Goal: Transaction & Acquisition: Purchase product/service

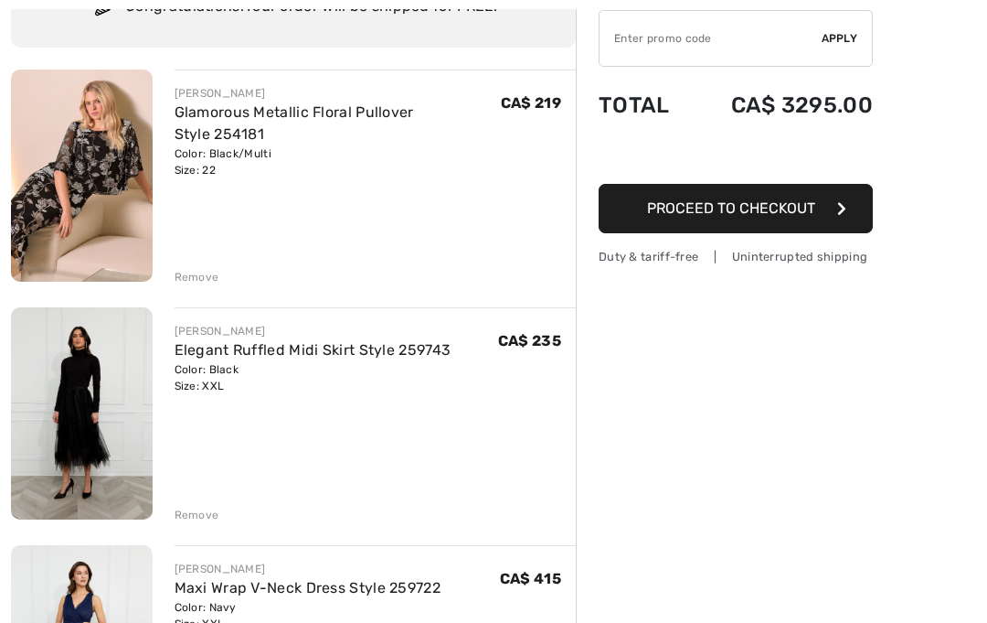
scroll to position [170, 0]
click at [203, 511] on div "Remove" at bounding box center [197, 514] width 45 height 16
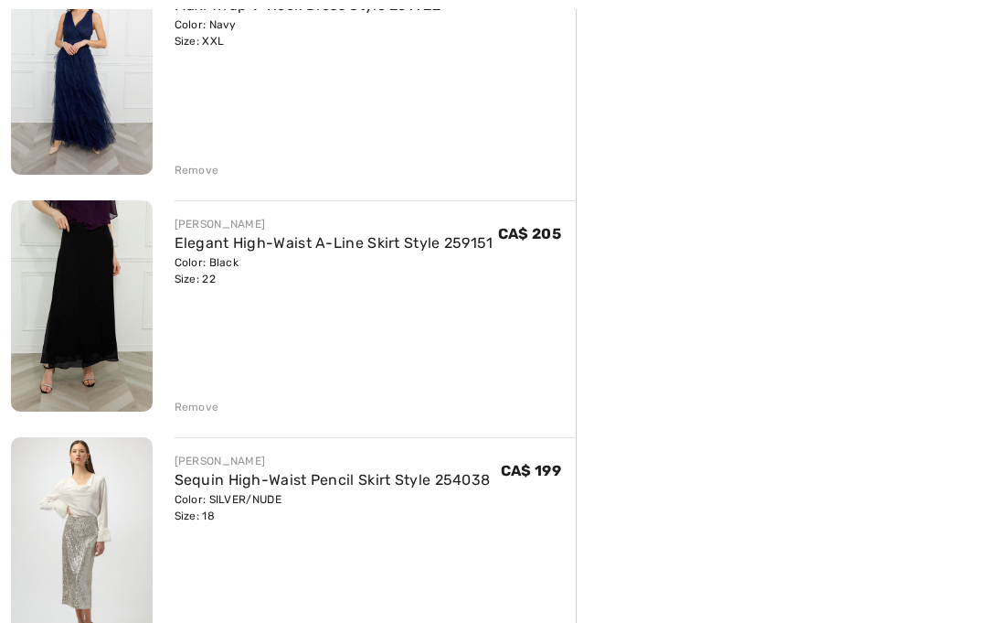
scroll to position [517, 0]
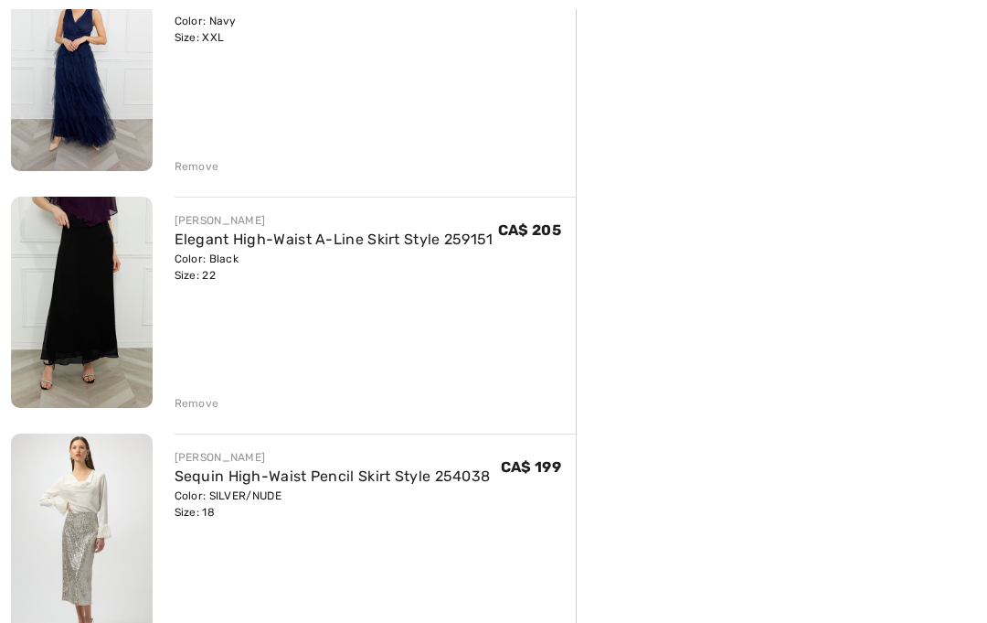
click at [186, 410] on div "Remove" at bounding box center [197, 404] width 45 height 16
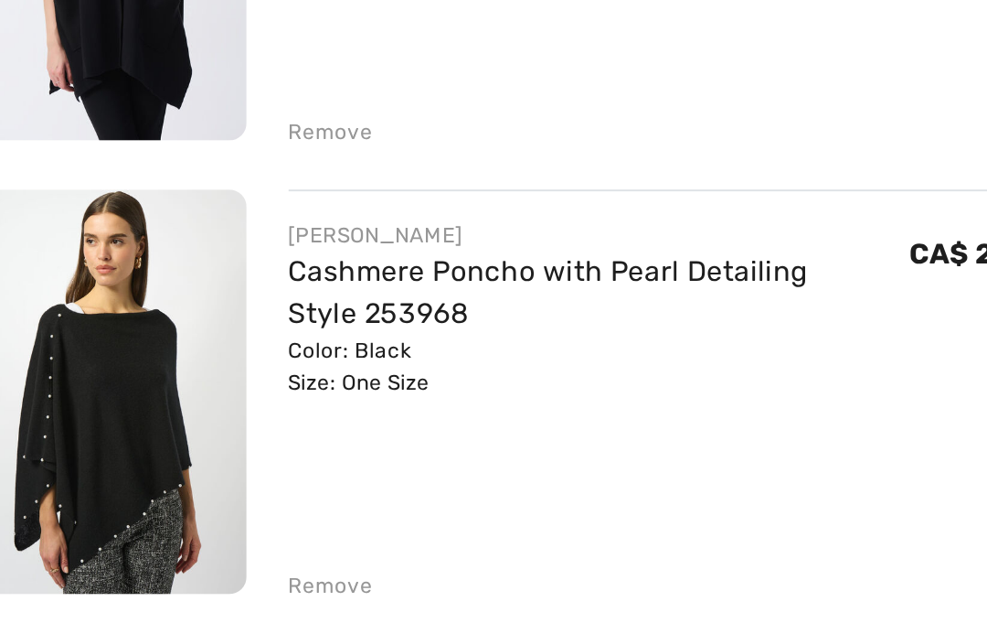
scroll to position [1166, 0]
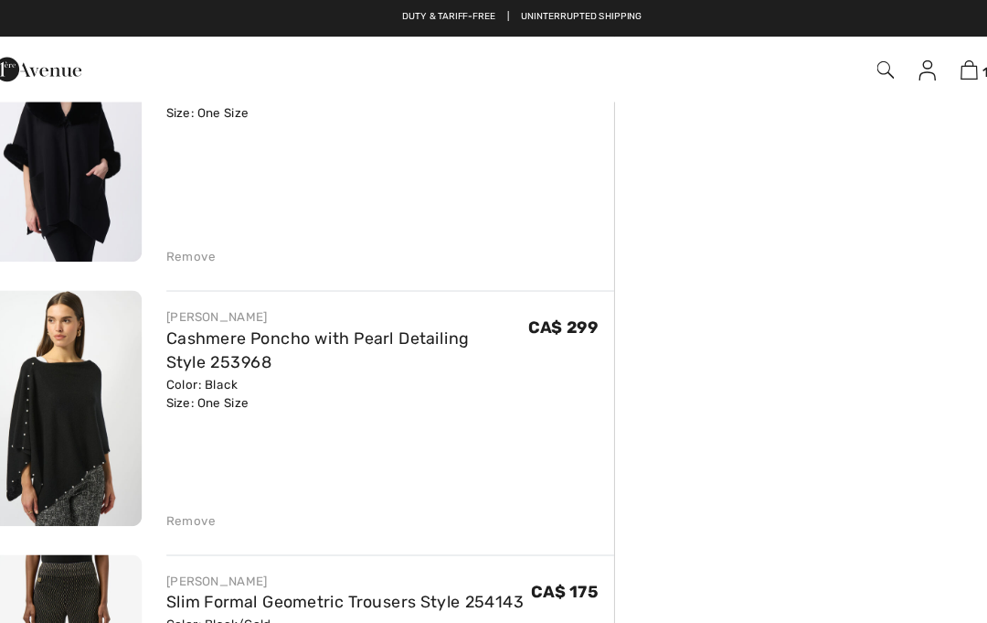
click at [184, 460] on div "Remove" at bounding box center [197, 467] width 45 height 16
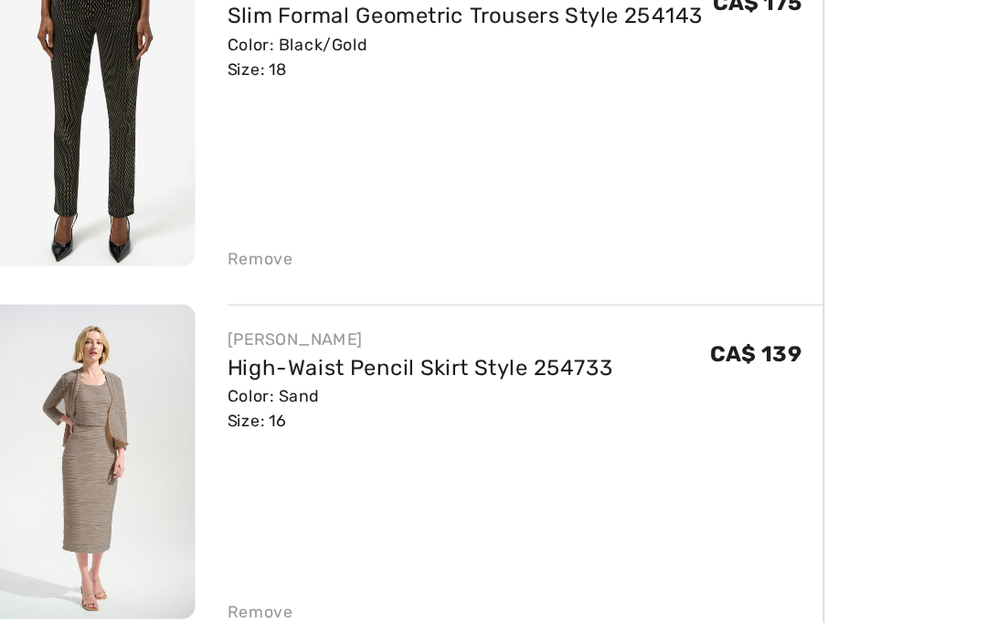
scroll to position [1311, 0]
click at [179, 551] on div "Remove" at bounding box center [197, 559] width 45 height 16
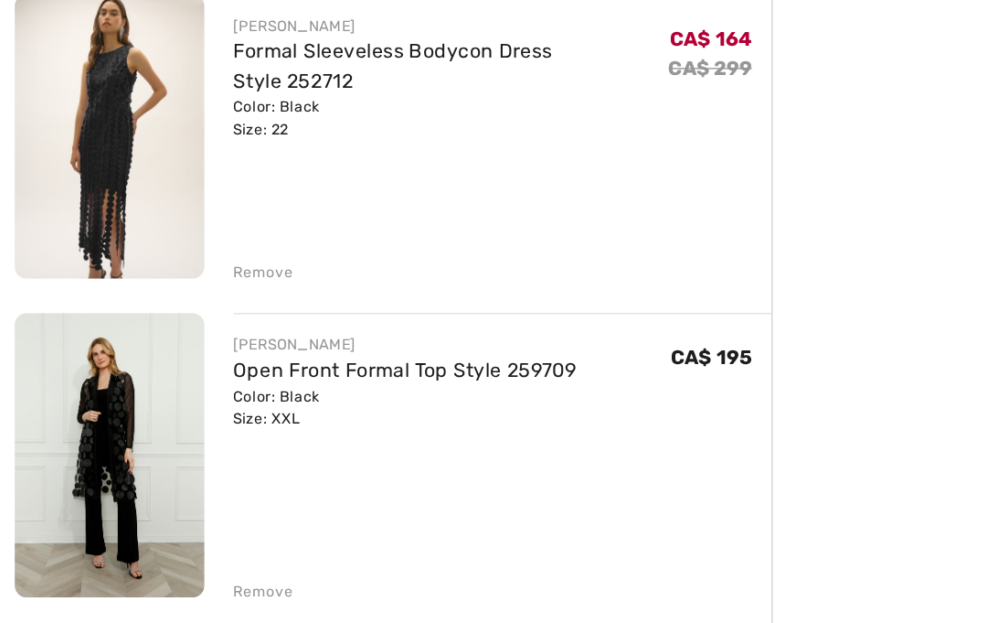
scroll to position [2046, 0]
click at [201, 528] on div "Remove" at bounding box center [197, 536] width 45 height 16
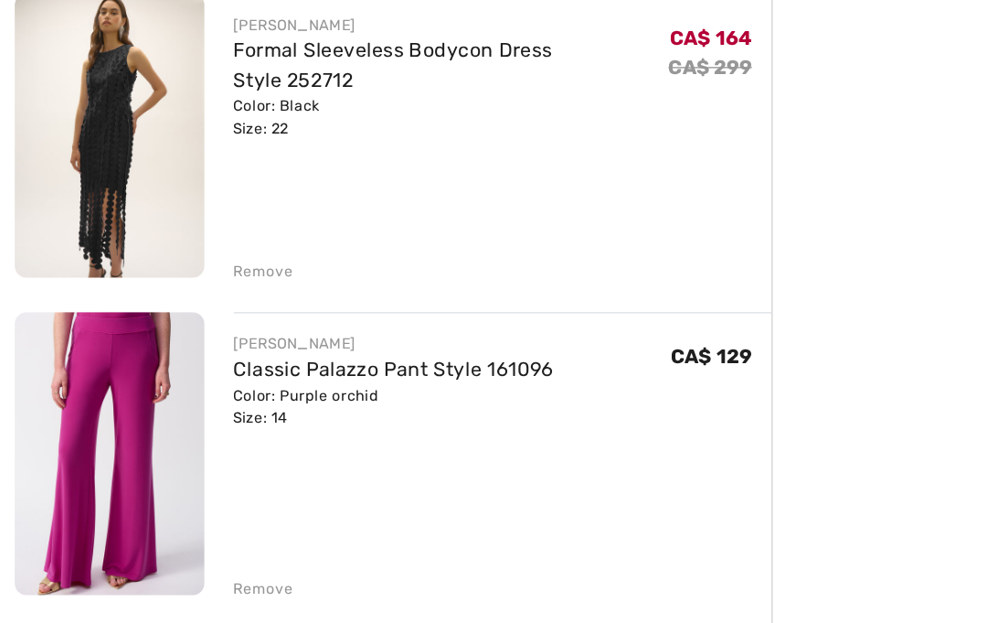
click at [196, 528] on div "Remove" at bounding box center [197, 536] width 45 height 16
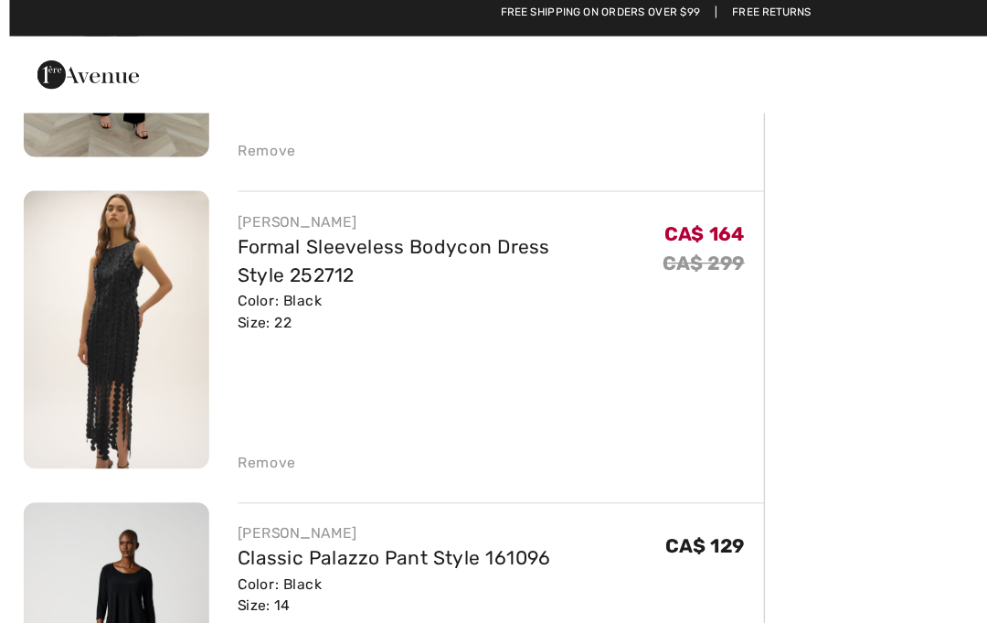
scroll to position [1912, 0]
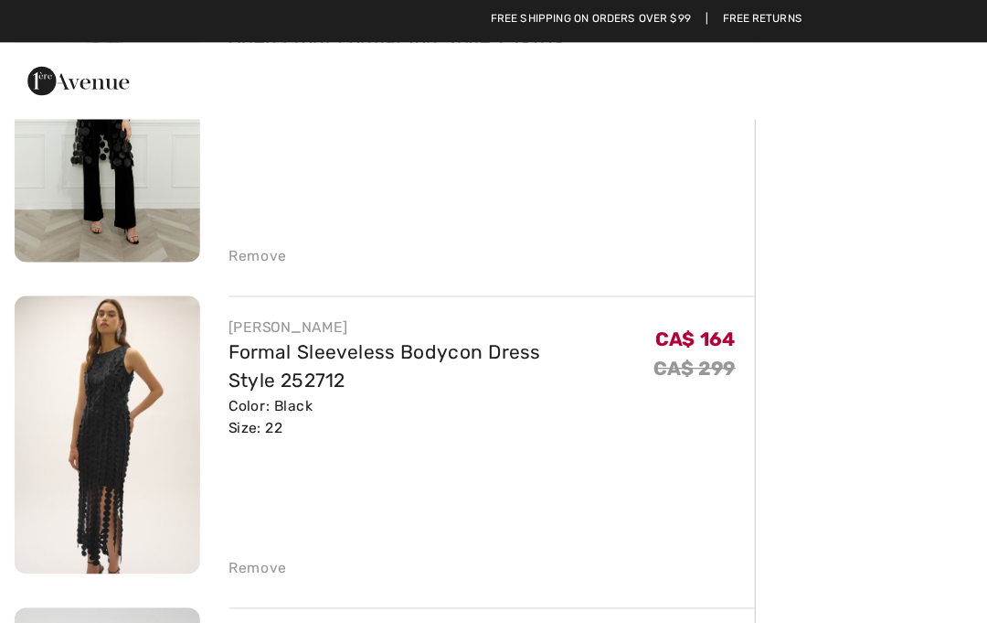
click at [356, 272] on link "Formal Sleeveless Bodycon Dress Style 252712" at bounding box center [294, 279] width 238 height 39
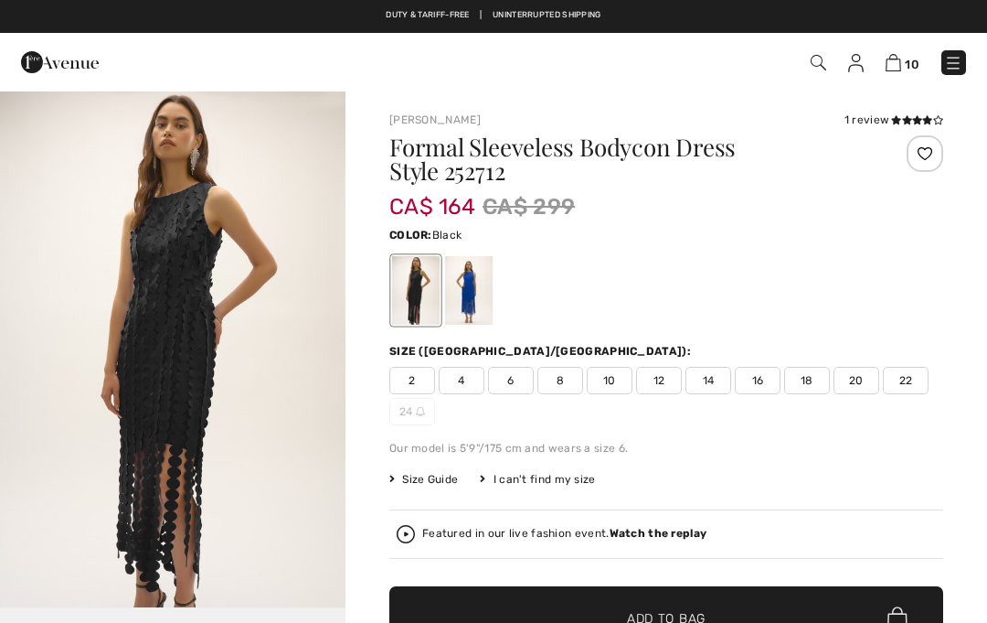
checkbox input "true"
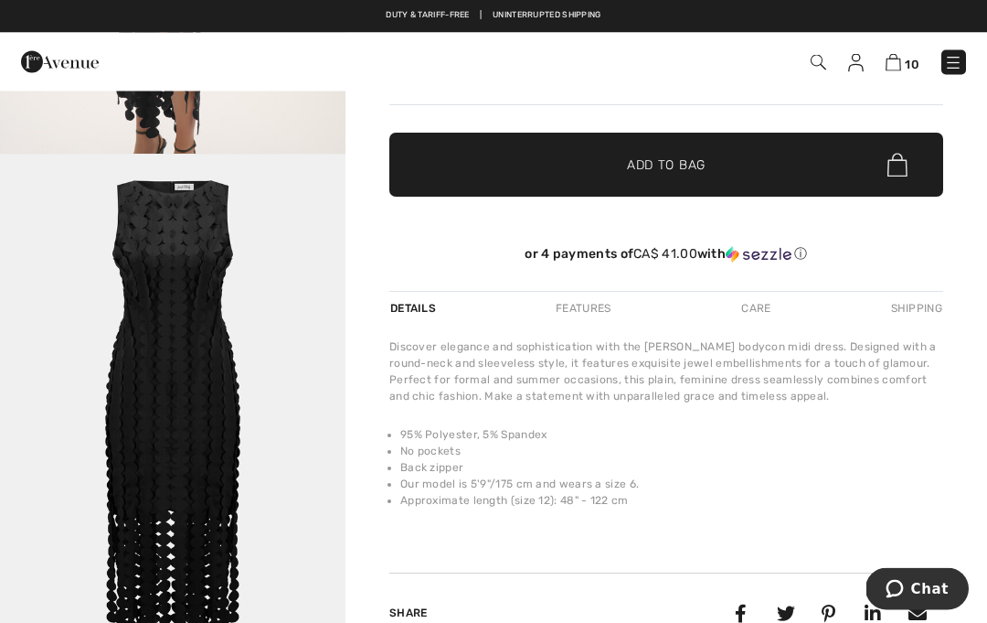
scroll to position [547, 0]
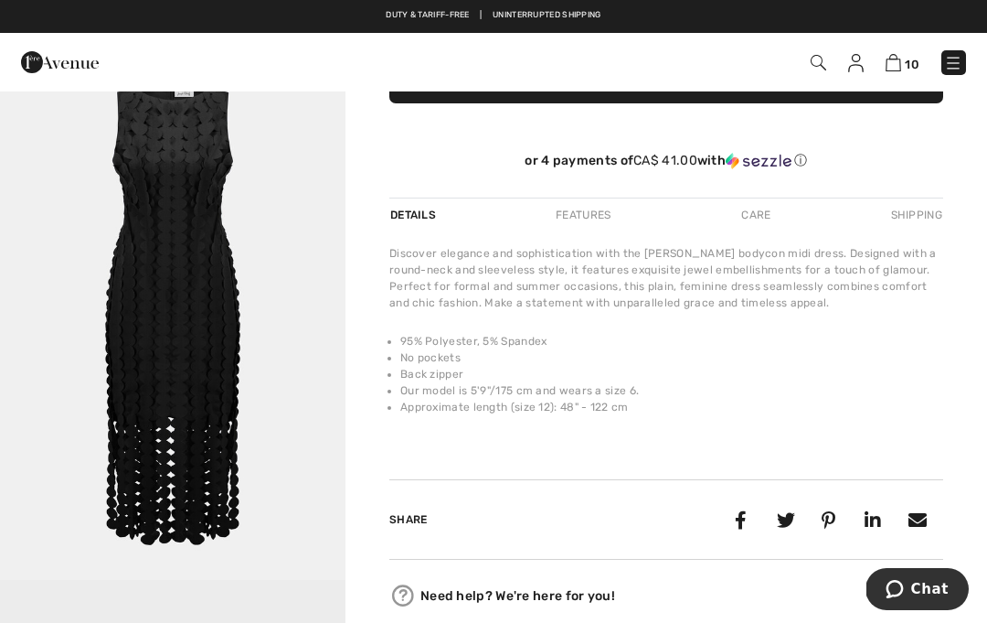
click at [758, 225] on div "Care" at bounding box center [756, 214] width 60 height 33
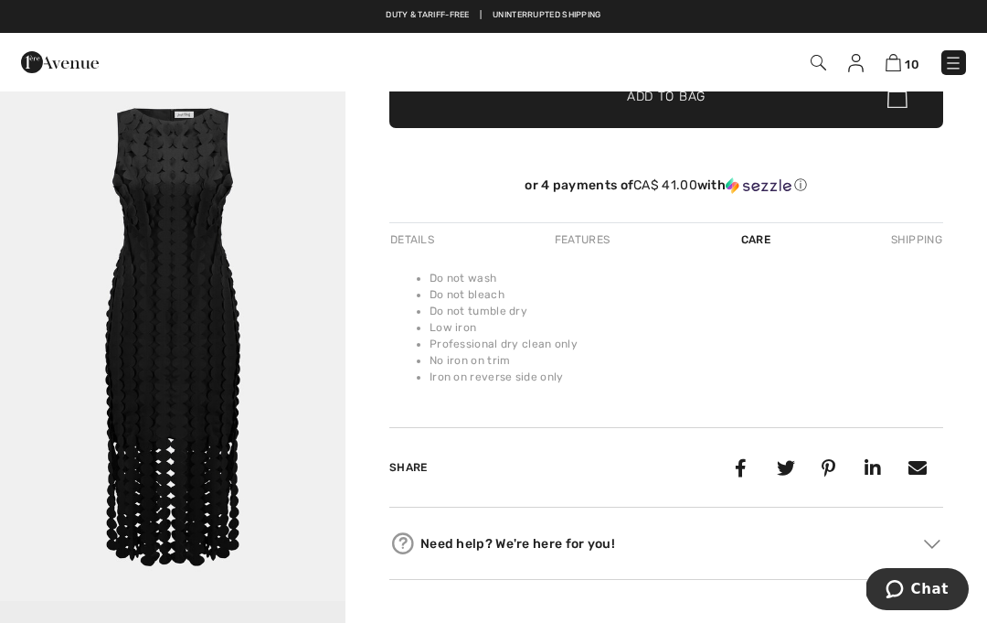
scroll to position [0, 0]
click at [164, 446] on img "2 / 2" at bounding box center [173, 345] width 346 height 518
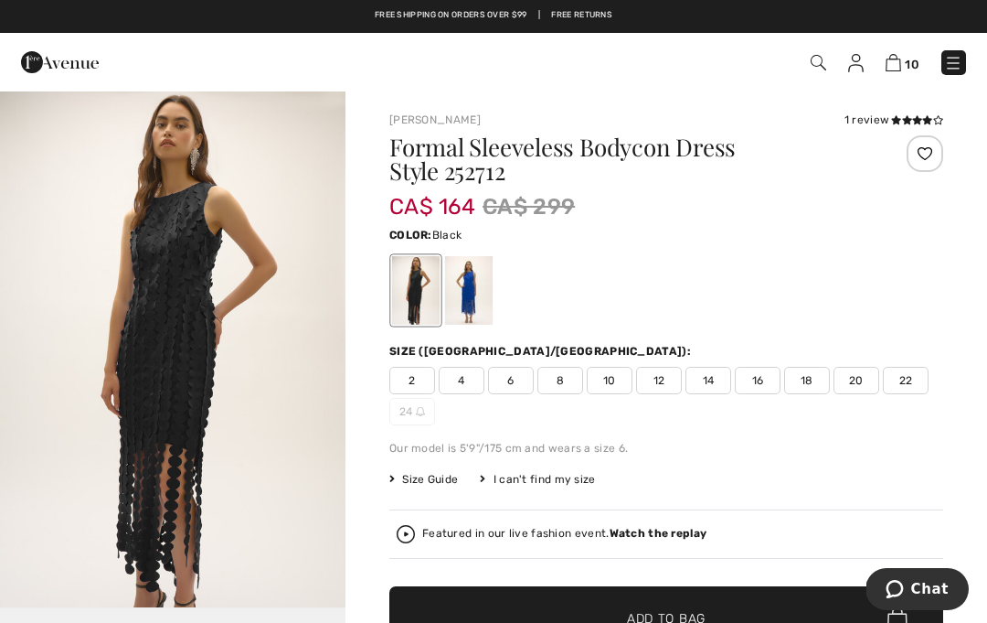
click at [884, 480] on div "Size Guide I can't find my size Select Size CAN 2 CAN 4 CAN 6 CAN 8 CAN 10 CAN …" at bounding box center [666, 479] width 554 height 16
click at [954, 55] on img at bounding box center [953, 63] width 18 height 18
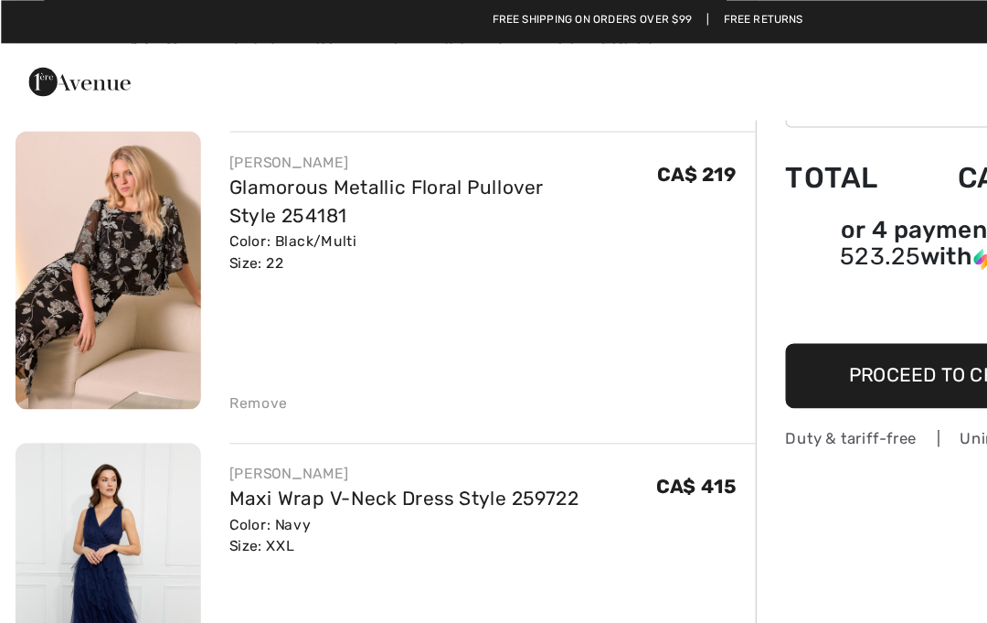
scroll to position [139, 0]
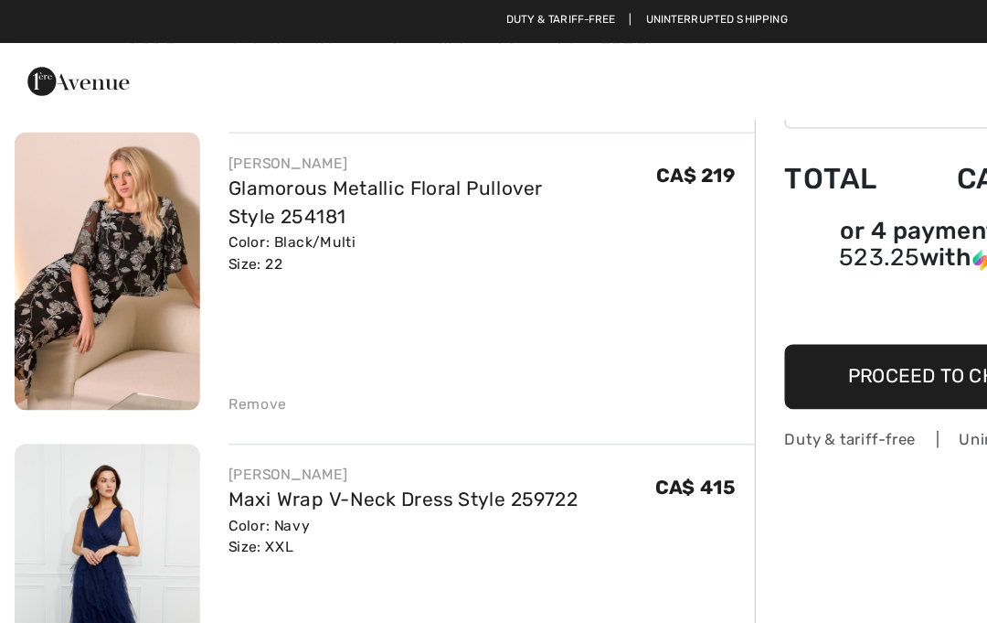
click at [81, 186] on img at bounding box center [82, 207] width 142 height 212
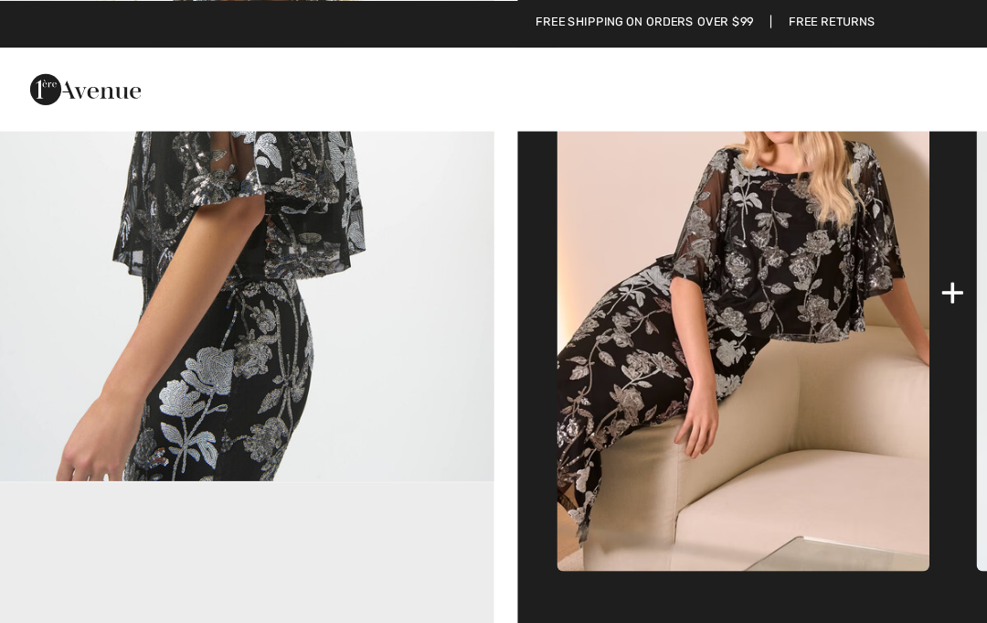
scroll to position [752, 0]
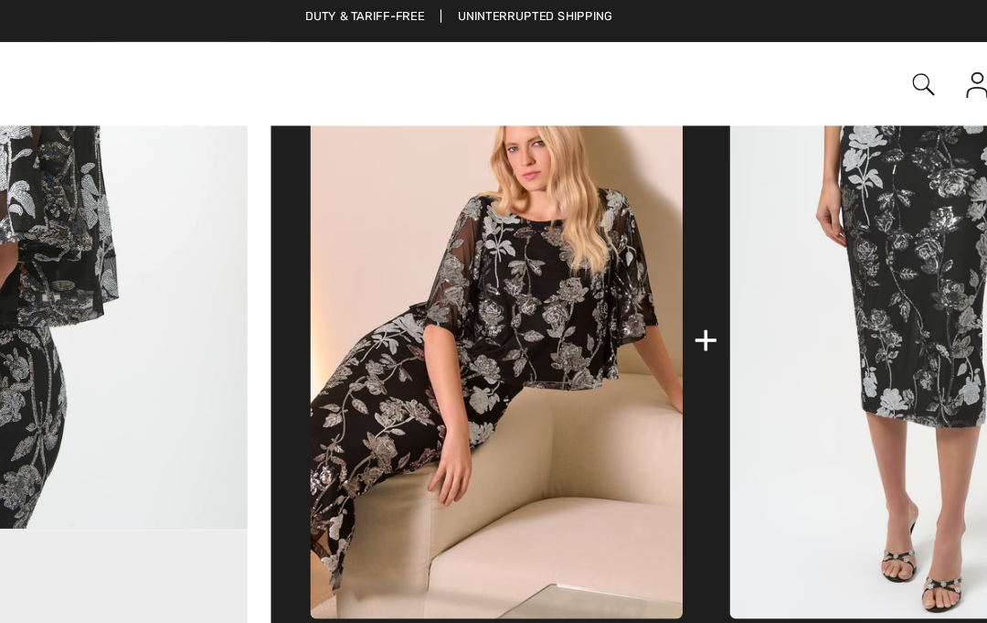
click at [657, 244] on div "+" at bounding box center [665, 240] width 17 height 41
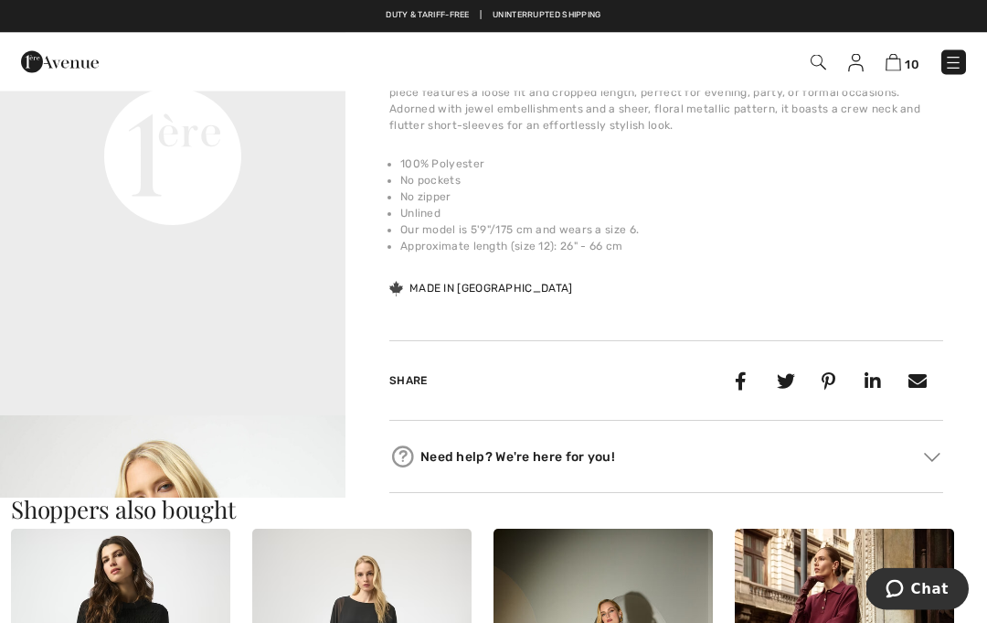
scroll to position [1199, 0]
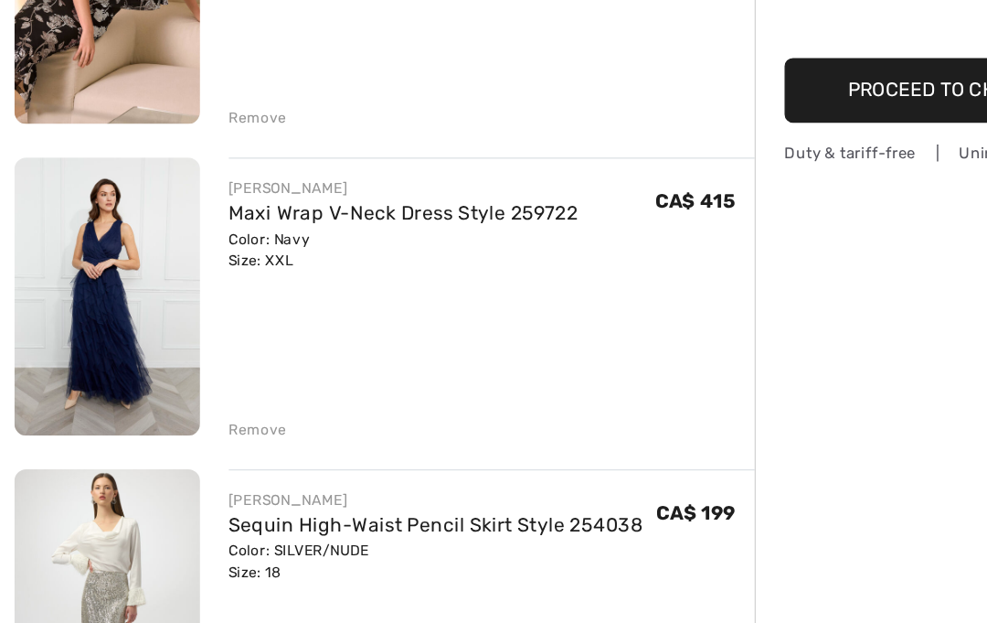
scroll to position [278, 0]
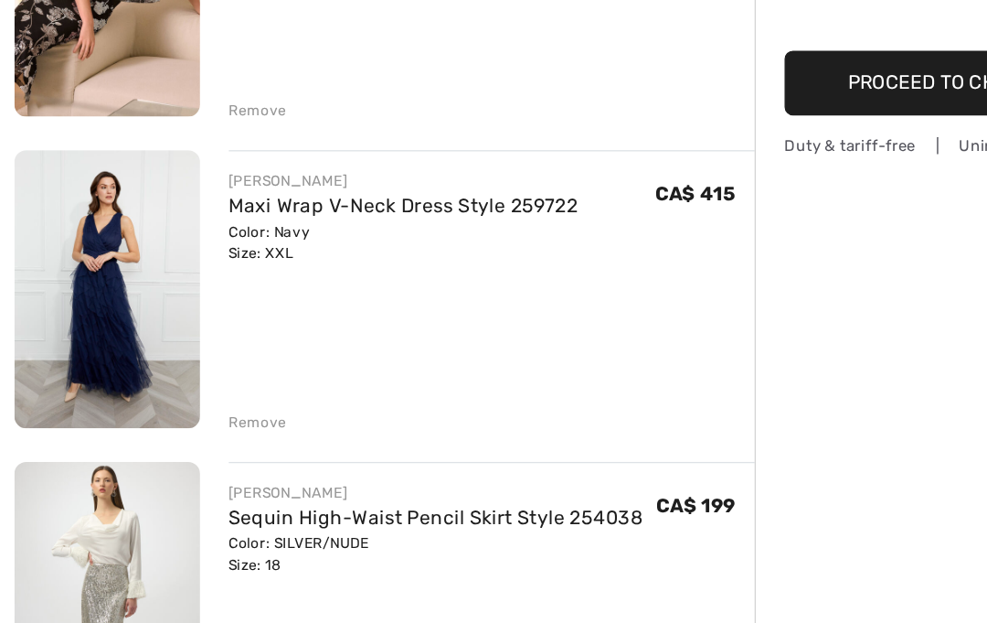
click at [68, 199] on img at bounding box center [82, 305] width 142 height 212
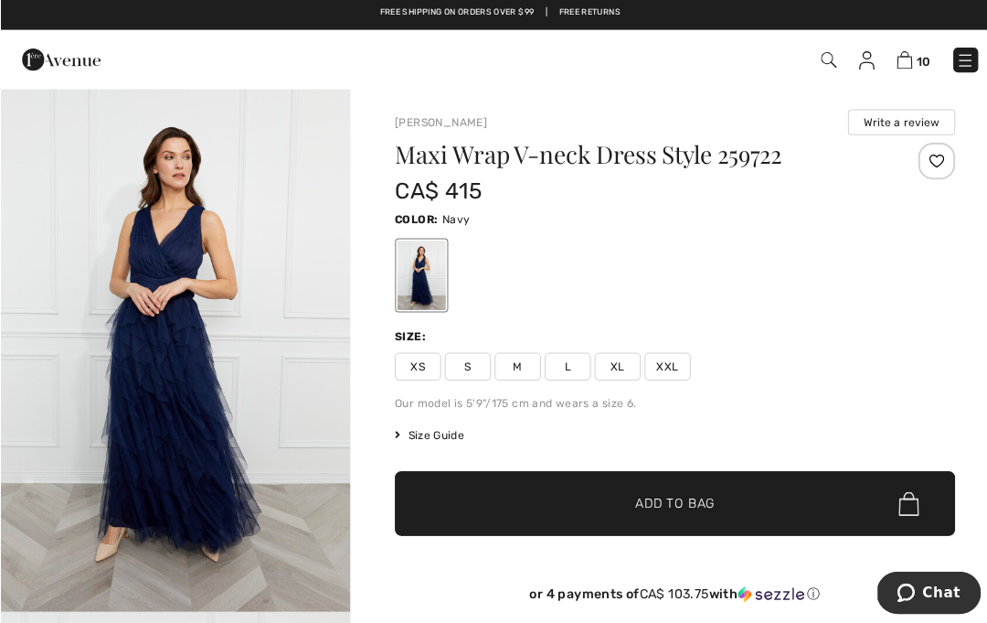
scroll to position [15, 0]
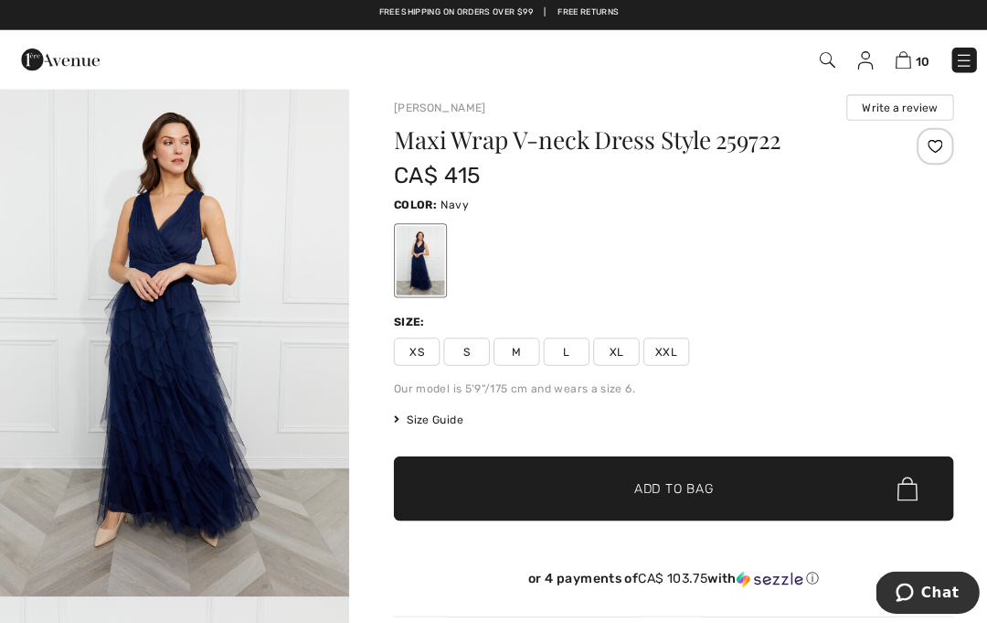
click at [436, 422] on span "Size Guide" at bounding box center [423, 418] width 69 height 16
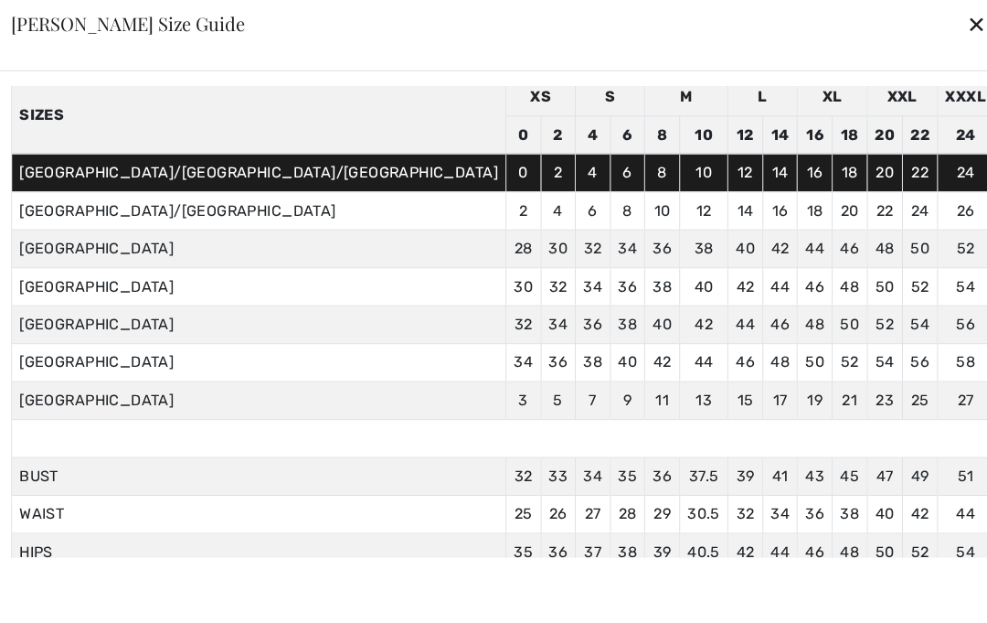
scroll to position [77, 0]
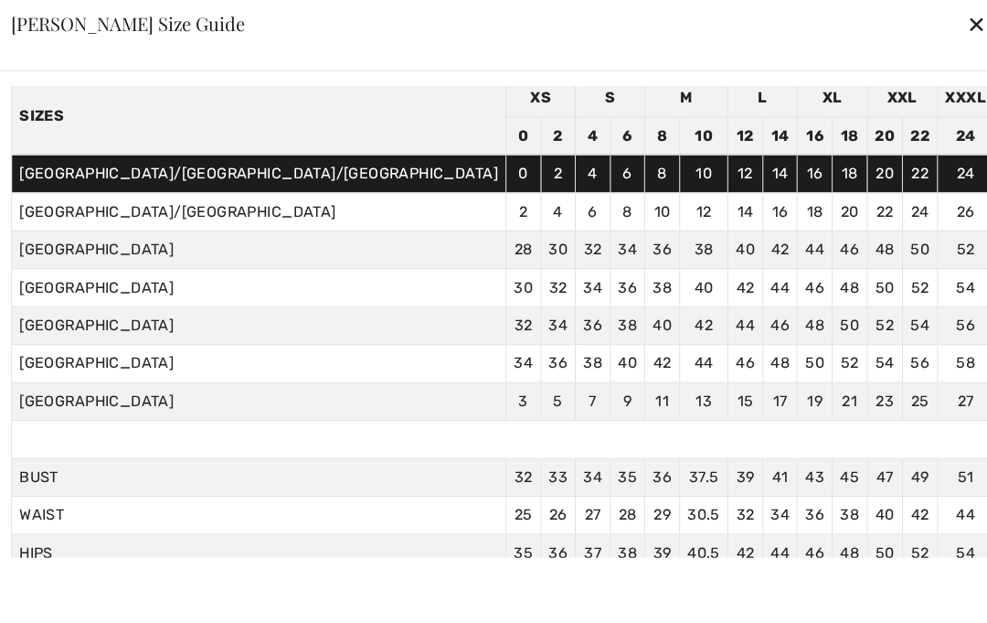
click at [957, 38] on div "✕" at bounding box center [966, 27] width 19 height 38
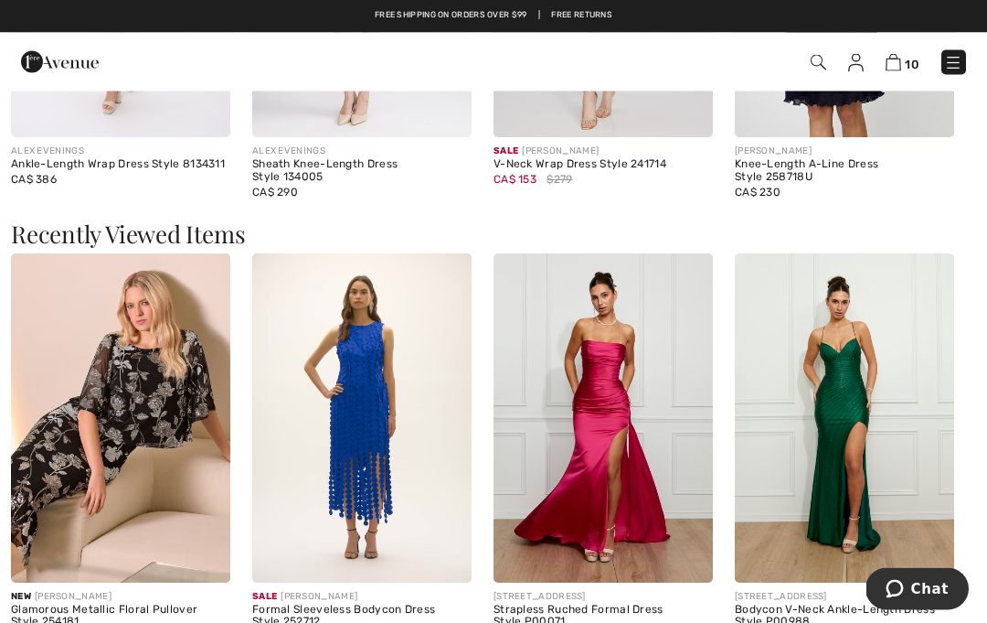
scroll to position [1768, 0]
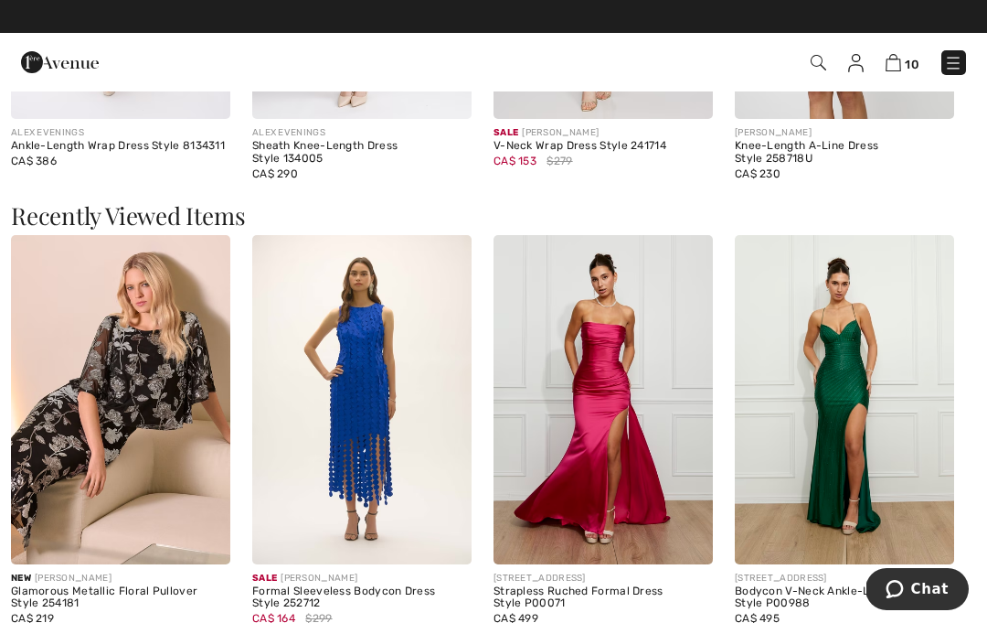
click at [678, 476] on img at bounding box center [603, 399] width 219 height 329
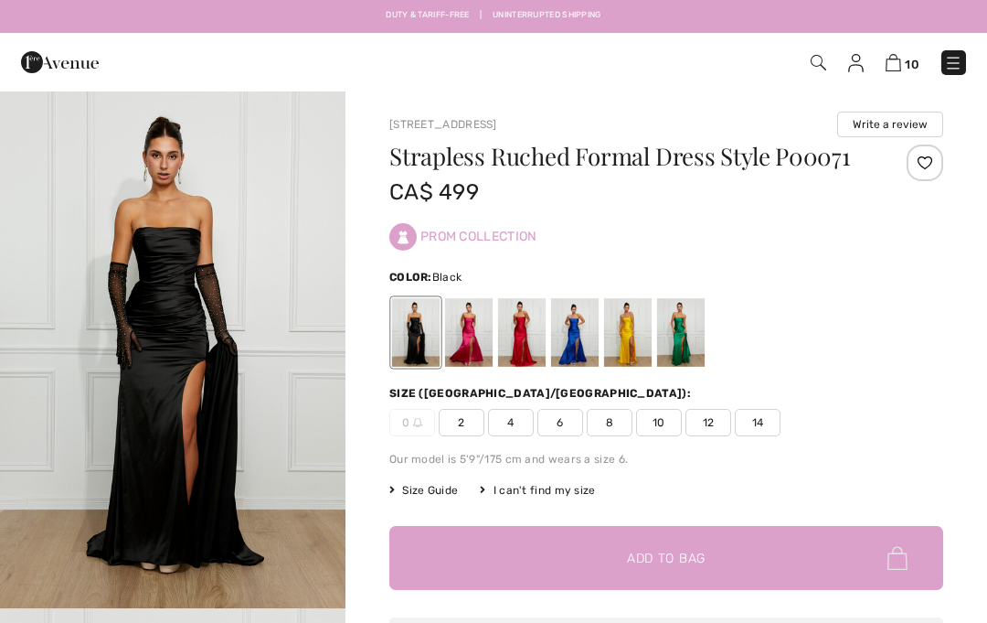
checkbox input "true"
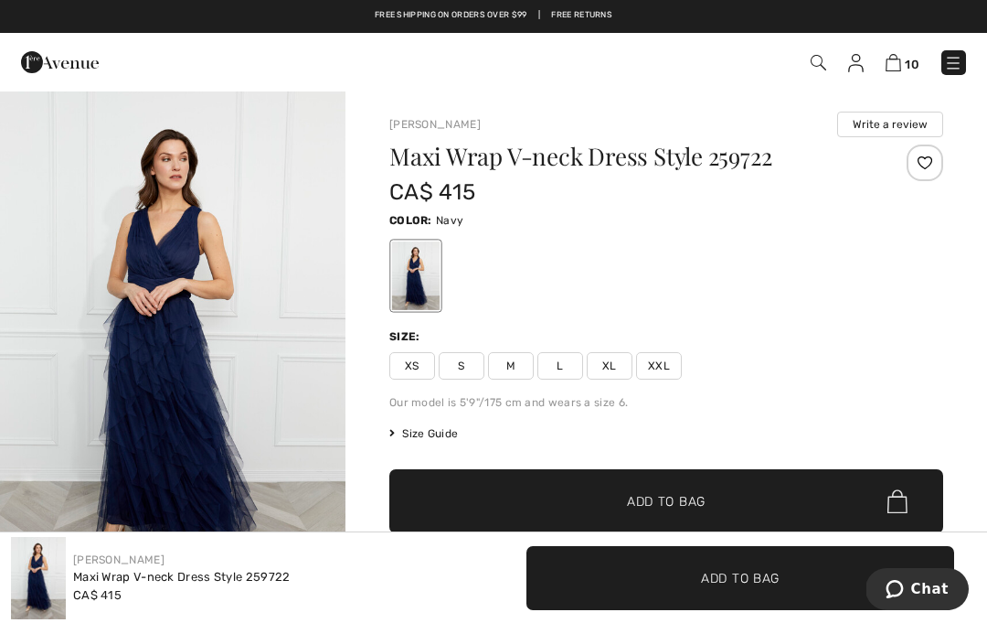
click at [968, 52] on div "10 Checkout" at bounding box center [696, 62] width 568 height 37
click at [957, 69] on img at bounding box center [953, 63] width 18 height 18
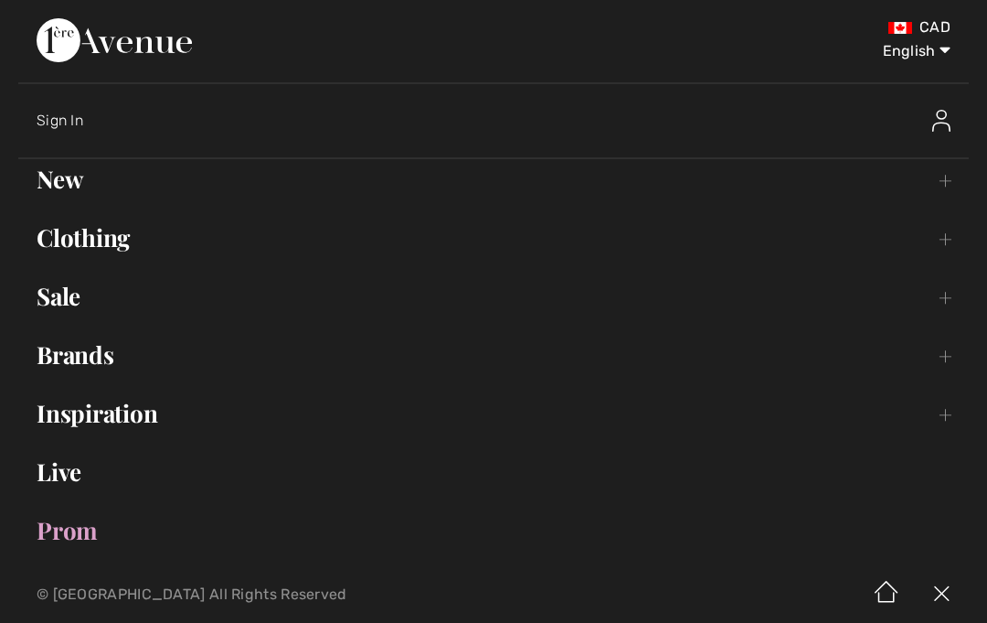
click at [50, 197] on link "New Toggle submenu" at bounding box center [493, 179] width 951 height 40
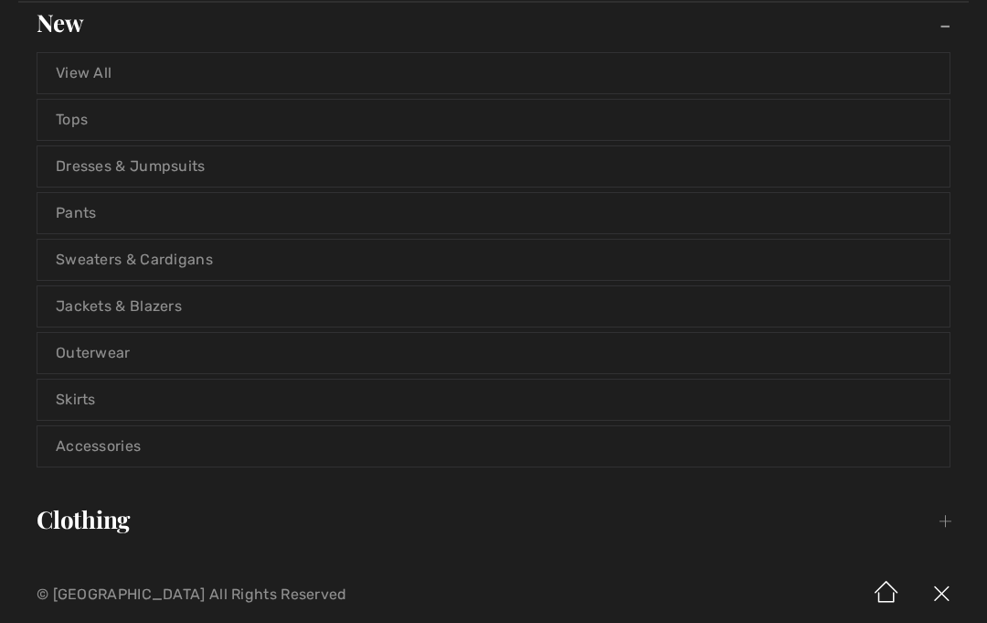
scroll to position [159, 0]
click at [91, 352] on link "Outerwear" at bounding box center [493, 350] width 912 height 40
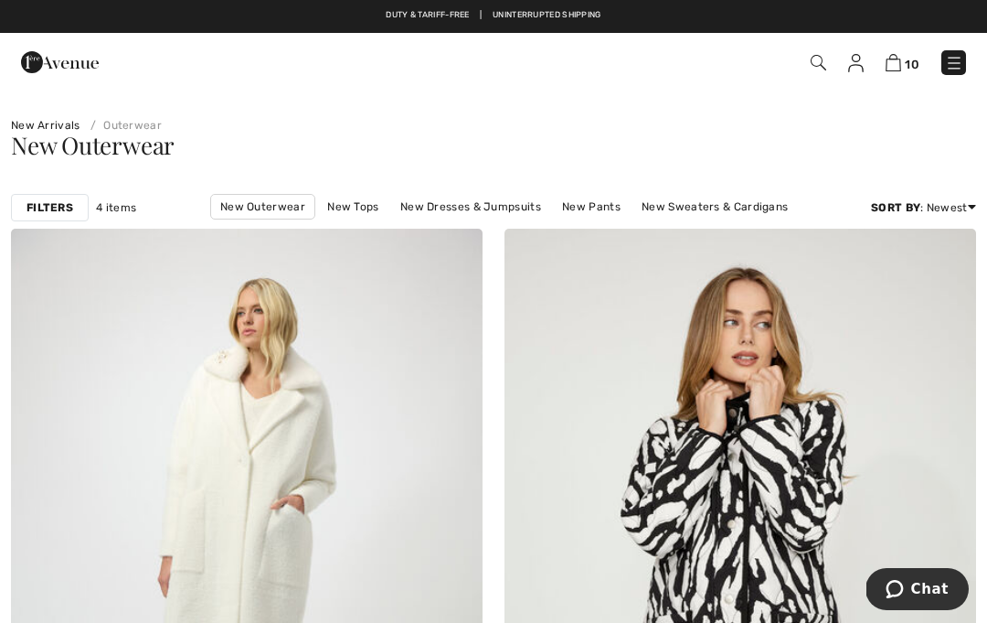
click at [881, 59] on span "10" at bounding box center [696, 62] width 540 height 25
click at [889, 69] on img at bounding box center [894, 62] width 16 height 17
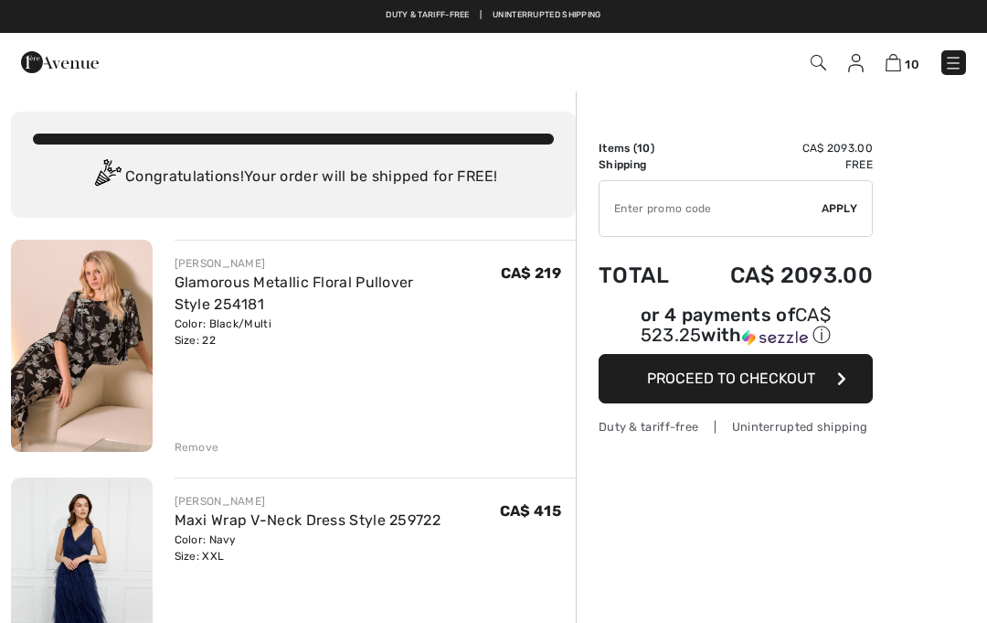
checkbox input "true"
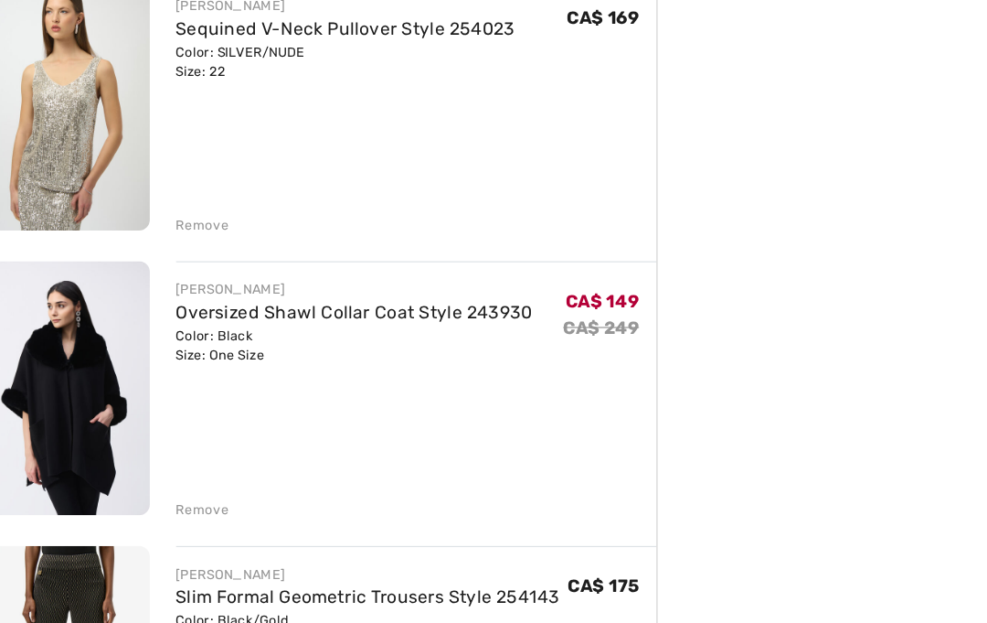
scroll to position [954, 0]
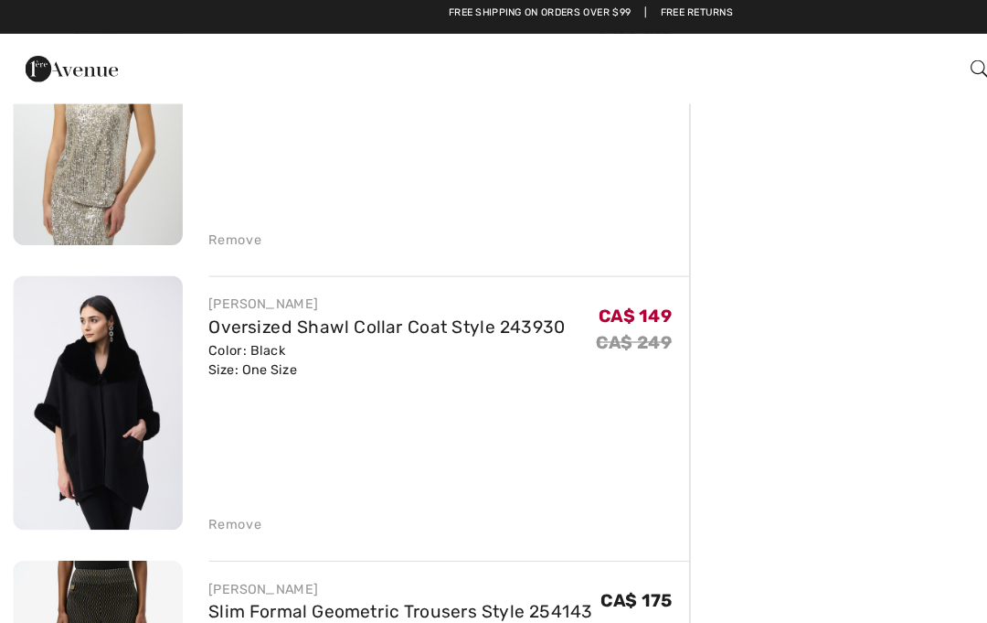
click at [194, 434] on div "Remove" at bounding box center [197, 442] width 45 height 16
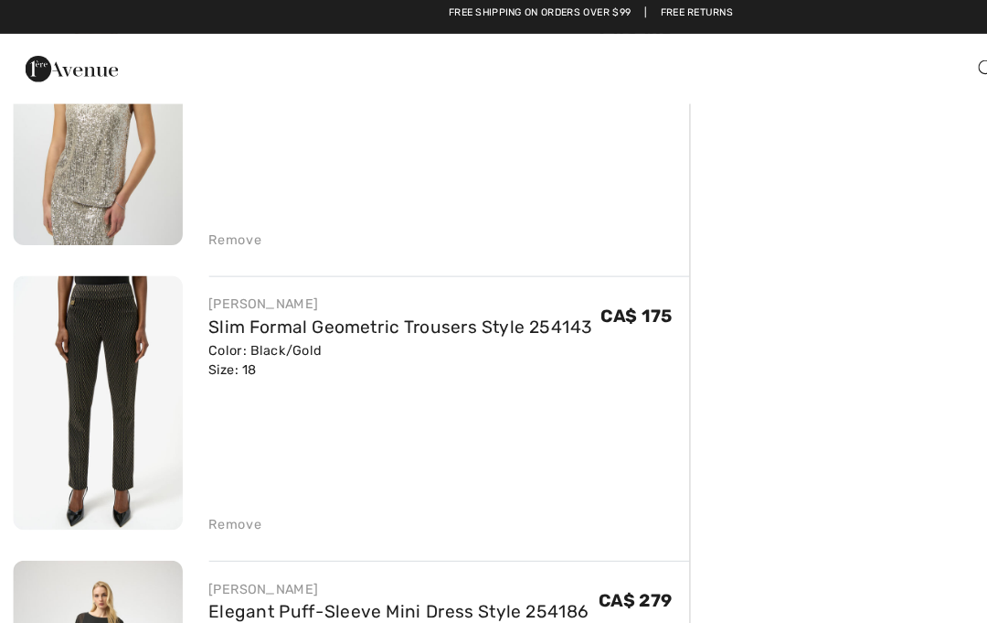
click at [201, 434] on div "Remove" at bounding box center [197, 442] width 45 height 16
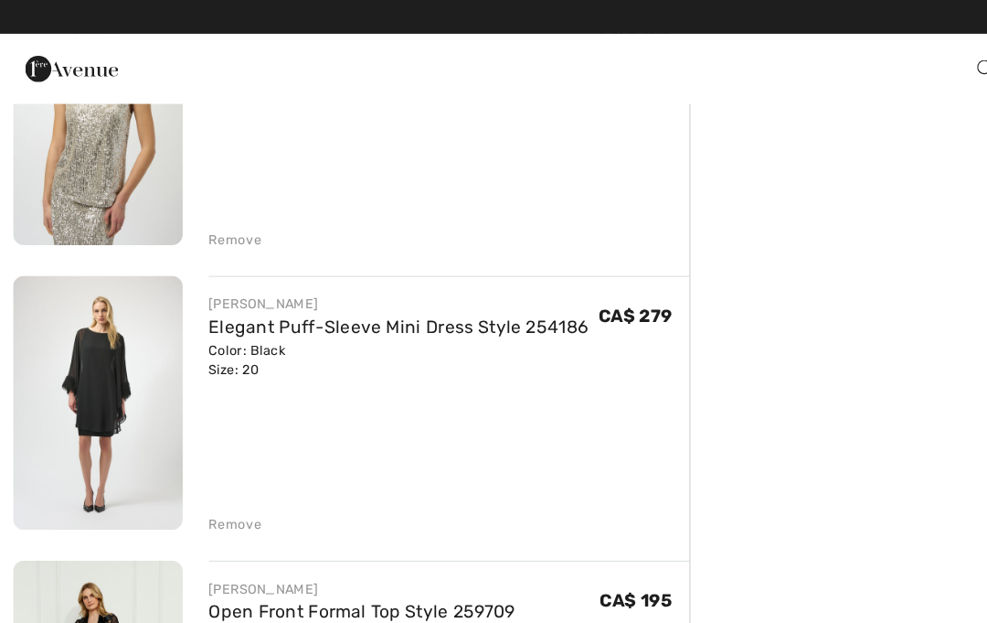
click at [185, 434] on div "Remove" at bounding box center [197, 442] width 45 height 16
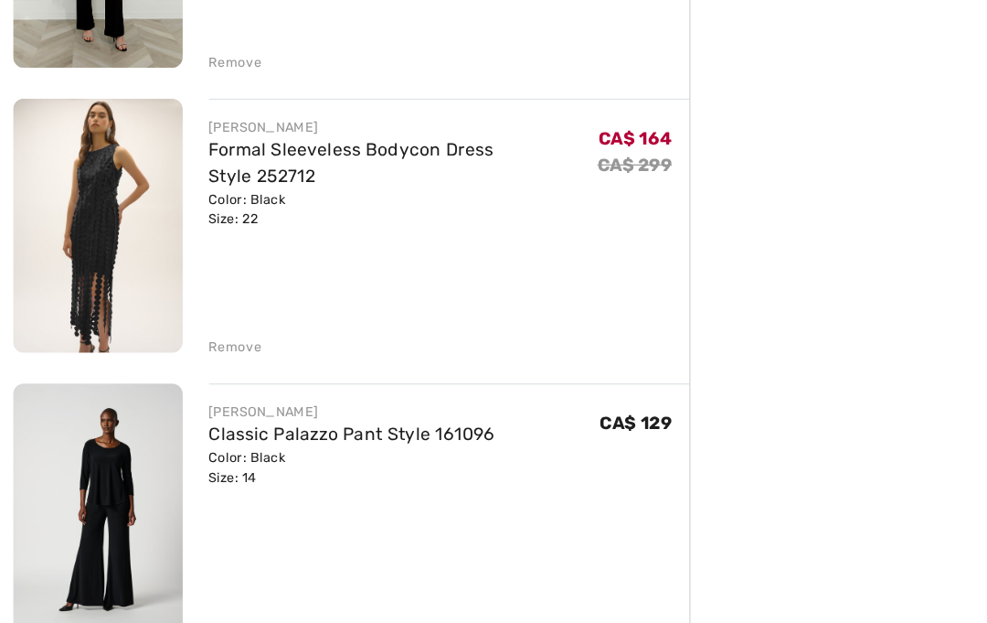
scroll to position [1460, 0]
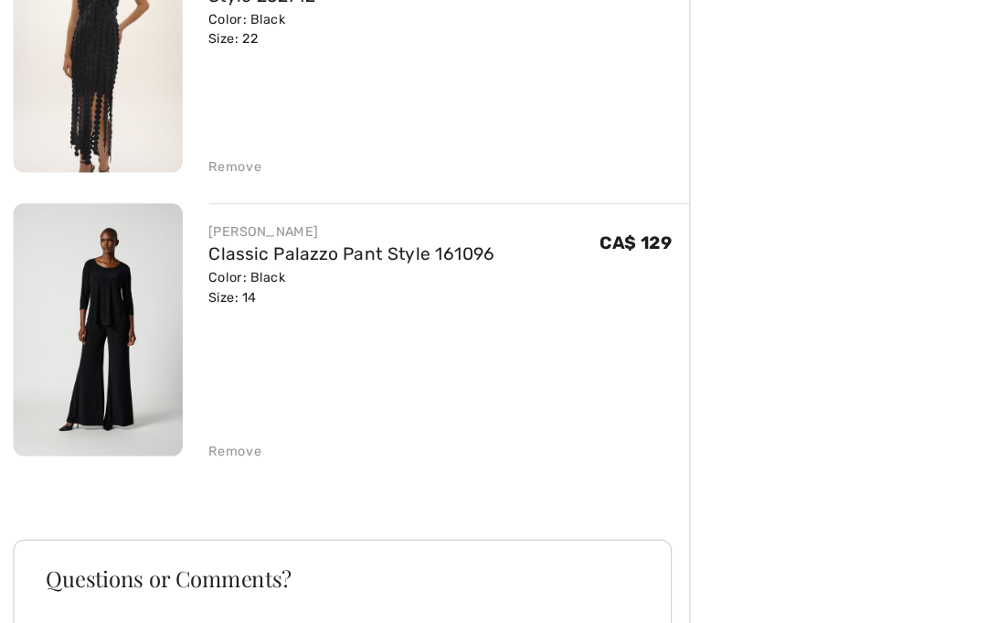
click at [211, 402] on div "Remove" at bounding box center [197, 410] width 45 height 16
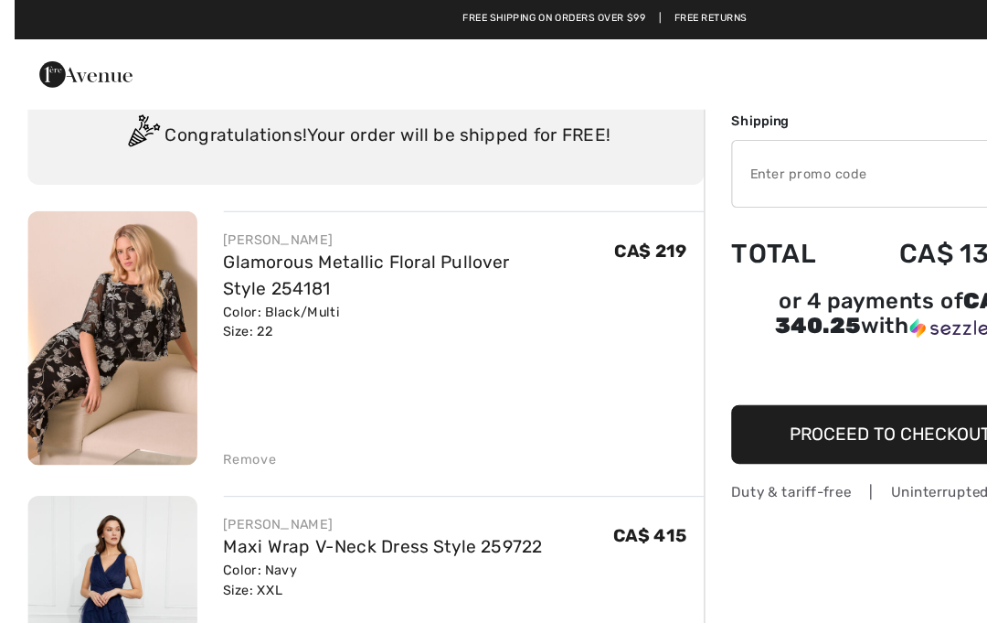
scroll to position [62, 0]
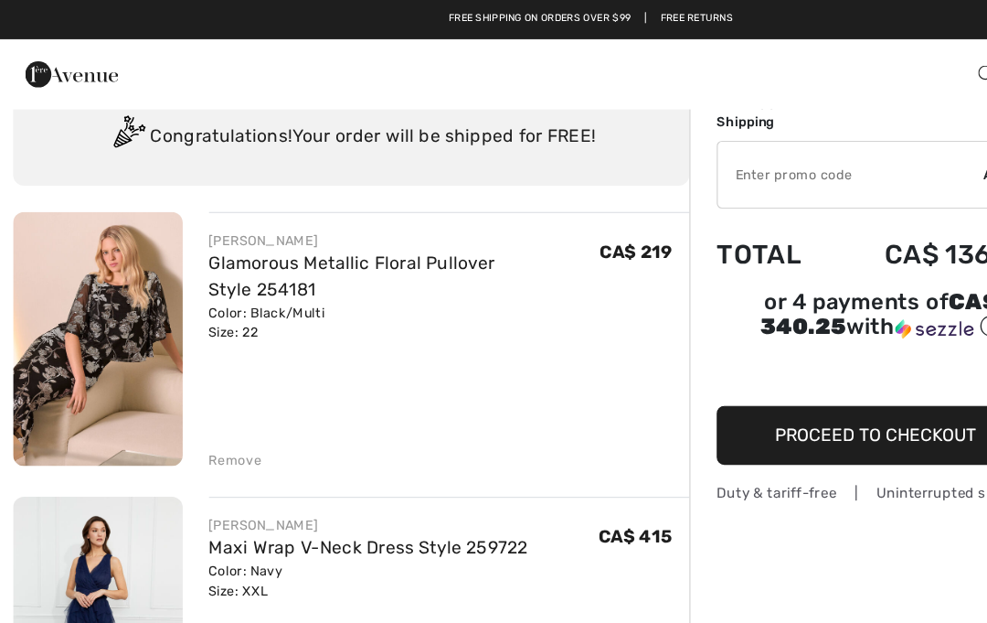
click at [202, 225] on link "Glamorous Metallic Floral Pullover Style 254181" at bounding box center [295, 230] width 240 height 39
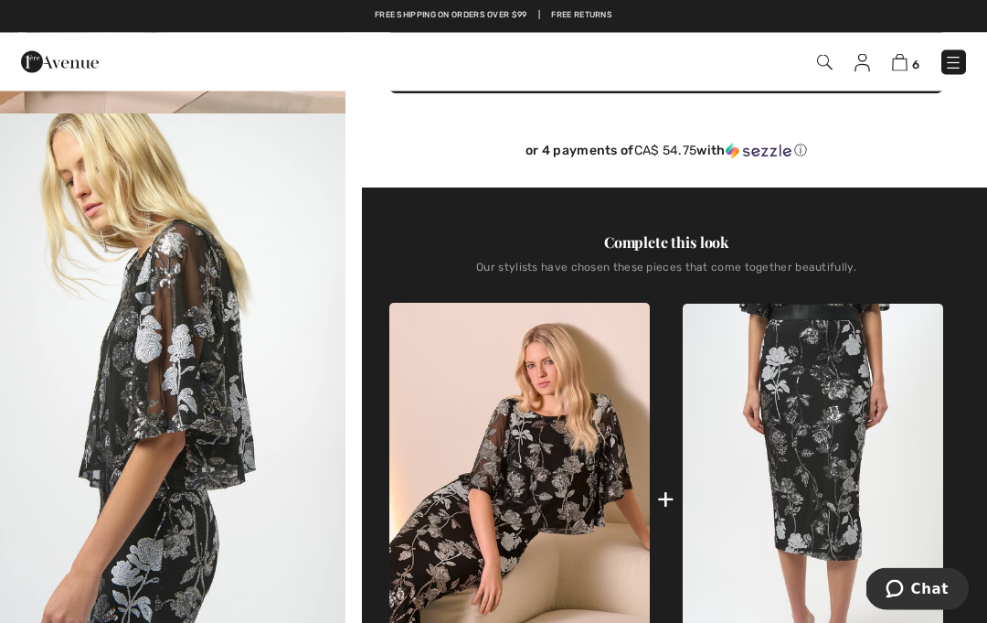
scroll to position [495, 0]
click at [818, 454] on img at bounding box center [813, 499] width 261 height 390
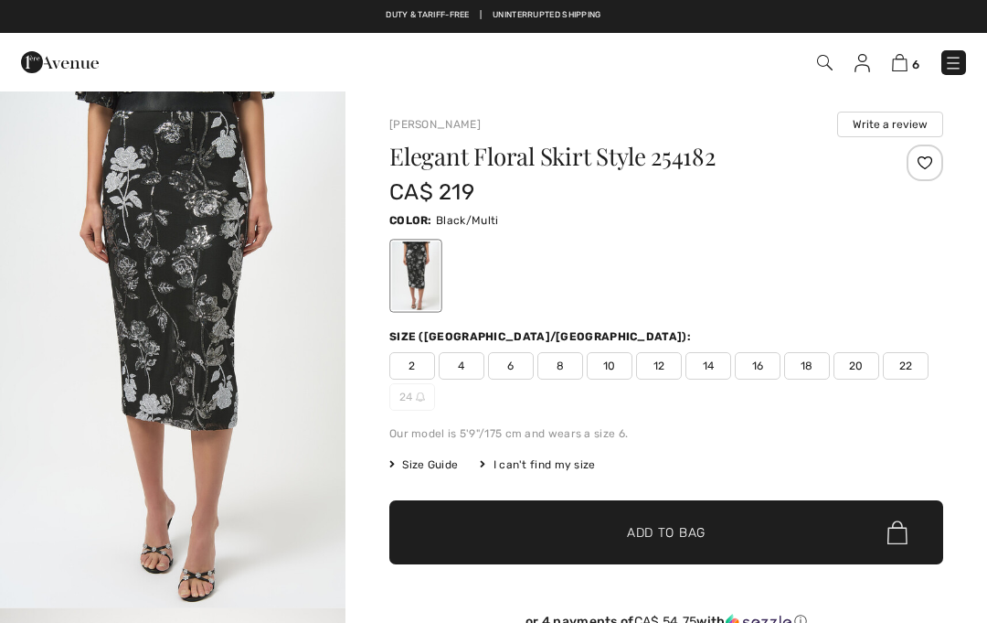
checkbox input "true"
click at [805, 368] on span "18" at bounding box center [807, 365] width 46 height 27
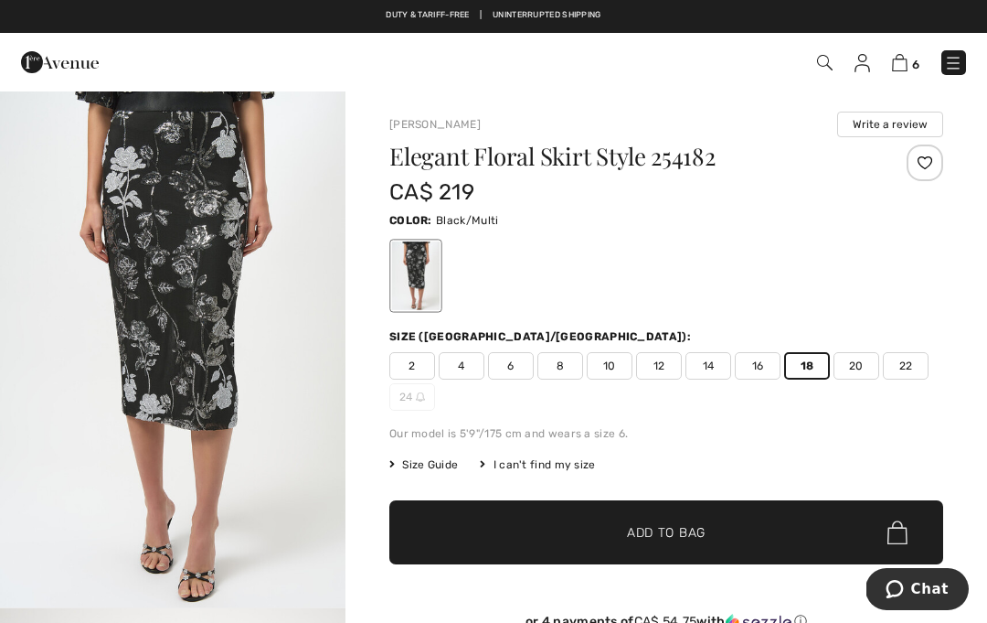
click at [803, 528] on span "✔ Added to Bag Add to Bag" at bounding box center [666, 532] width 554 height 64
click at [907, 68] on img at bounding box center [901, 62] width 16 height 17
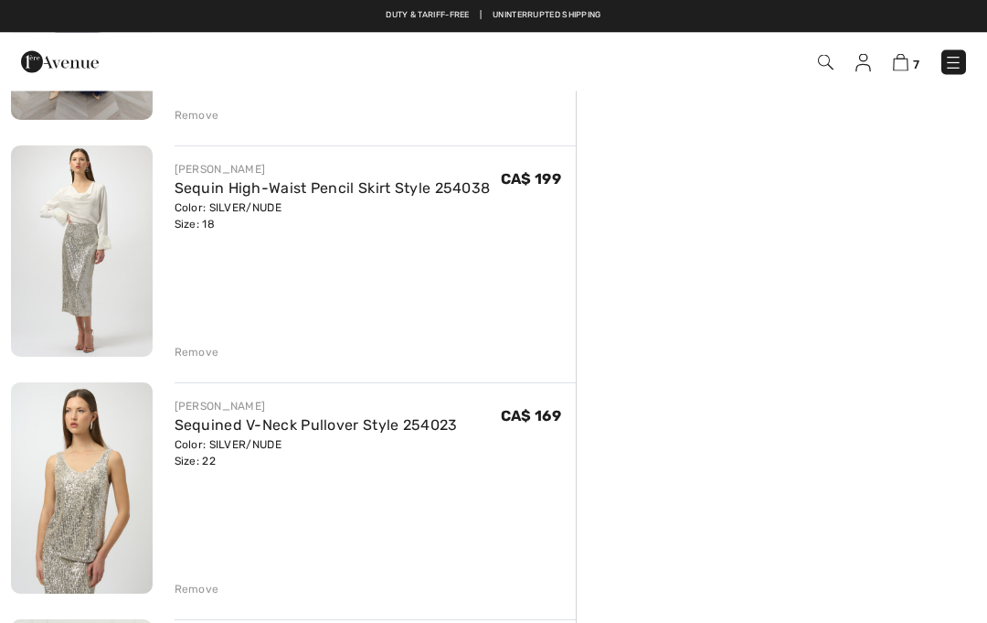
scroll to position [570, 0]
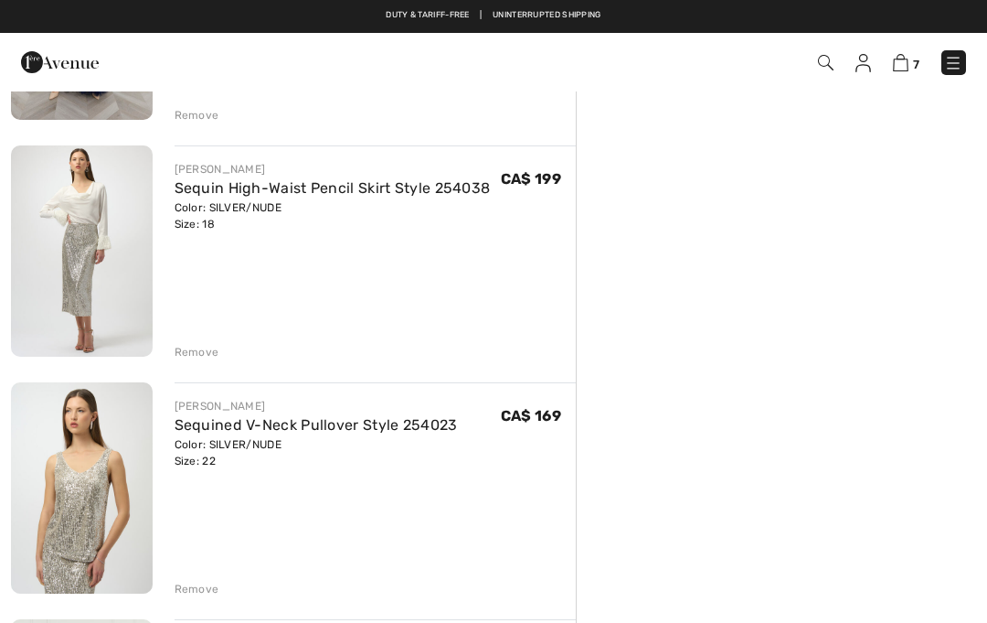
click at [190, 344] on div "Remove" at bounding box center [197, 352] width 45 height 16
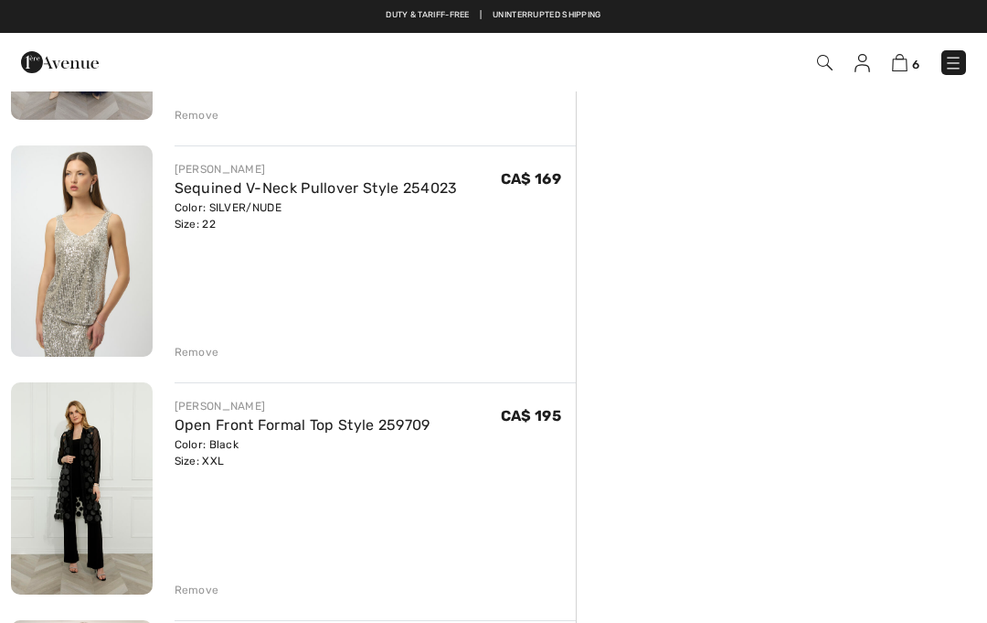
click at [191, 337] on div "JOSEPH RIBKOFF Sequined V-Neck Pullover Style 254023 Color: SILVER/NUDE Size: 2…" at bounding box center [376, 252] width 402 height 215
click at [189, 363] on div "JOSEPH RIBKOFF Glamorous Metallic Floral Pullover Style 254181 Color: Black/Mul…" at bounding box center [293, 613] width 565 height 1887
click at [188, 346] on div "Remove" at bounding box center [197, 352] width 45 height 16
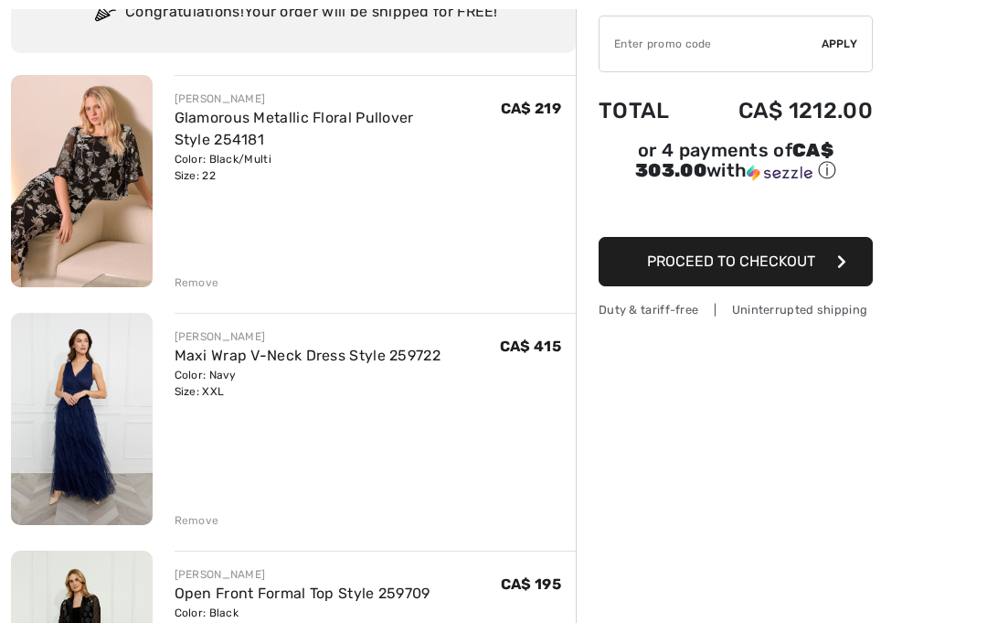
scroll to position [165, 0]
click at [194, 521] on div "Remove" at bounding box center [197, 520] width 45 height 16
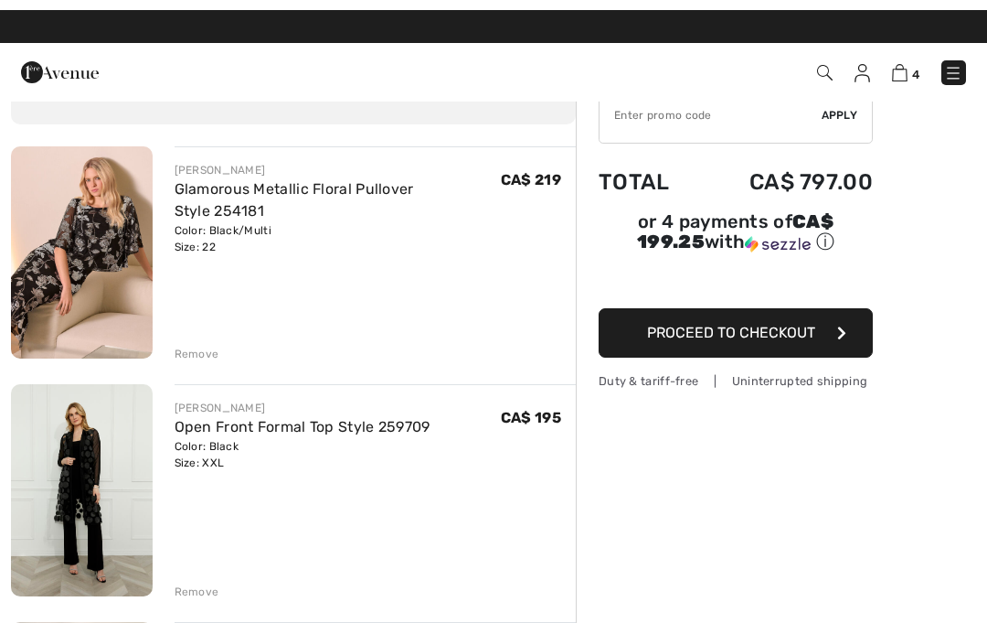
scroll to position [22, 0]
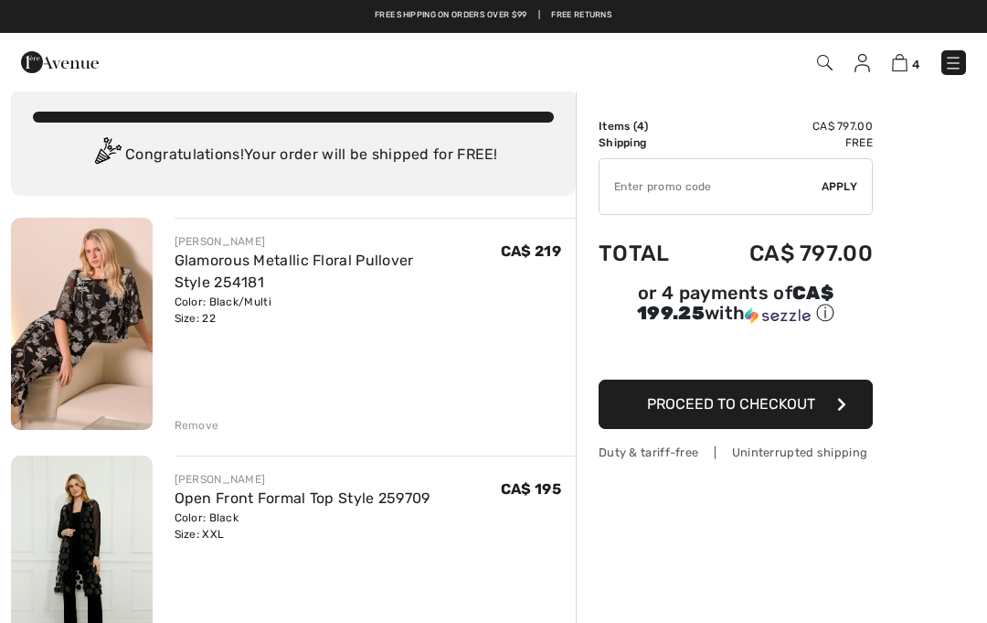
click at [211, 263] on link "Glamorous Metallic Floral Pullover Style 254181" at bounding box center [295, 270] width 240 height 39
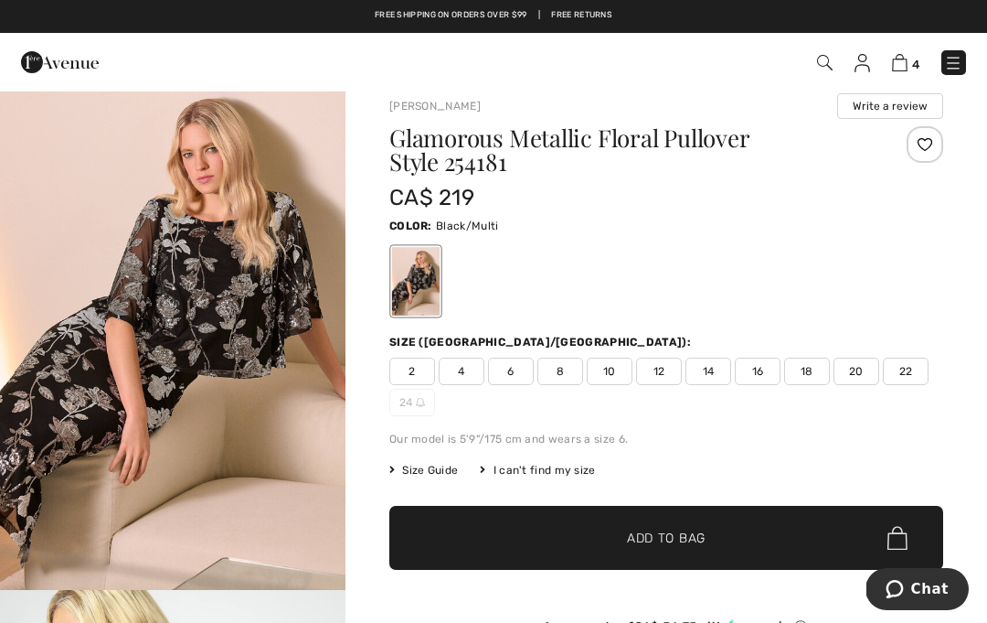
scroll to position [19, 0]
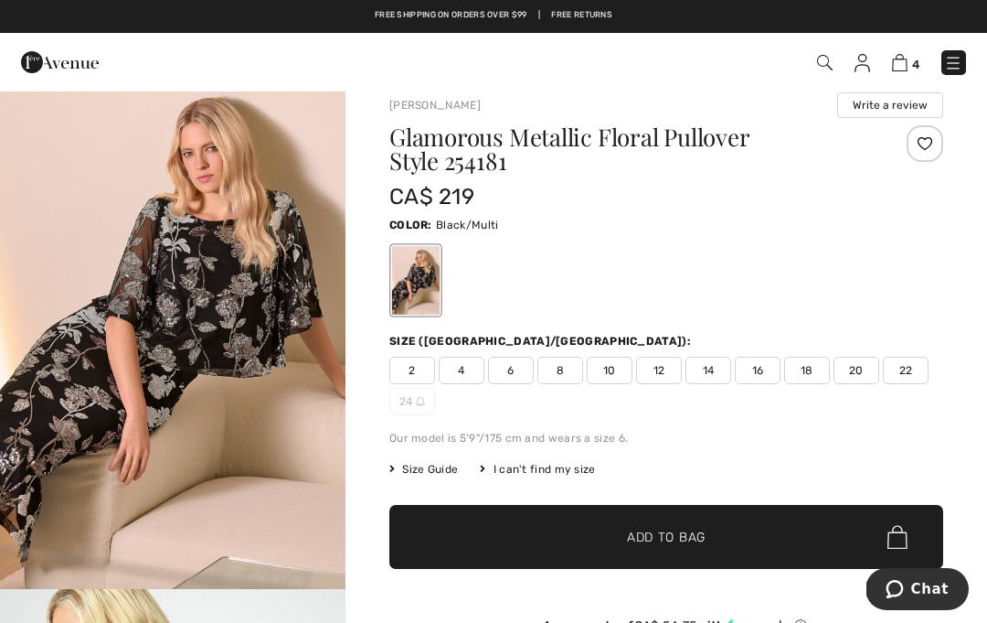
click at [448, 462] on span "Size Guide" at bounding box center [423, 469] width 69 height 16
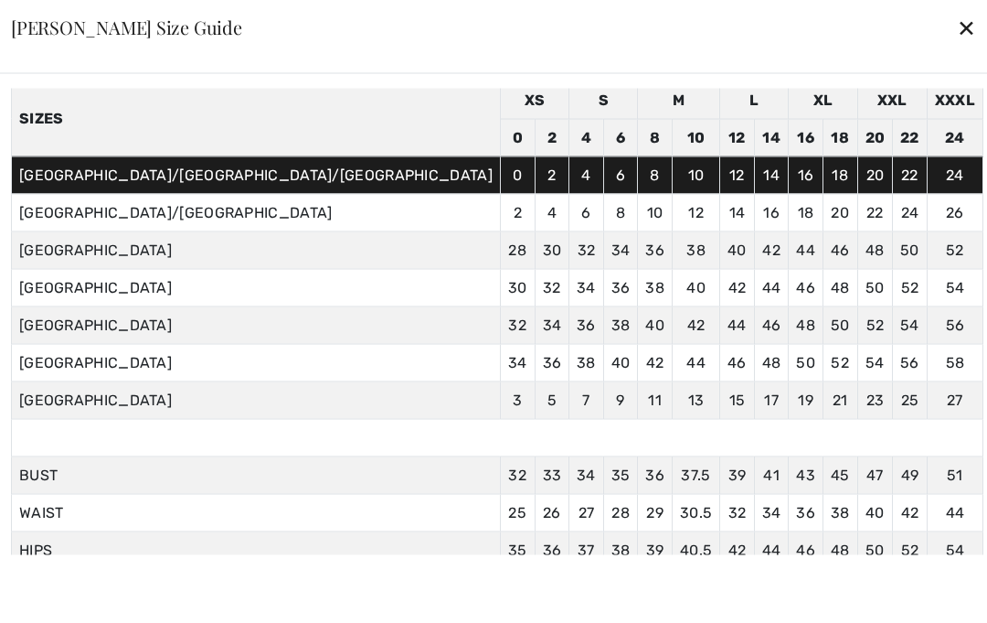
scroll to position [77, 0]
click at [957, 47] on div "✕" at bounding box center [966, 27] width 19 height 38
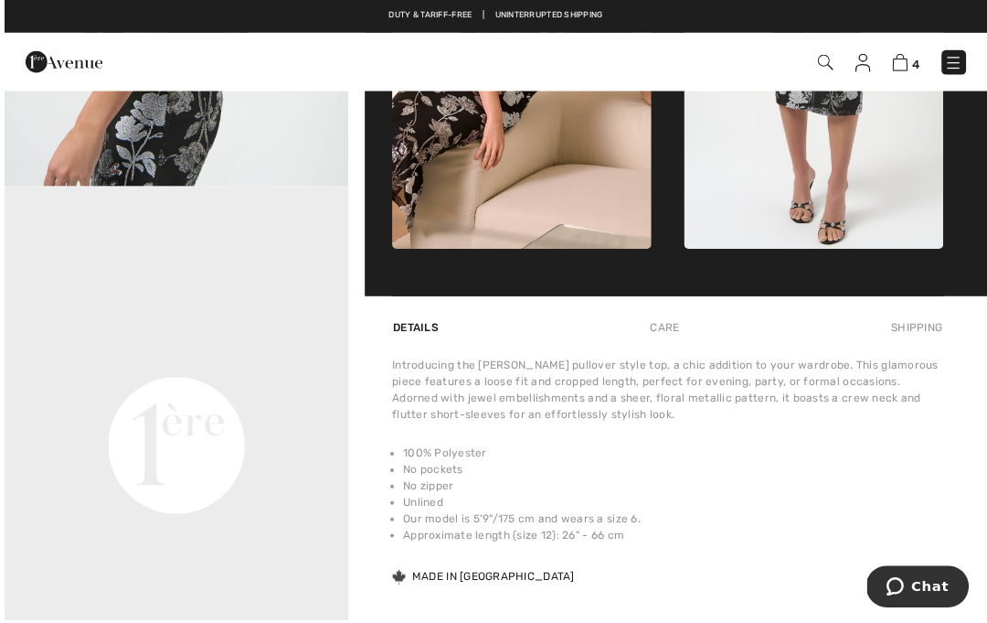
scroll to position [953, 0]
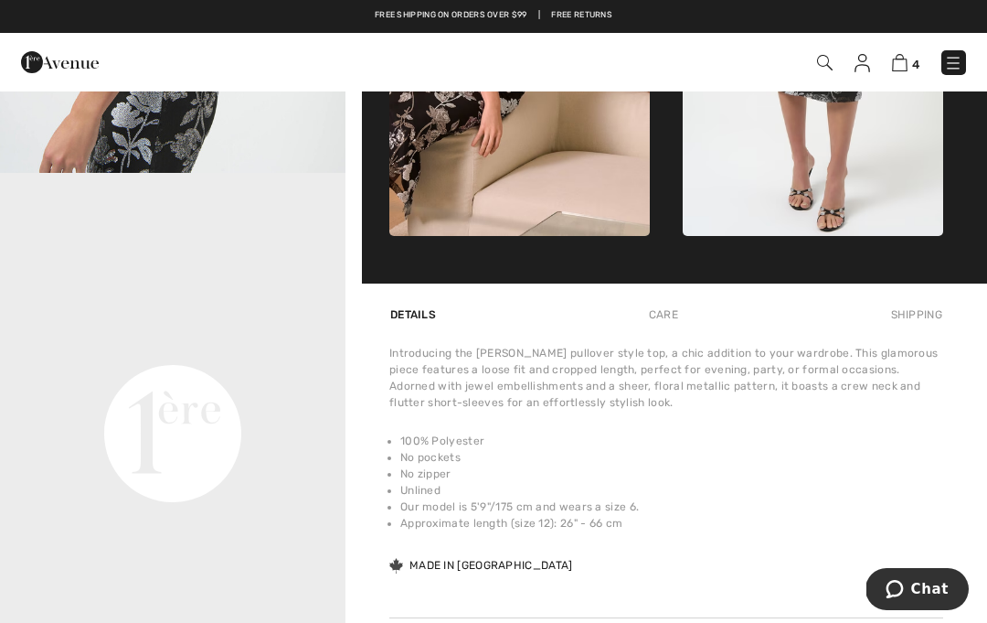
click at [654, 323] on div "Care" at bounding box center [664, 314] width 60 height 33
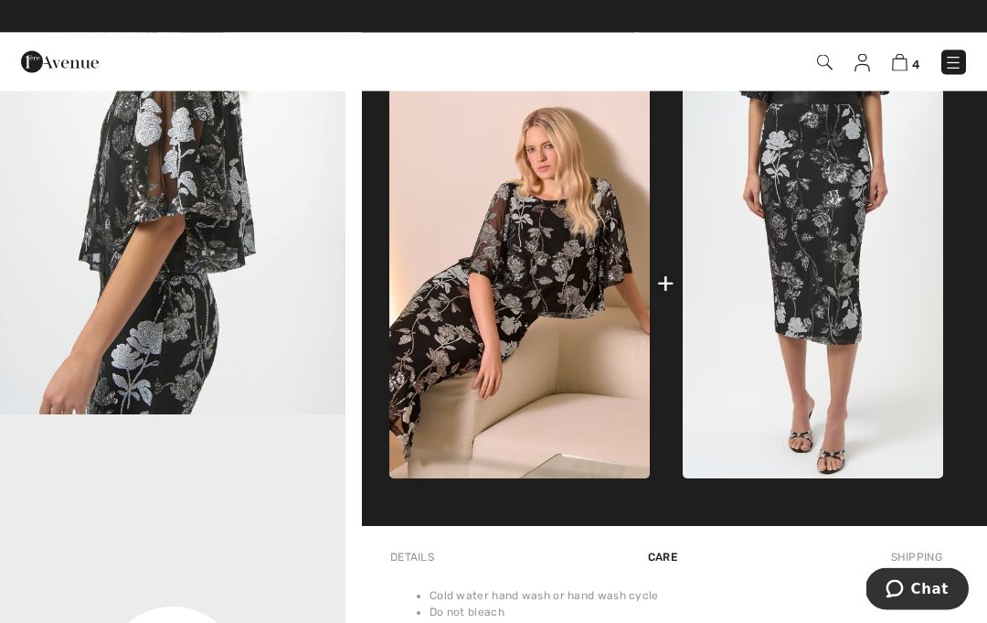
scroll to position [713, 0]
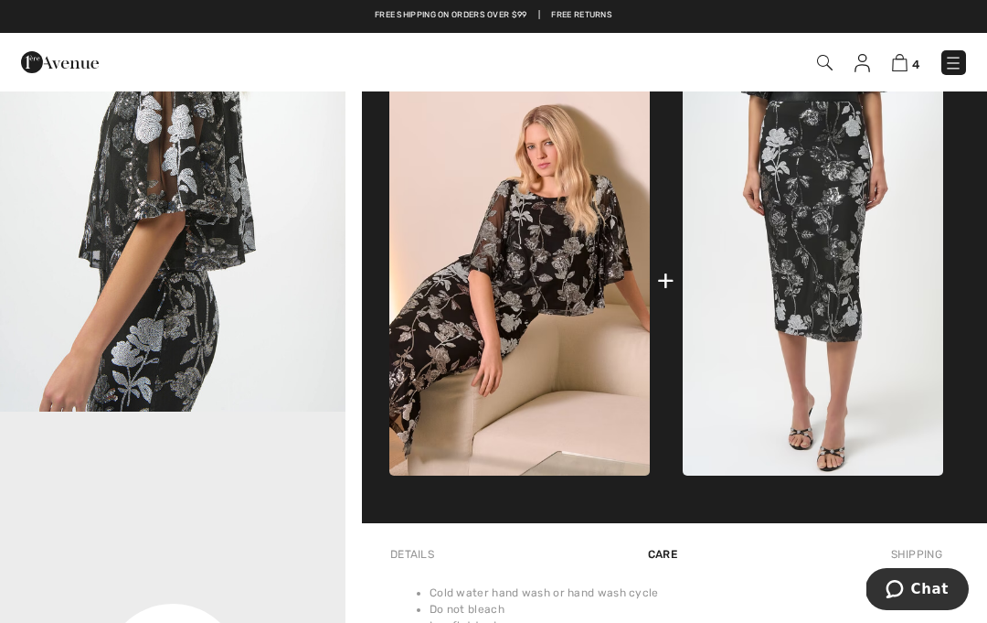
click at [832, 404] on img at bounding box center [813, 280] width 261 height 390
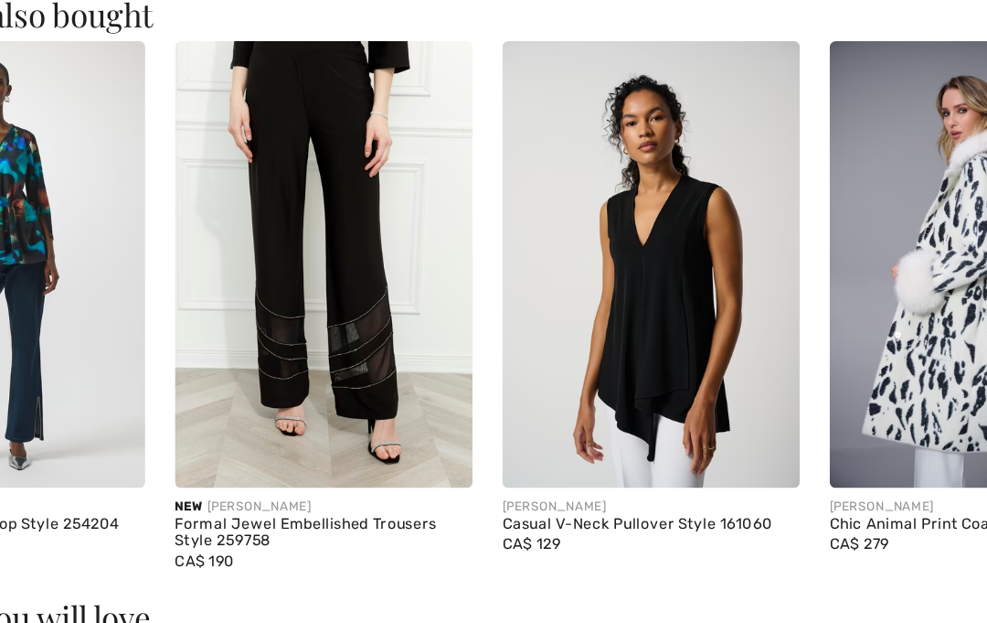
scroll to position [1615, 0]
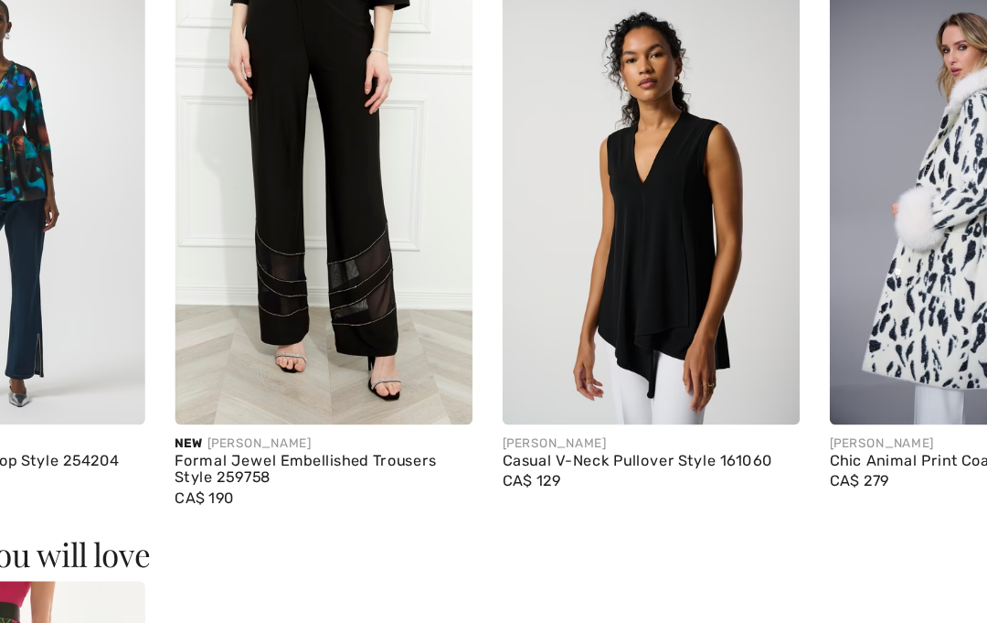
click at [531, 261] on img at bounding box center [603, 251] width 219 height 329
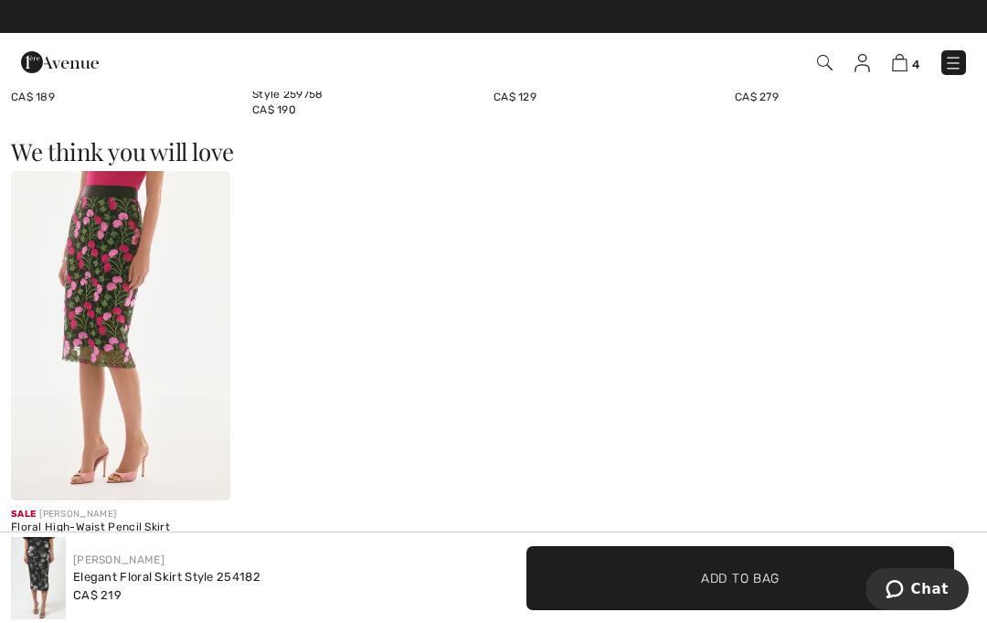
scroll to position [1992, 0]
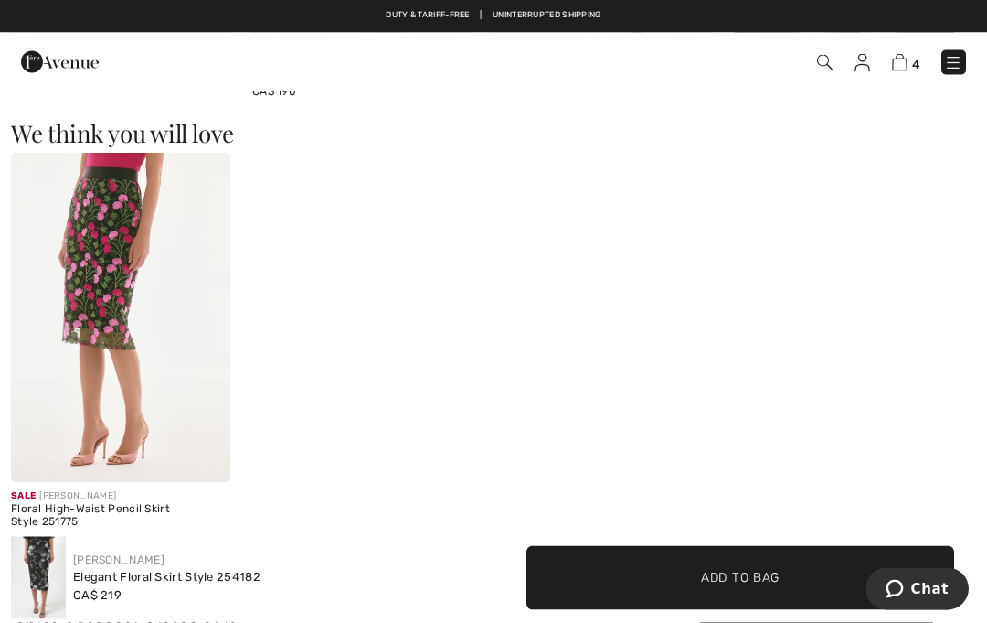
click at [69, 317] on img at bounding box center [120, 318] width 219 height 329
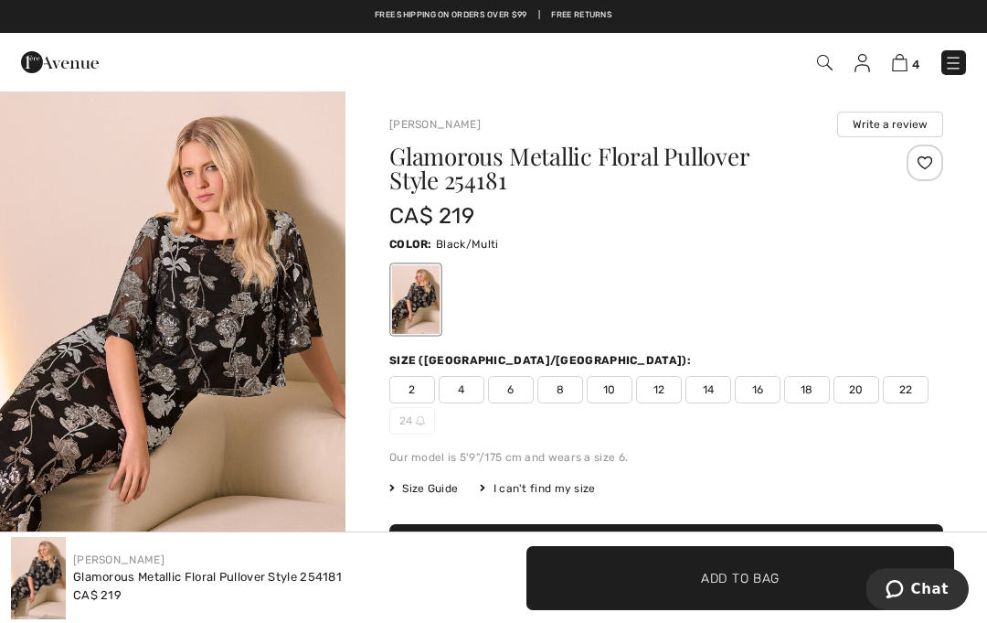
click at [773, 392] on span "16" at bounding box center [758, 389] width 46 height 27
click at [720, 581] on span "Add to Bag" at bounding box center [740, 577] width 79 height 19
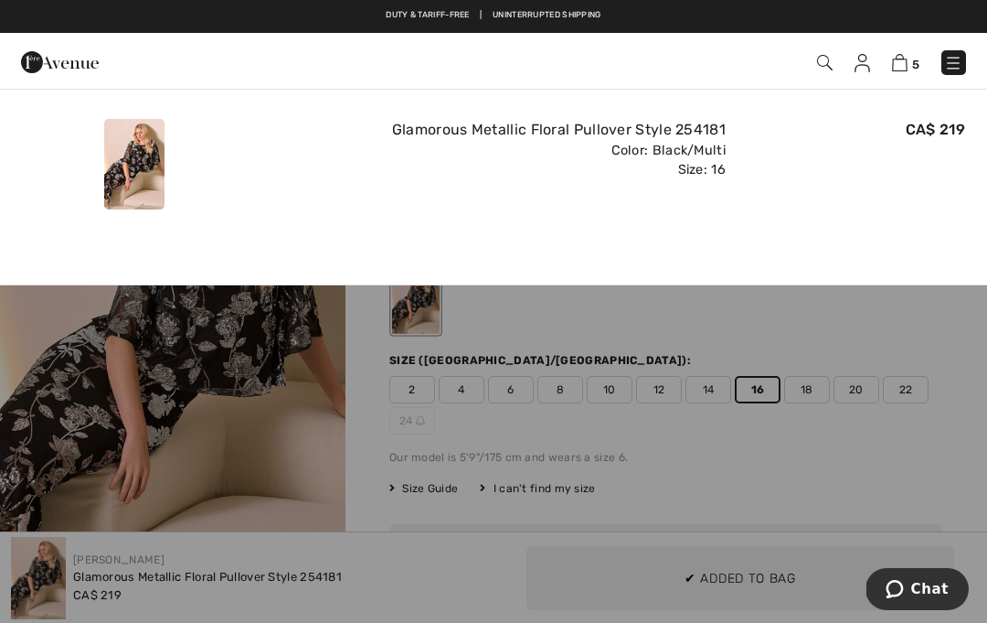
click at [907, 62] on img at bounding box center [900, 62] width 16 height 17
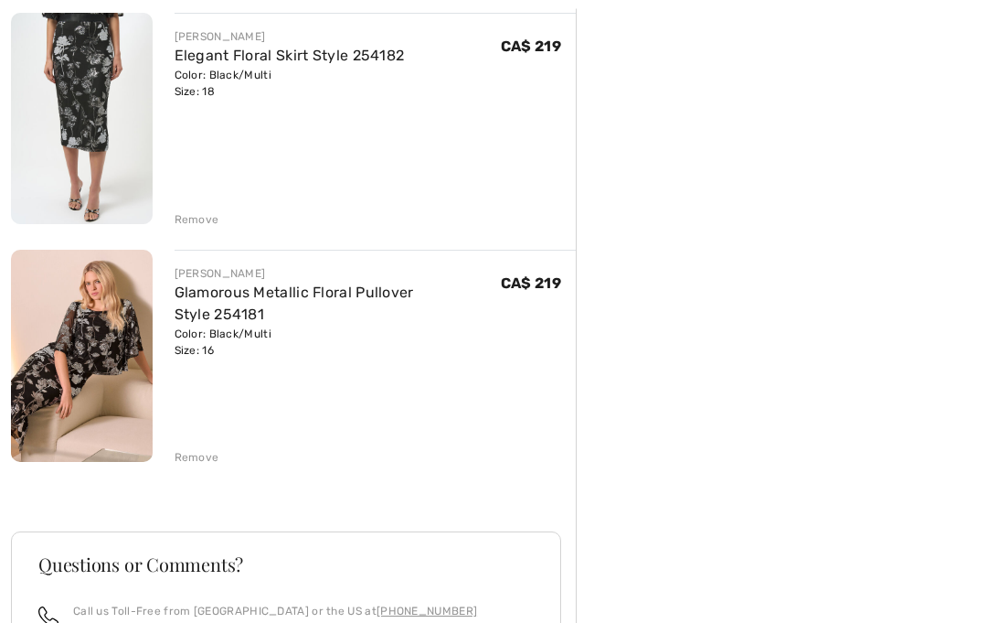
scroll to position [948, 0]
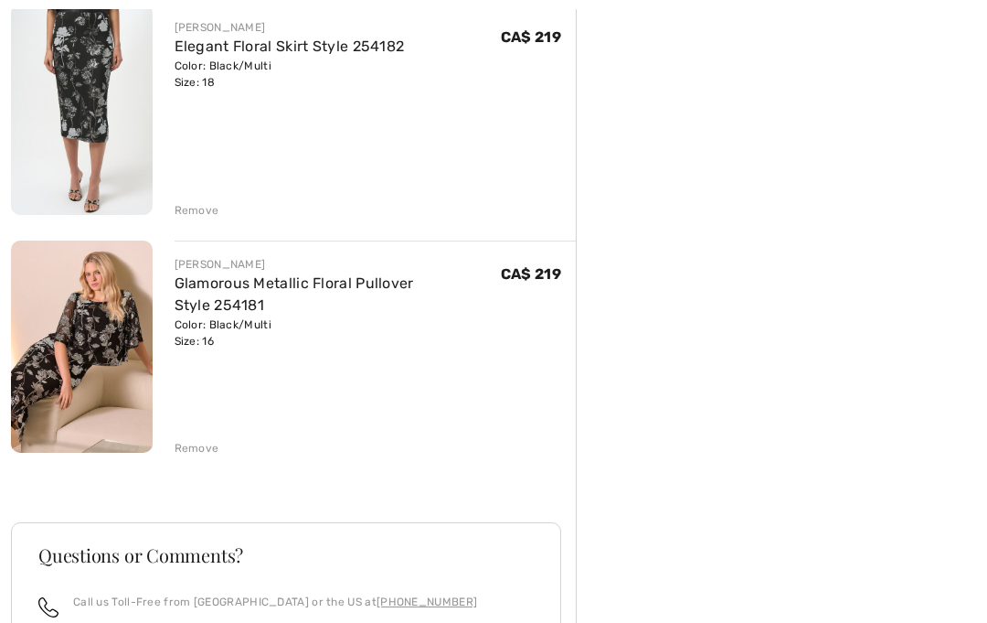
click at [192, 454] on div "Remove" at bounding box center [197, 448] width 45 height 16
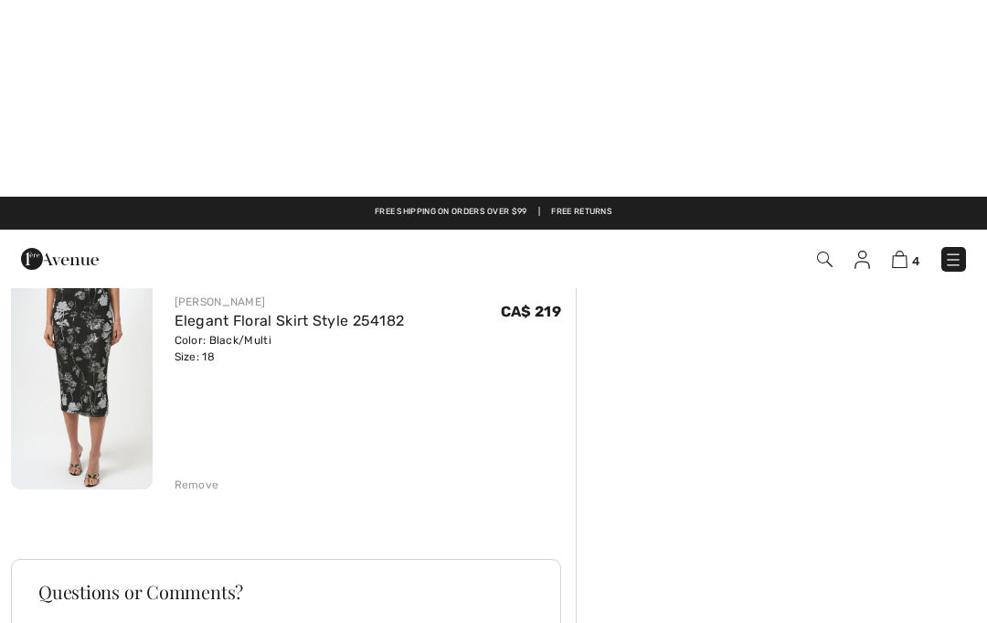
scroll to position [675, 0]
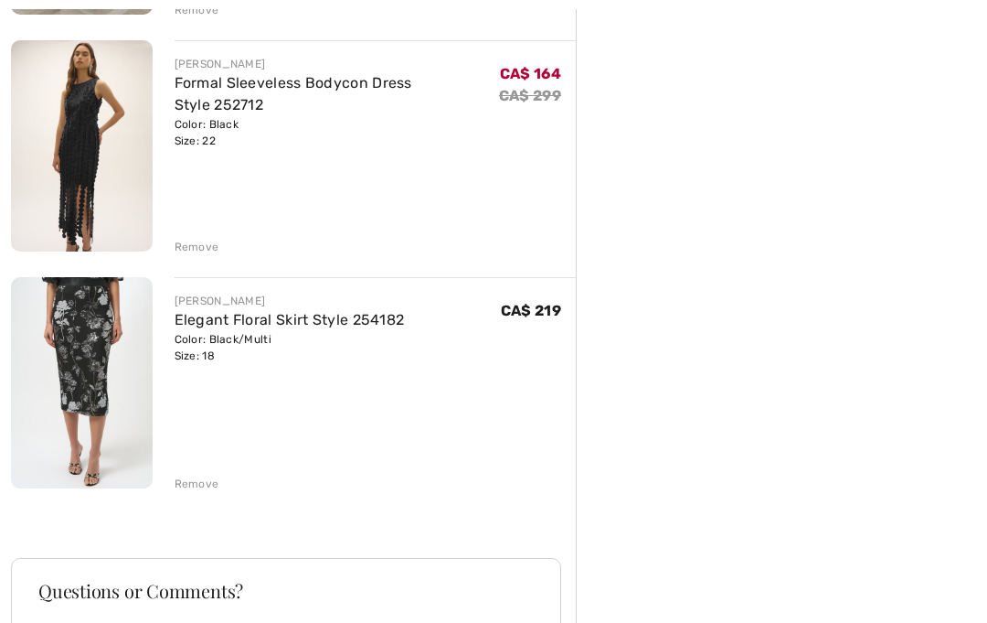
click at [190, 318] on link "Elegant Floral Skirt Style 254182" at bounding box center [290, 319] width 230 height 17
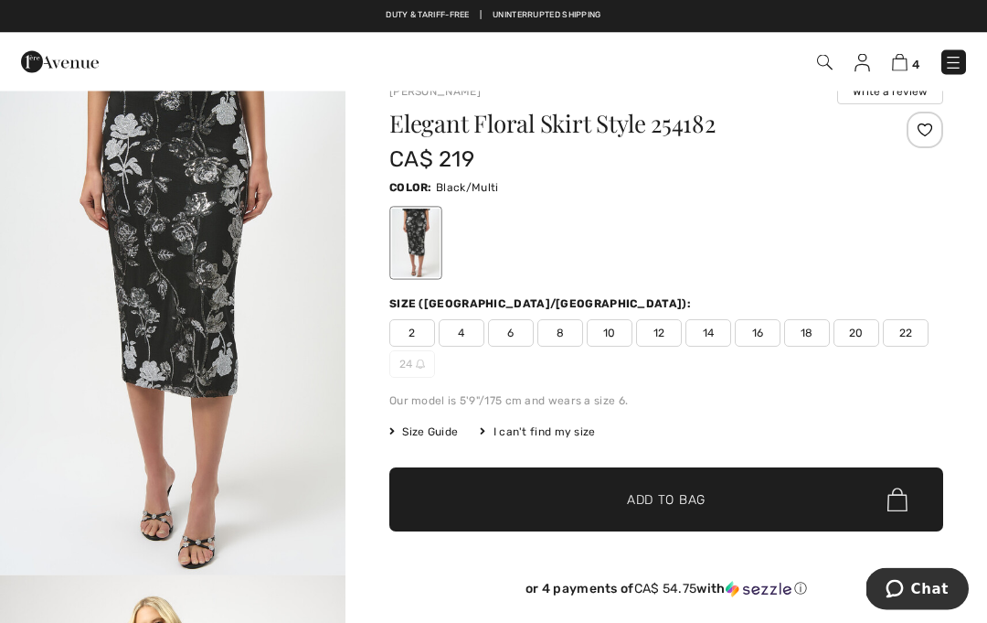
scroll to position [33, 0]
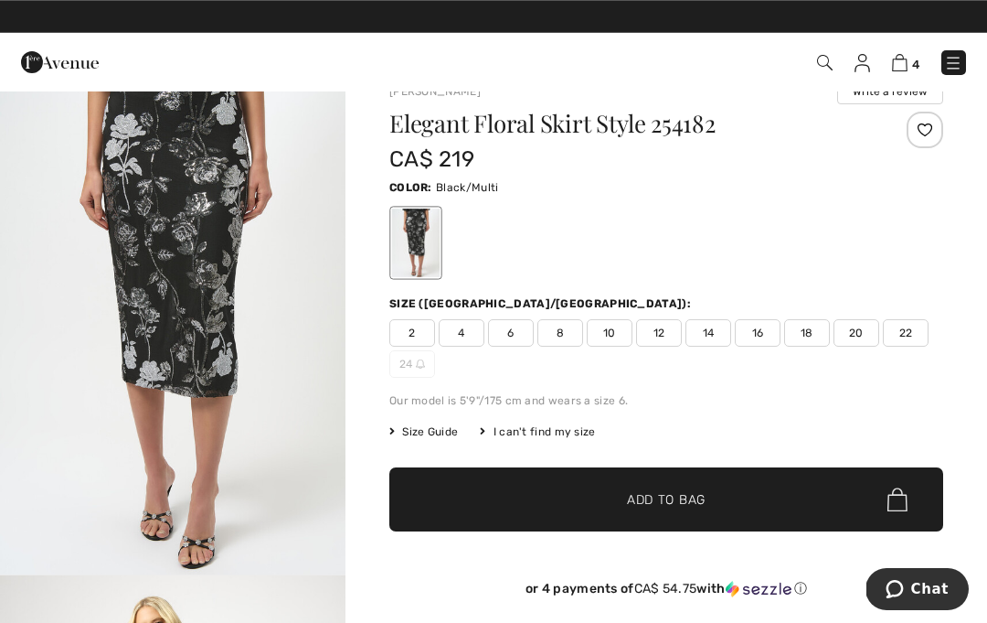
click at [785, 440] on div "Elegant Floral Skirt Style 254182 CA$ 219 Color: Black/Multi Size (CA/US): 2 4 …" at bounding box center [666, 369] width 554 height 514
click at [760, 336] on span "16" at bounding box center [758, 332] width 46 height 27
click at [734, 493] on span "✔ Added to Bag Add to Bag" at bounding box center [666, 499] width 554 height 64
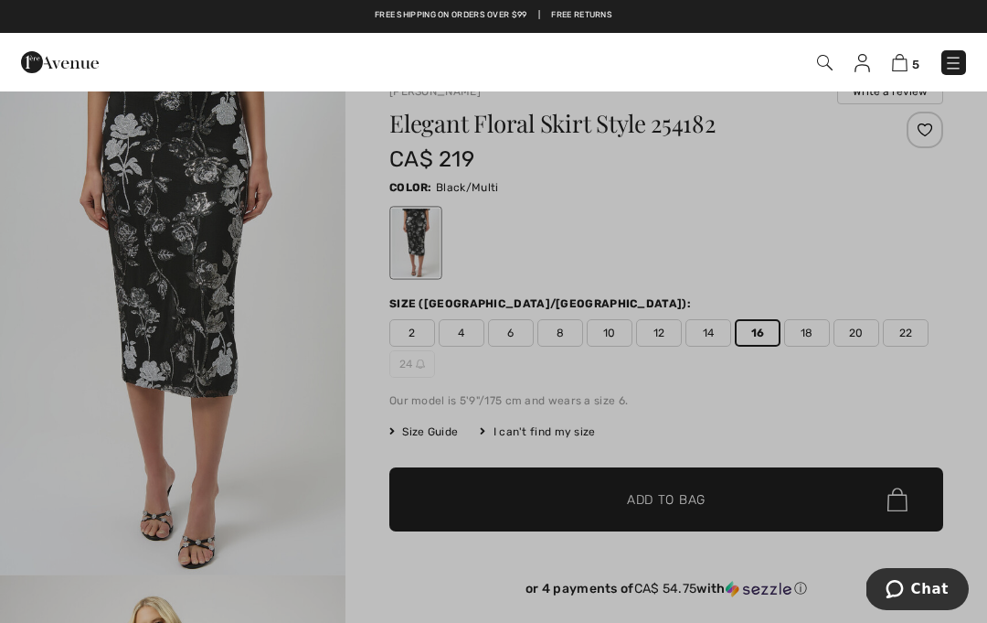
click at [890, 71] on span "5" at bounding box center [696, 62] width 540 height 25
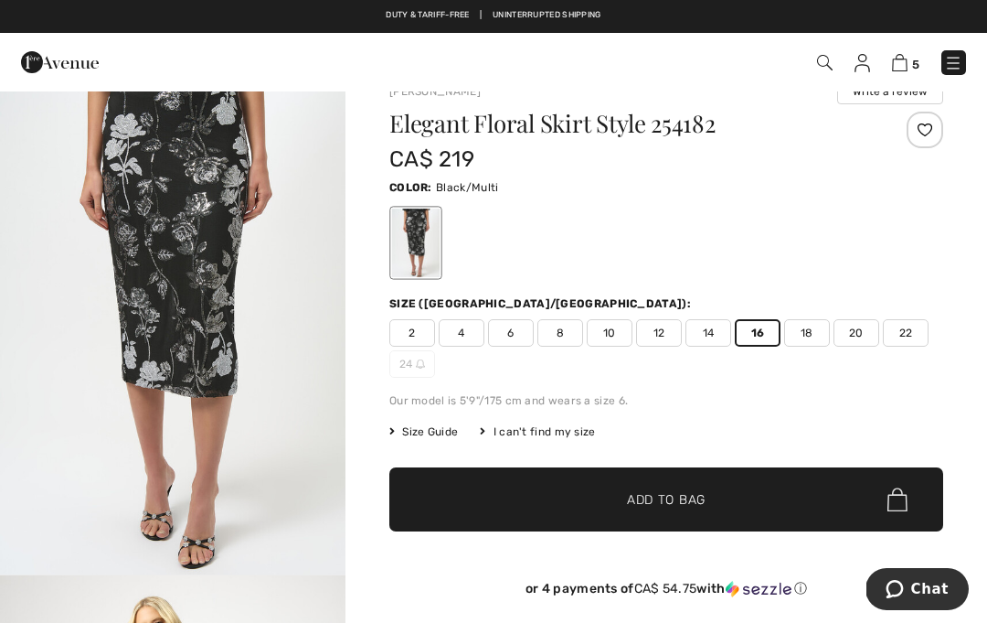
click at [906, 71] on img at bounding box center [900, 62] width 16 height 17
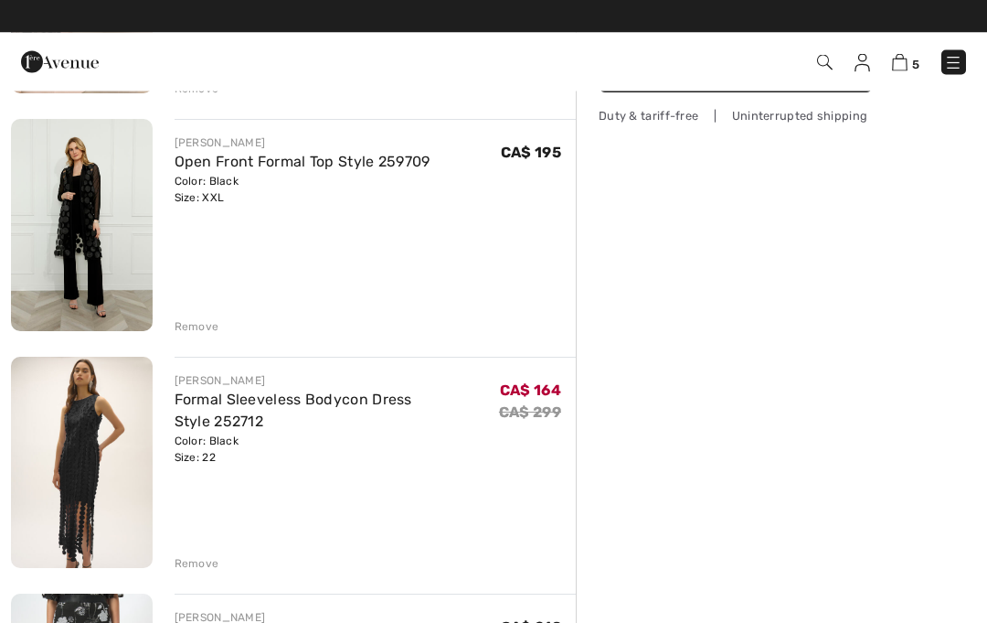
scroll to position [358, 0]
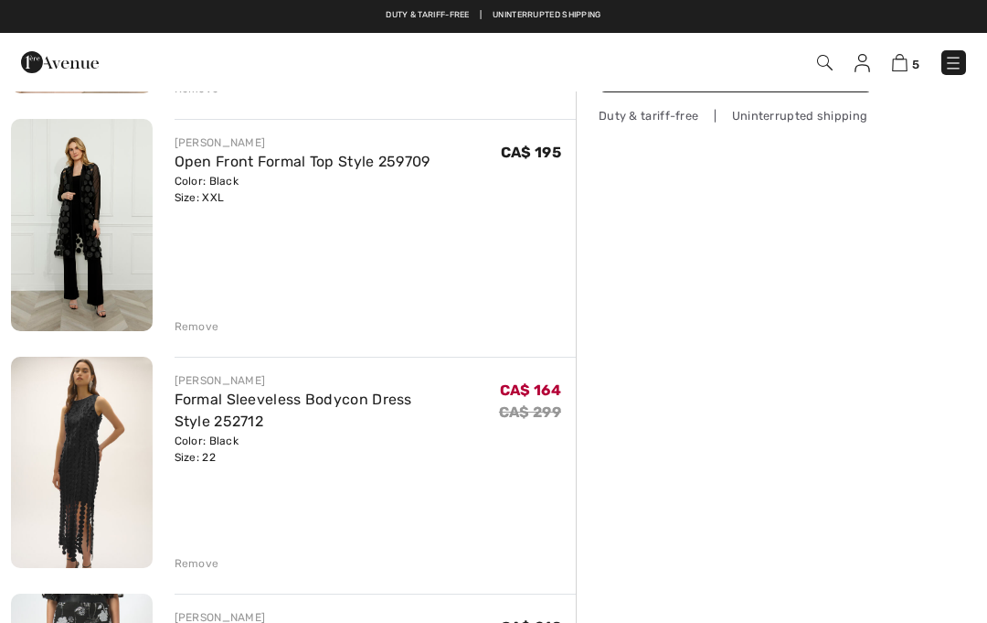
click at [203, 558] on div "Remove" at bounding box center [197, 563] width 45 height 16
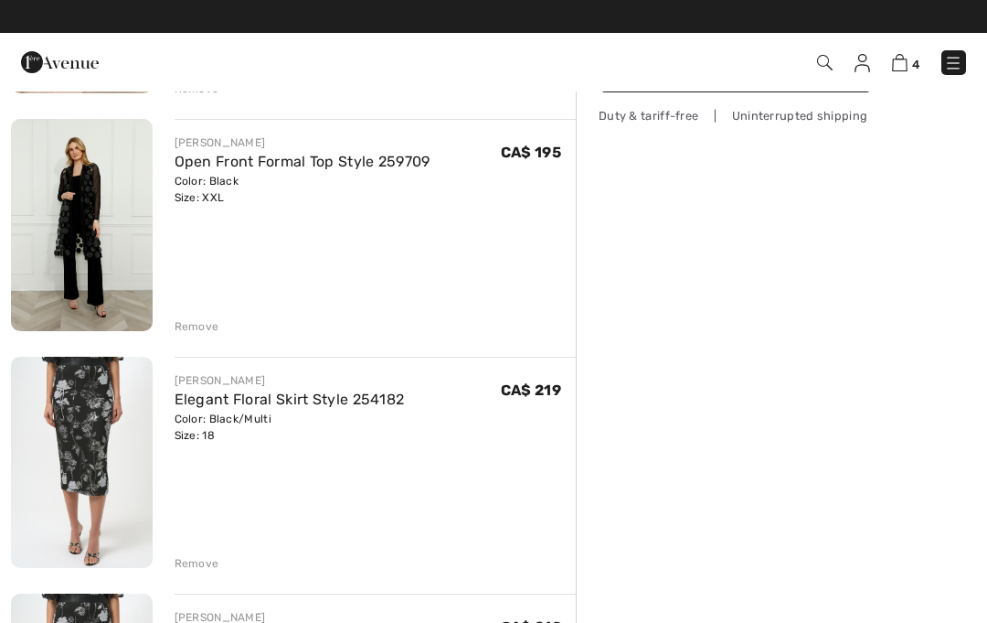
click at [211, 165] on link "Open Front Formal Top Style 259709" at bounding box center [303, 161] width 256 height 17
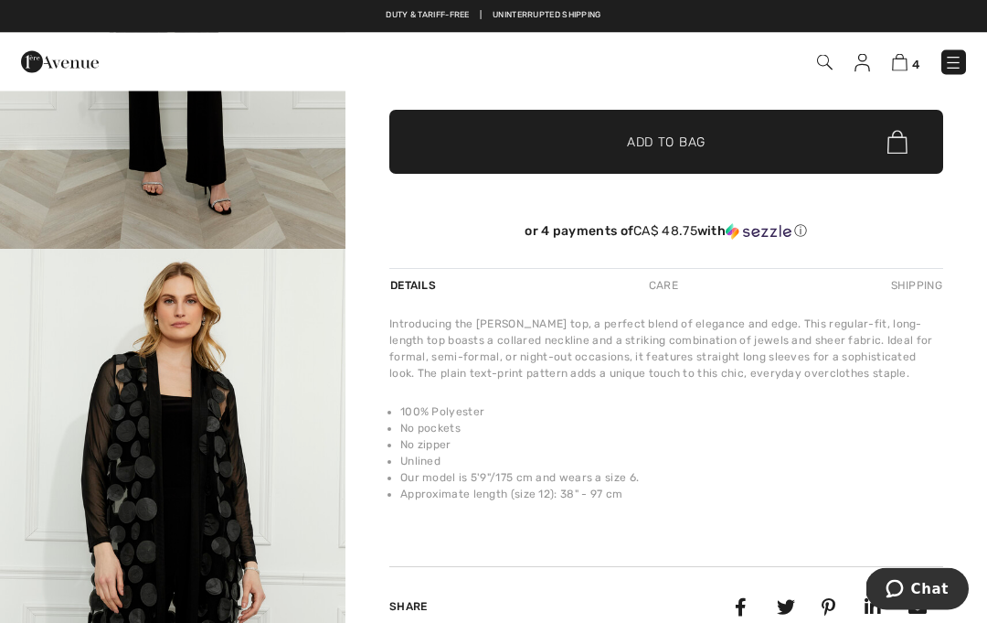
scroll to position [357, 0]
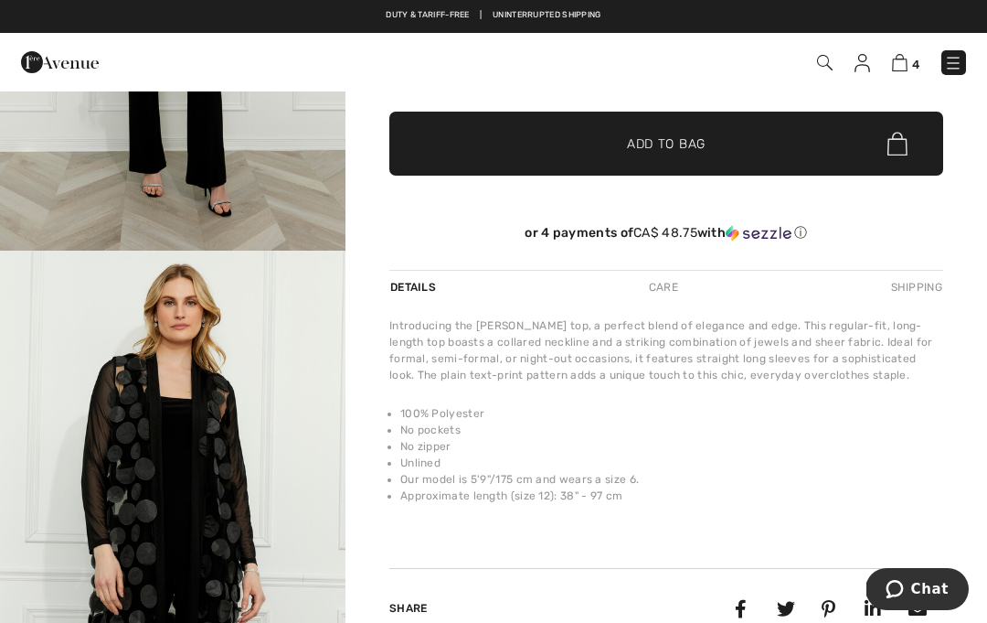
click at [672, 287] on div "Care" at bounding box center [664, 287] width 60 height 33
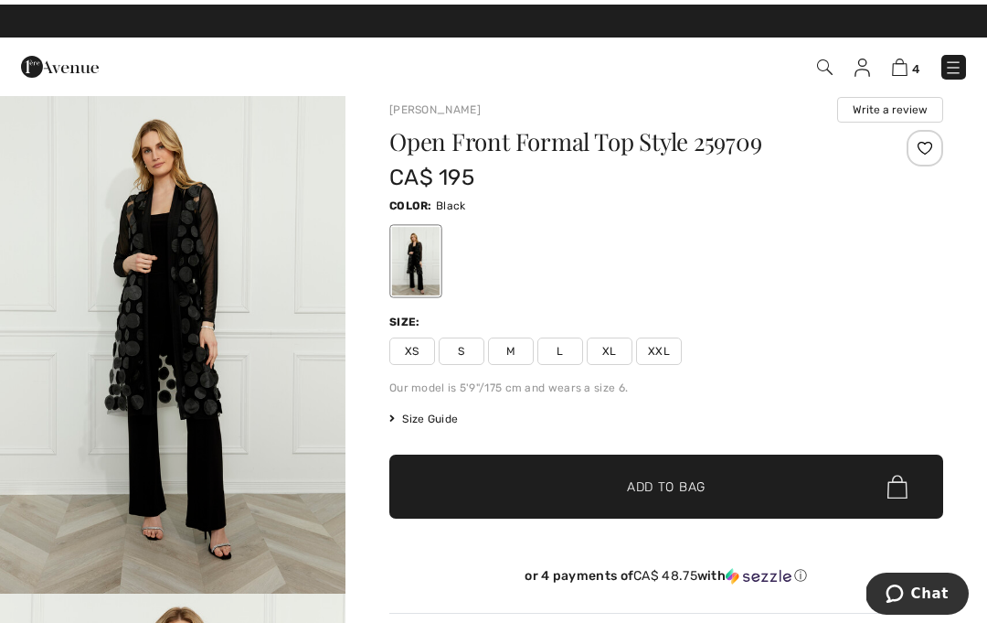
scroll to position [0, 0]
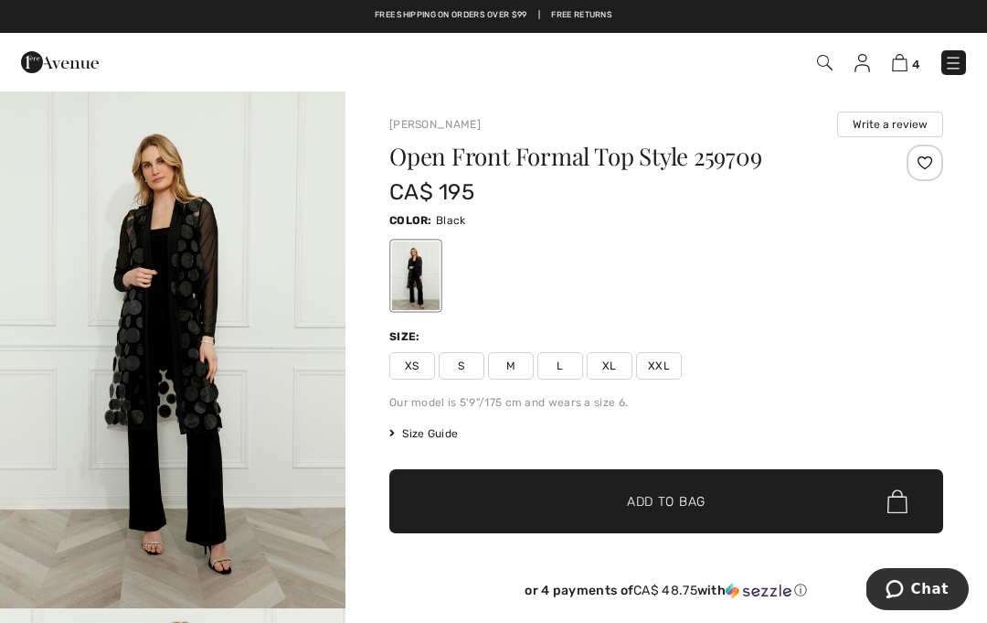
click at [904, 58] on img at bounding box center [900, 62] width 16 height 17
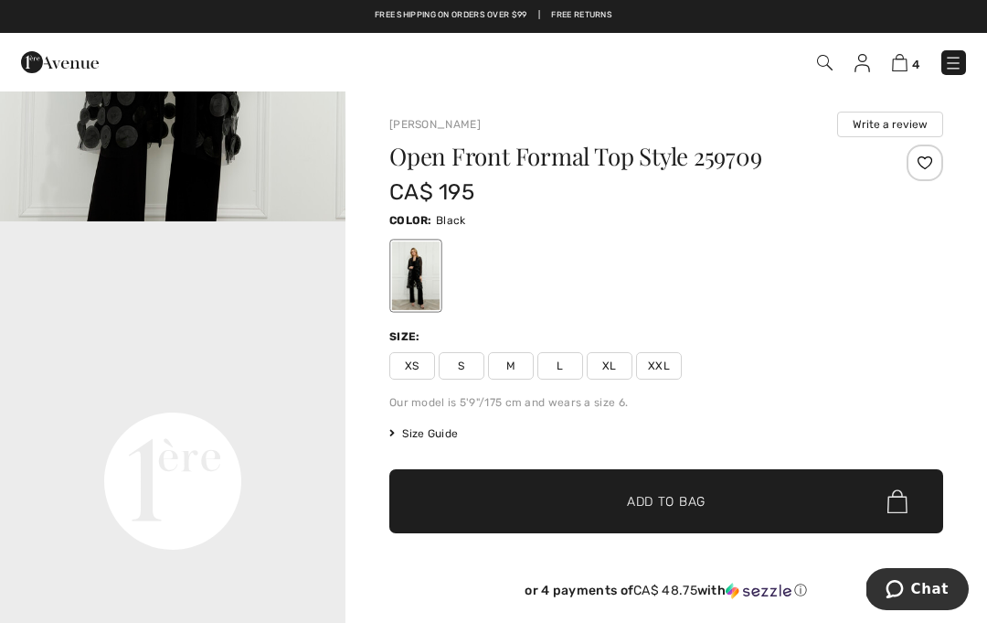
click at [905, 59] on img at bounding box center [900, 62] width 16 height 17
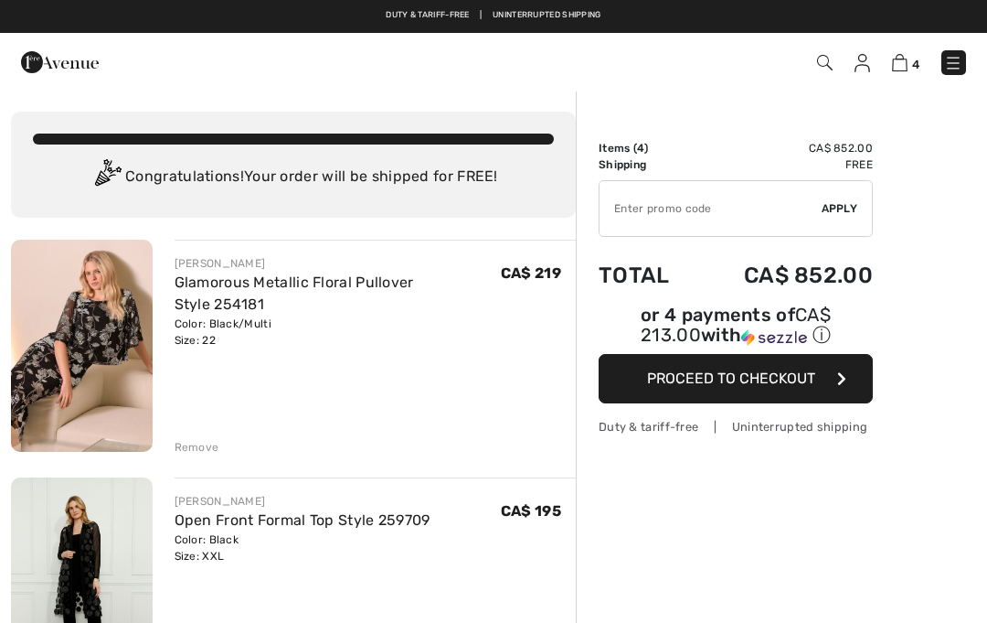
checkbox input "true"
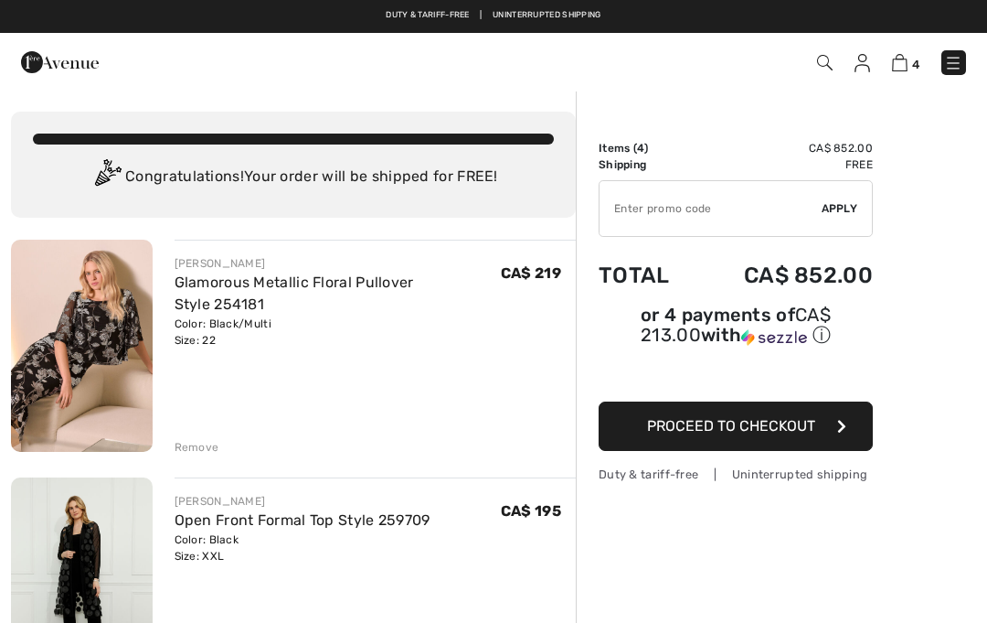
click at [407, 282] on link "Glamorous Metallic Floral Pullover Style 254181" at bounding box center [295, 292] width 240 height 39
click at [409, 522] on link "Open Front Formal Top Style 259709" at bounding box center [303, 519] width 256 height 17
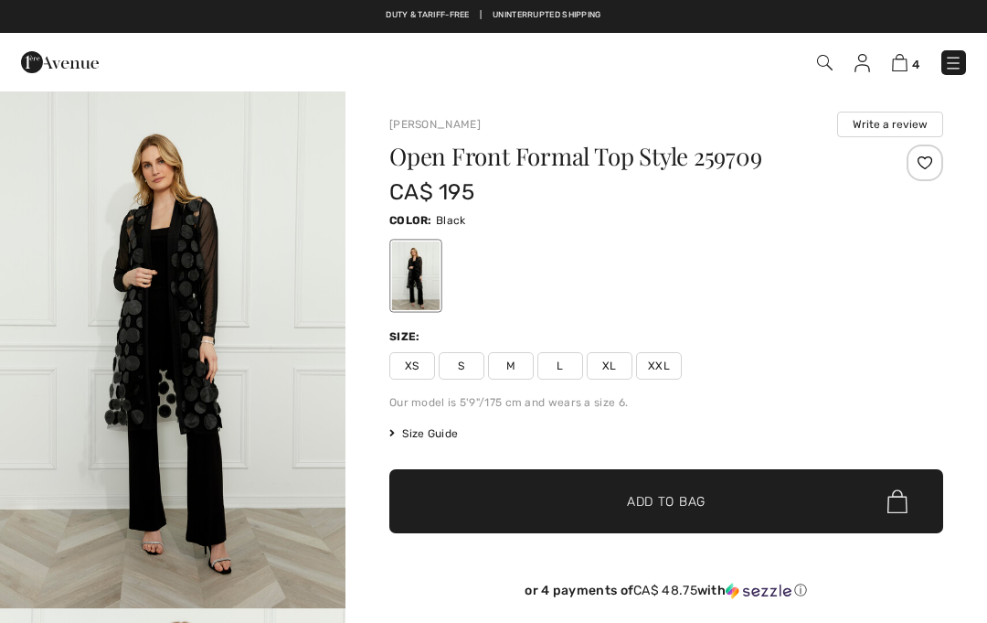
checkbox input "true"
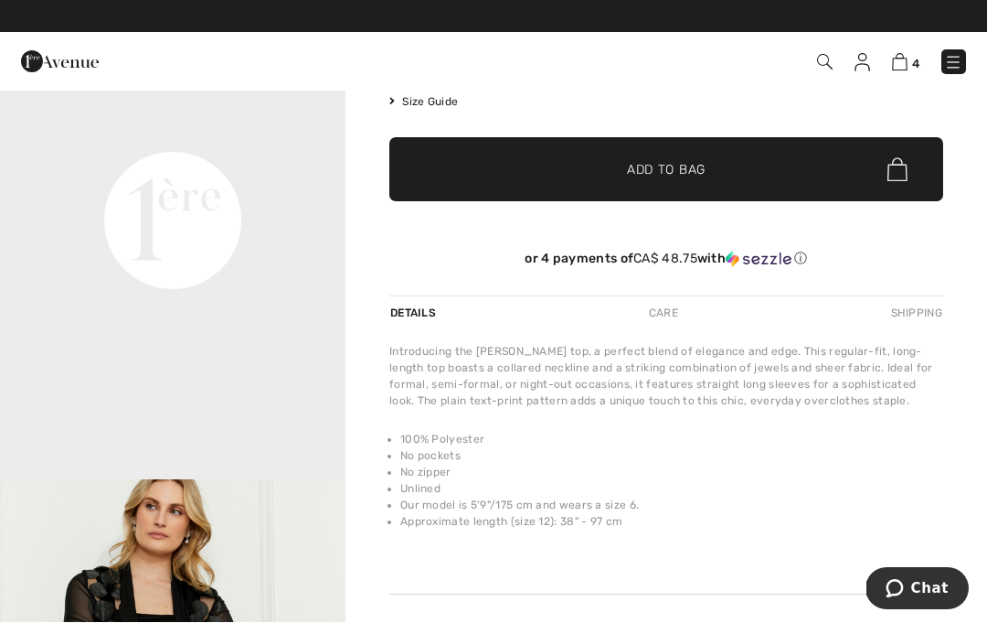
scroll to position [332, 0]
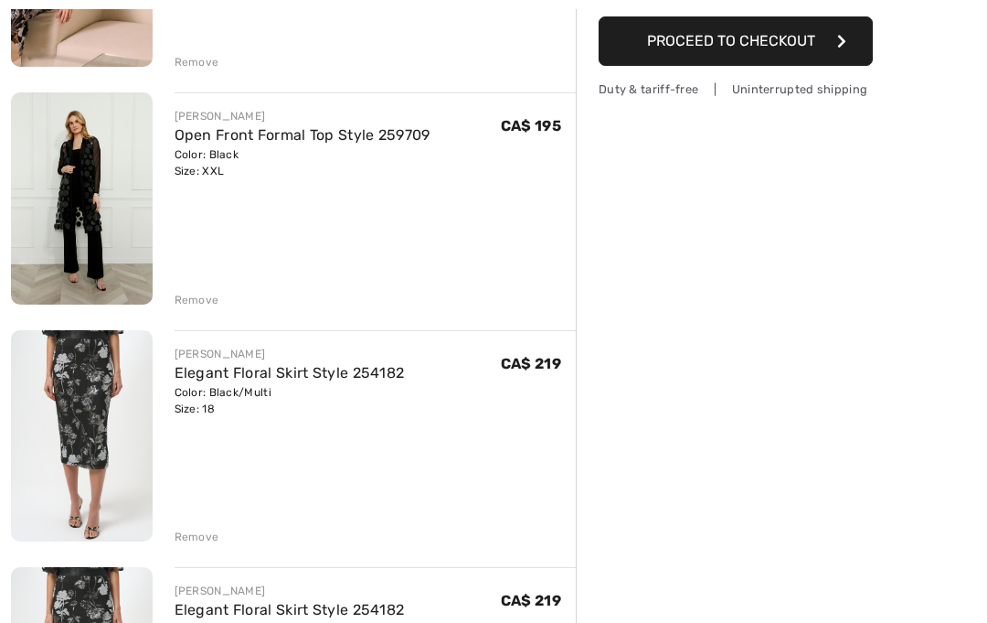
scroll to position [383, 0]
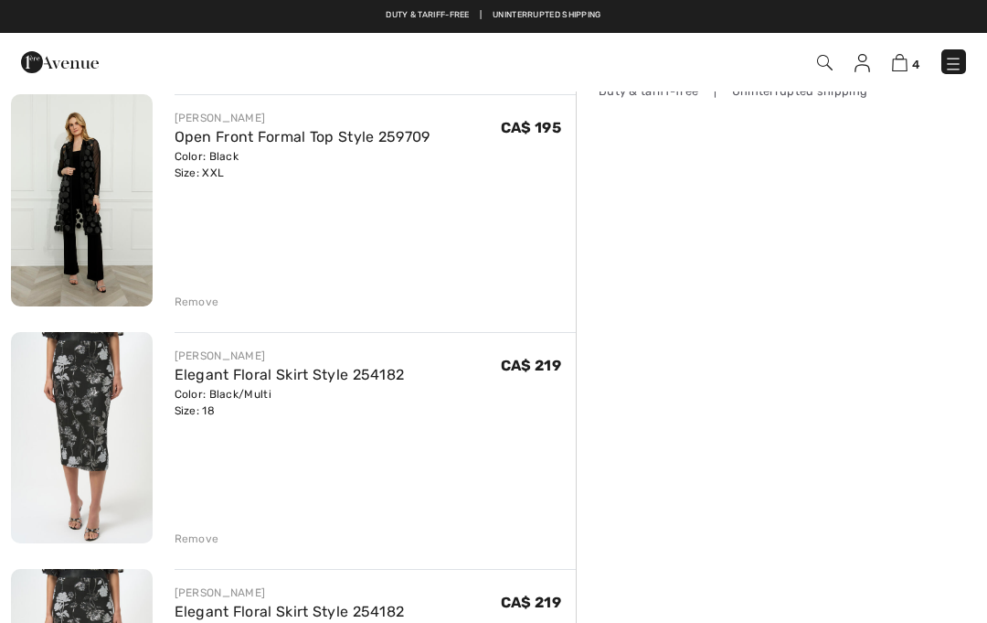
click at [86, 229] on img at bounding box center [82, 200] width 142 height 212
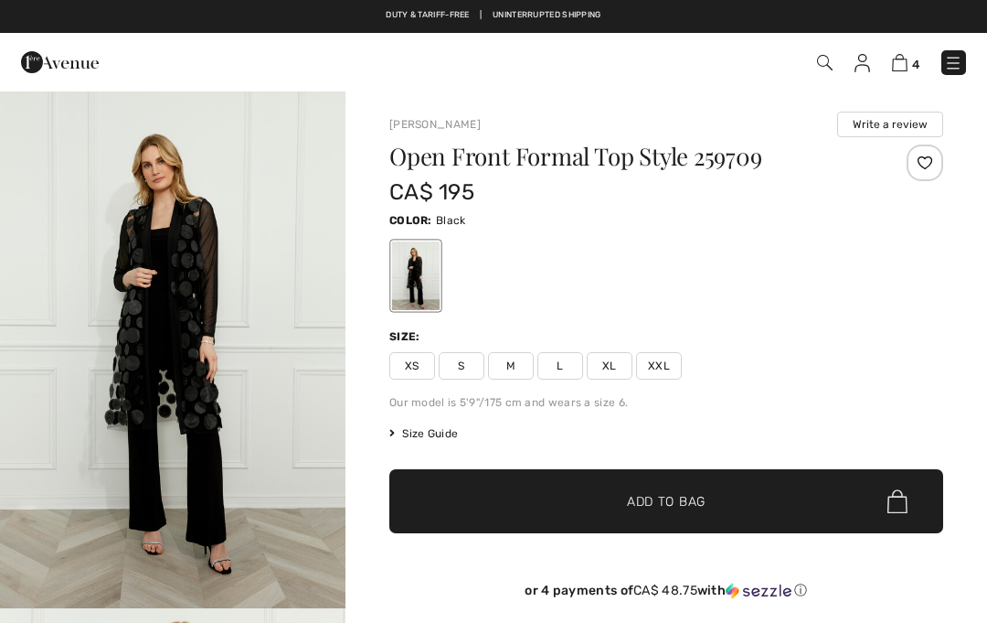
checkbox input "true"
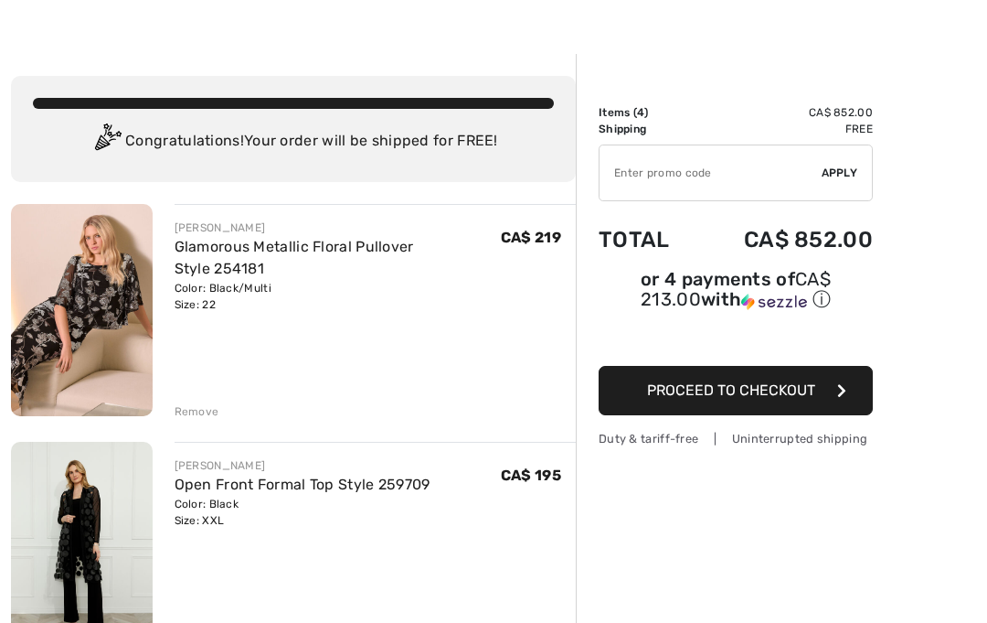
scroll to position [47, 0]
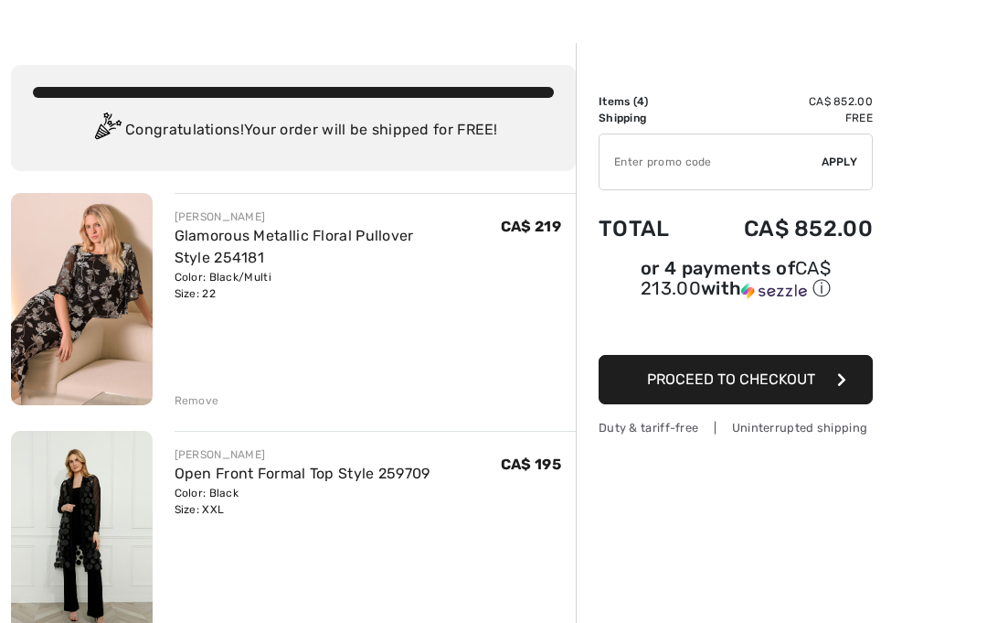
click at [79, 318] on img at bounding box center [82, 299] width 142 height 212
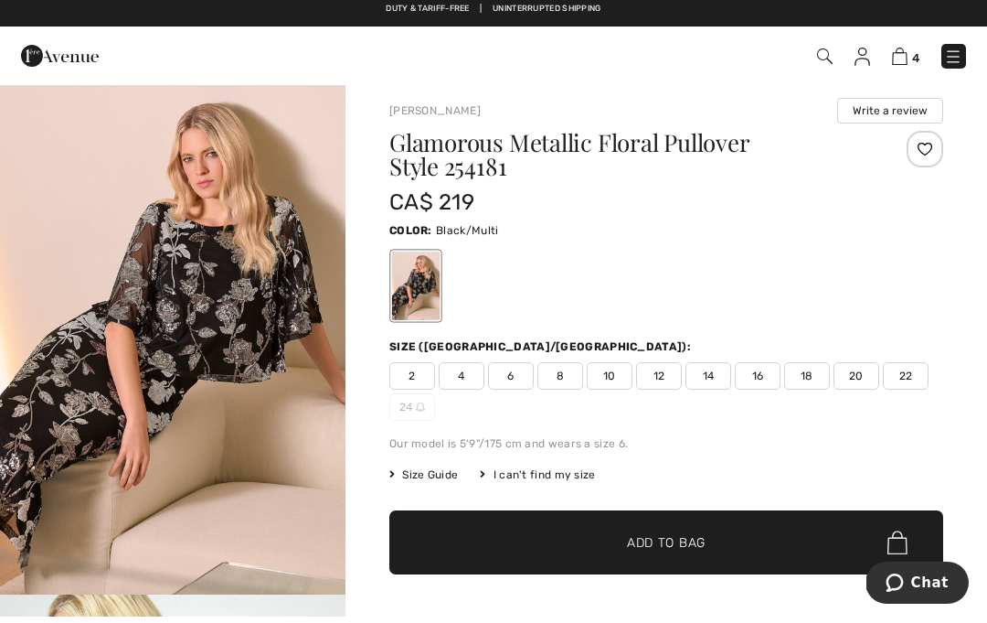
scroll to position [15, 0]
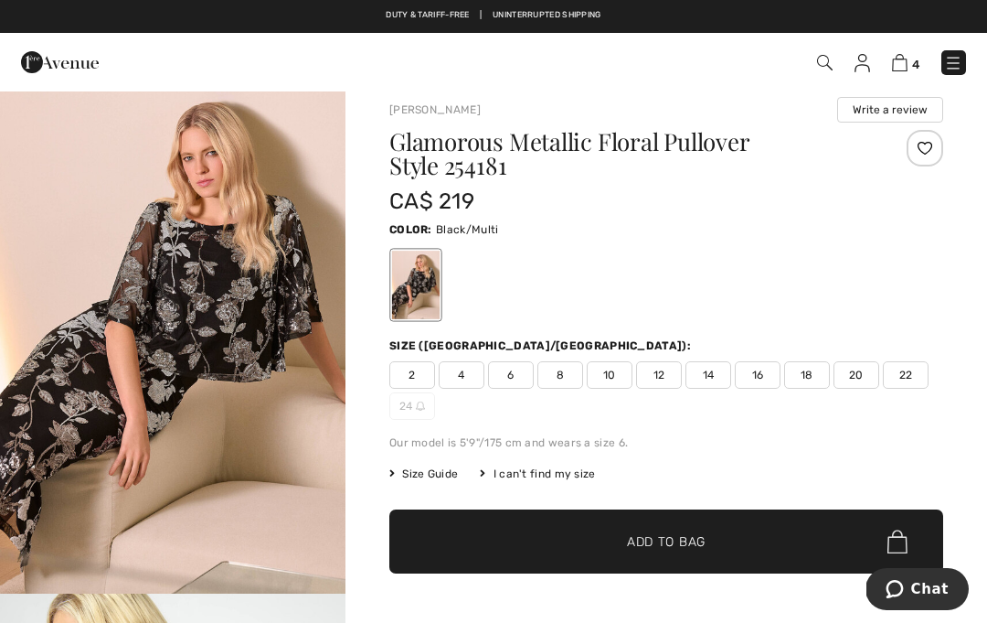
click at [923, 578] on button "Chat" at bounding box center [917, 589] width 103 height 42
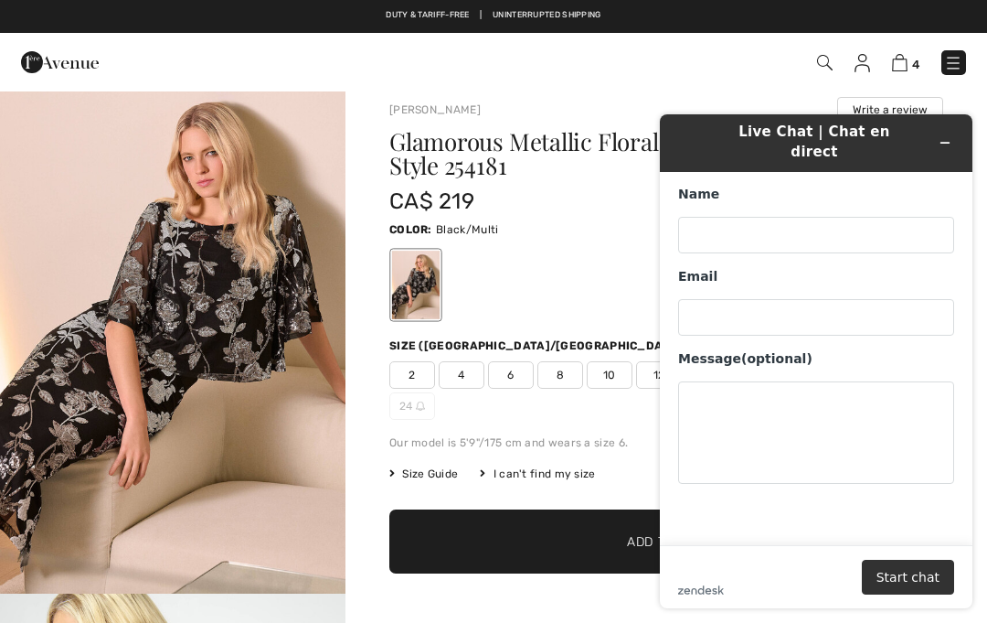
click at [516, 176] on h1 "Glamorous Metallic Floral Pullover Style 254181" at bounding box center [620, 154] width 462 height 48
click at [591, 208] on div "CA$ 219" at bounding box center [620, 201] width 462 height 33
click at [953, 144] on button "Minimize widget" at bounding box center [945, 143] width 29 height 26
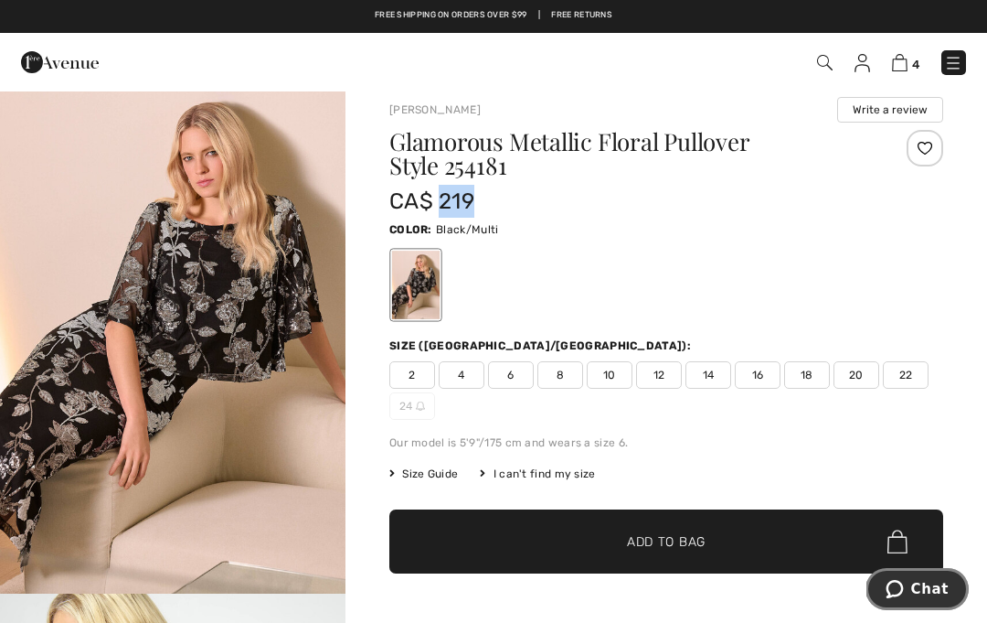
click at [598, 225] on div "Color: Black/Multi" at bounding box center [666, 229] width 554 height 22
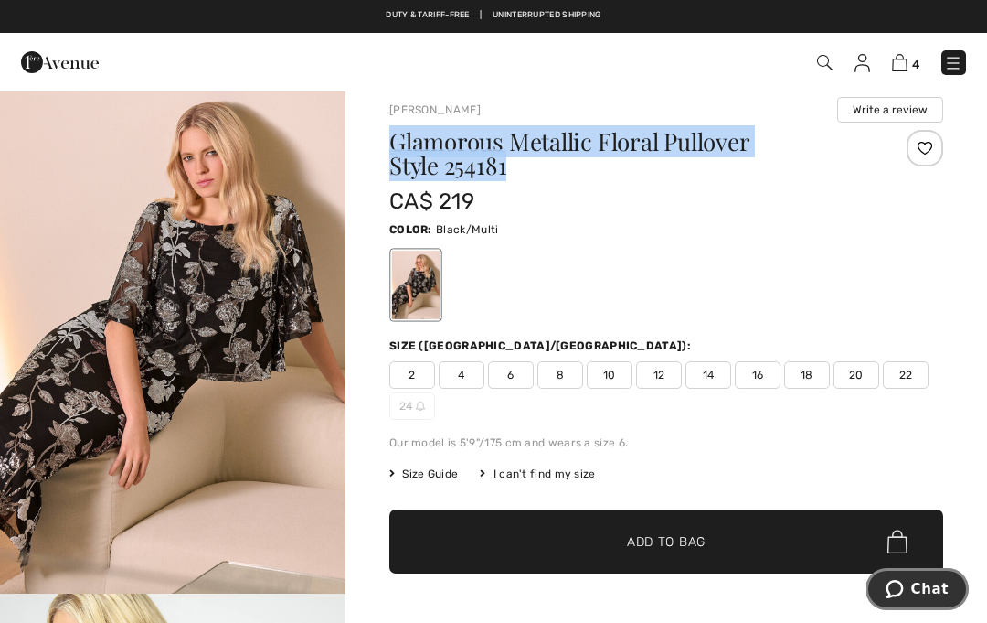
copy h1 "Glamorous Metallic Floral Pullover Style 254181"
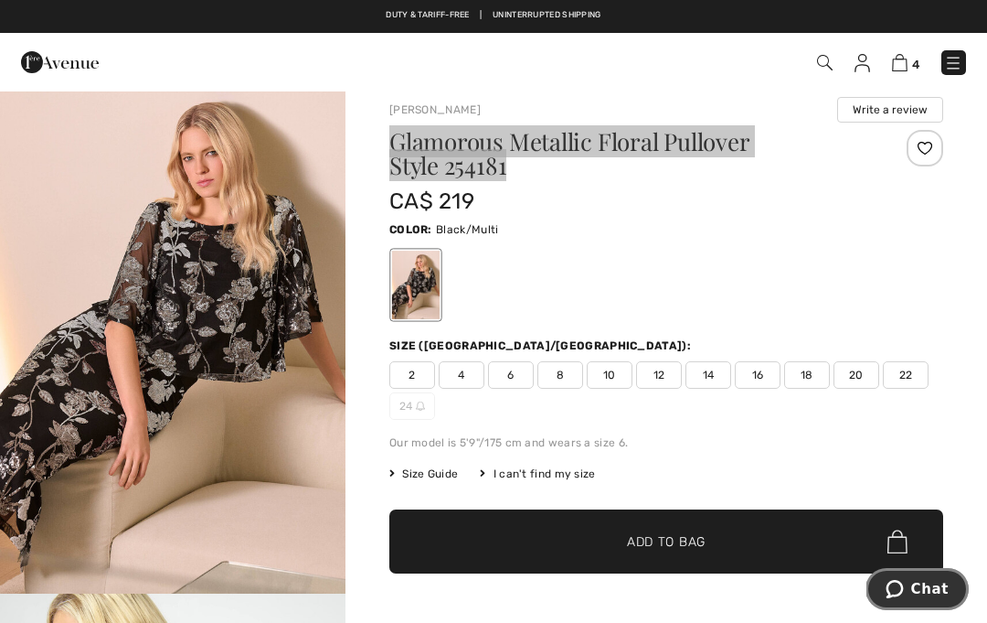
click at [914, 583] on span "Chat" at bounding box center [929, 589] width 37 height 16
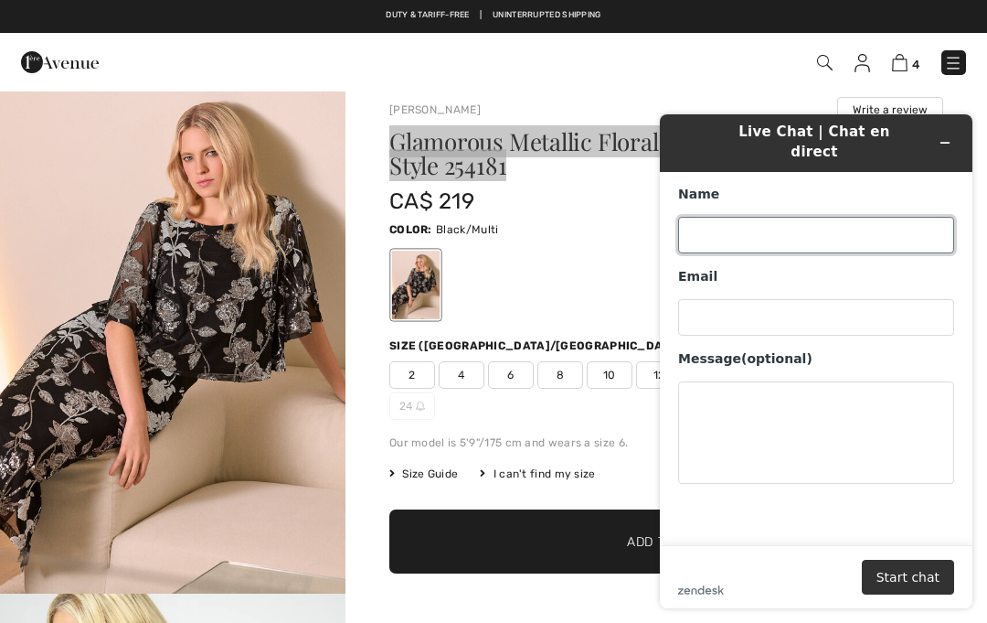
click at [808, 228] on input "Name" at bounding box center [816, 235] width 276 height 37
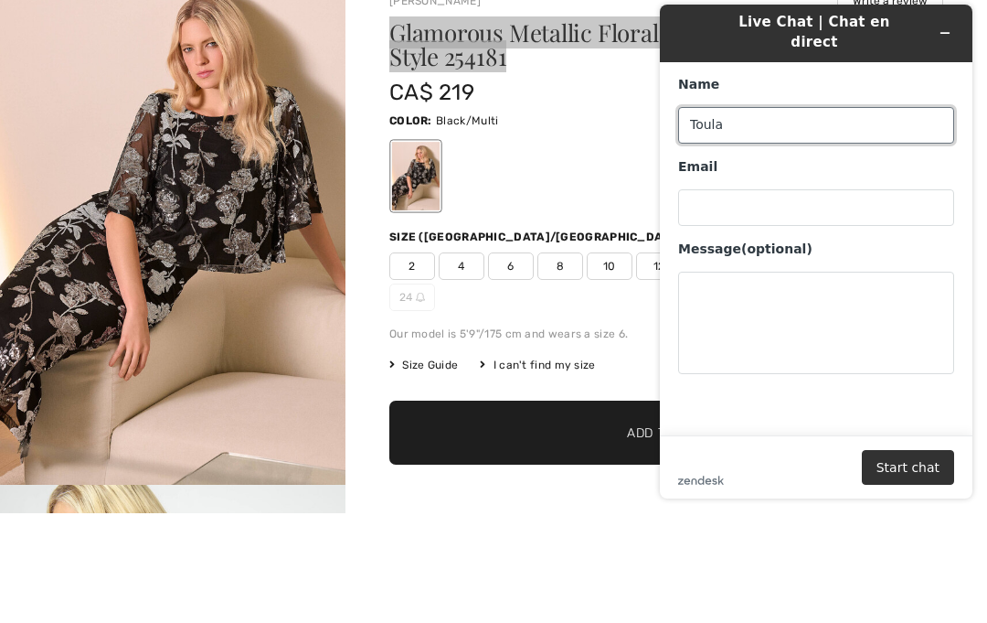
type input "Toula"
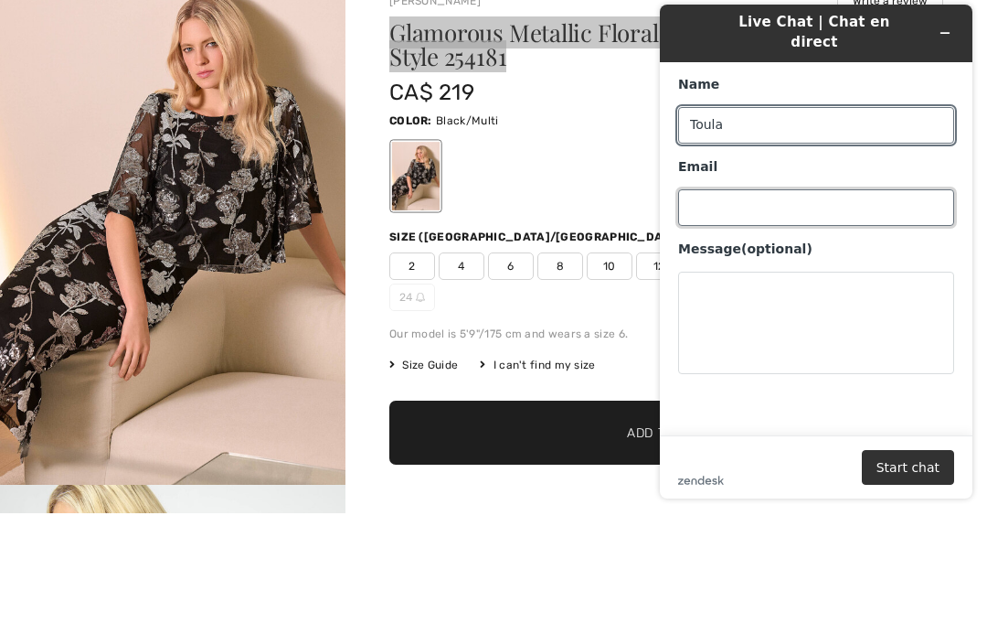
click at [773, 210] on input "Email" at bounding box center [816, 207] width 276 height 37
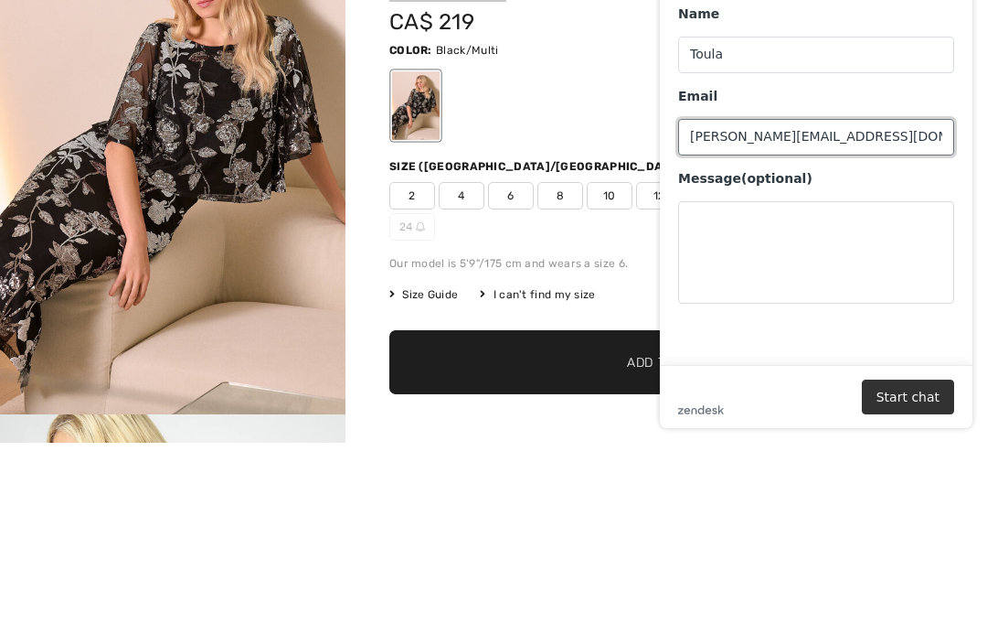
type input "toula.mamas@yahoo.ca"
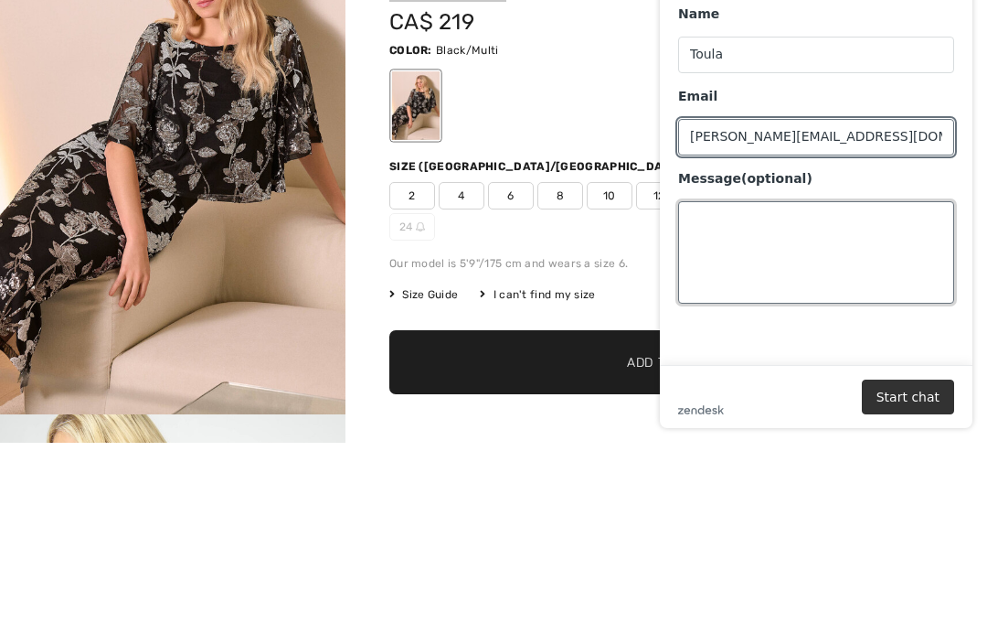
click at [705, 219] on textarea "Message (optional)" at bounding box center [816, 252] width 276 height 102
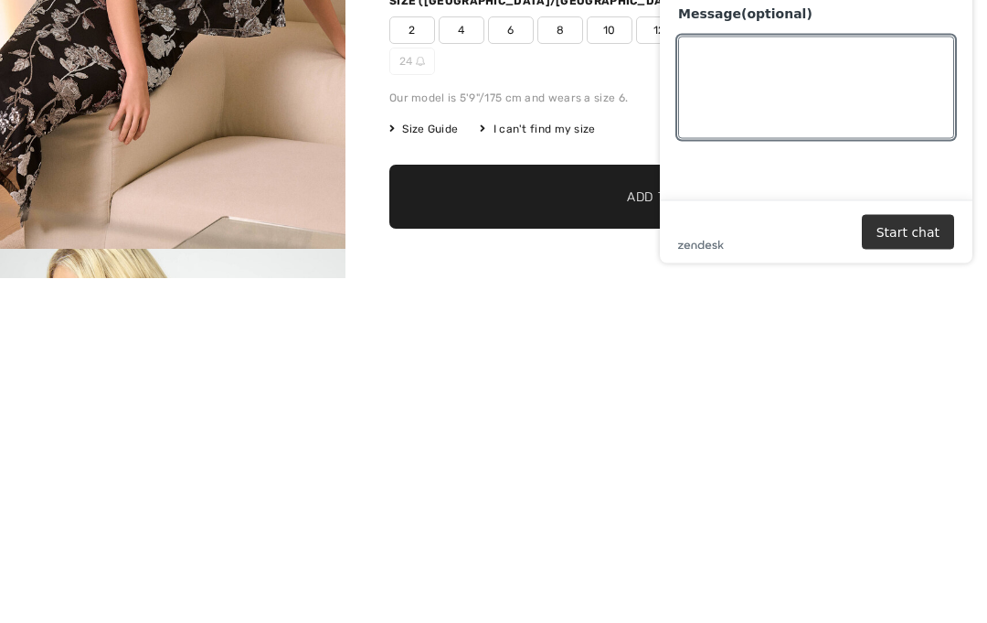
click at [901, 230] on button "Start chat" at bounding box center [908, 232] width 92 height 35
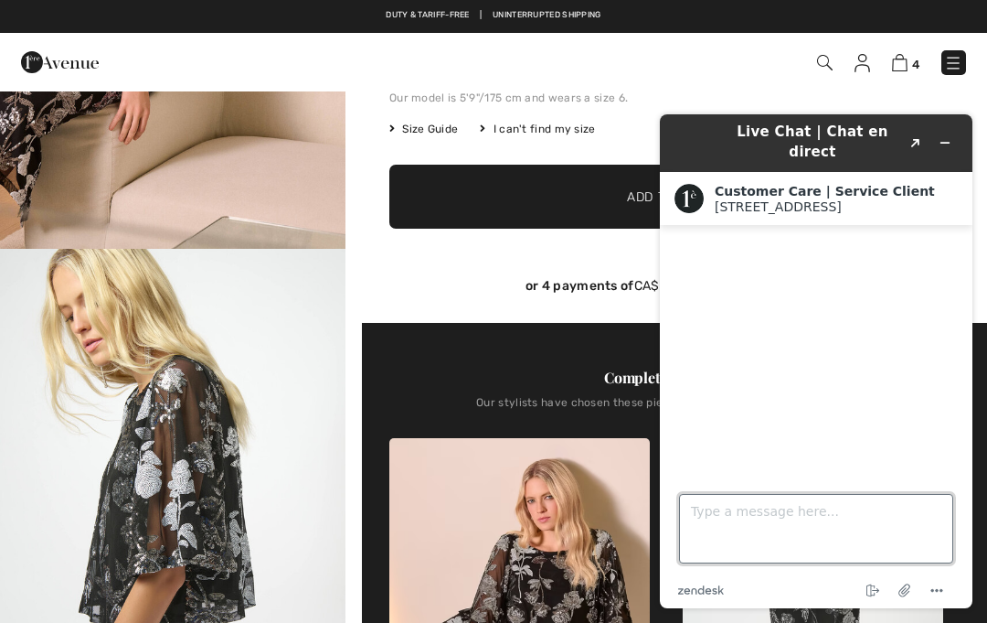
click at [712, 520] on textarea "Type a message here..." at bounding box center [816, 528] width 274 height 69
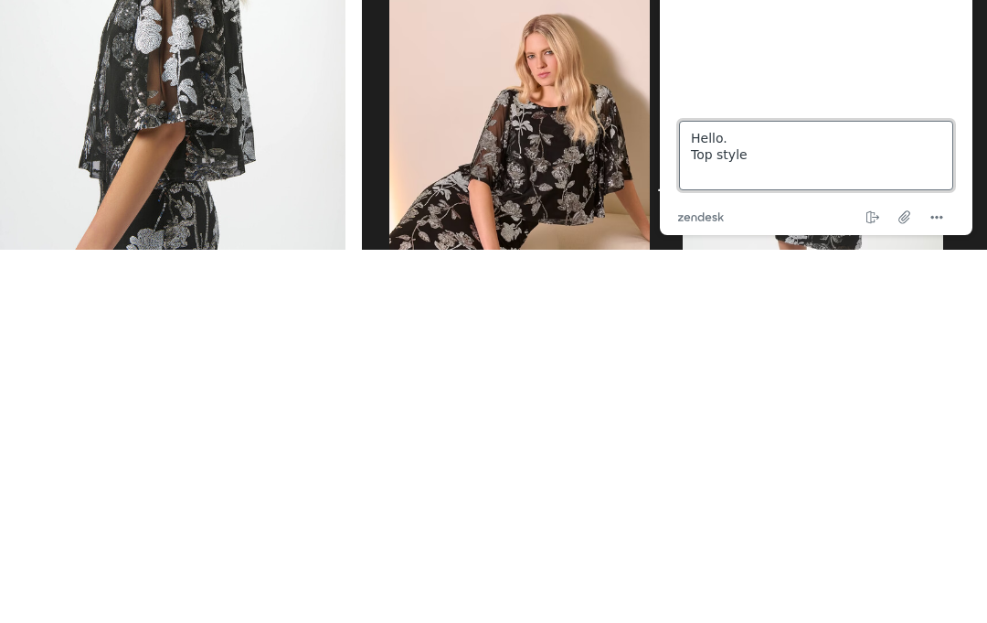
click at [788, 157] on textarea "Hello. Top style" at bounding box center [816, 155] width 274 height 69
click at [815, 161] on textarea "Hello. Top style" at bounding box center [816, 155] width 274 height 69
click at [804, 156] on textarea "Hello. Top style" at bounding box center [816, 155] width 274 height 69
click at [804, 165] on textarea "Hello. Top style" at bounding box center [816, 155] width 274 height 69
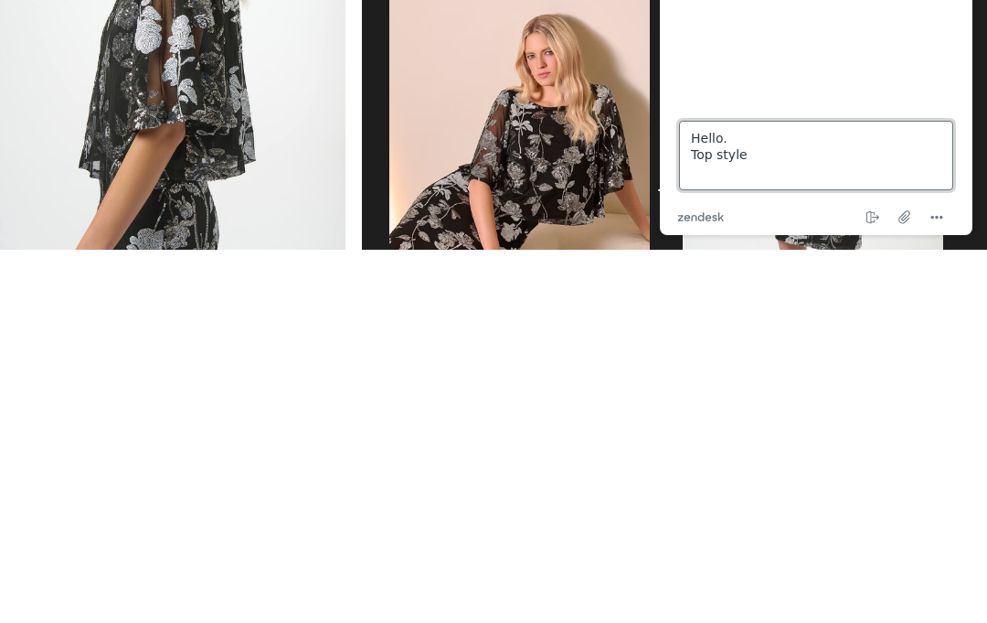
click at [797, 160] on textarea "Hello. Top style" at bounding box center [816, 155] width 274 height 69
click at [794, 162] on textarea "Hello. Top style" at bounding box center [816, 155] width 274 height 69
paste textarea "Glamorous Metallic Floral Pullover Style 254181"
click at [756, 147] on textarea "Hello. Top style Glamorous Metallic Floral Pullover Style 254181" at bounding box center [816, 155] width 274 height 69
click at [877, 160] on textarea "Hello. Top style Glamorous Metallic Floral Pullover Style 254181" at bounding box center [816, 155] width 274 height 69
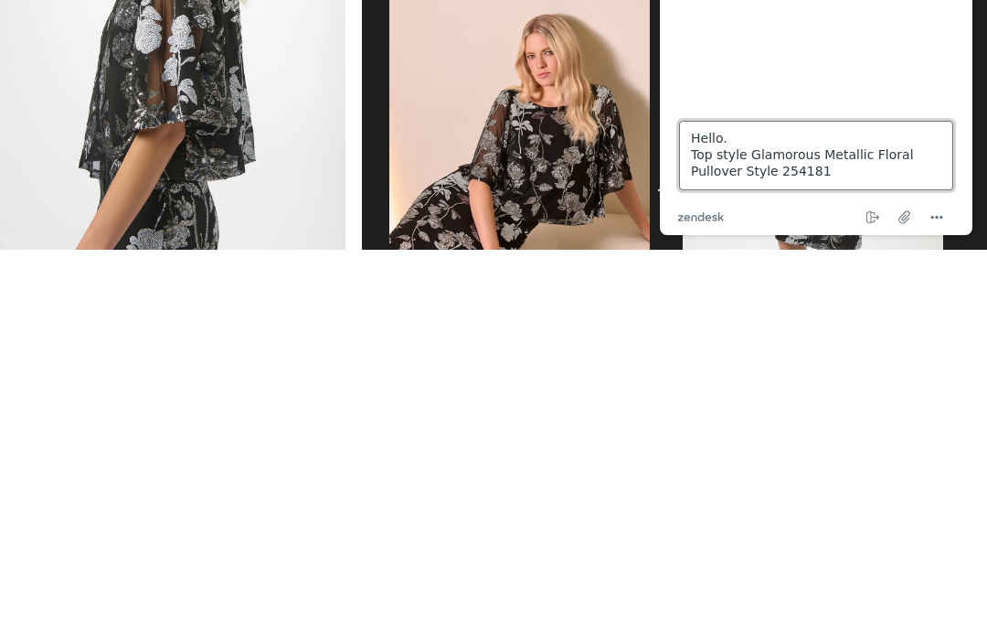
click at [755, 155] on textarea "Hello. Top style Glamorous Metallic Floral Pullover Style 254181" at bounding box center [816, 155] width 274 height 69
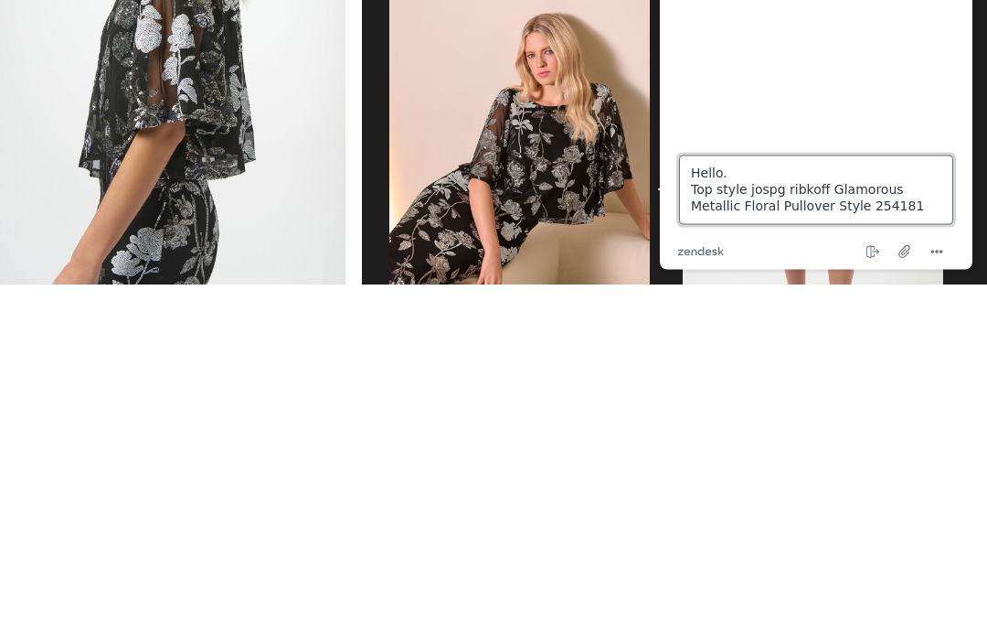
scroll to position [472, 0]
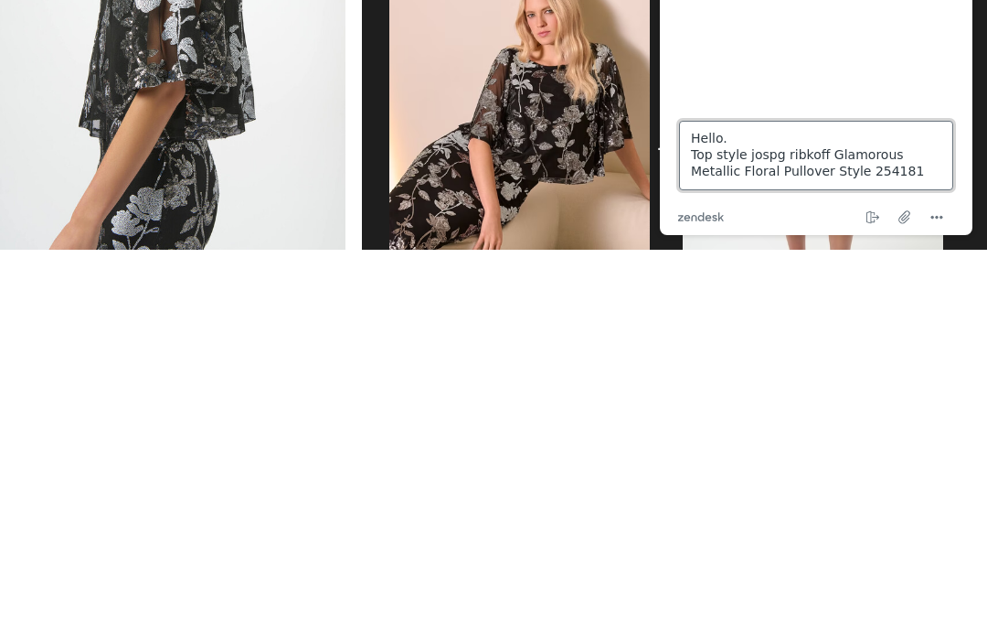
click at [932, 175] on textarea "Hello. Top style jospg ribkoff Glamorous Metallic Floral Pullover Style 254181" at bounding box center [816, 155] width 274 height 69
click at [756, 146] on textarea "Hello. Top style jospg ribkoff Glamorous Metallic Floral Pullover Style 254181" at bounding box center [816, 155] width 274 height 69
click at [933, 176] on textarea "Hello. I have a question Top style jospg ribkoff Glamorous Metallic Floral Pull…" at bounding box center [816, 155] width 274 height 69
click at [844, 132] on textarea "Hello. I have a question Top style jospg ribkoff Glamorous Metallic Floral Pull…" at bounding box center [816, 155] width 274 height 69
click at [940, 176] on textarea "Hello. I have a question: Top style jospg ribkoff Glamorous Metallic Floral Pul…" at bounding box center [816, 155] width 274 height 69
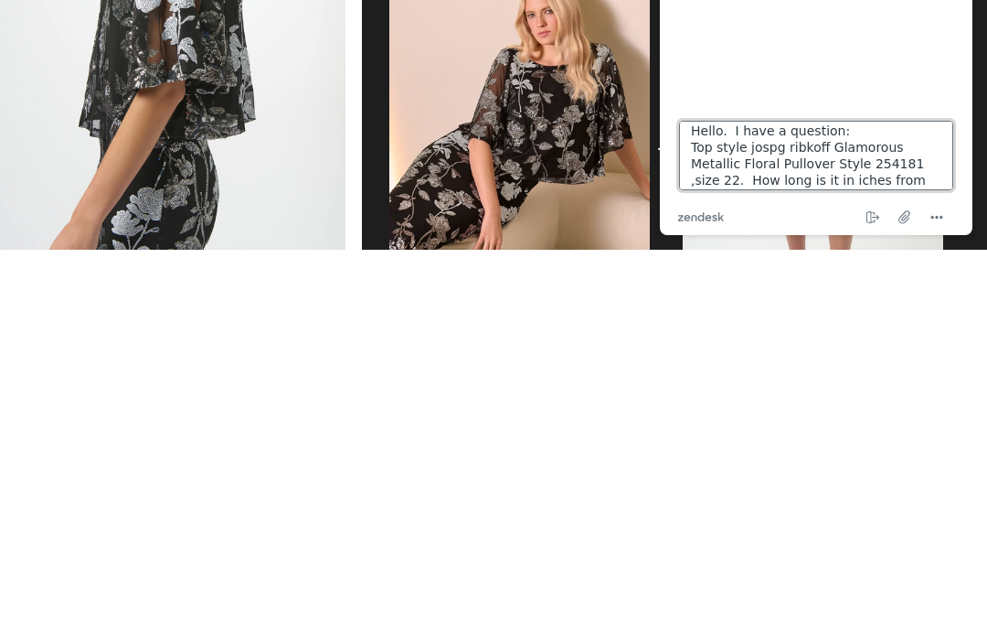
scroll to position [33, 0]
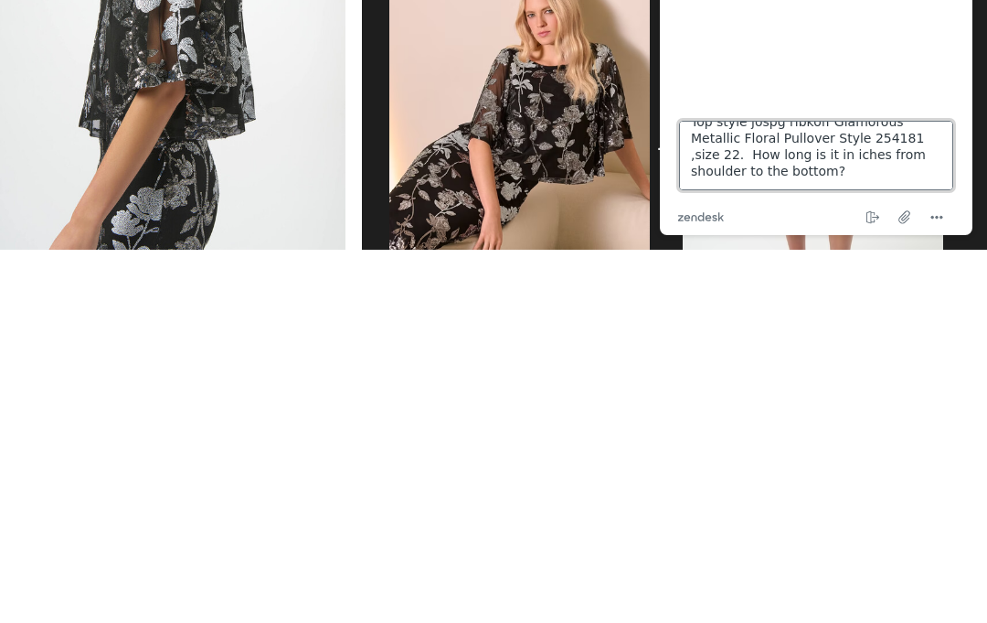
click at [901, 176] on textarea "Hello. I have a question: Top style jospg ribkoff Glamorous Metallic Floral Pul…" at bounding box center [816, 155] width 274 height 69
type textarea "Hello. I have a question: Top style jospg ribkoff Glamorous Metallic Floral Pul…"
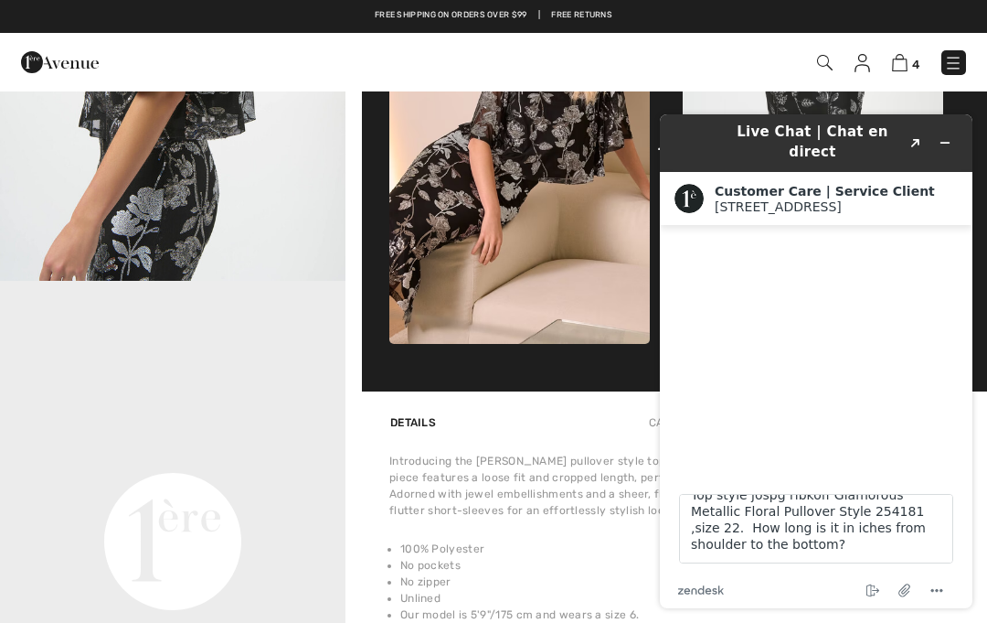
click at [930, 592] on icon "Menu" at bounding box center [937, 591] width 22 height 22
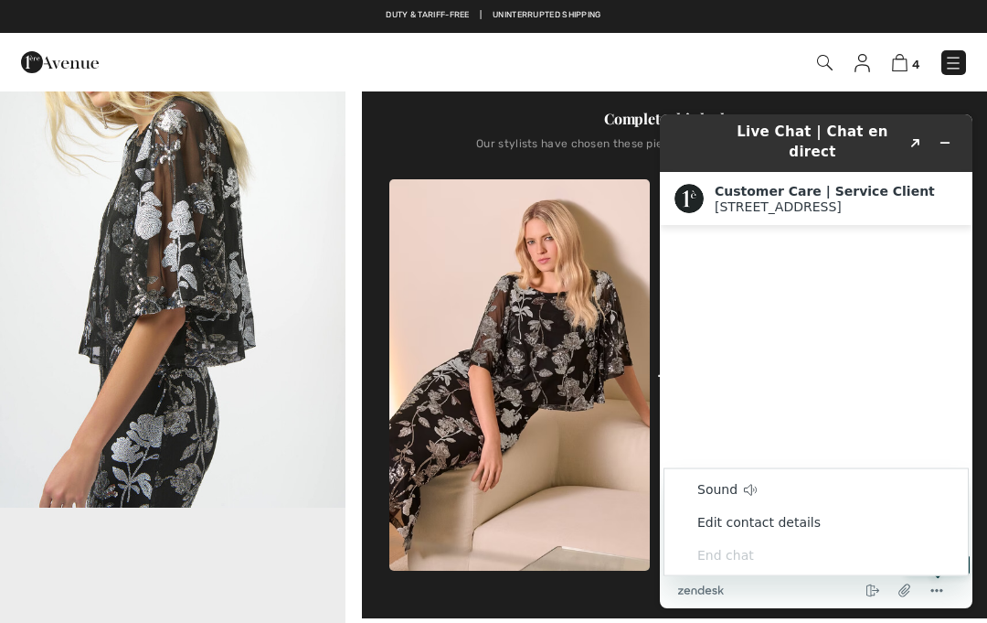
scroll to position [602, 0]
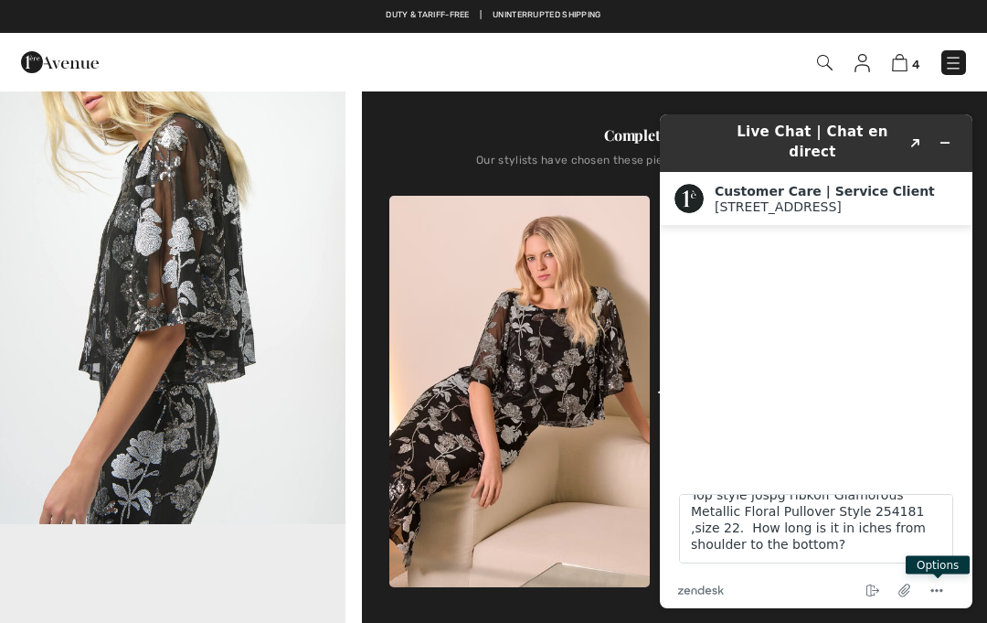
click at [896, 291] on div at bounding box center [816, 339] width 276 height 201
click at [914, 148] on button "Created with Sketch." at bounding box center [915, 143] width 29 height 26
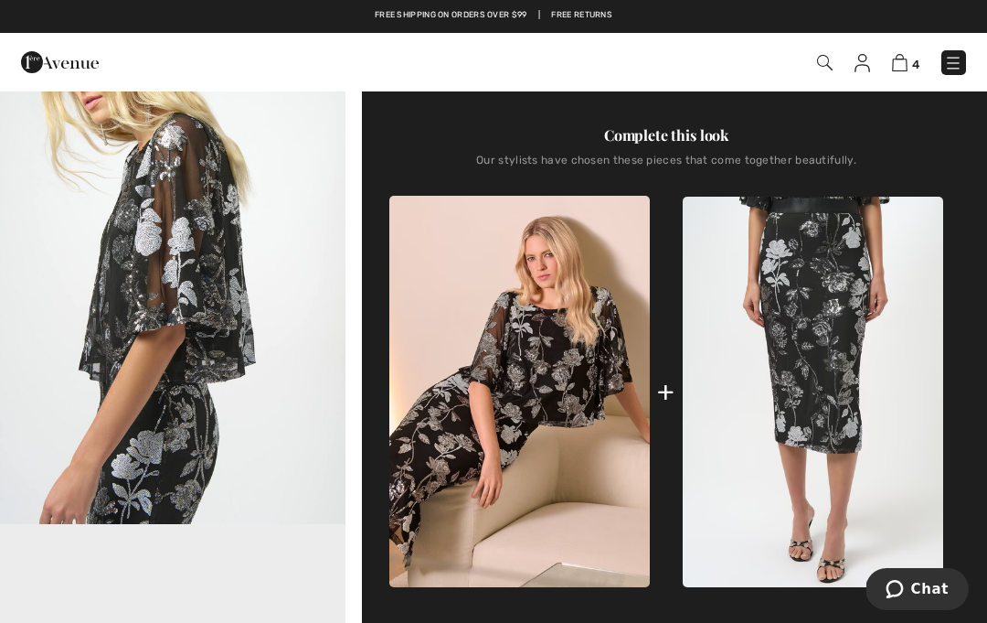
click at [931, 577] on button "Chat" at bounding box center [917, 589] width 103 height 42
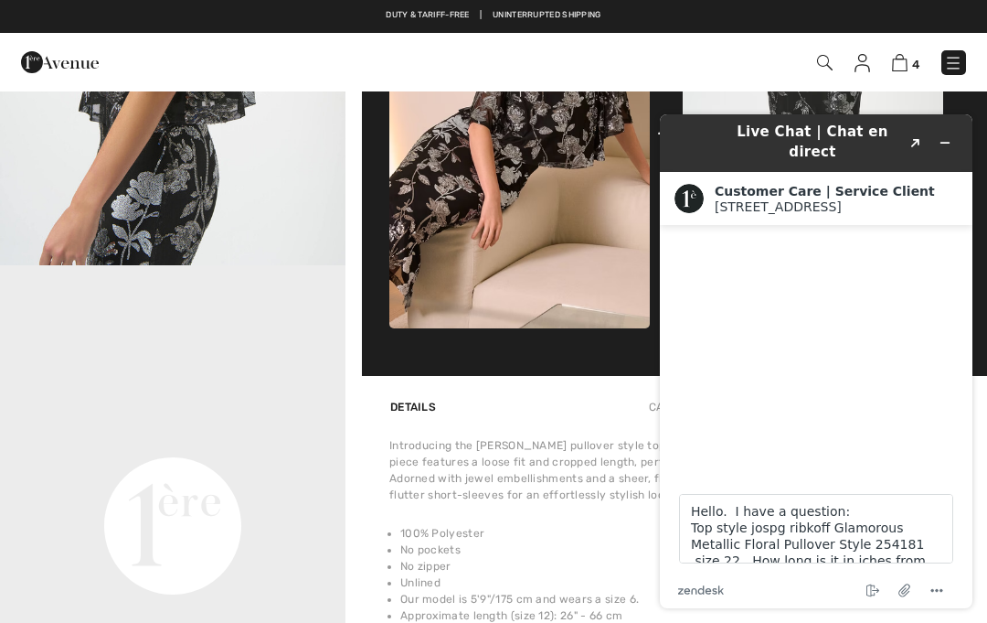
scroll to position [0, 0]
click at [916, 140] on icon "Created with Sketch." at bounding box center [916, 143] width 11 height 9
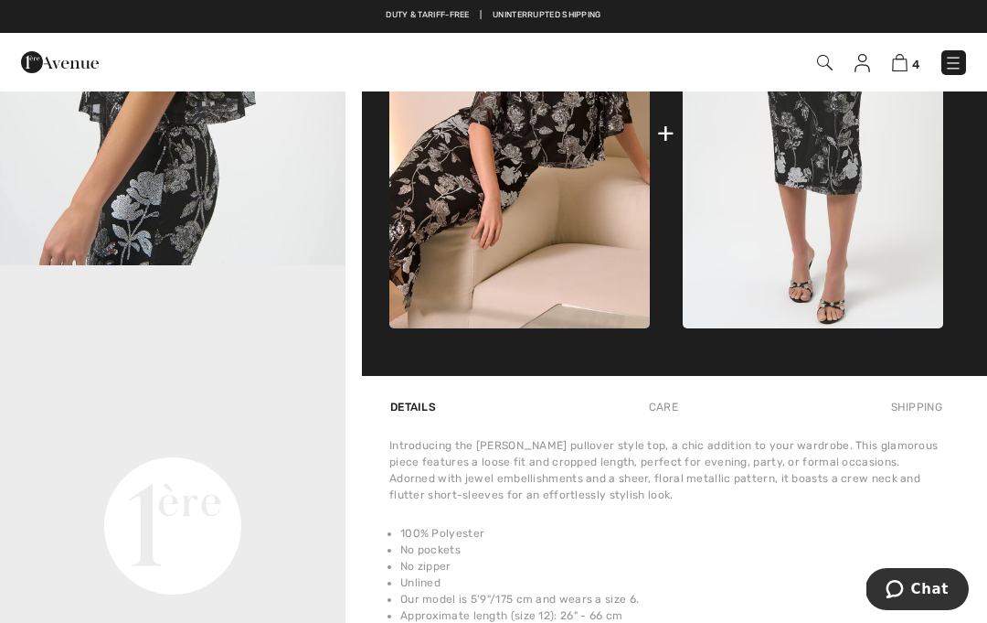
click at [918, 572] on button "Chat" at bounding box center [917, 589] width 103 height 42
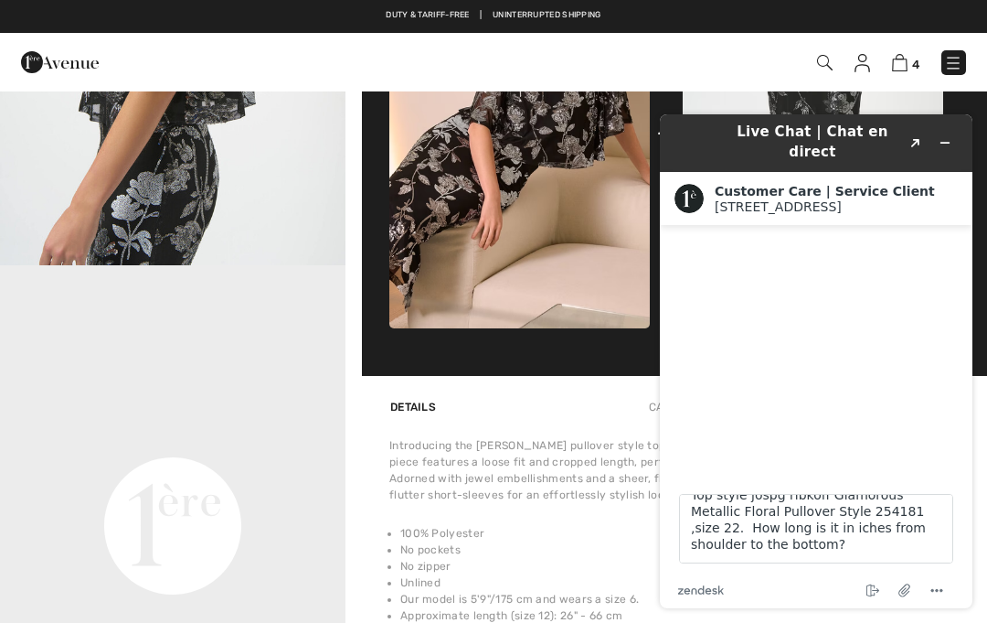
scroll to position [49, 0]
click at [898, 530] on textarea "Hello. I have a question: Top style jospg ribkoff Glamorous Metallic Floral Pul…" at bounding box center [816, 528] width 274 height 69
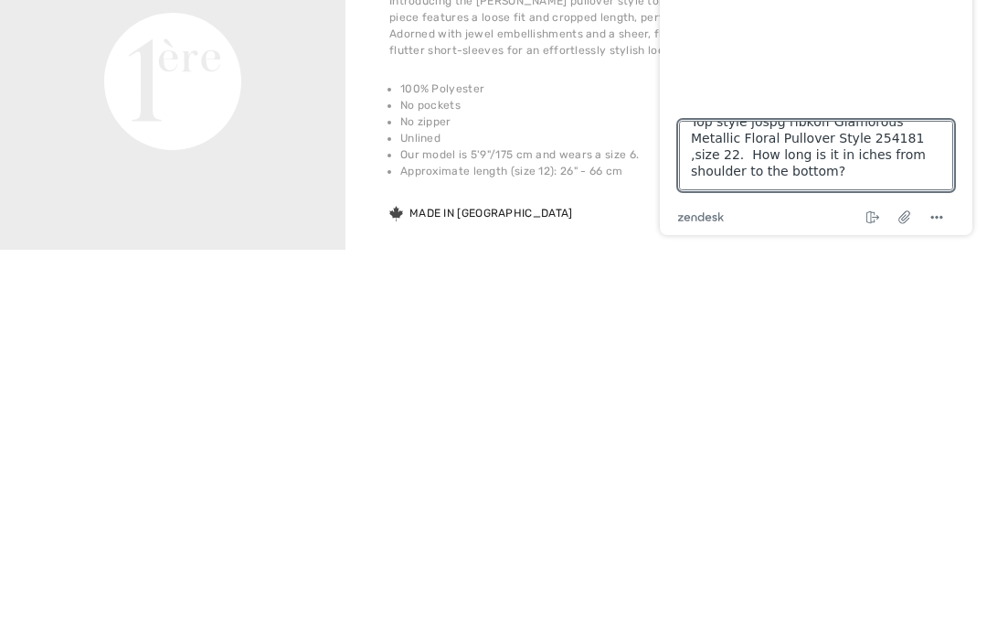
scroll to position [1306, 0]
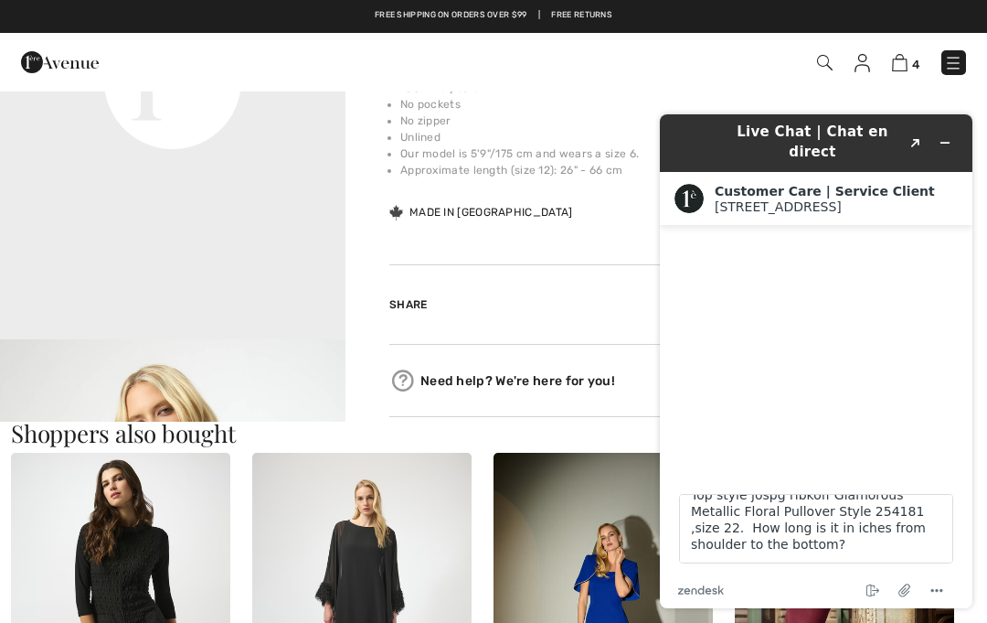
click at [866, 581] on icon "End chat" at bounding box center [873, 591] width 22 height 22
click at [896, 531] on textarea "Hello. I have a question: Top style jospg ribkoff Glamorous Metallic Floral Pul…" at bounding box center [816, 528] width 274 height 69
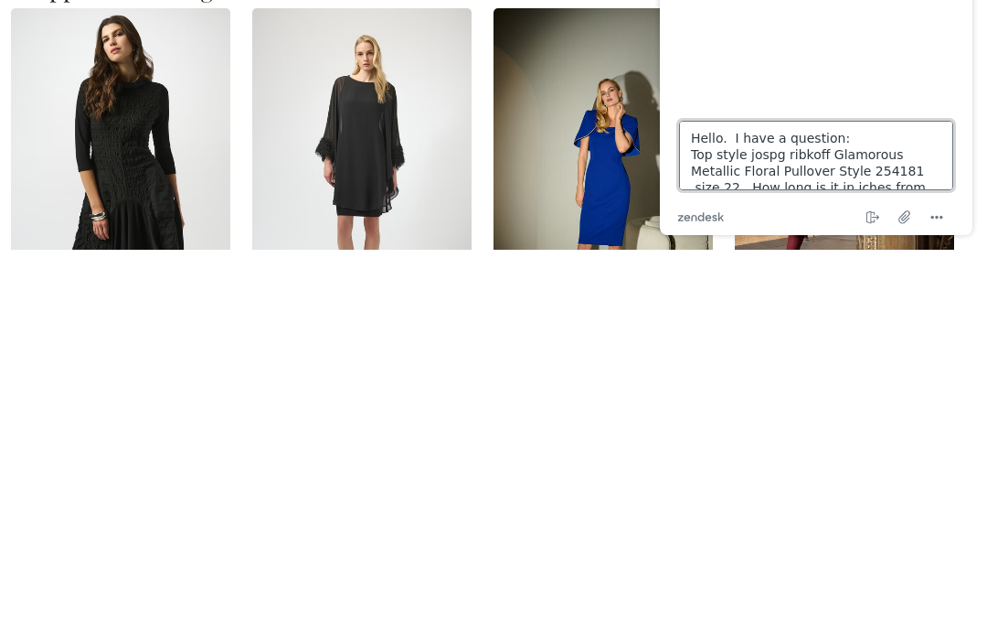
scroll to position [0, 0]
type textarea "Hello. I have a question: Top style jospg ribkoff Glamorous Metallic Floral Pul…"
click at [945, 224] on icon "Menu" at bounding box center [937, 218] width 22 height 22
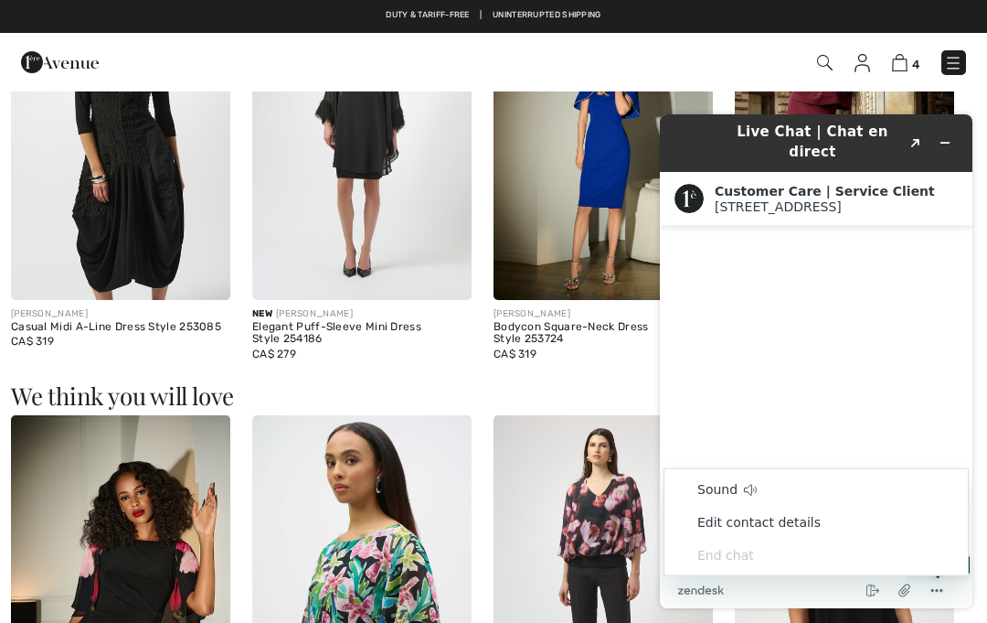
scroll to position [1786, 0]
click at [880, 538] on li "Edit contact details" at bounding box center [817, 522] width 304 height 33
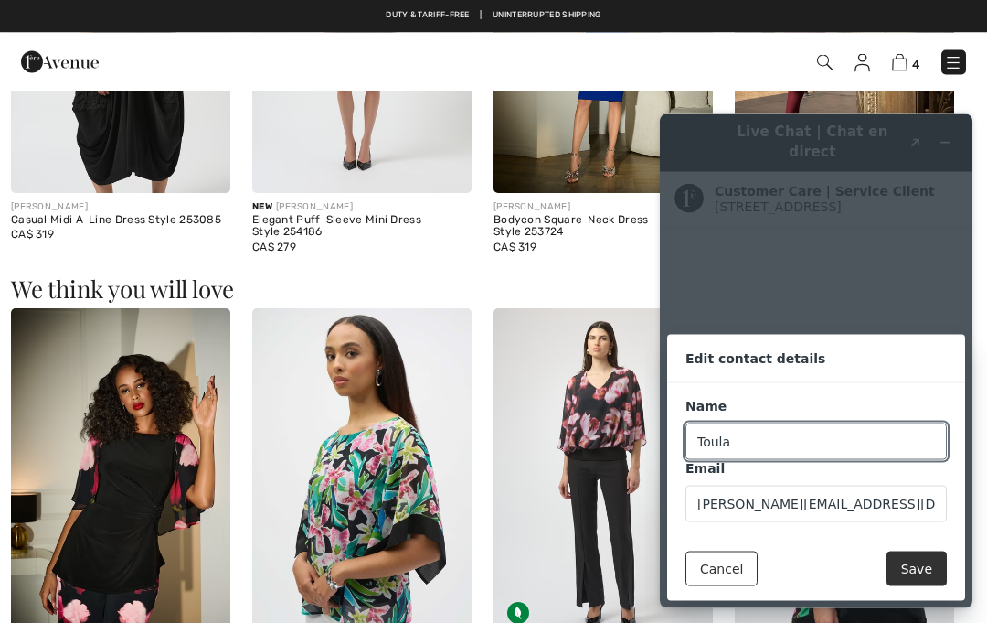
scroll to position [1895, 0]
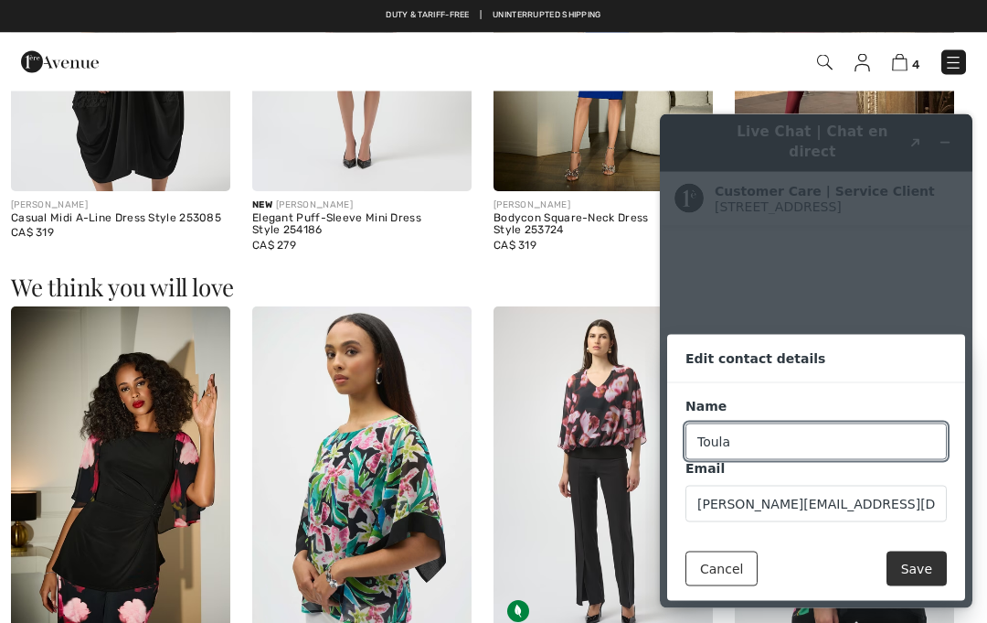
click at [922, 560] on button "Save" at bounding box center [917, 567] width 60 height 35
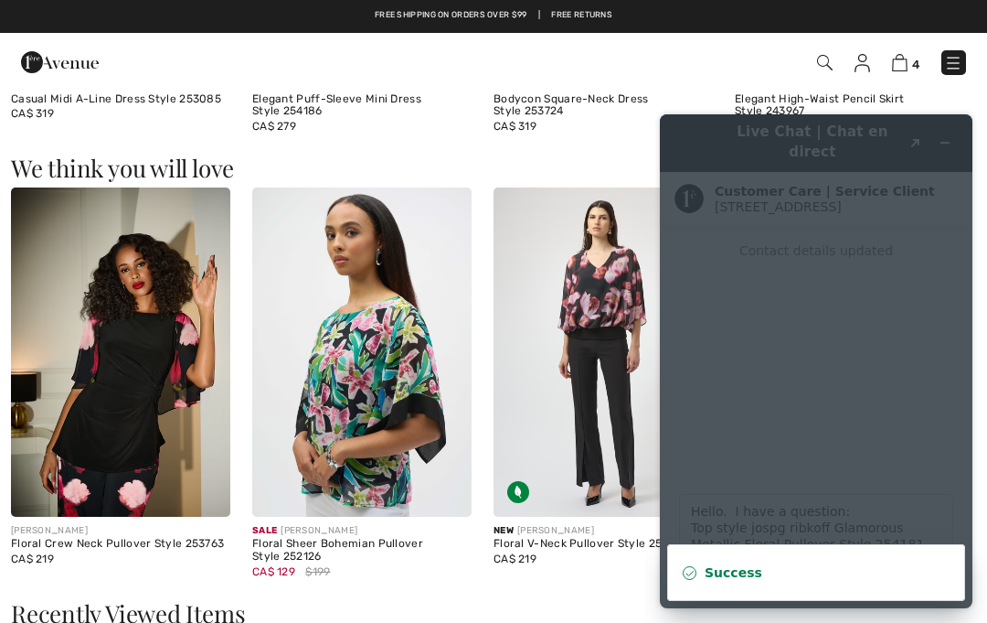
scroll to position [2005, 0]
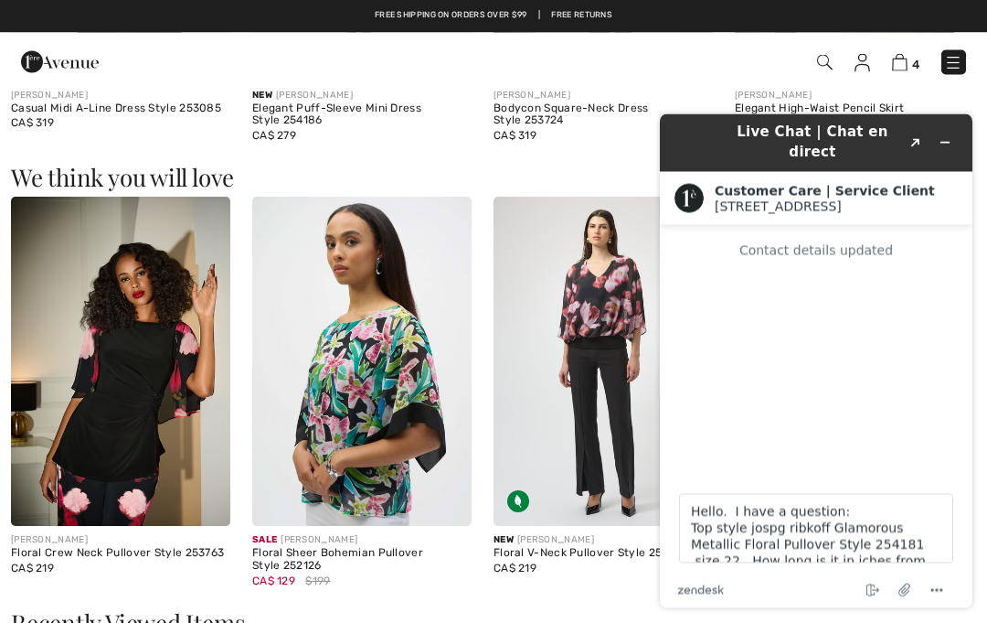
click at [901, 581] on icon "Attach file" at bounding box center [906, 589] width 34 height 34
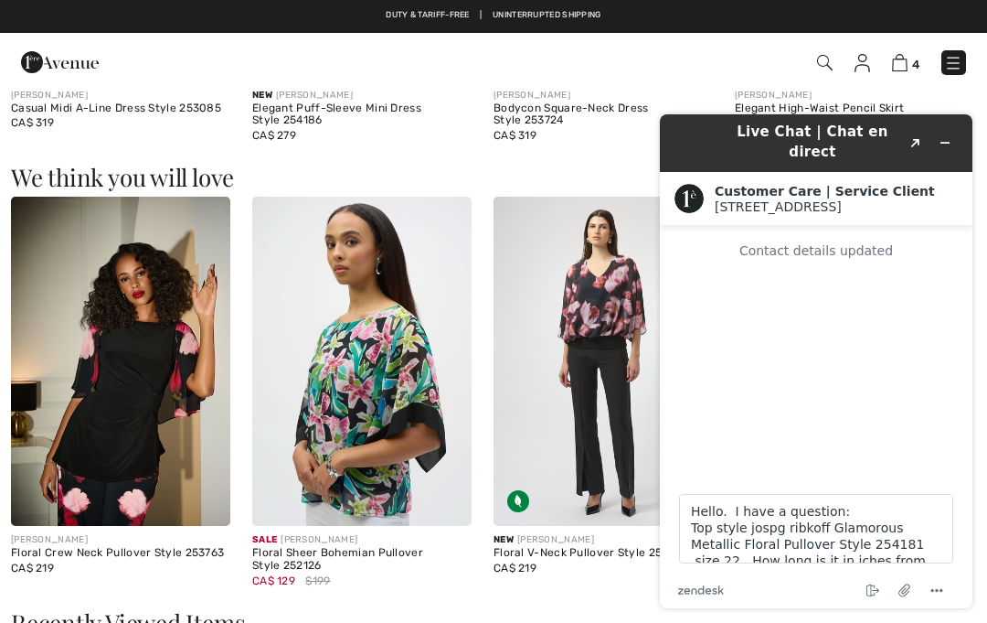
scroll to position [0, 0]
click at [889, 255] on div "Contact details updated" at bounding box center [816, 250] width 276 height 15
click at [943, 528] on textarea "Hello. I have a question: Top style jospg ribkoff Glamorous Metallic Floral Pul…" at bounding box center [816, 528] width 274 height 69
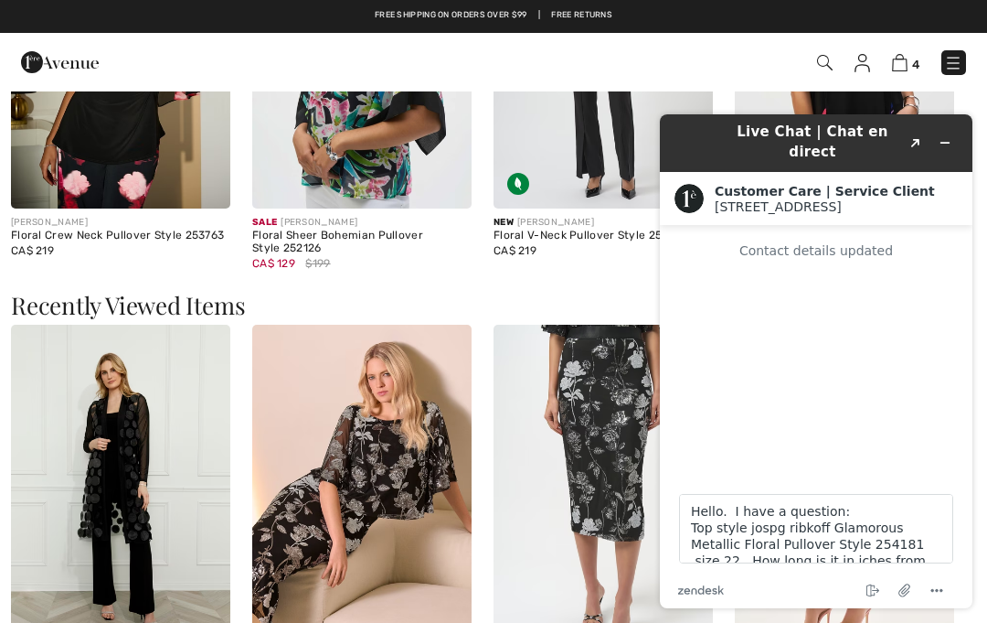
scroll to position [2319, 0]
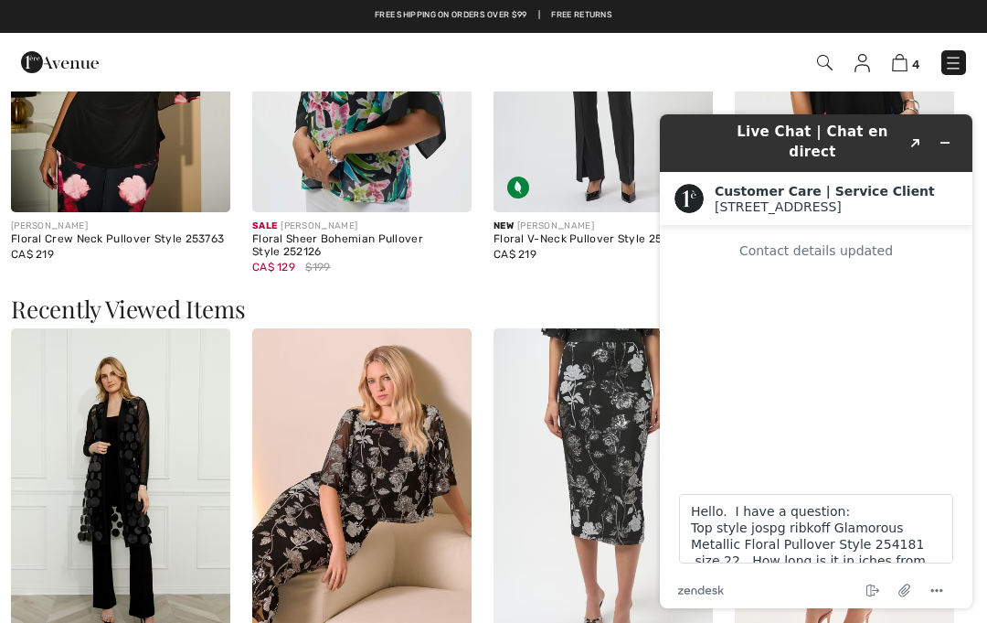
click at [943, 136] on icon "Minimize widget" at bounding box center [945, 142] width 13 height 13
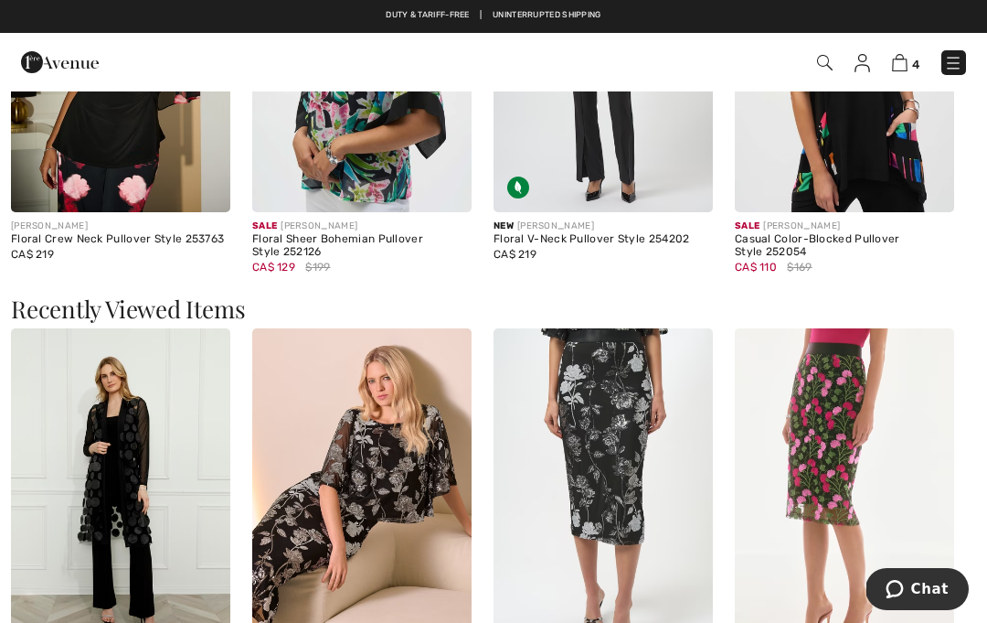
click at [911, 580] on span "Chat" at bounding box center [899, 589] width 26 height 18
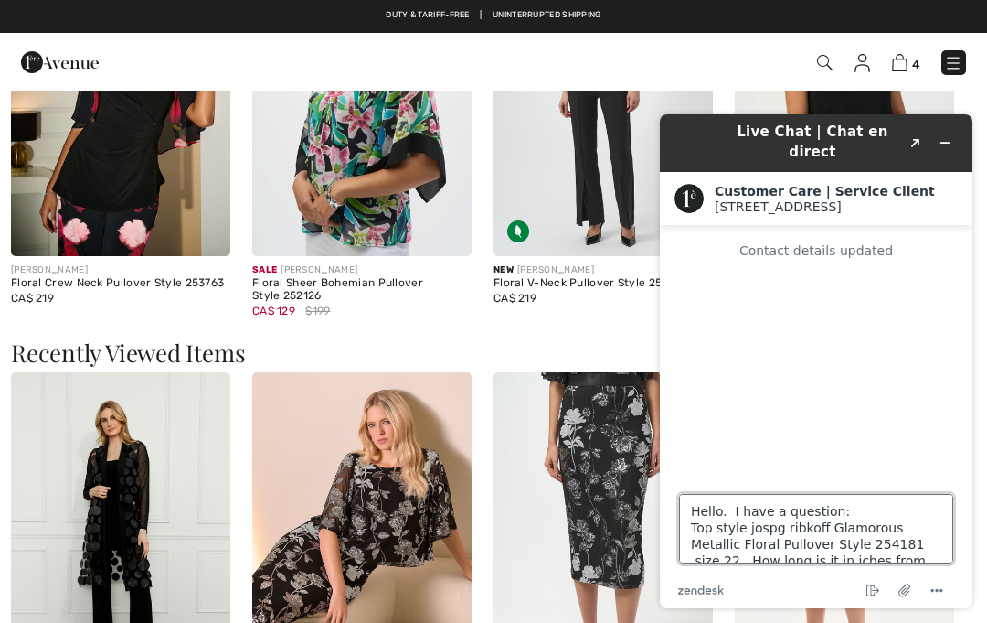
click at [922, 538] on textarea "Hello. I have a question: Top style jospg ribkoff Glamorous Metallic Floral Pul…" at bounding box center [816, 528] width 274 height 69
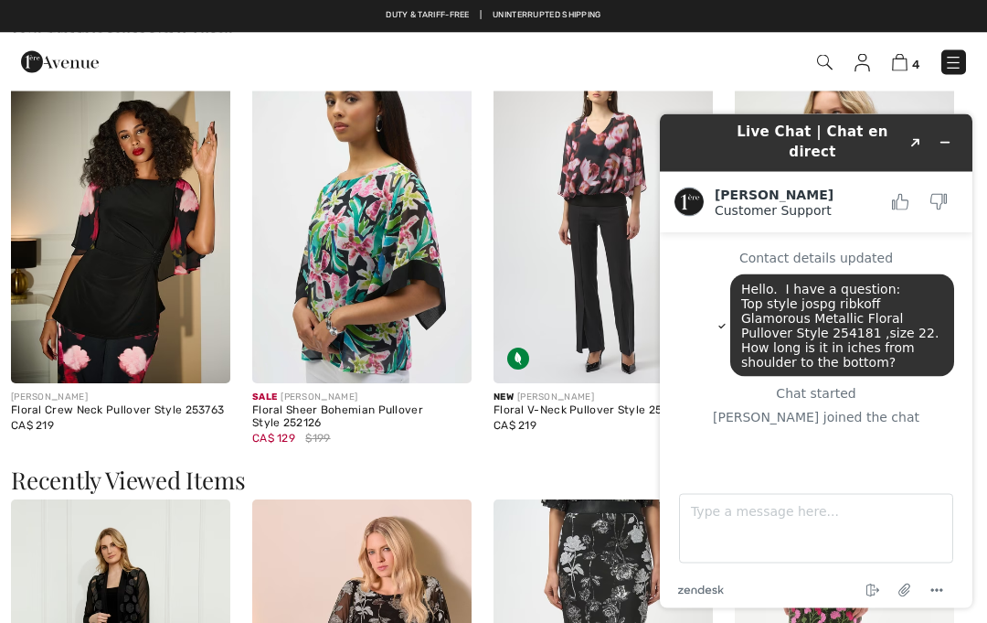
scroll to position [2150, 0]
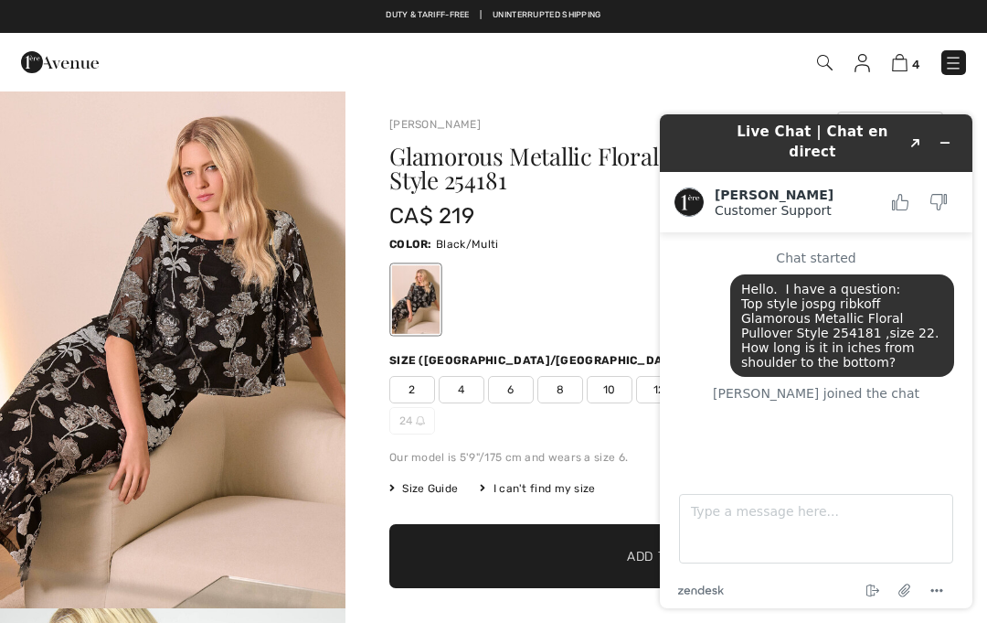
click at [435, 299] on div at bounding box center [416, 299] width 48 height 69
click at [317, 412] on img "1 / 6" at bounding box center [173, 349] width 346 height 518
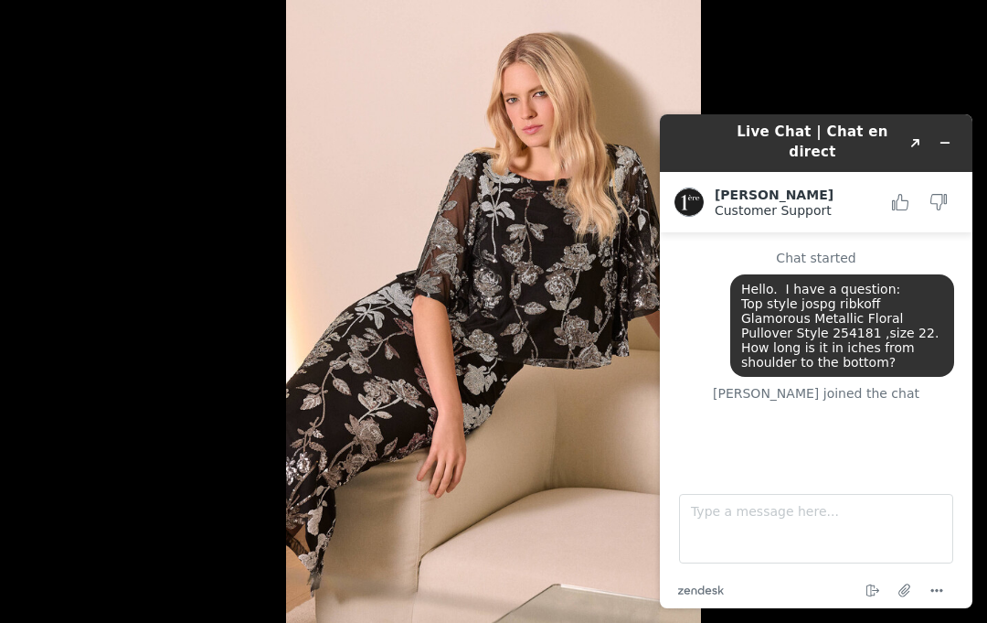
click at [945, 142] on icon "Minimize widget" at bounding box center [945, 142] width 13 height 13
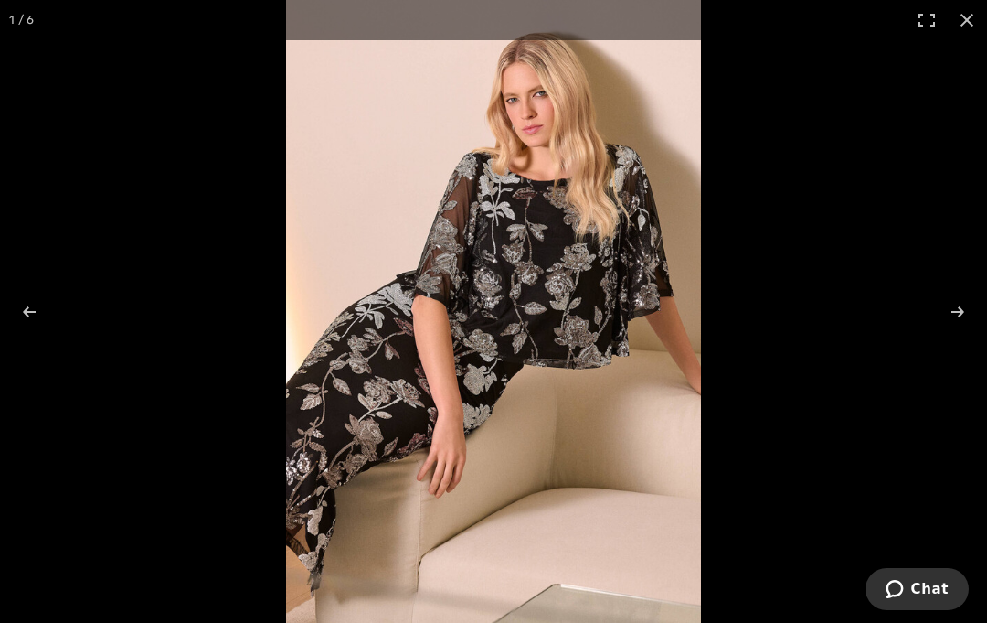
click at [925, 591] on span "Chat" at bounding box center [929, 589] width 37 height 16
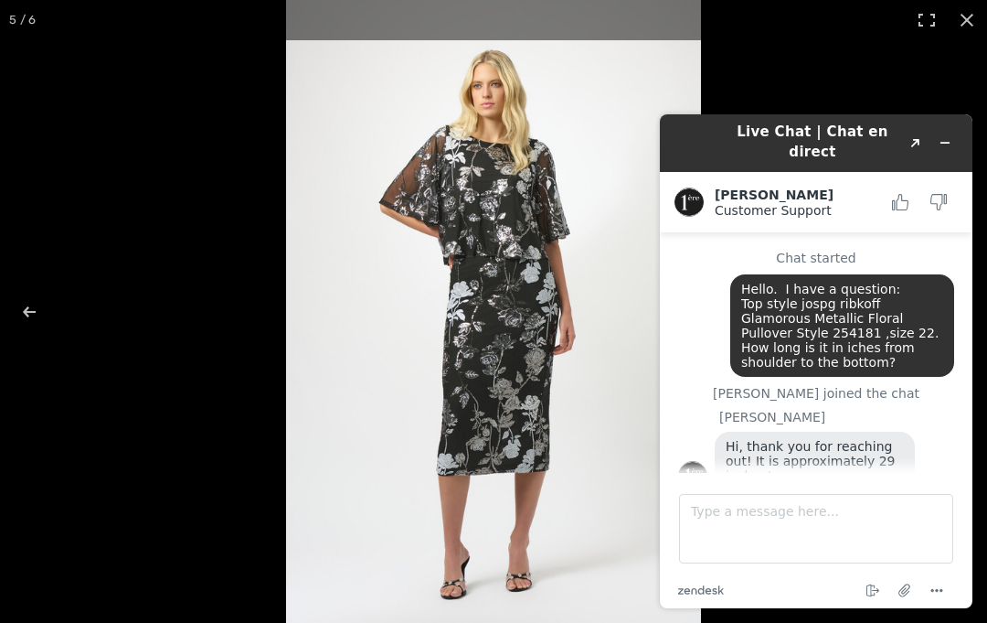
scroll to position [31, 0]
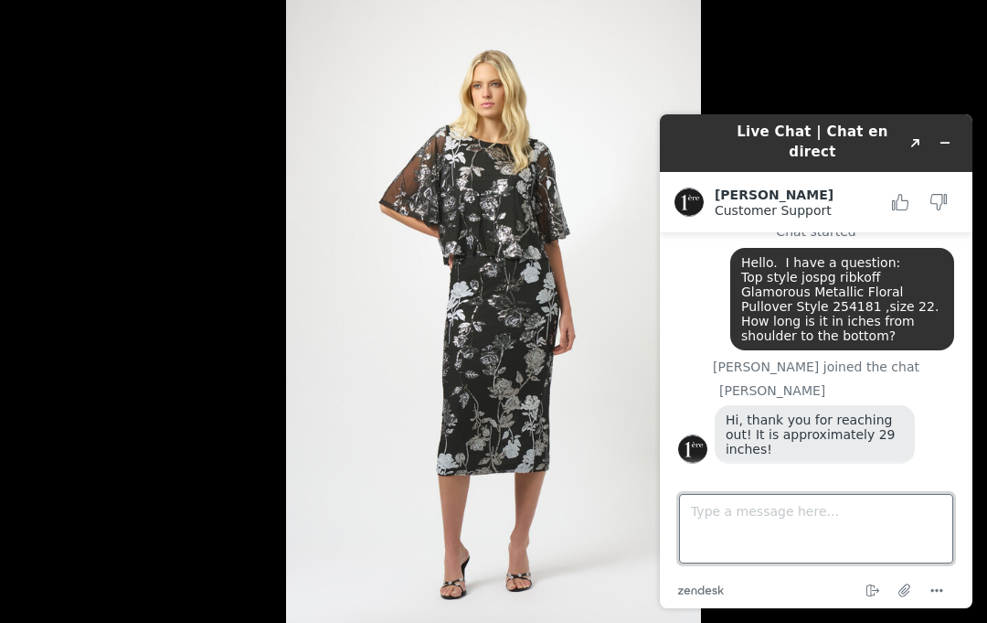
click at [752, 538] on textarea "Type a message here..." at bounding box center [816, 528] width 274 height 69
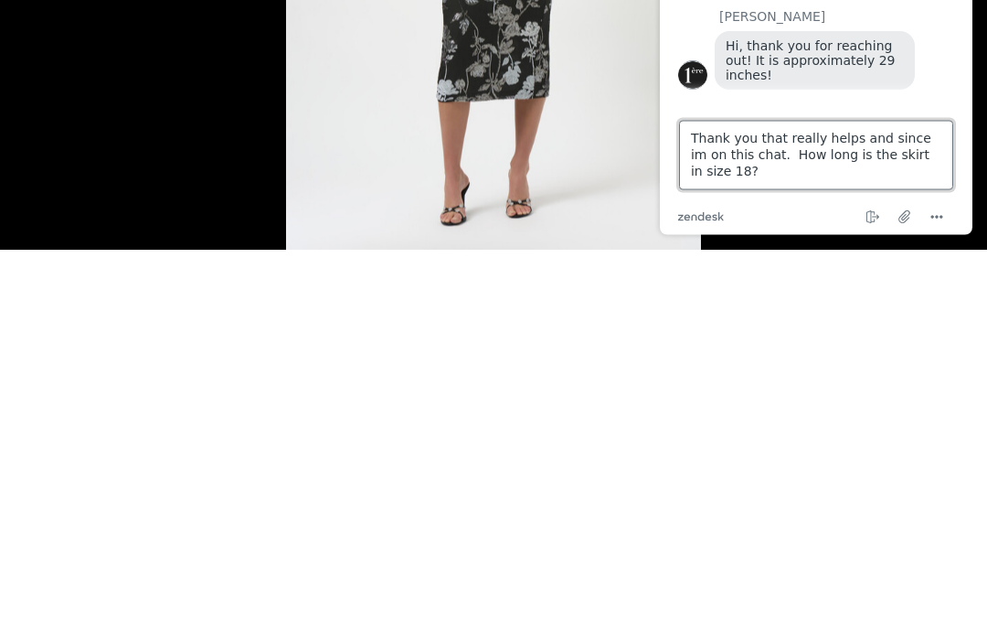
scroll to position [7, 0]
click at [905, 152] on textarea "Thank you that really helps and since im on this chat. How long is the skirt in…" at bounding box center [816, 155] width 274 height 69
click at [755, 182] on textarea "Thank you that really helps and since im on this chat. How long is the skirt in…" at bounding box center [816, 155] width 274 height 69
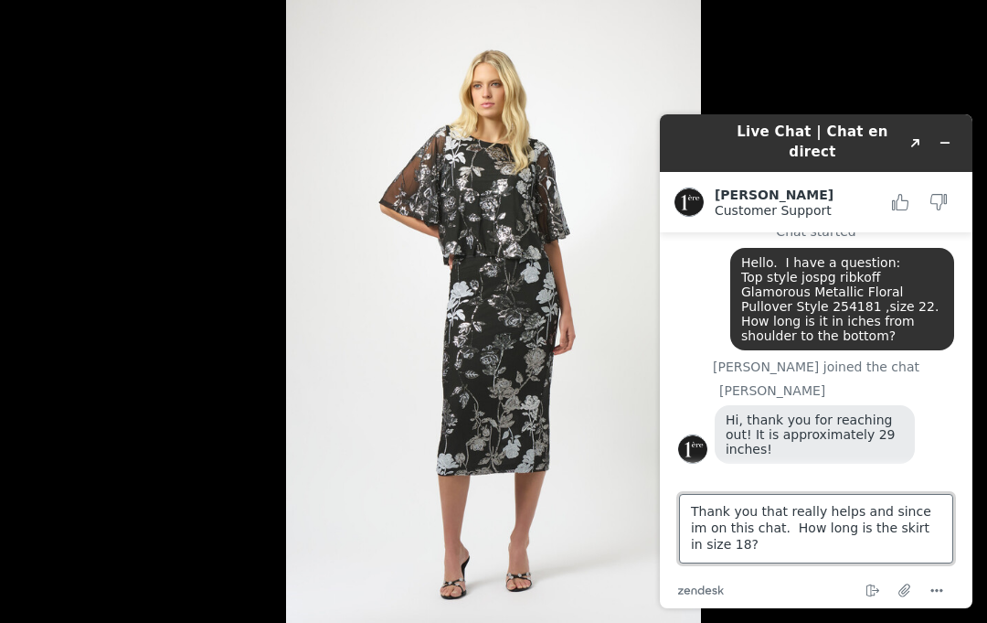
type textarea "Thank you that really helps and since im on this chat. How long is the skirt in…"
click at [954, 458] on div "Hi, thank you for reaching out! It is approximately 29 inches!" at bounding box center [835, 436] width 240 height 63
click at [927, 526] on textarea "Thank you that really helps and since im on this chat. How long is the skirt in…" at bounding box center [816, 528] width 274 height 69
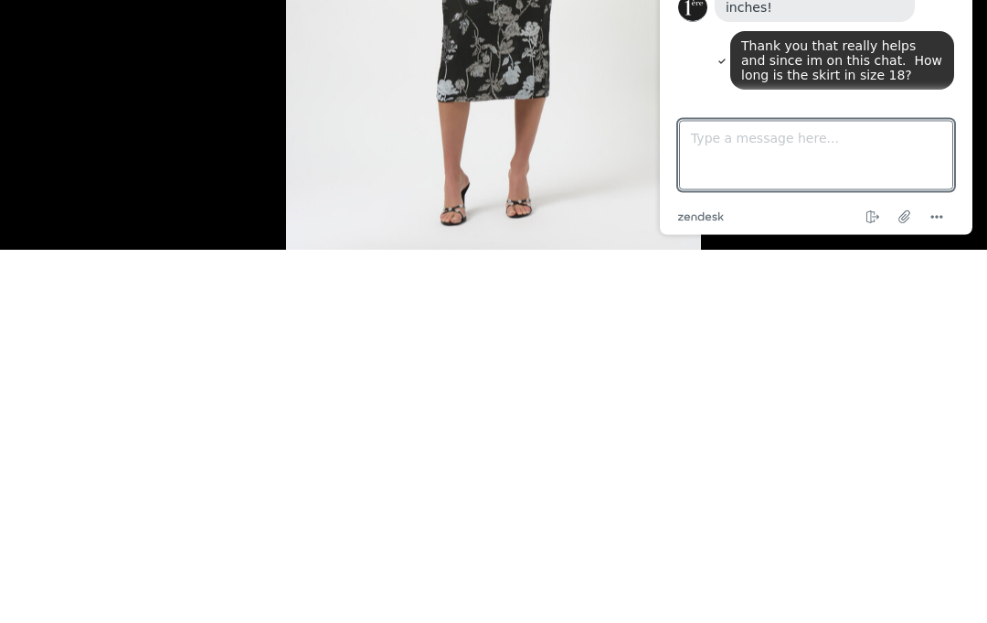
scroll to position [808, 0]
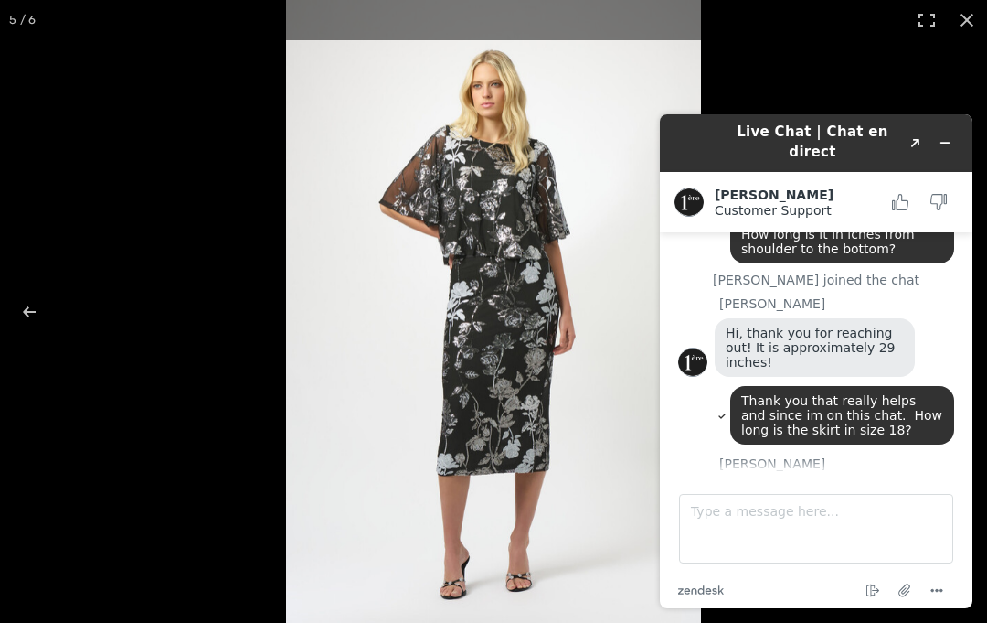
scroll to position [193, 0]
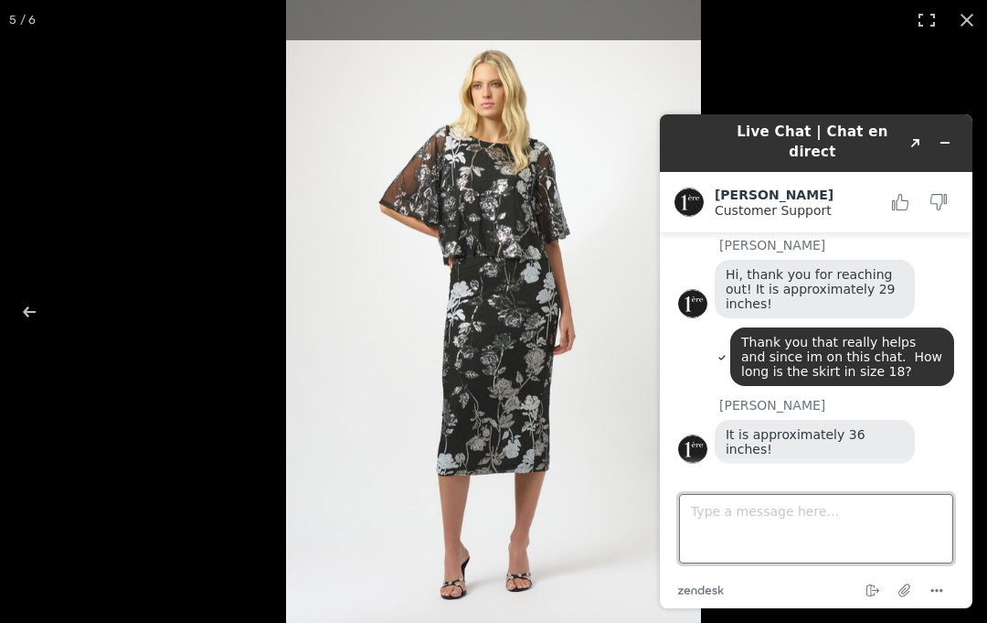
click at [747, 533] on textarea "Type a message here..." at bounding box center [816, 528] width 274 height 69
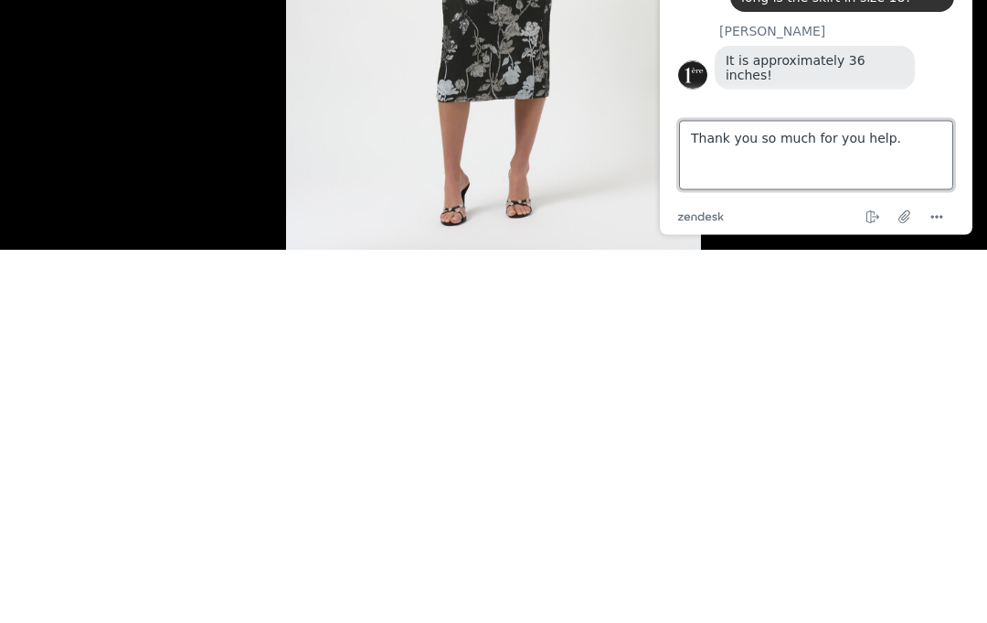
click at [930, 145] on textarea "Thank you so much for you help." at bounding box center [816, 155] width 274 height 69
click at [945, 171] on textarea "Thank you so much for you help." at bounding box center [816, 155] width 274 height 69
click at [944, 171] on textarea "Thank you so much for you help." at bounding box center [816, 155] width 274 height 69
click at [953, 174] on textarea "Thank you so much for you help." at bounding box center [816, 155] width 274 height 69
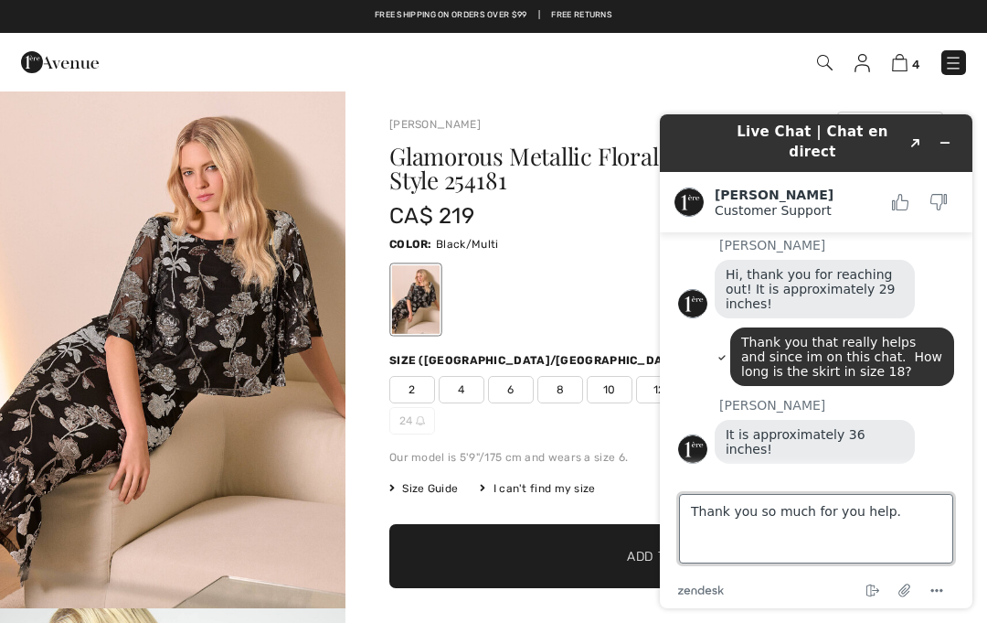
click at [918, 531] on textarea "Thank you so much for you help." at bounding box center [816, 528] width 274 height 69
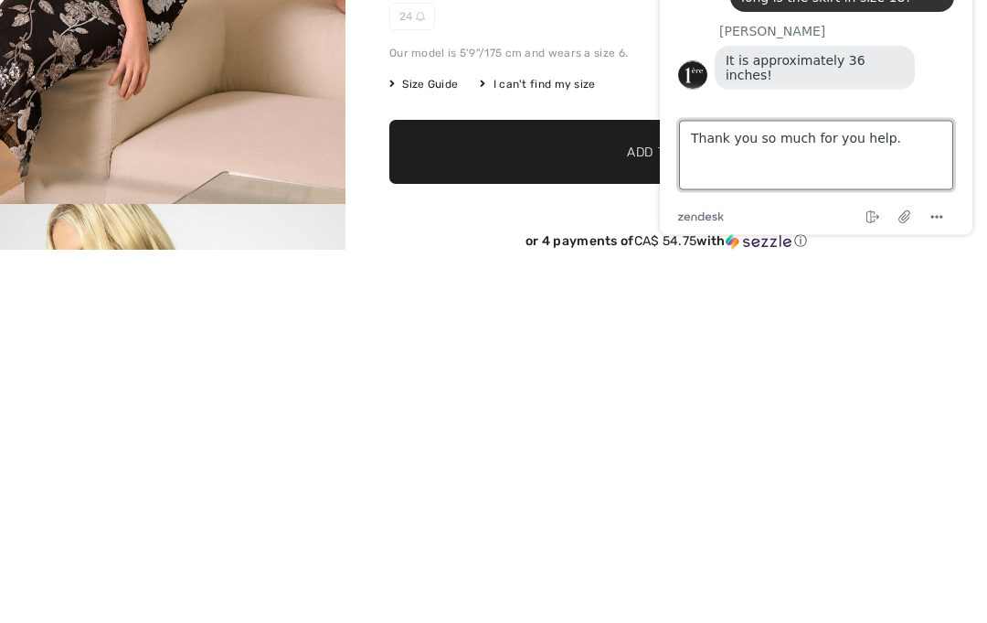
click at [949, 148] on textarea "Thank you so much for you help." at bounding box center [816, 155] width 274 height 69
click at [957, 120] on footer "Type a message here... Thank you so much for you help. .cls-1{fill:#03363d;} En…" at bounding box center [816, 167] width 313 height 135
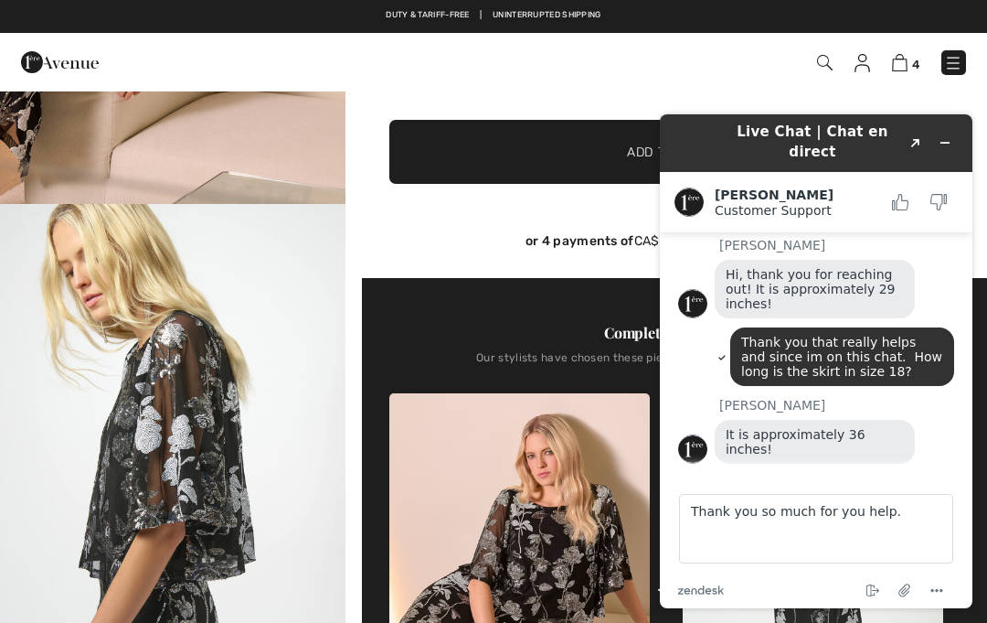
click at [954, 494] on footer "Type a message here... Thank you so much for you help. .cls-1{fill:#03363d;} En…" at bounding box center [816, 540] width 313 height 135
click at [914, 498] on textarea "Thank you so much for you help." at bounding box center [816, 528] width 274 height 69
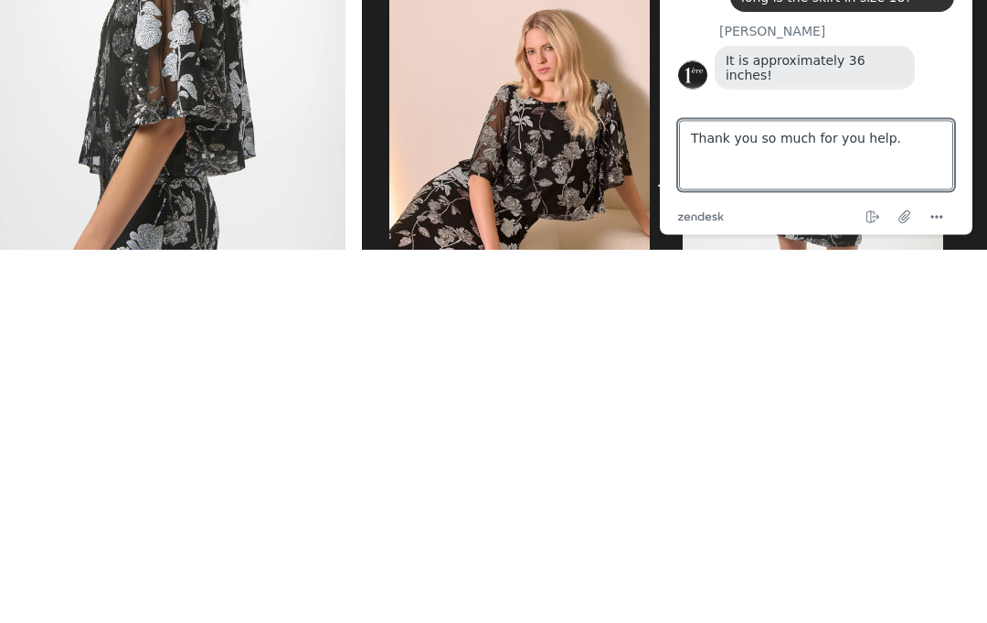
click at [951, 108] on footer "Type a message here... Thank you so much for you help. .cls-1{fill:#03363d;} En…" at bounding box center [816, 167] width 313 height 135
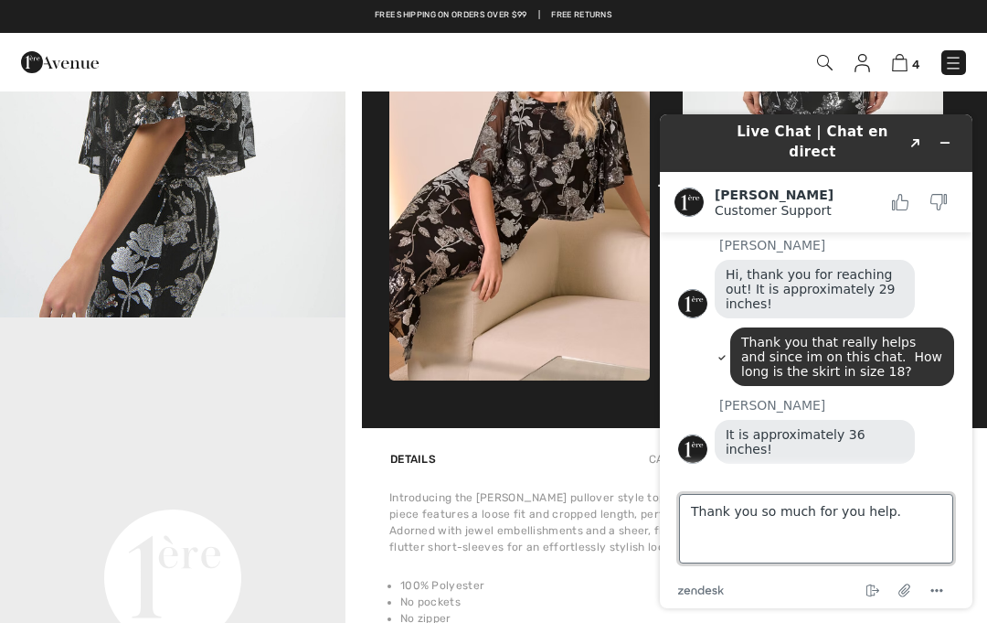
click at [948, 499] on textarea "Thank you so much for you help." at bounding box center [816, 528] width 274 height 69
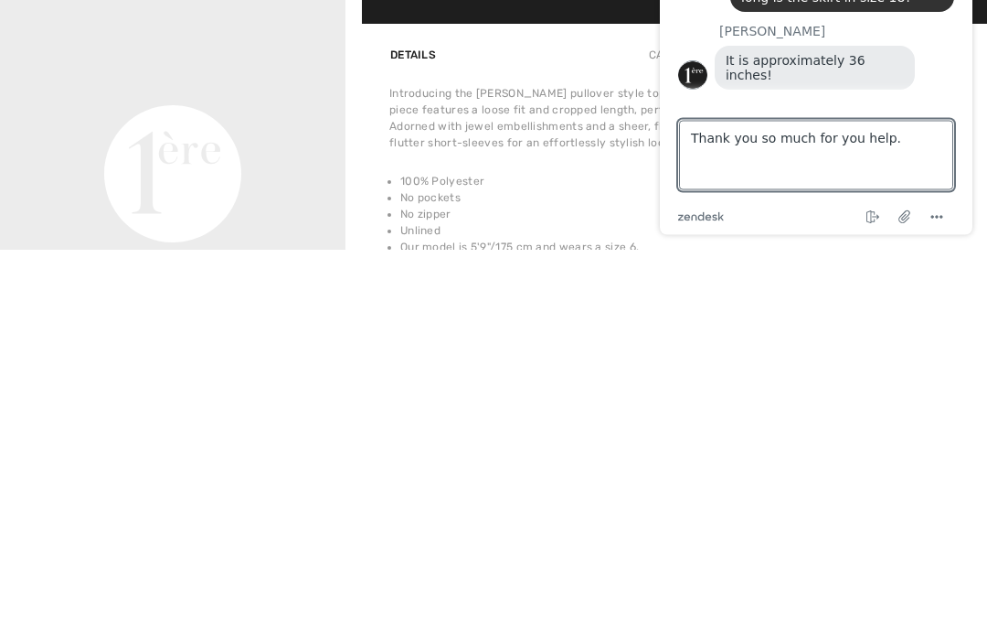
click at [951, 116] on div "Type a message here... Thank you so much for you help." at bounding box center [816, 151] width 274 height 77
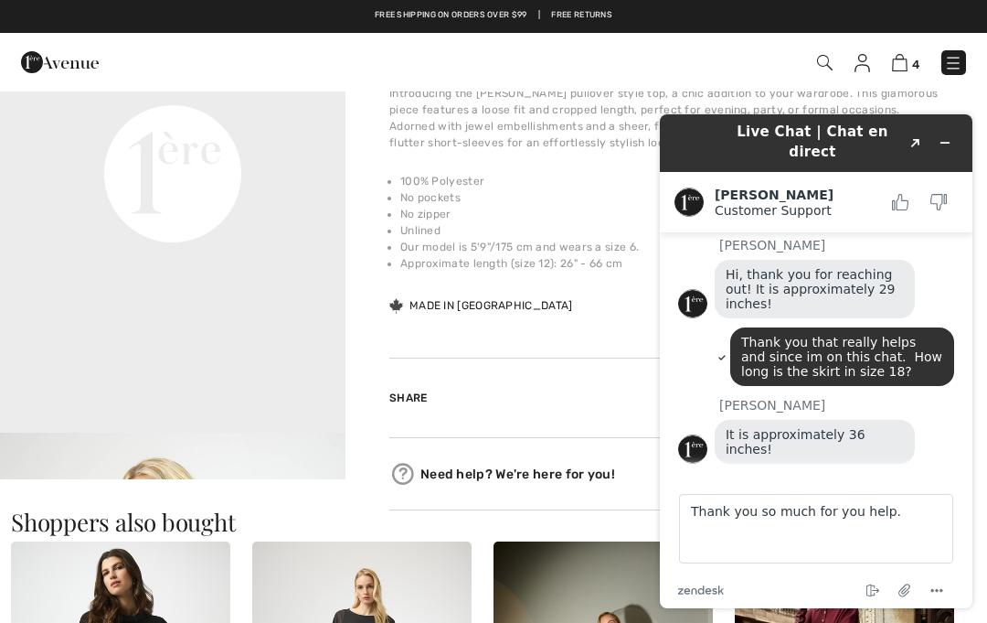
click at [964, 537] on footer "Type a message here... Thank you so much for you help. .cls-1{fill:#03363d;} En…" at bounding box center [816, 540] width 313 height 135
click at [953, 524] on textarea "Thank you so much for you help." at bounding box center [816, 528] width 274 height 69
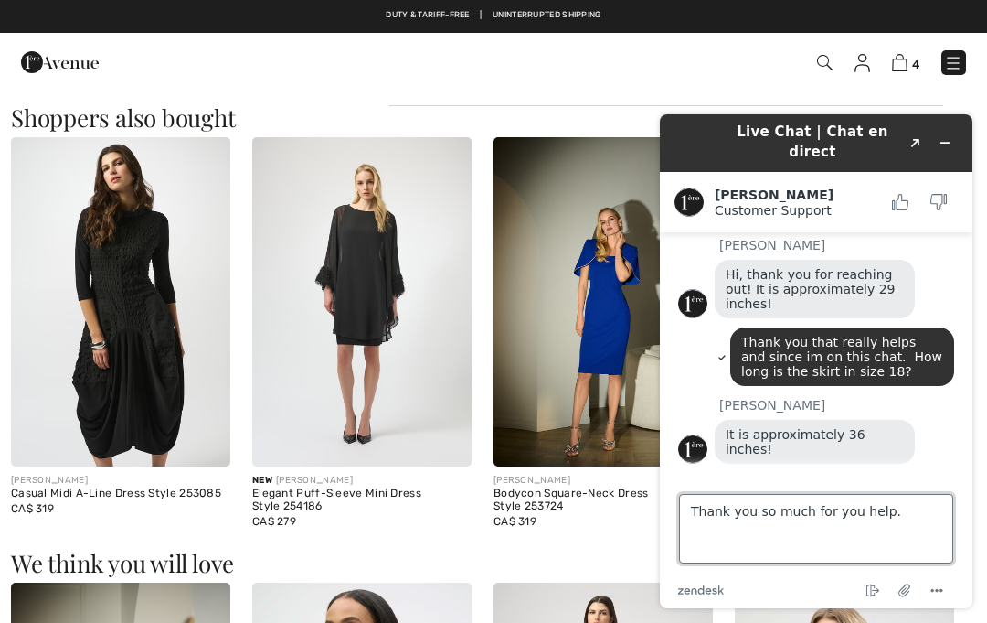
scroll to position [1647, 0]
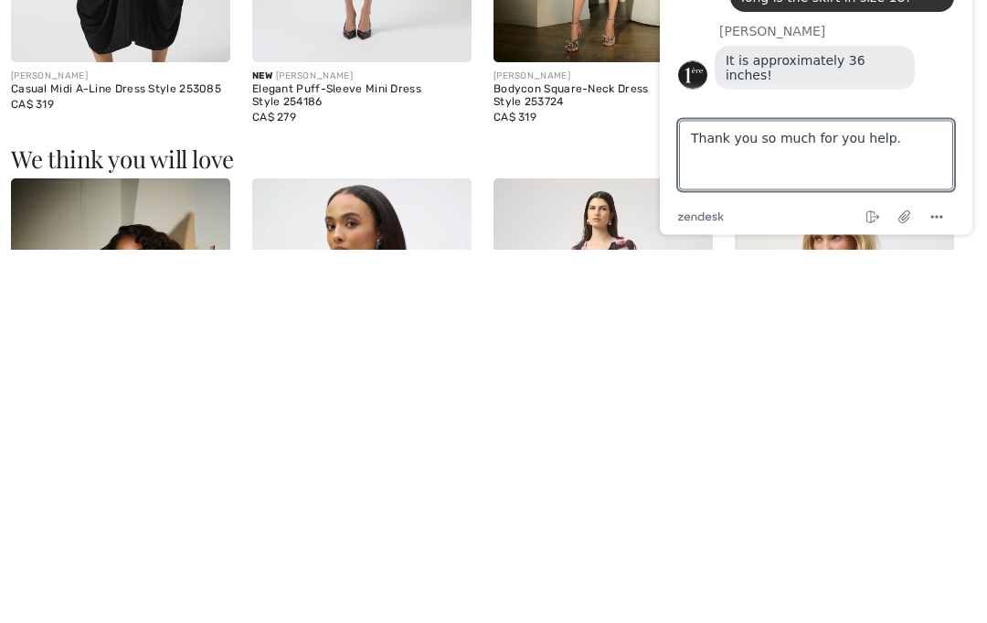
click at [943, 117] on div "Type a message here... Thank you so much for you help." at bounding box center [816, 151] width 274 height 77
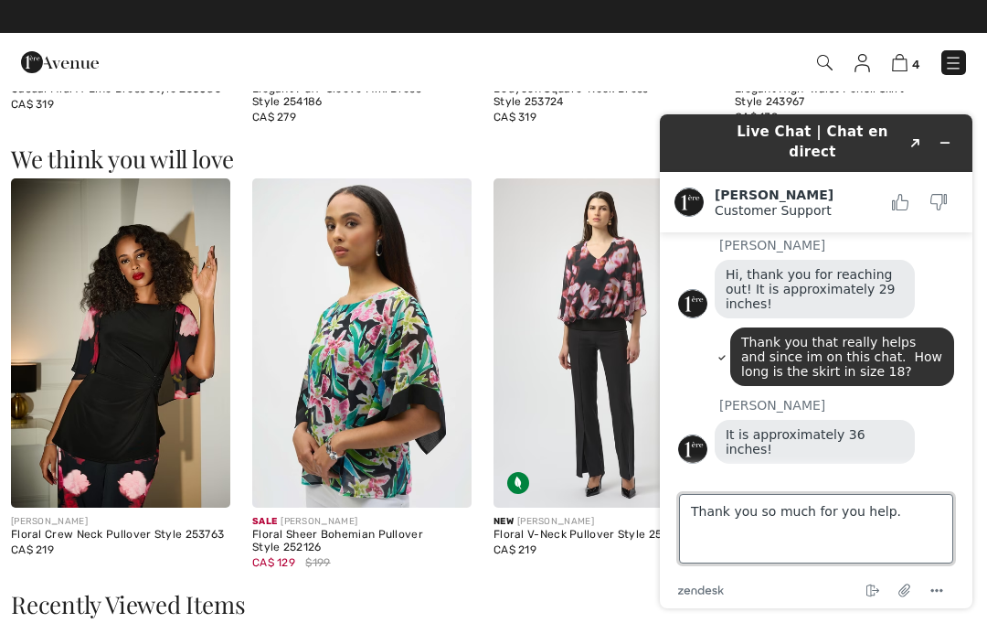
scroll to position [2051, 0]
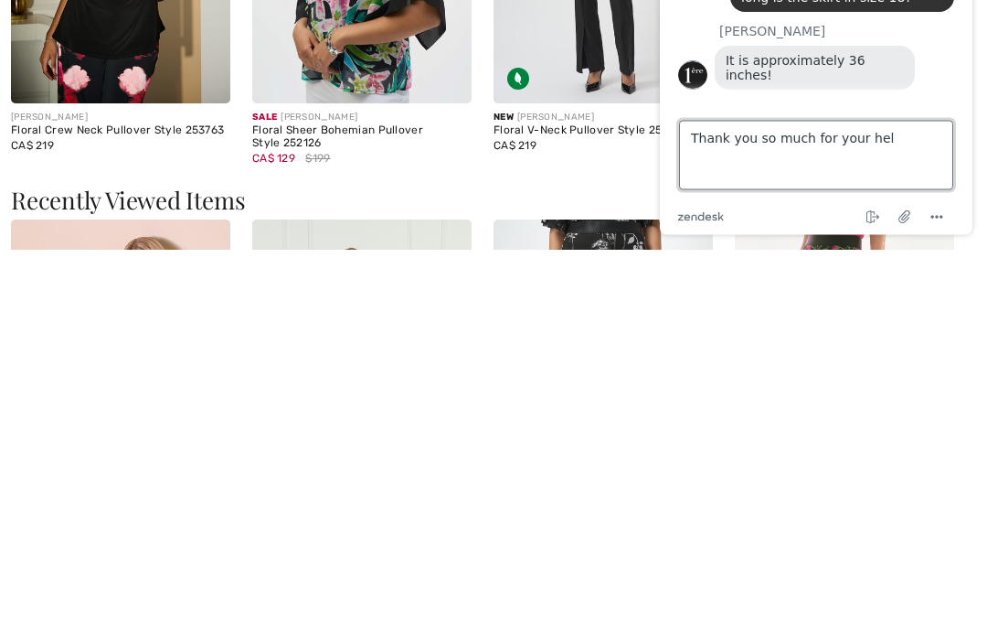
type textarea "Thank you so much for your help"
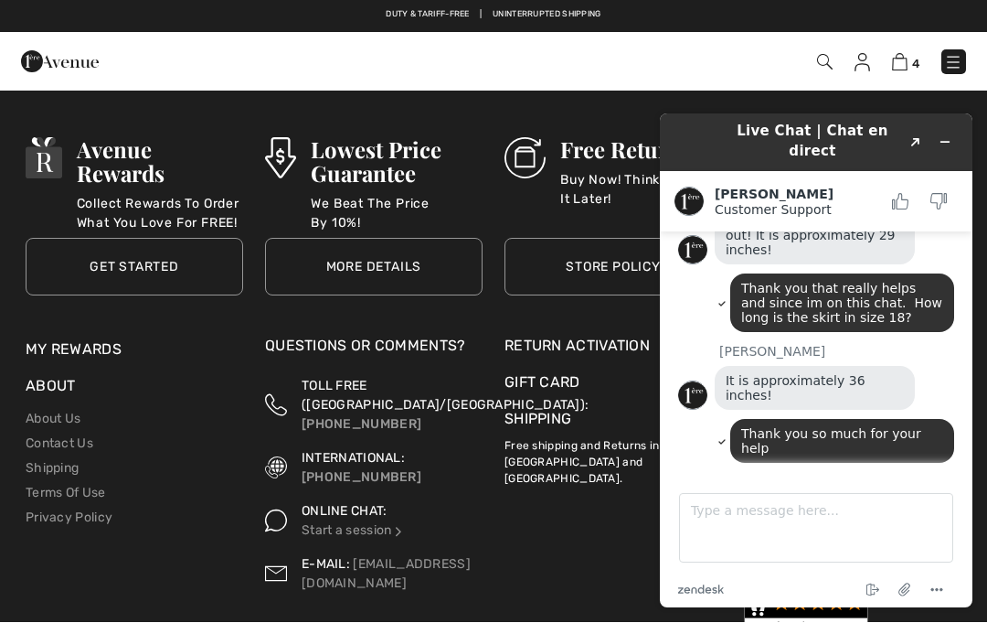
scroll to position [3424, 0]
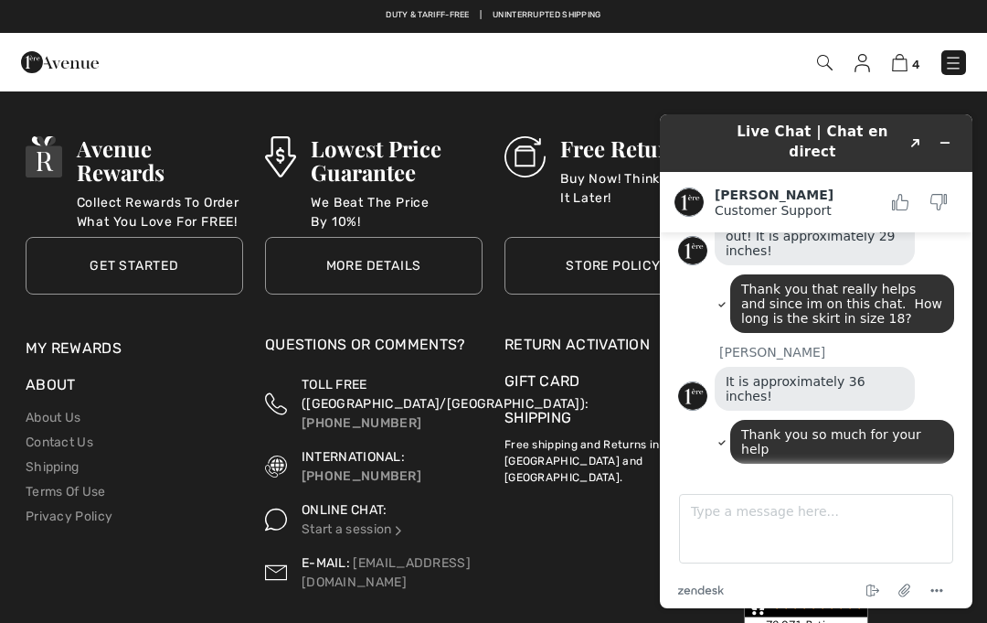
click at [959, 137] on button "Minimize widget" at bounding box center [945, 143] width 29 height 26
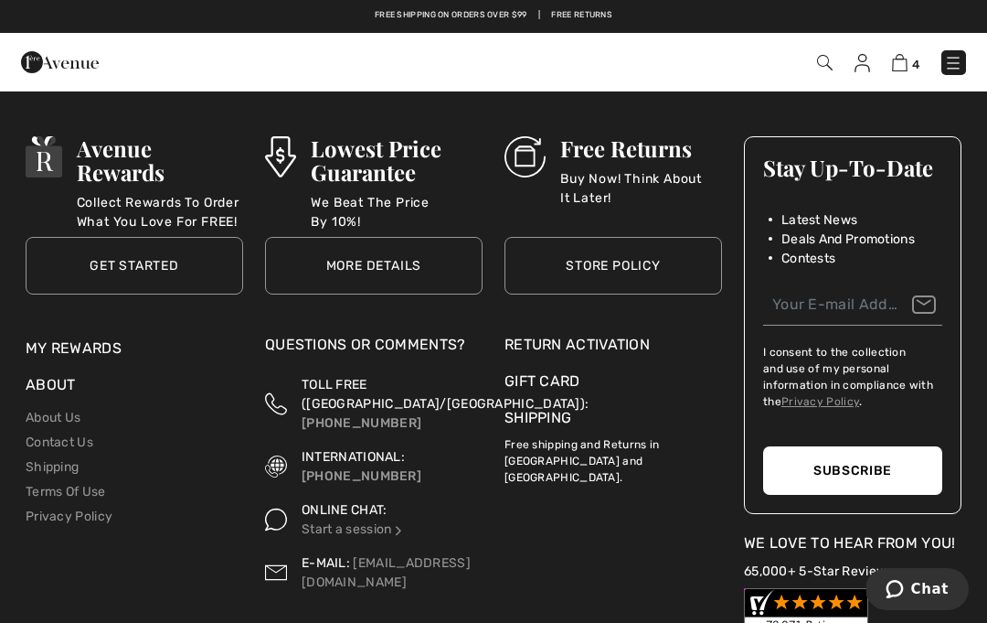
click at [906, 66] on img at bounding box center [900, 62] width 16 height 17
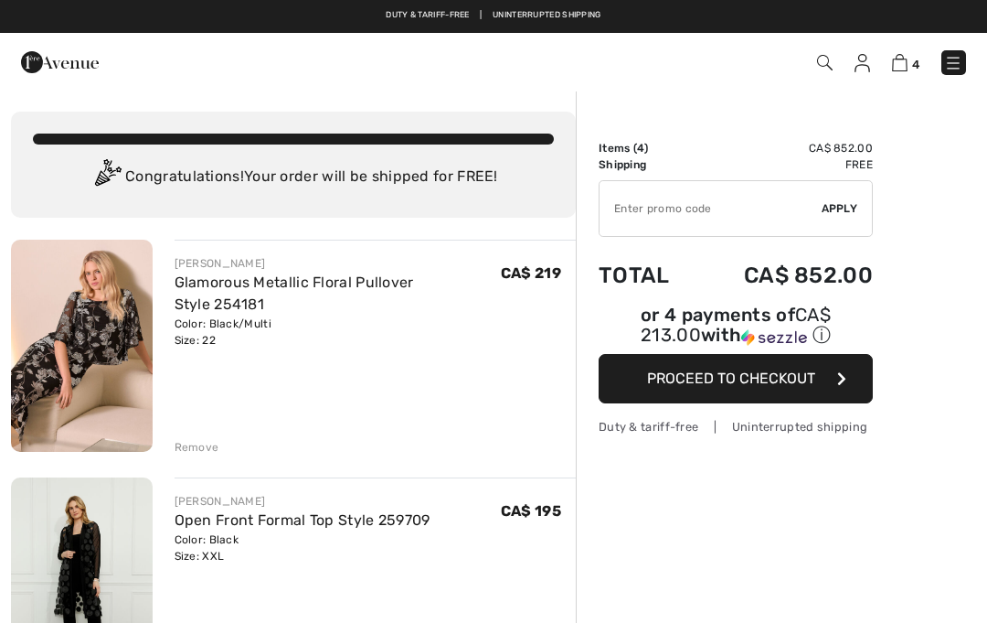
checkbox input "true"
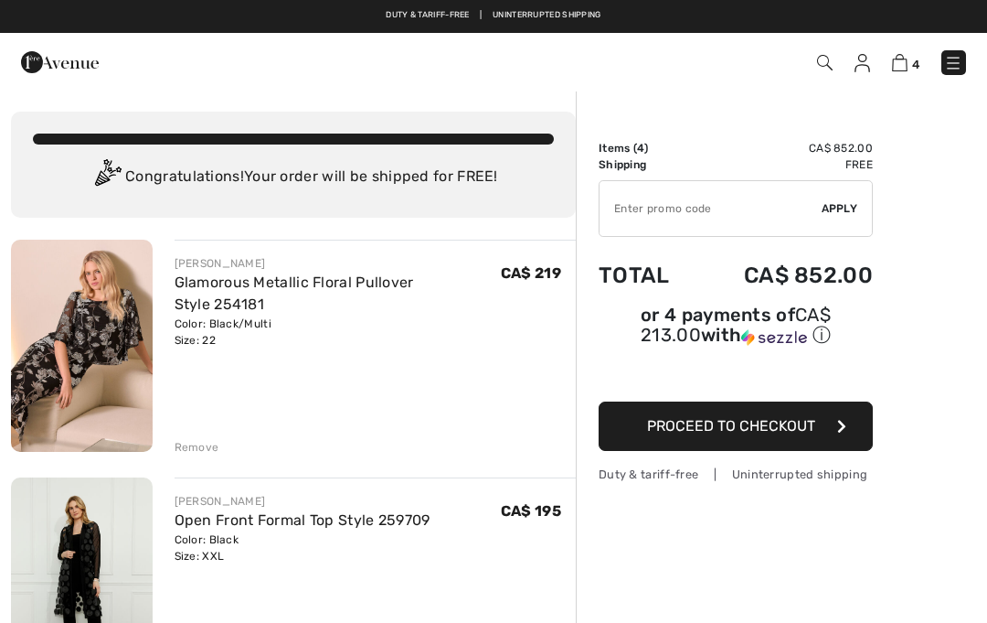
click at [798, 422] on span "Proceed to Checkout" at bounding box center [731, 425] width 168 height 17
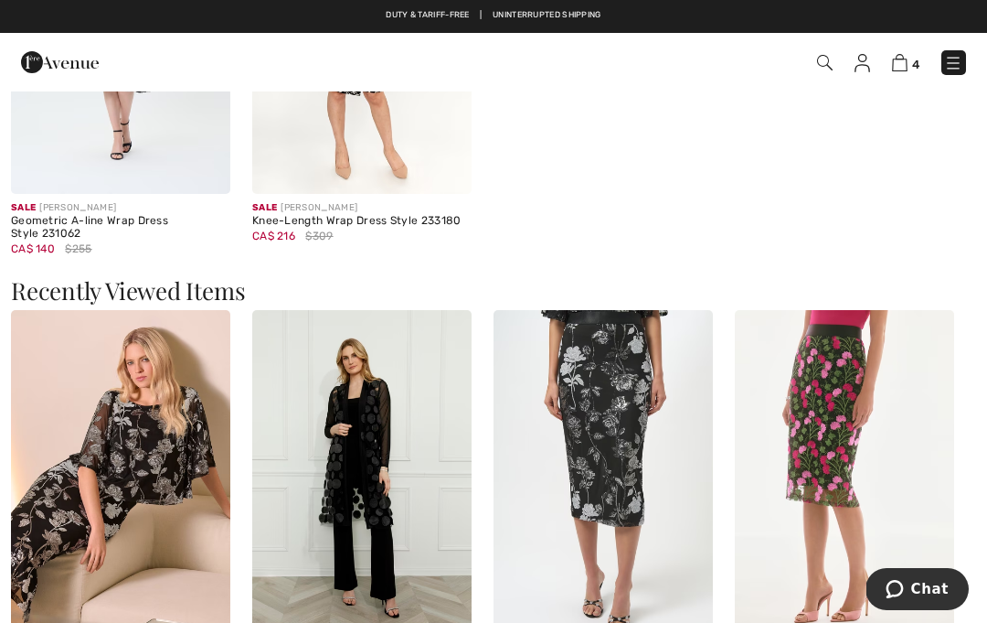
scroll to position [1882, 0]
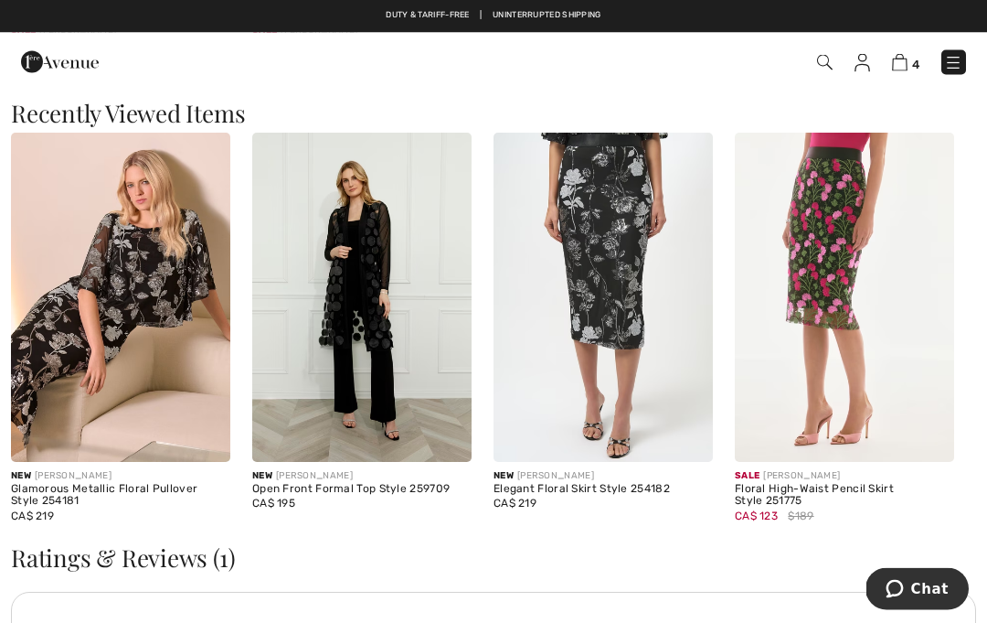
click at [83, 389] on img at bounding box center [120, 297] width 219 height 329
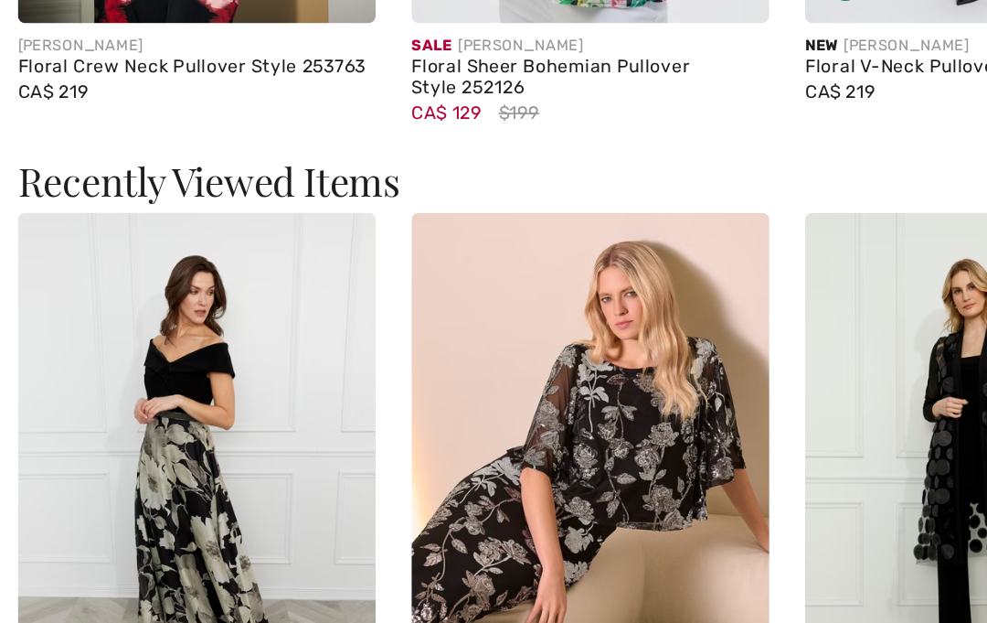
scroll to position [2474, 0]
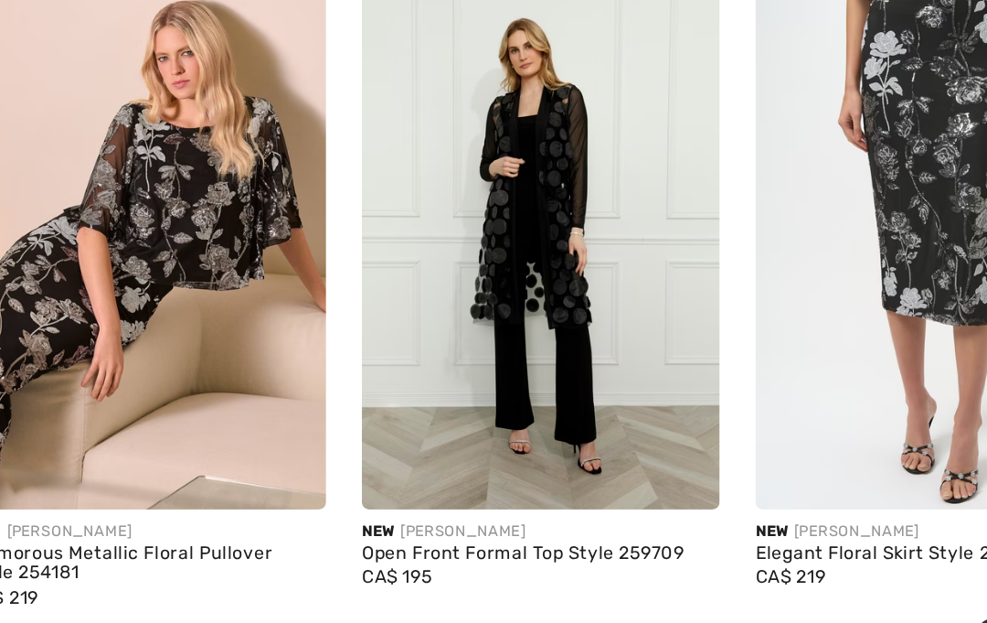
click at [735, 244] on img at bounding box center [844, 338] width 219 height 329
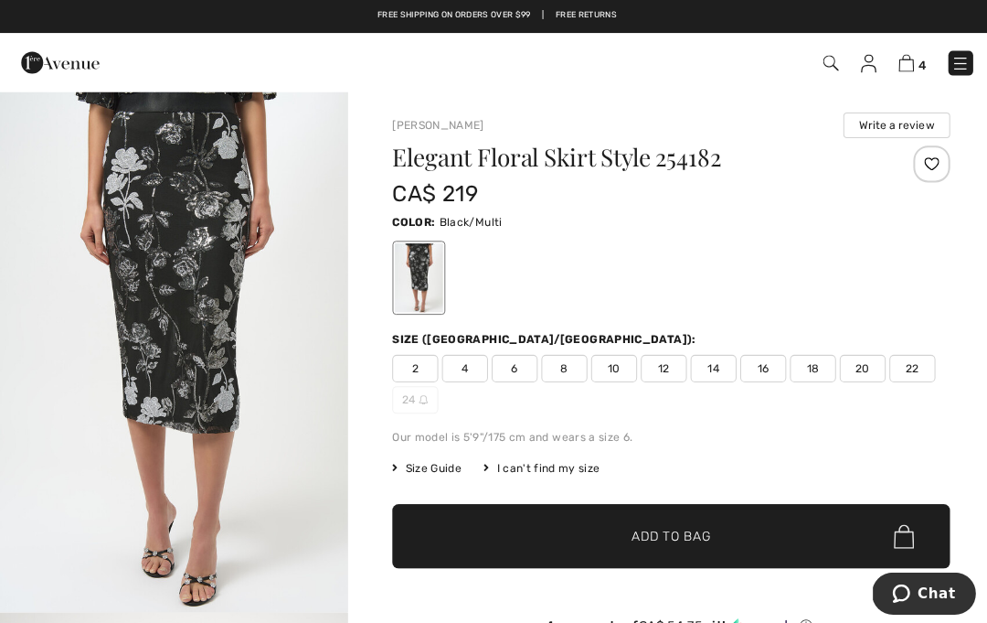
click at [926, 48] on div "4 Checkout" at bounding box center [696, 62] width 568 height 37
click at [918, 65] on span "4" at bounding box center [915, 65] width 7 height 14
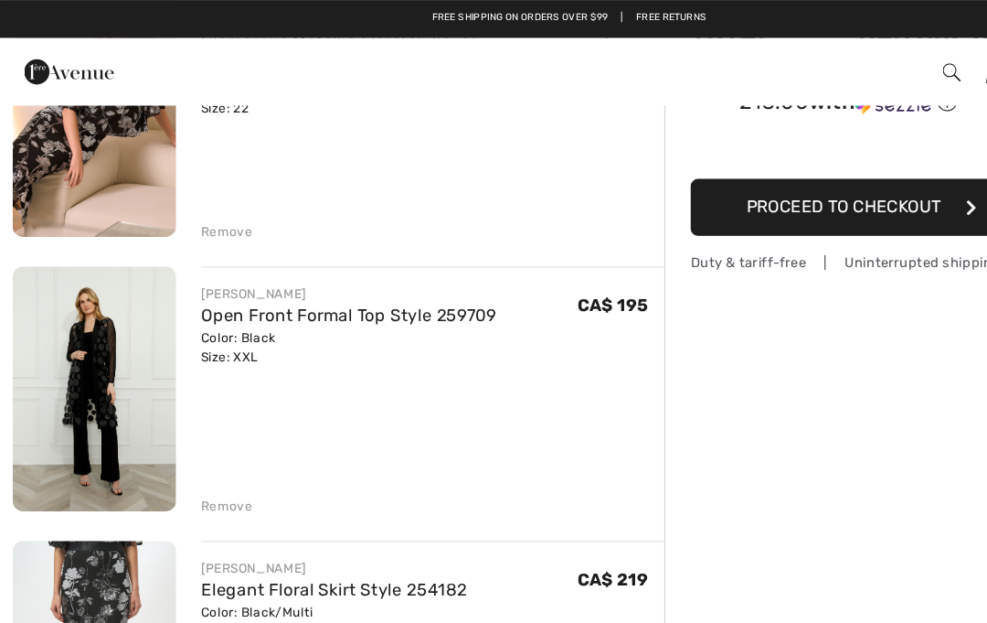
scroll to position [247, 0]
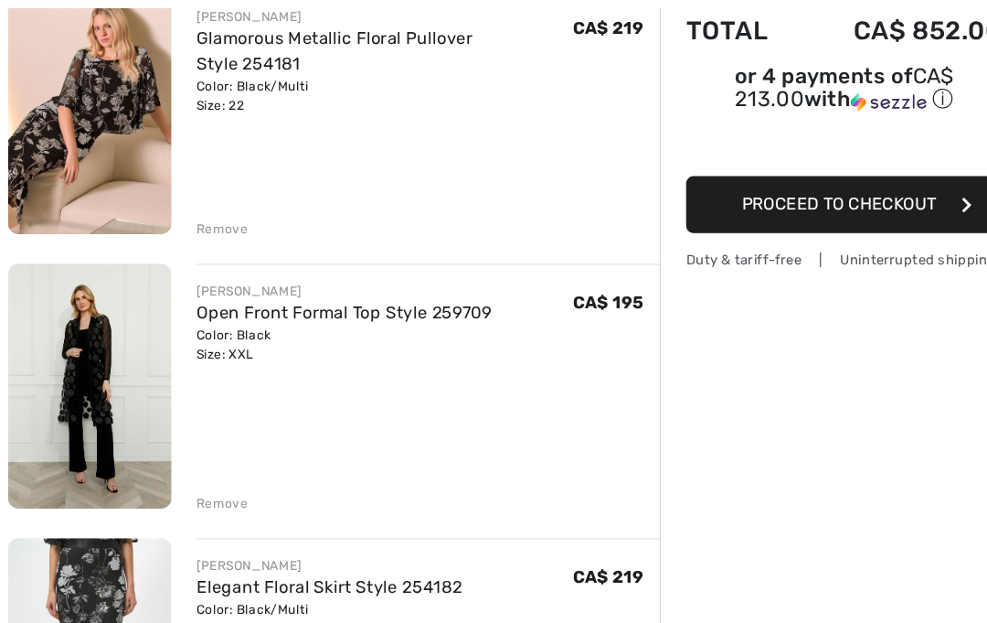
click at [184, 434] on div "Remove" at bounding box center [197, 438] width 45 height 16
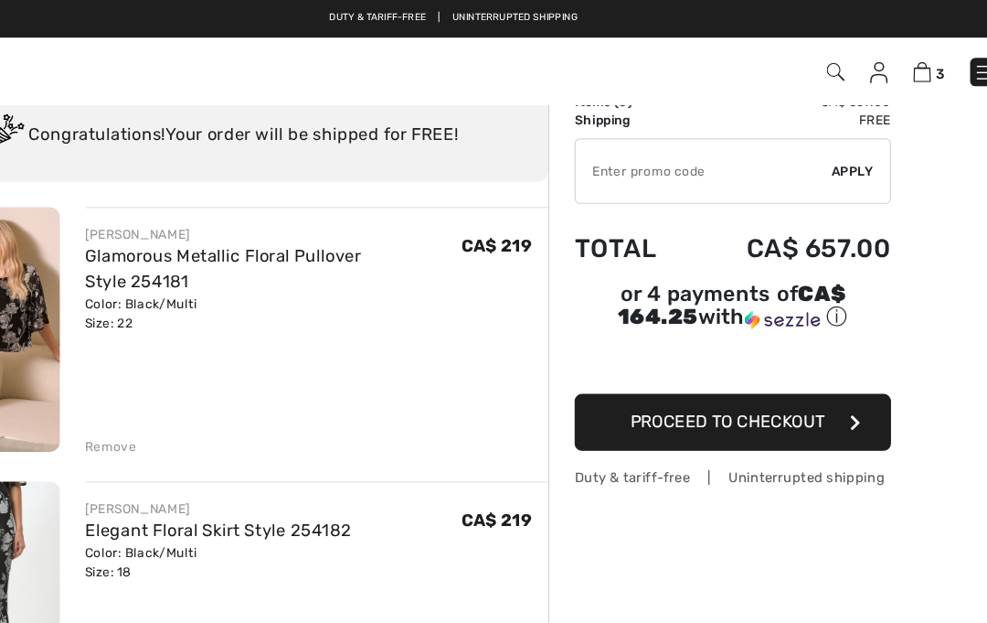
scroll to position [0, 0]
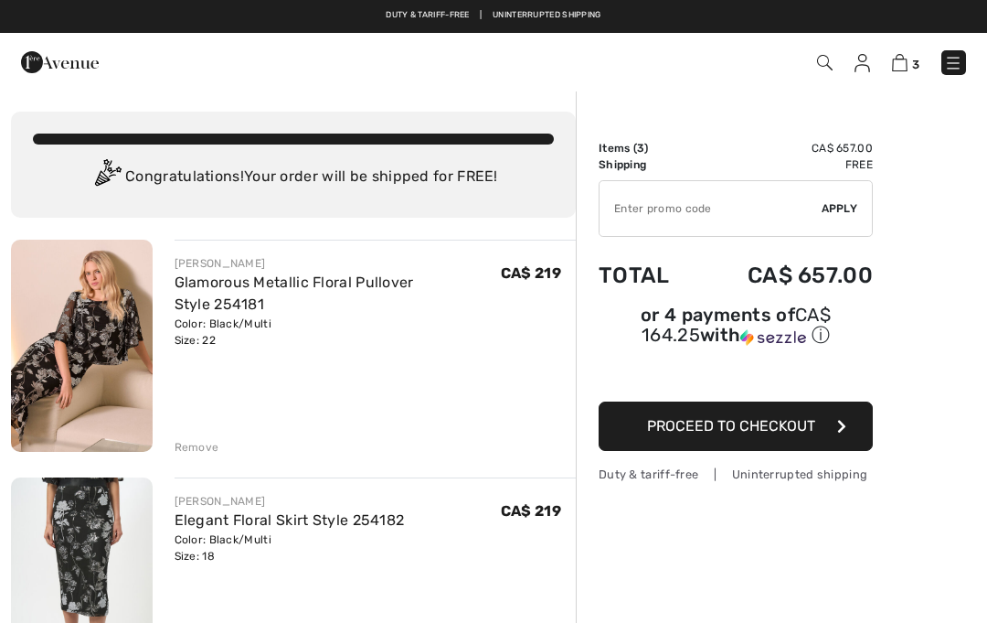
click at [961, 64] on img at bounding box center [953, 63] width 18 height 18
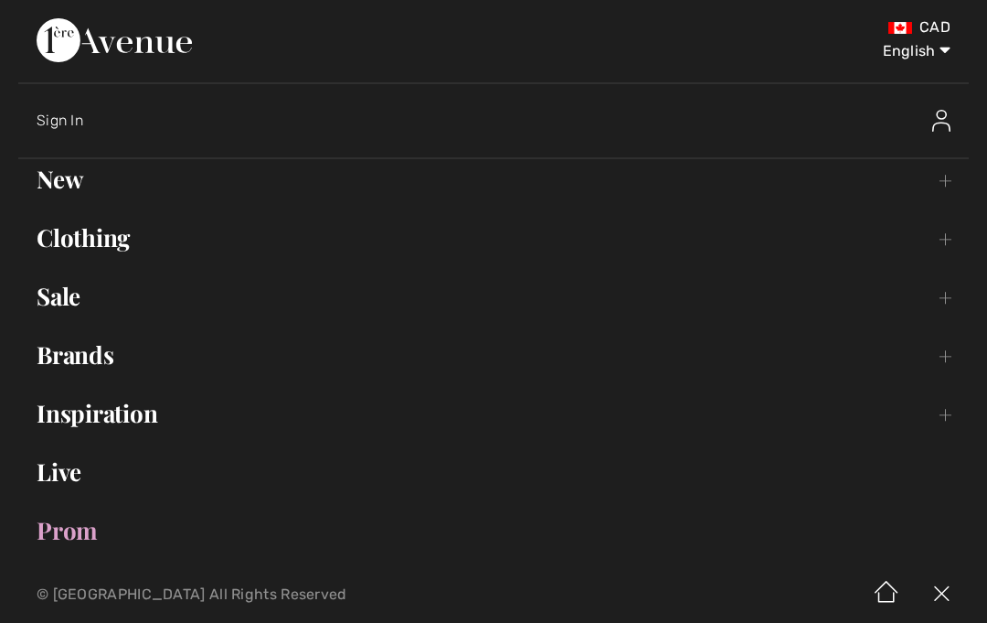
click at [55, 313] on link "Sale Toggle submenu" at bounding box center [493, 296] width 951 height 40
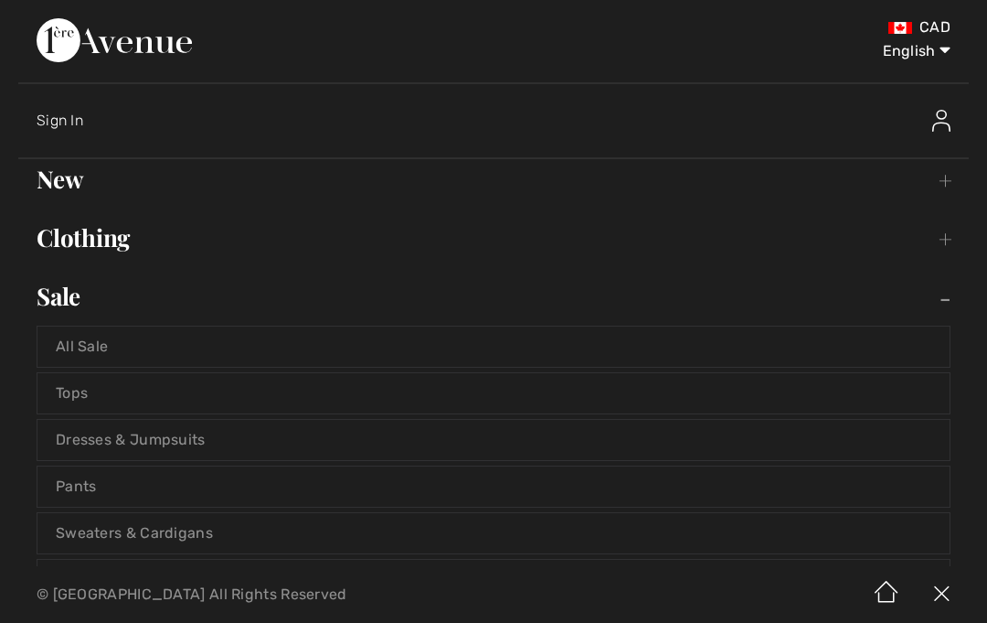
click at [63, 123] on span "Sign In" at bounding box center [60, 120] width 47 height 17
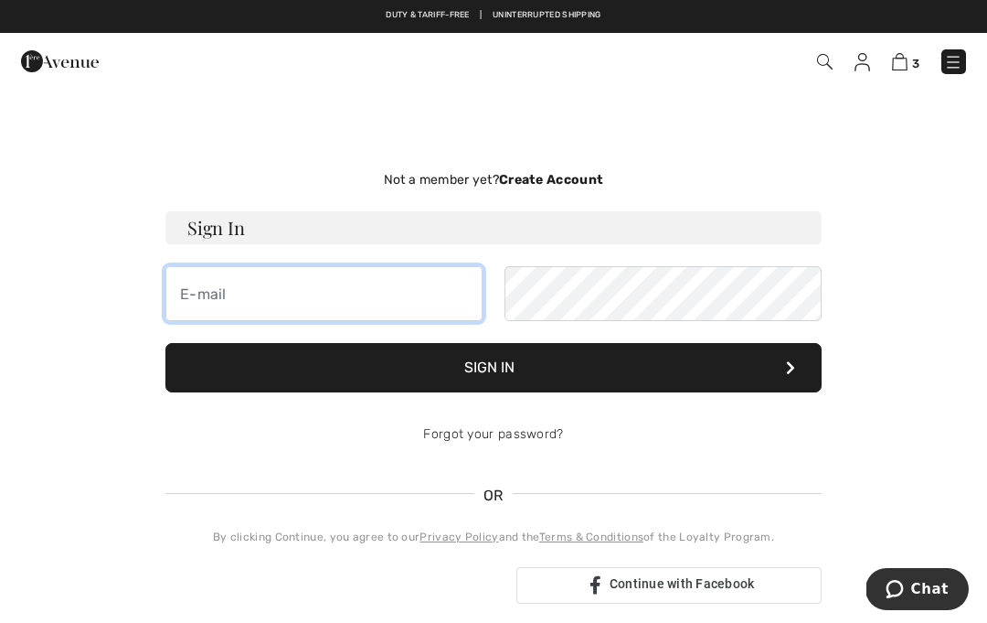
click at [458, 287] on input "email" at bounding box center [323, 293] width 317 height 55
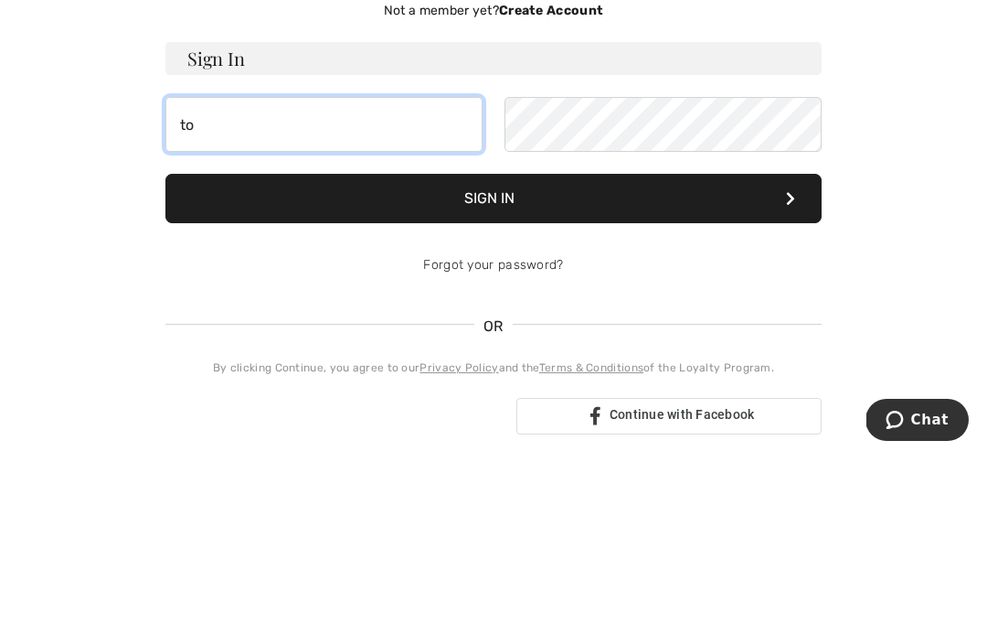
type input "t"
type input "toula.mamas@yahoo.ca"
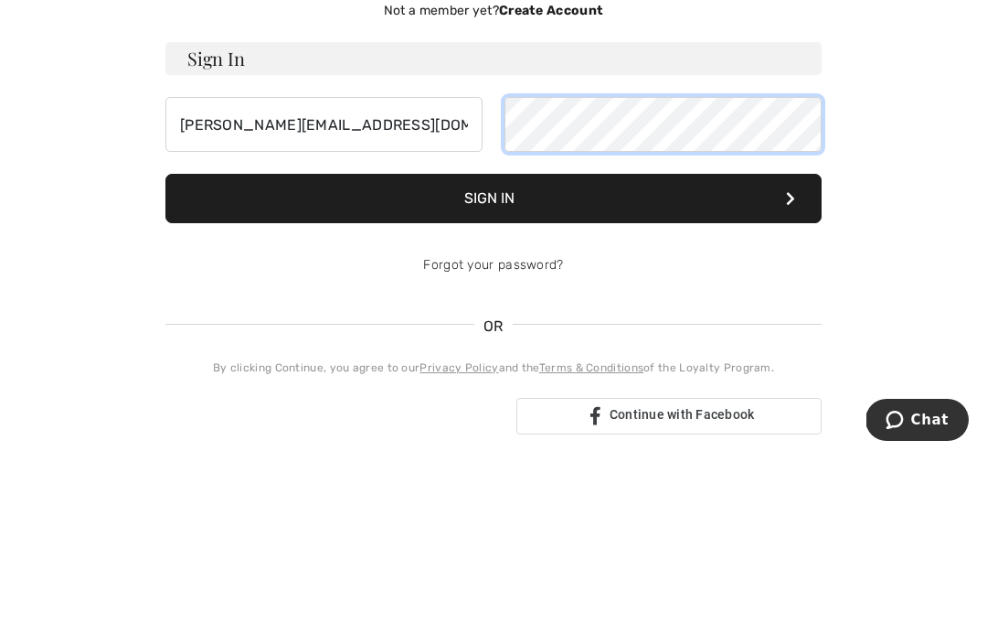
click at [494, 343] on button "Sign In" at bounding box center [493, 367] width 656 height 49
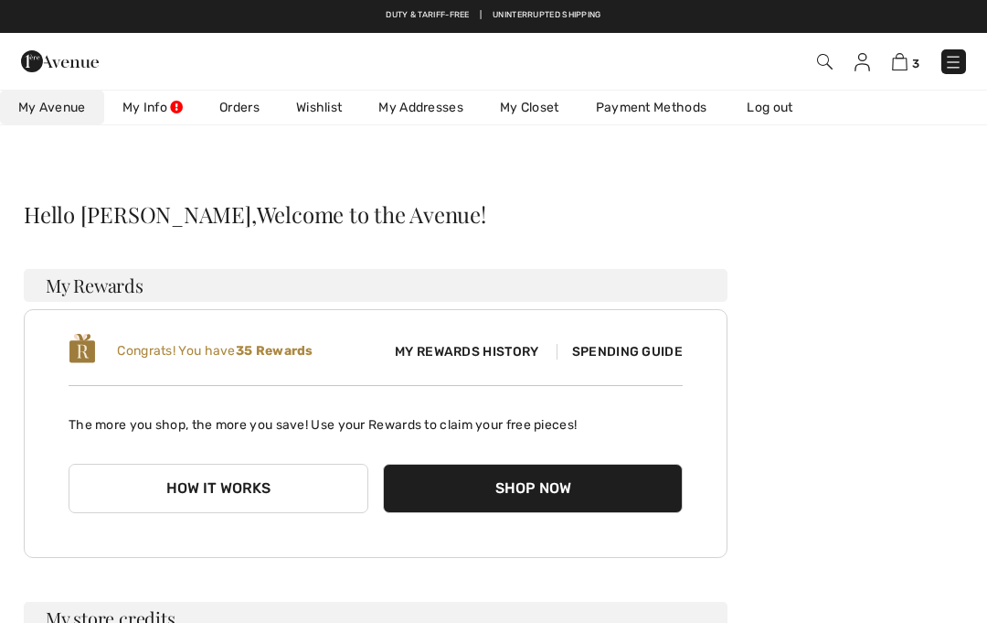
scroll to position [37, 0]
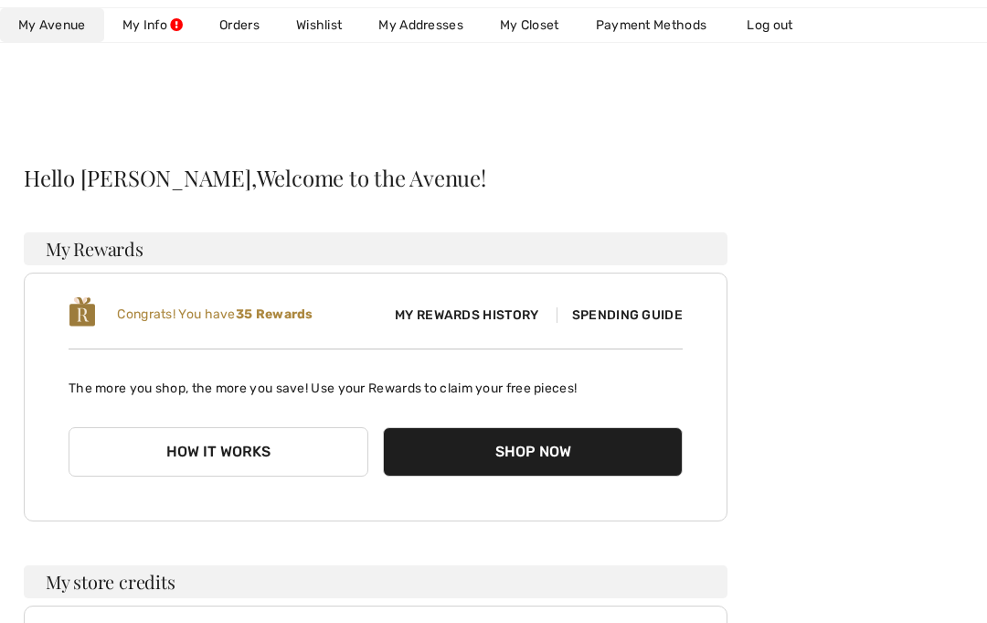
click at [596, 446] on button "Shop Now" at bounding box center [533, 451] width 300 height 49
click at [555, 449] on button "Shop Now" at bounding box center [533, 451] width 300 height 49
click at [607, 431] on button "Shop Now" at bounding box center [533, 451] width 300 height 49
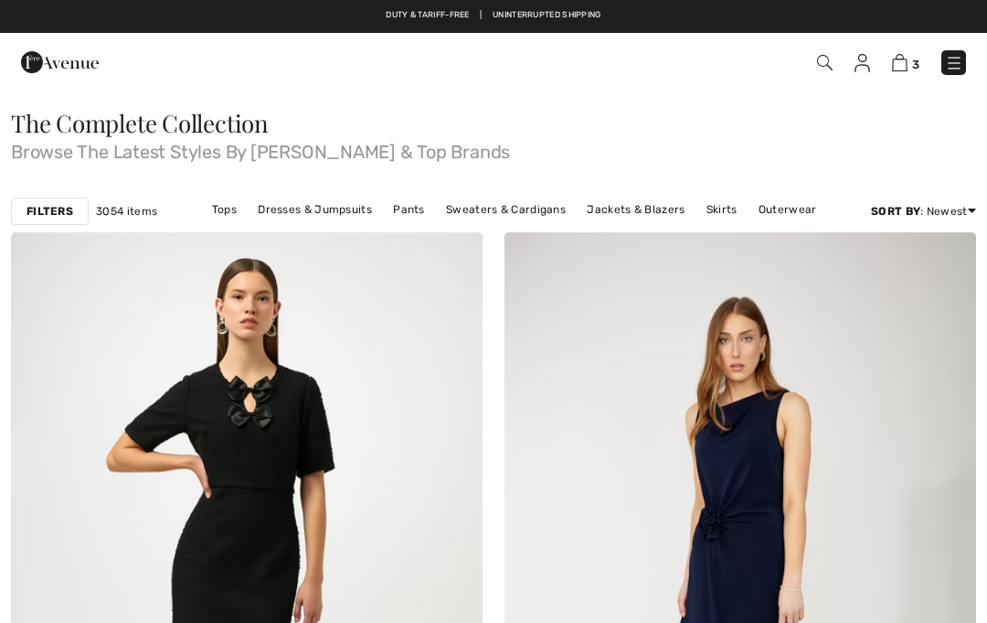
checkbox input "true"
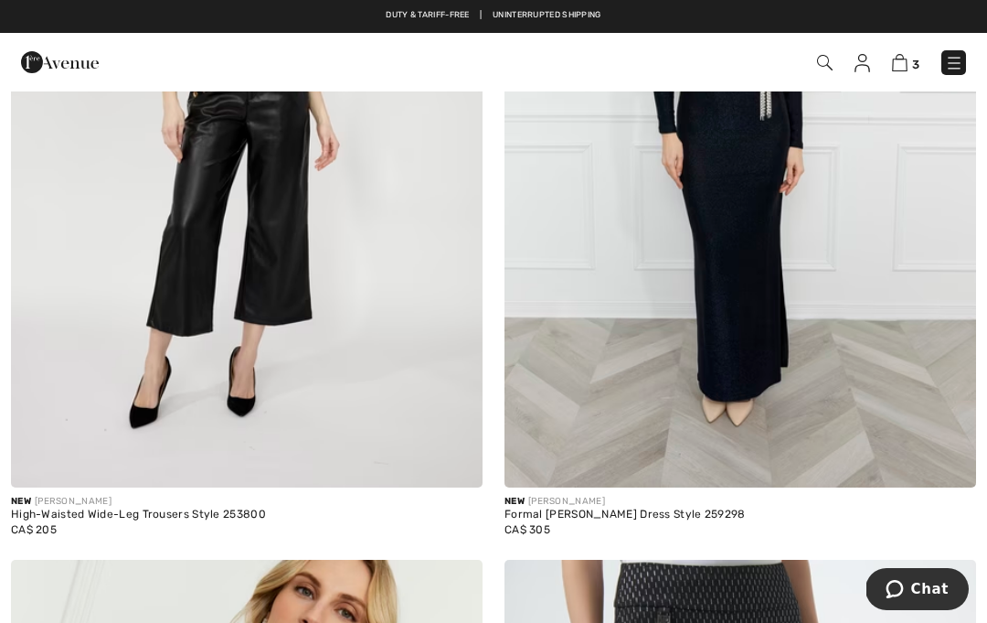
scroll to position [1245, 0]
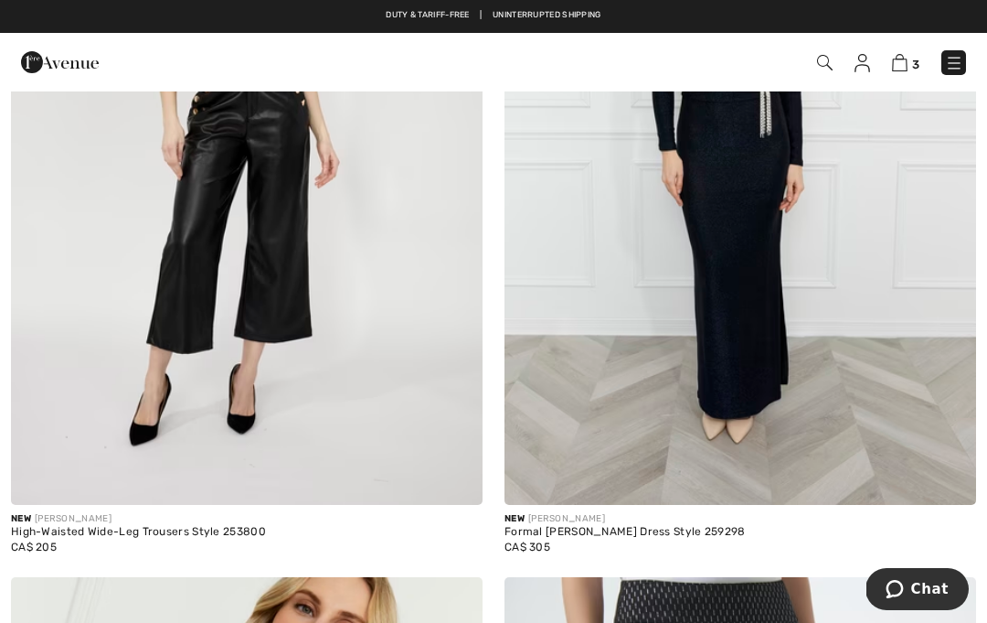
click at [908, 70] on img at bounding box center [900, 62] width 16 height 17
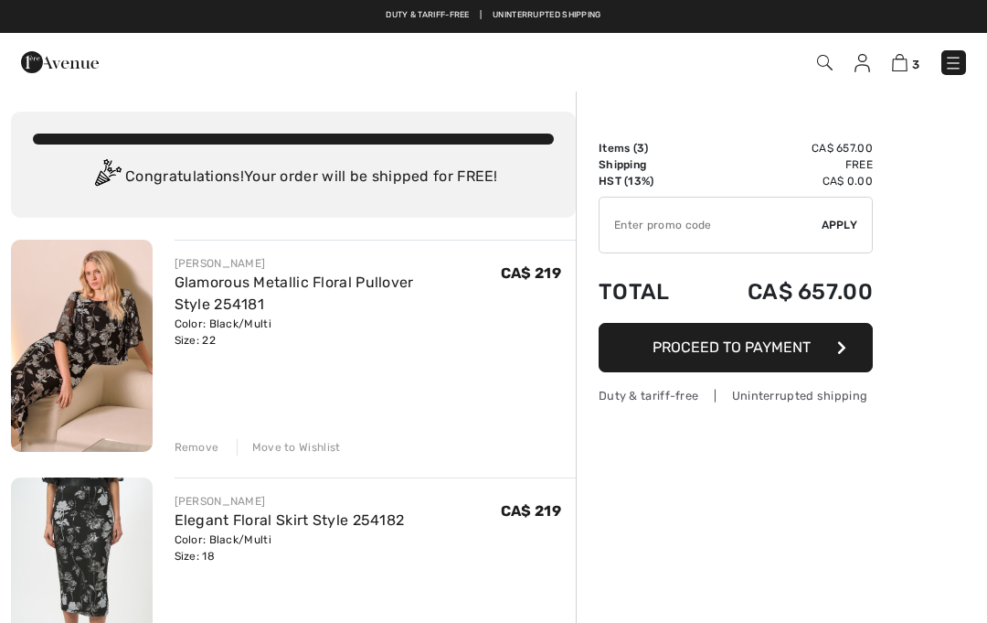
checkbox input "true"
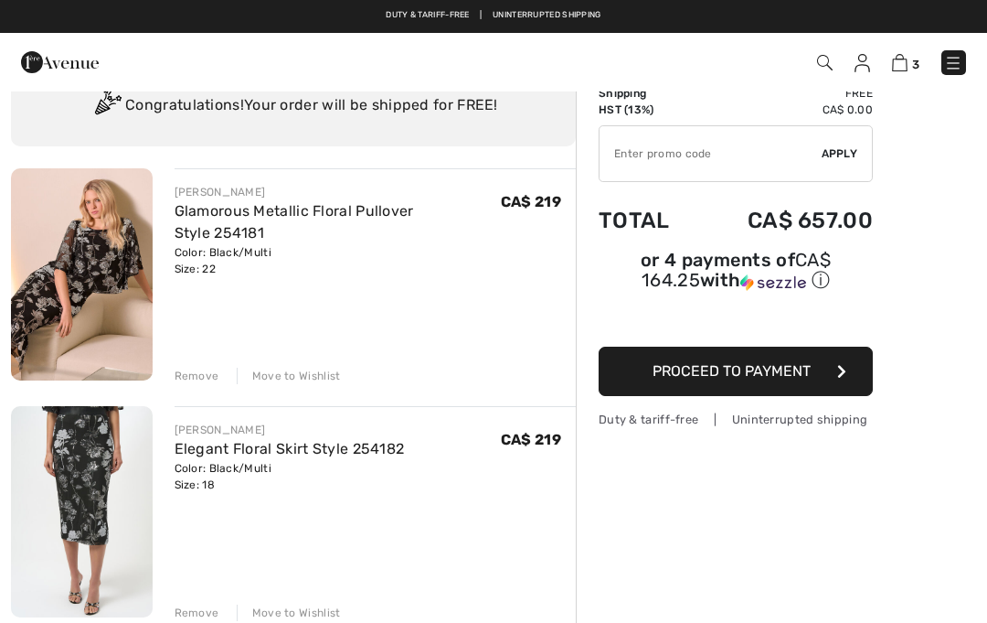
scroll to position [70, 0]
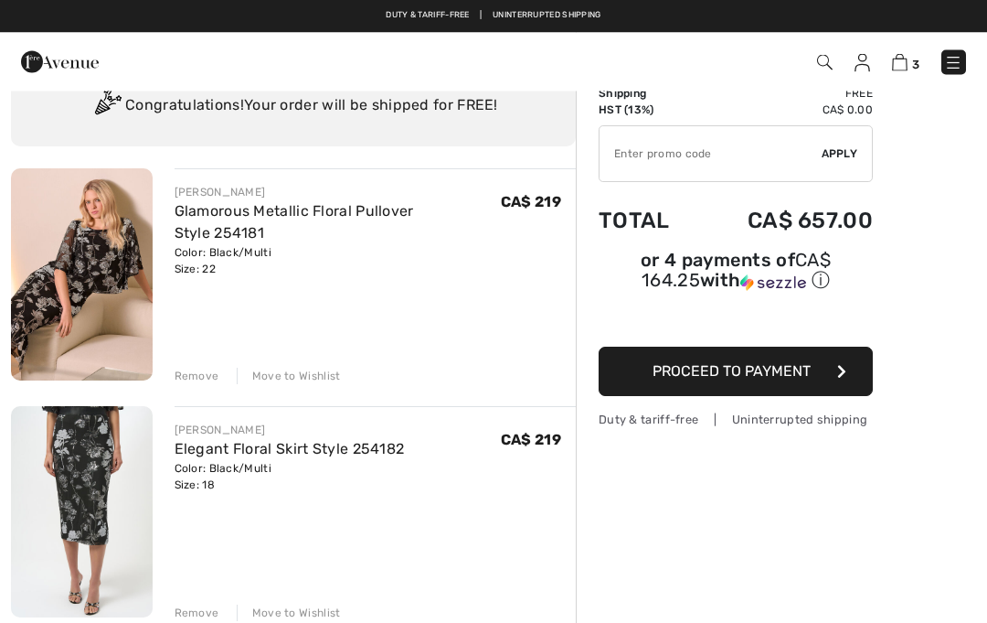
click at [824, 381] on button "Proceed to Payment" at bounding box center [736, 371] width 274 height 49
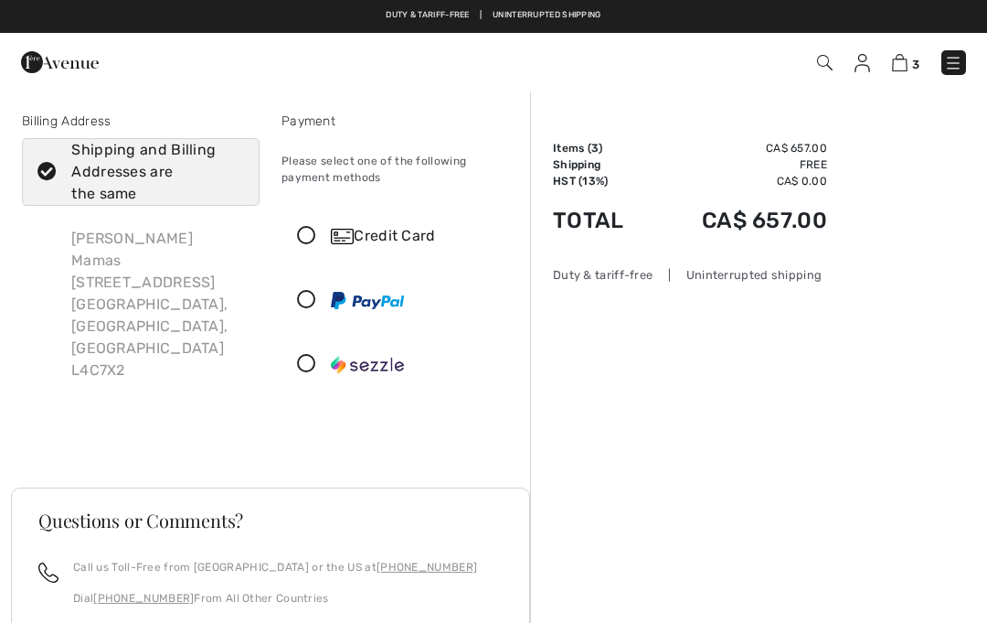
checkbox input "true"
click at [302, 224] on div "Credit Card" at bounding box center [400, 235] width 236 height 55
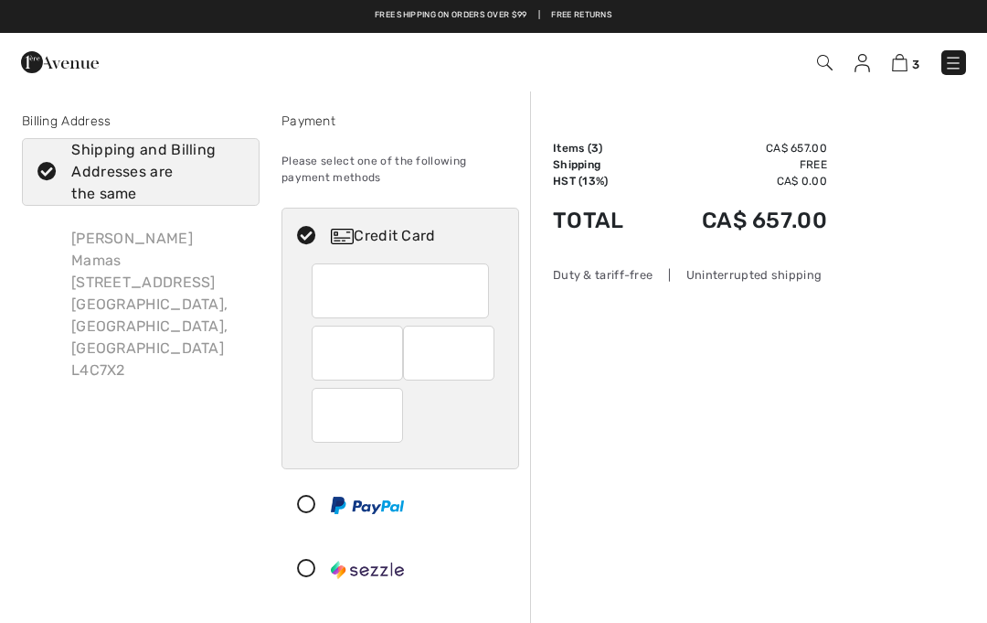
click at [688, 416] on div "Order Summary Details Items ( 3 ) CA$ 657.00 Promo code CA$ 0.00 Shipping Free …" at bounding box center [758, 633] width 457 height 1087
click at [305, 238] on icon at bounding box center [306, 236] width 48 height 19
click at [180, 517] on div "Billing Address Shipping and Billing Addresses are the same Toula Mamas 9 Highg…" at bounding box center [141, 358] width 260 height 493
click at [294, 246] on div "Credit Card" at bounding box center [400, 235] width 236 height 55
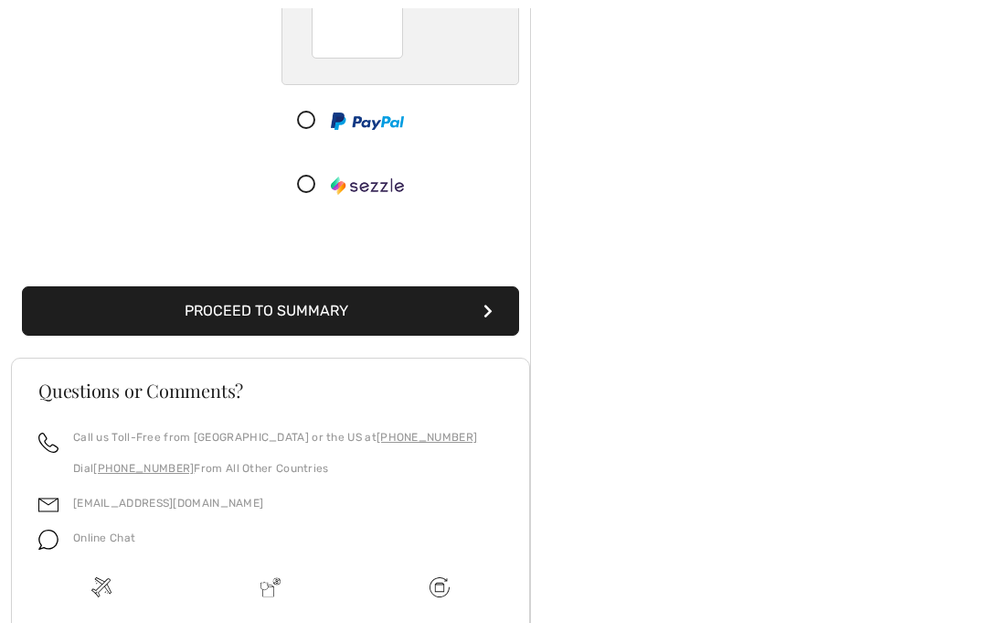
scroll to position [449, 0]
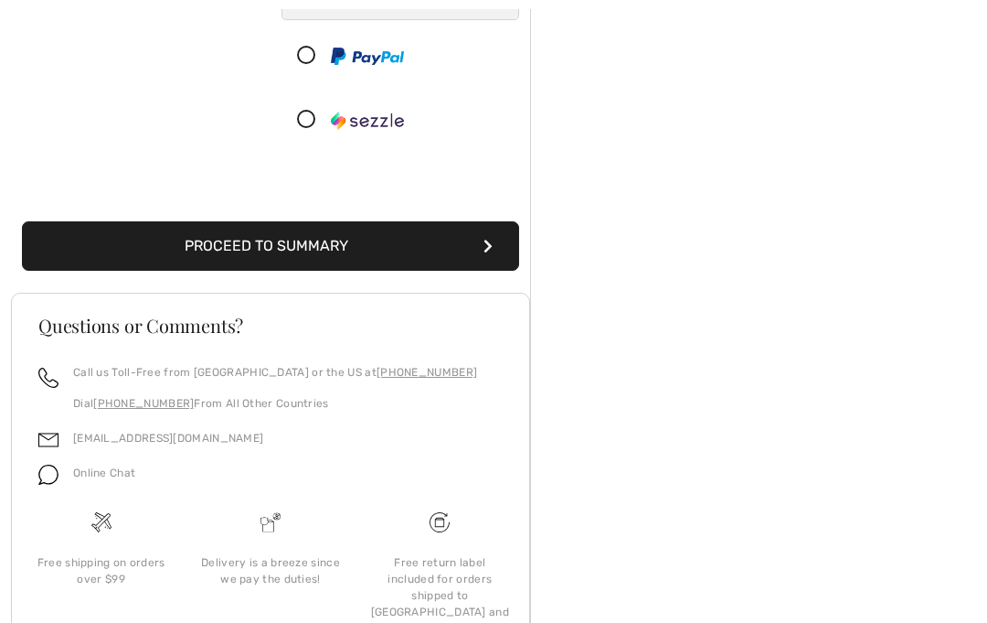
click at [466, 257] on button "Proceed to Summary" at bounding box center [270, 245] width 497 height 49
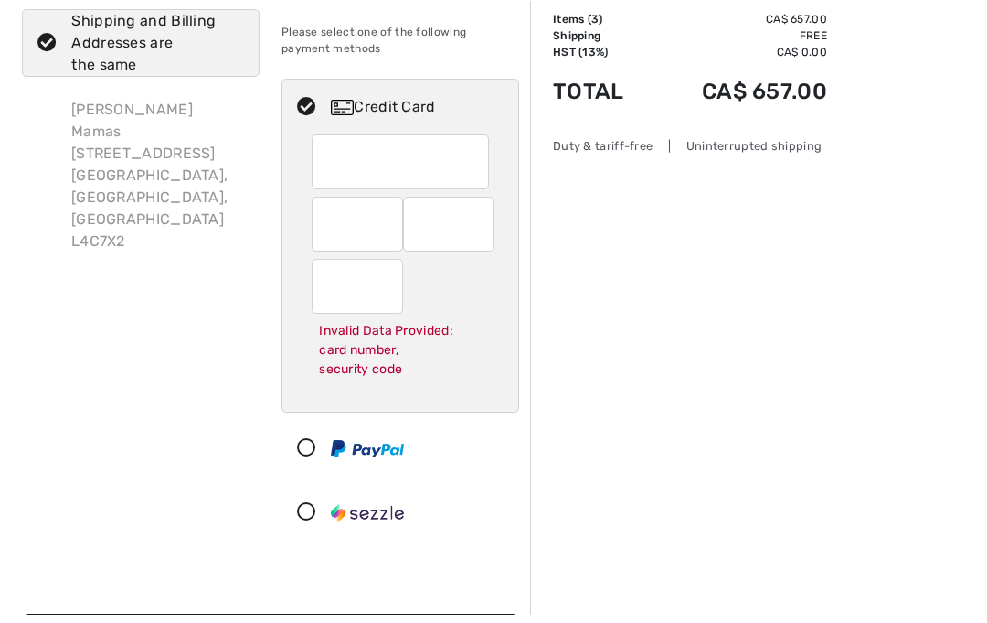
scroll to position [144, 0]
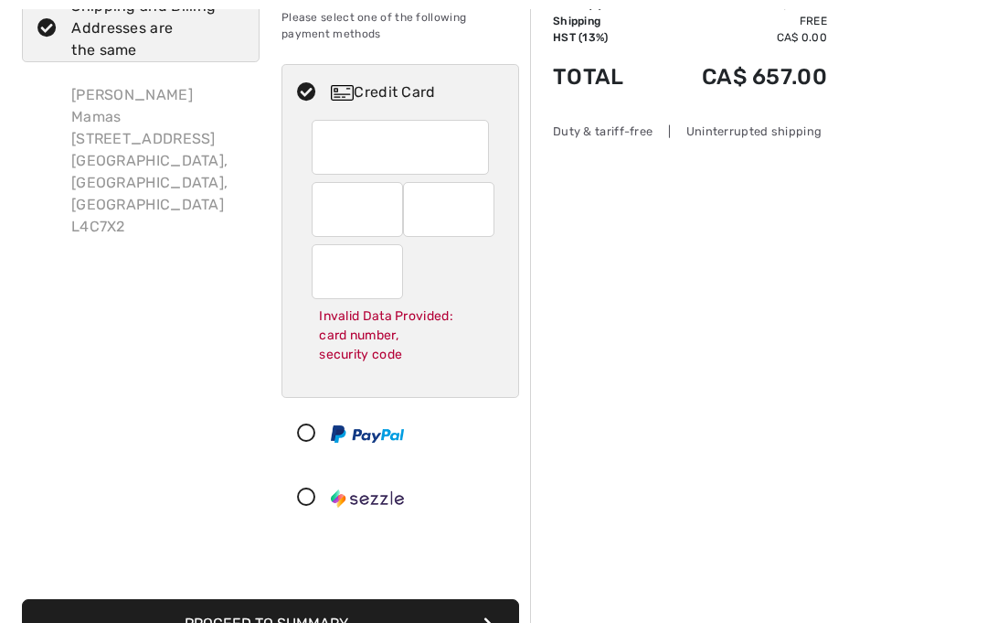
click at [319, 101] on icon at bounding box center [306, 92] width 48 height 19
click at [155, 356] on div "Billing Address Shipping and Billing Addresses are the same Toula Mamas 9 Highg…" at bounding box center [141, 250] width 260 height 565
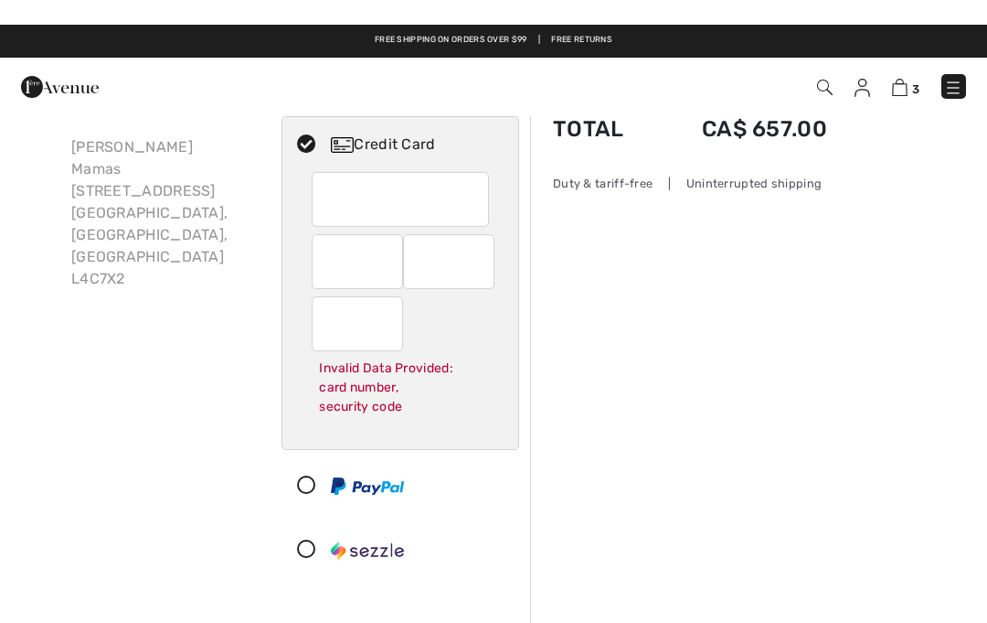
scroll to position [0, 0]
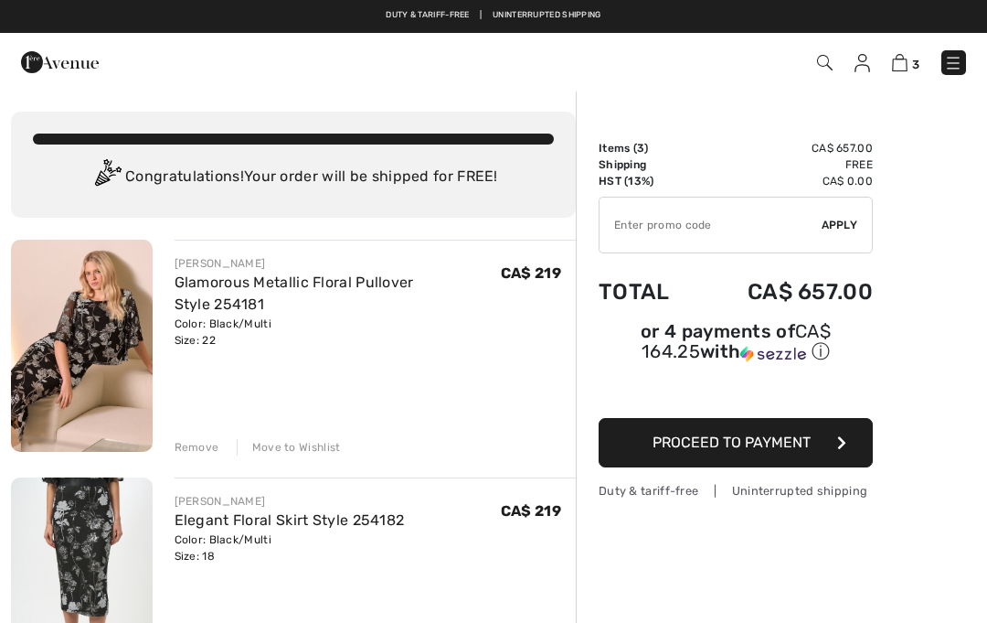
click at [733, 238] on input "TEXT" at bounding box center [711, 224] width 222 height 55
click at [953, 70] on img at bounding box center [953, 63] width 18 height 18
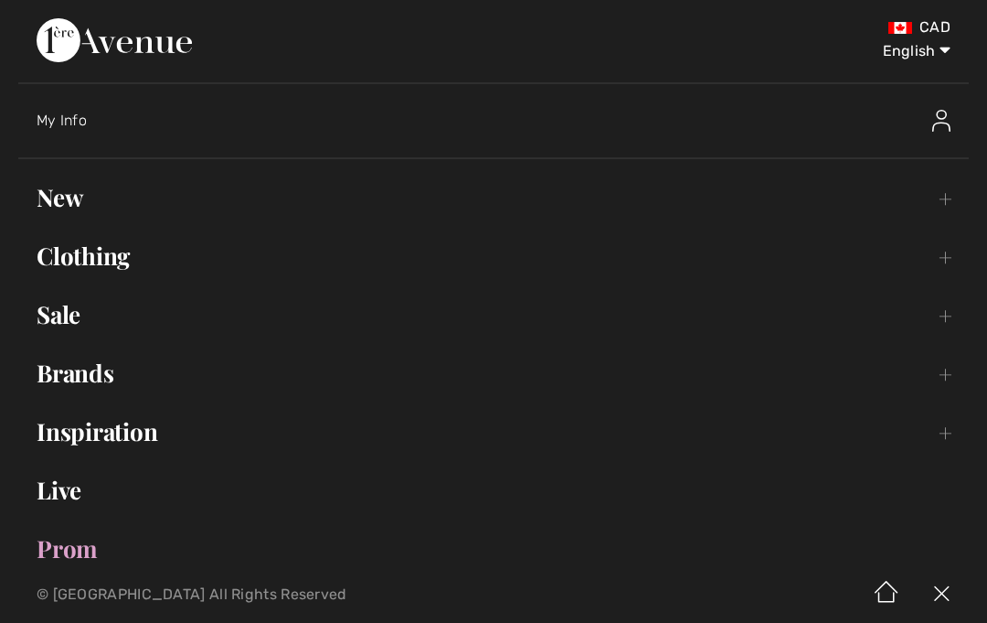
click at [80, 138] on div "My Info" at bounding box center [503, 120] width 933 height 59
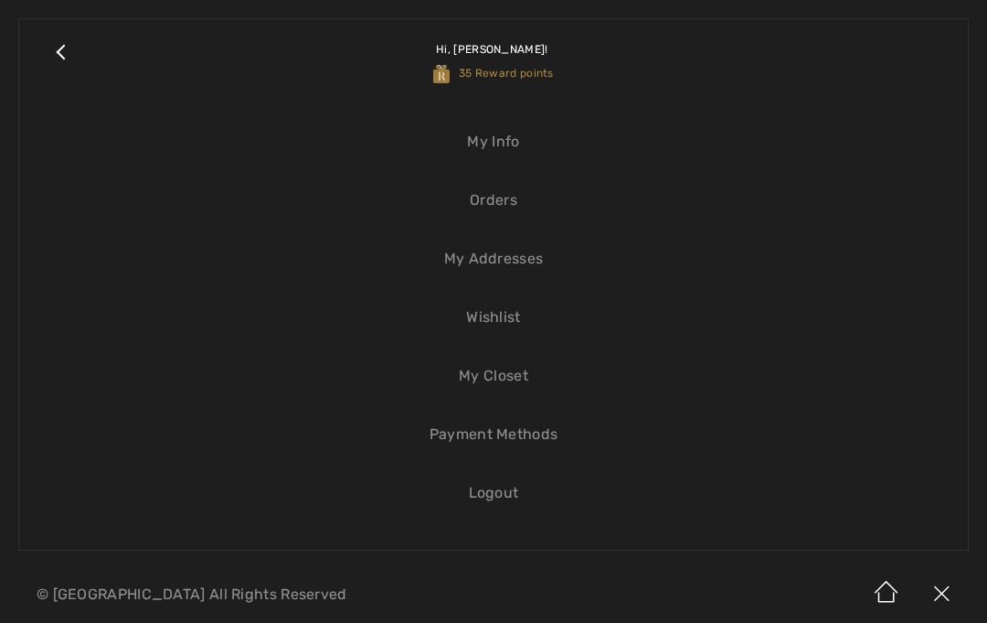
click at [506, 154] on link "My Info" at bounding box center [493, 142] width 912 height 40
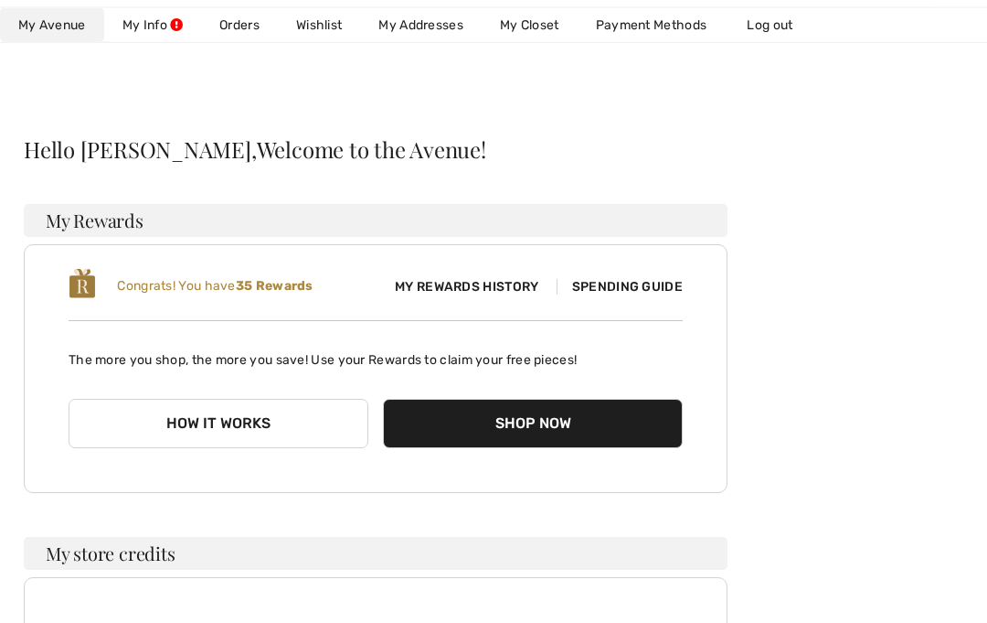
scroll to position [65, 0]
click at [171, 428] on button "How it works" at bounding box center [219, 423] width 300 height 49
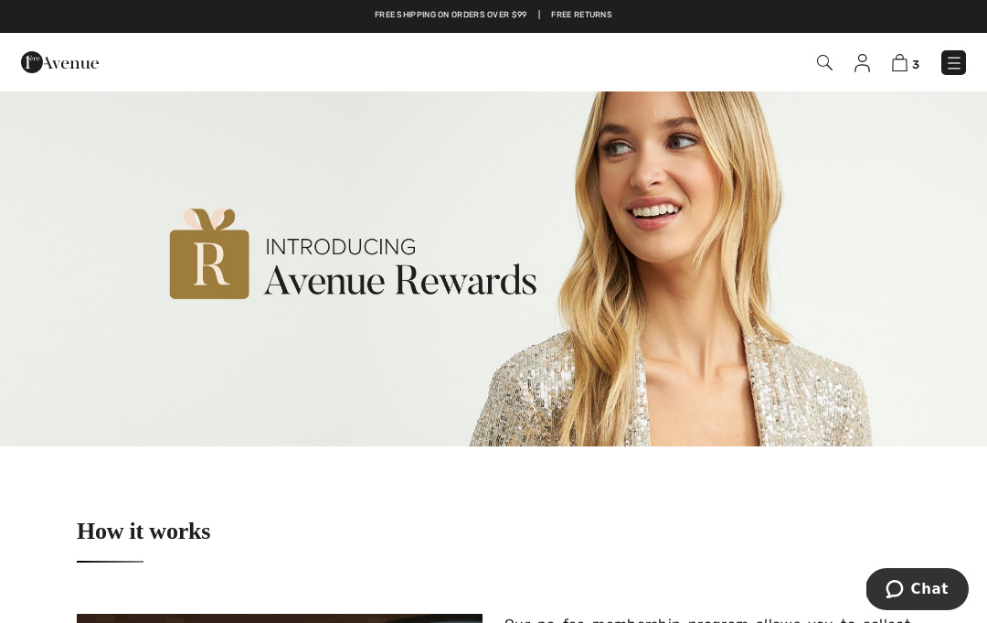
click at [905, 71] on img at bounding box center [900, 62] width 16 height 17
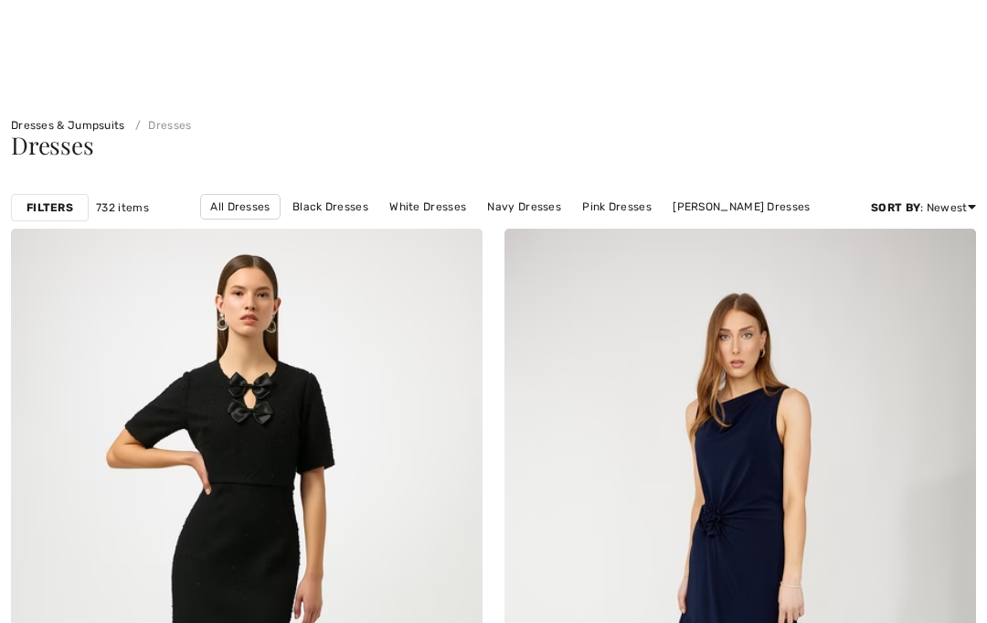
checkbox input "true"
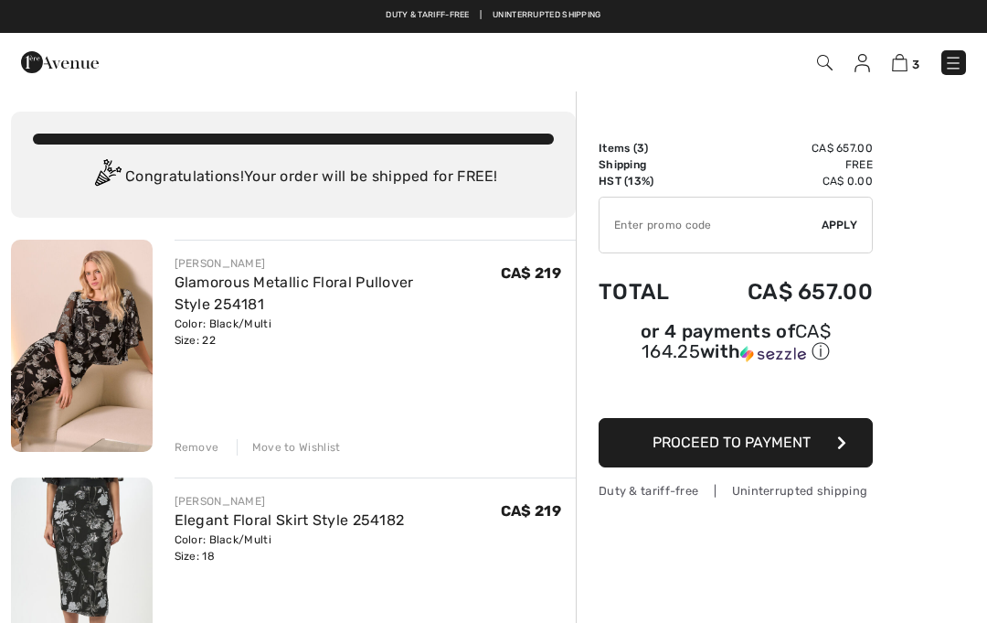
click at [820, 66] on img at bounding box center [825, 63] width 16 height 16
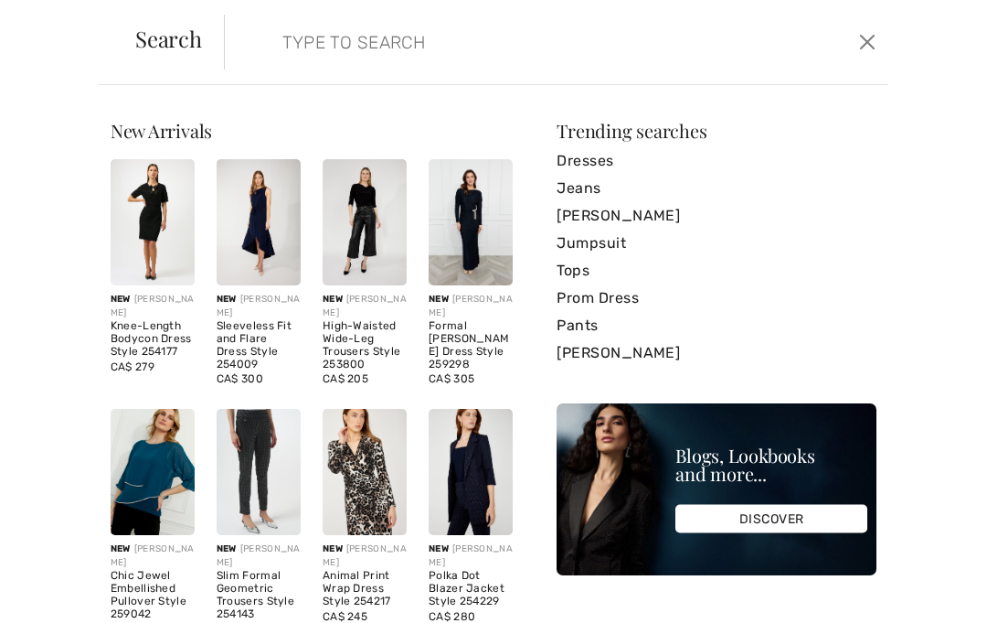
click at [368, 56] on input "search" at bounding box center [489, 42] width 440 height 55
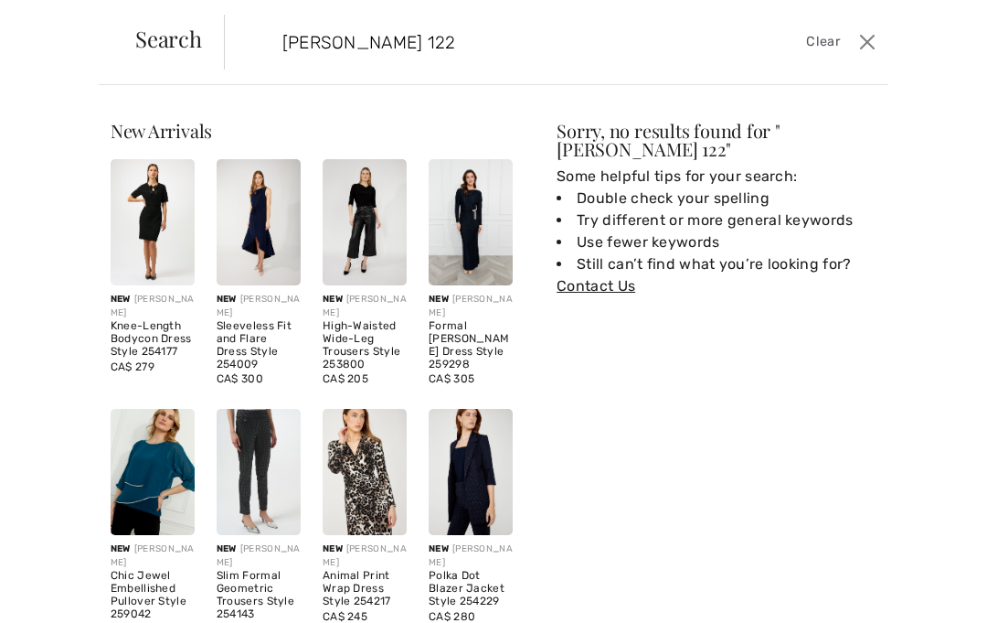
click at [466, 37] on input "[PERSON_NAME] 122" at bounding box center [489, 42] width 440 height 55
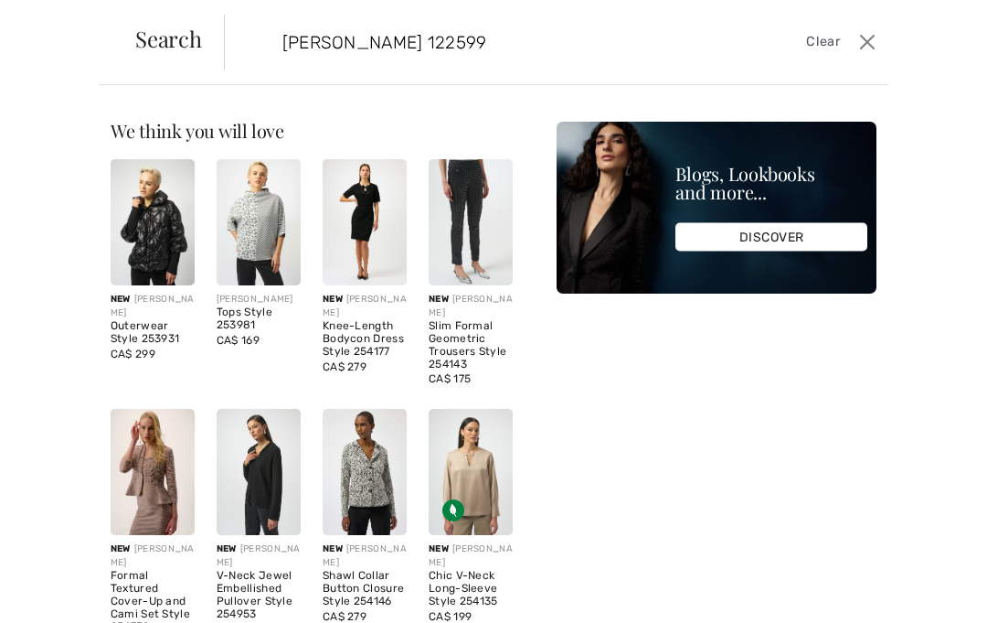
type input "[PERSON_NAME] 122599"
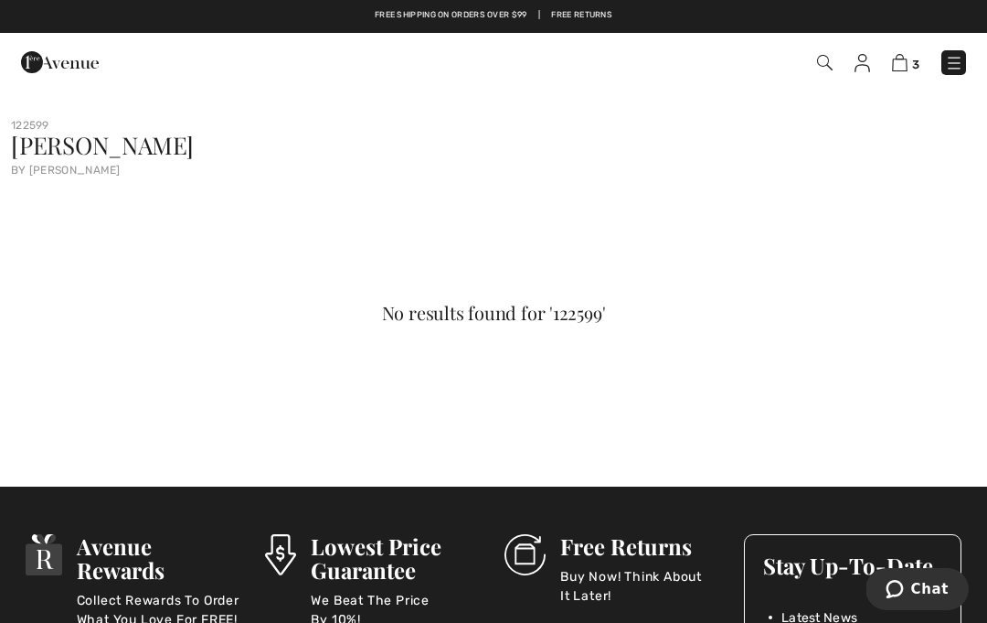
click at [824, 66] on img at bounding box center [825, 63] width 16 height 16
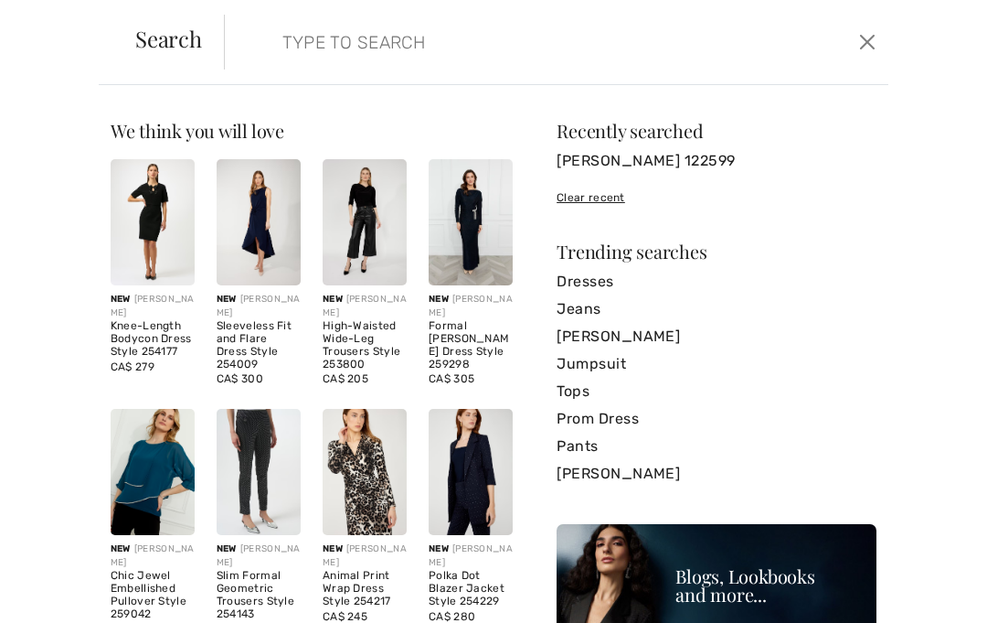
click at [358, 65] on input "search" at bounding box center [489, 42] width 440 height 55
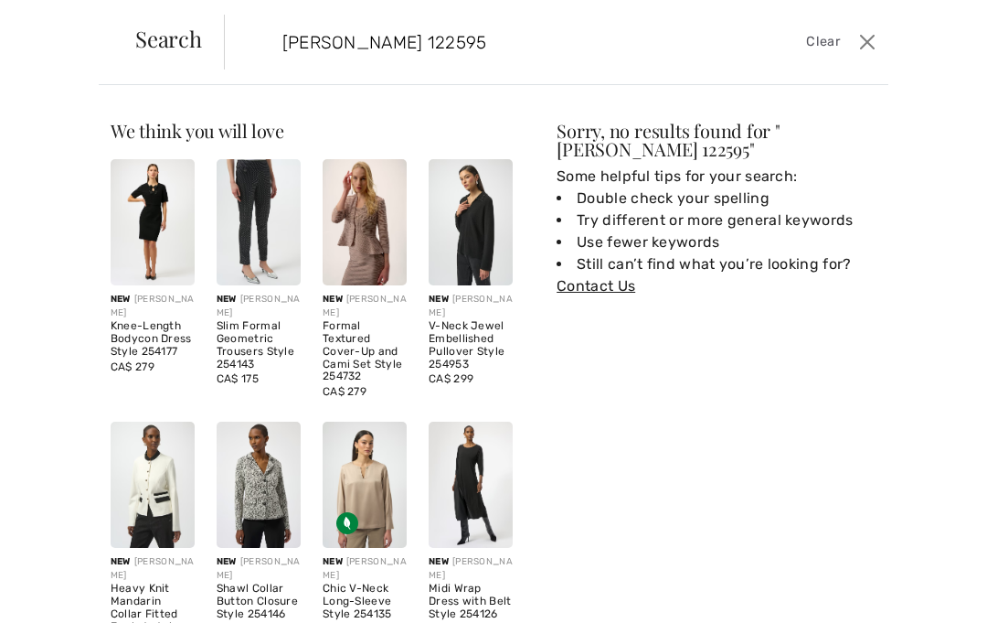
click at [372, 44] on input "Joseph ribkoff 122595" at bounding box center [489, 42] width 440 height 55
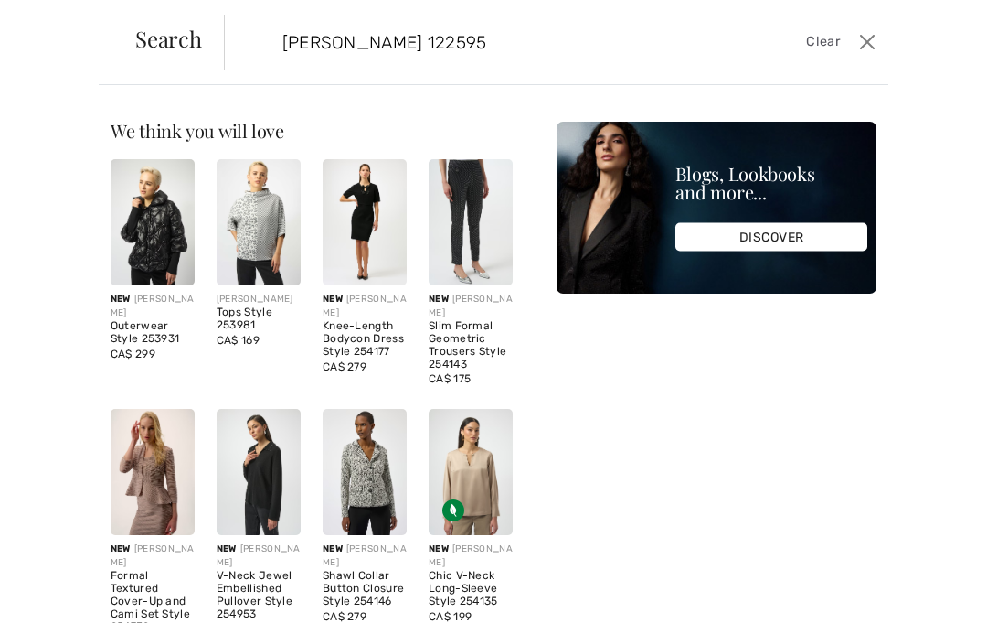
type input "Joseph ribkof 122595"
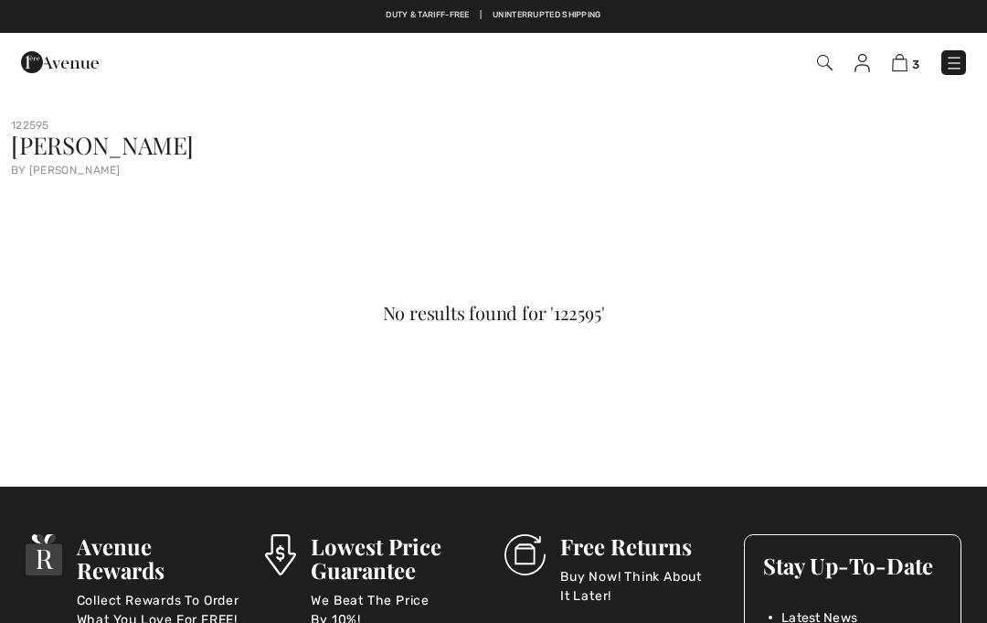
checkbox input "true"
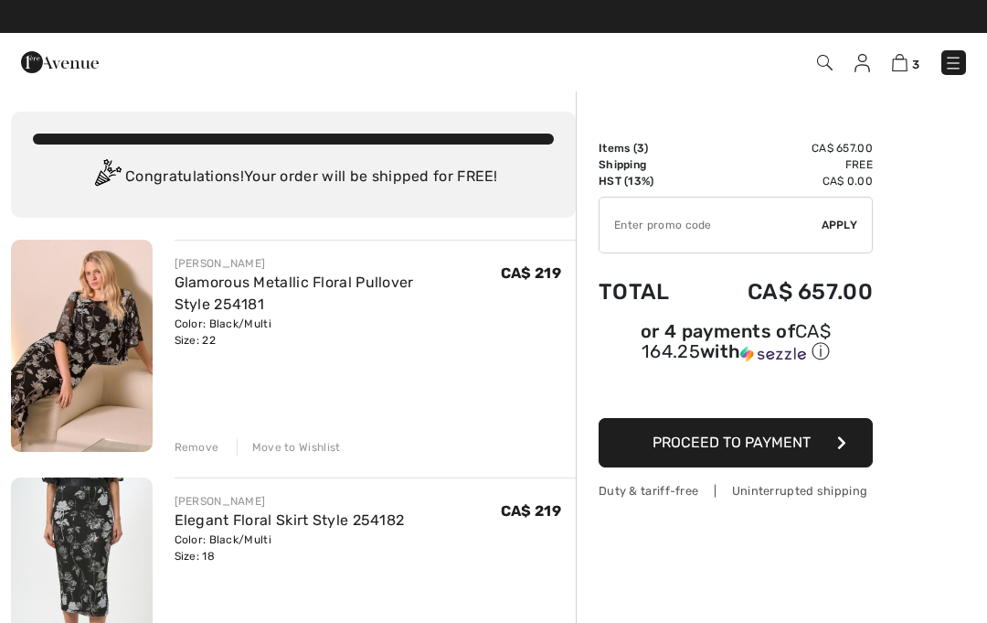
click at [52, 59] on img at bounding box center [60, 62] width 78 height 37
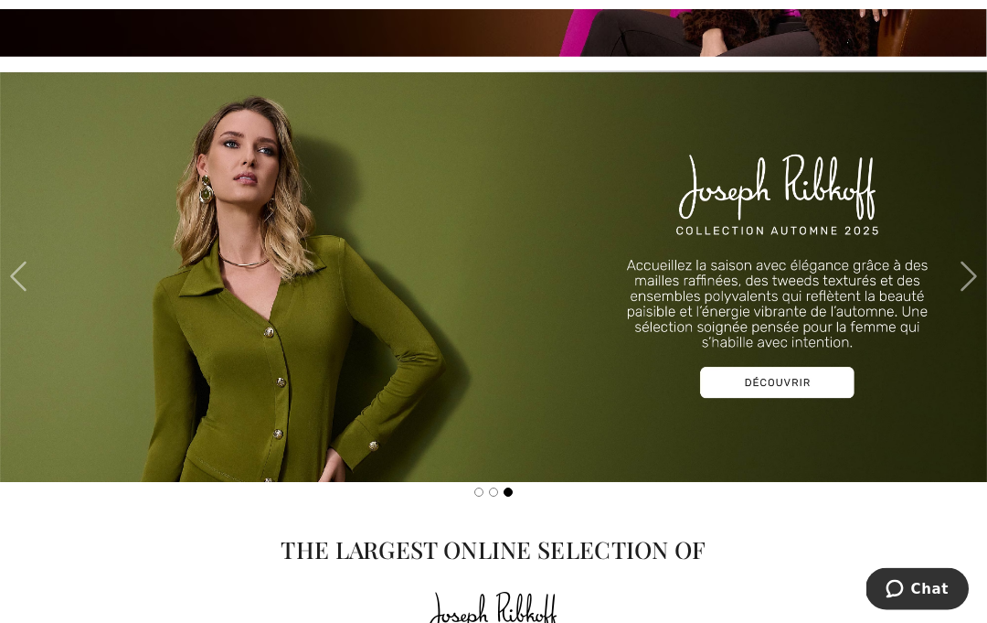
scroll to position [531, 0]
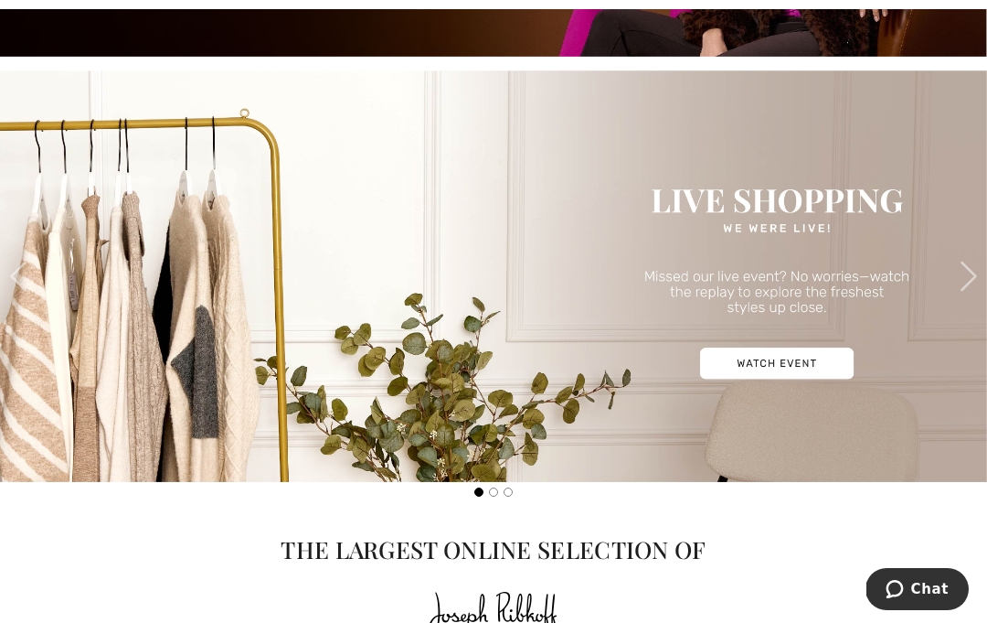
click at [961, 282] on span at bounding box center [969, 276] width 37 height 37
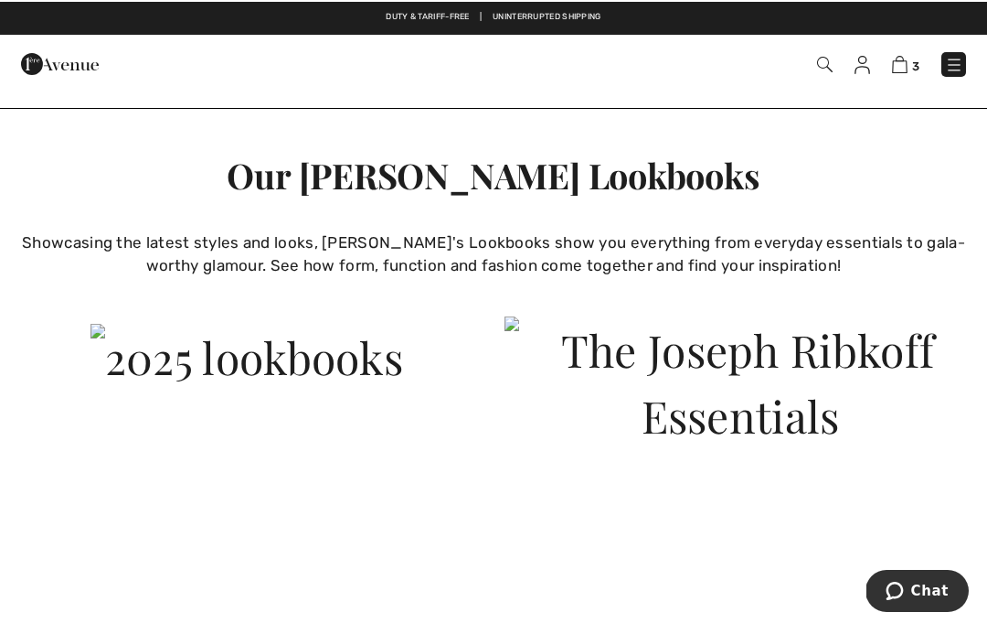
scroll to position [3470, 0]
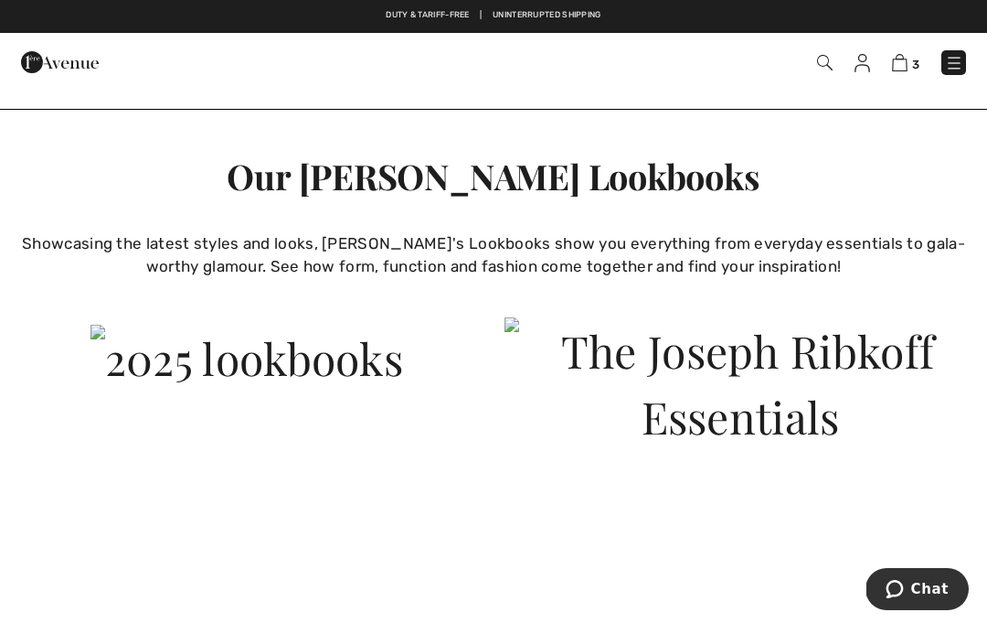
click at [220, 390] on img at bounding box center [247, 358] width 313 height 66
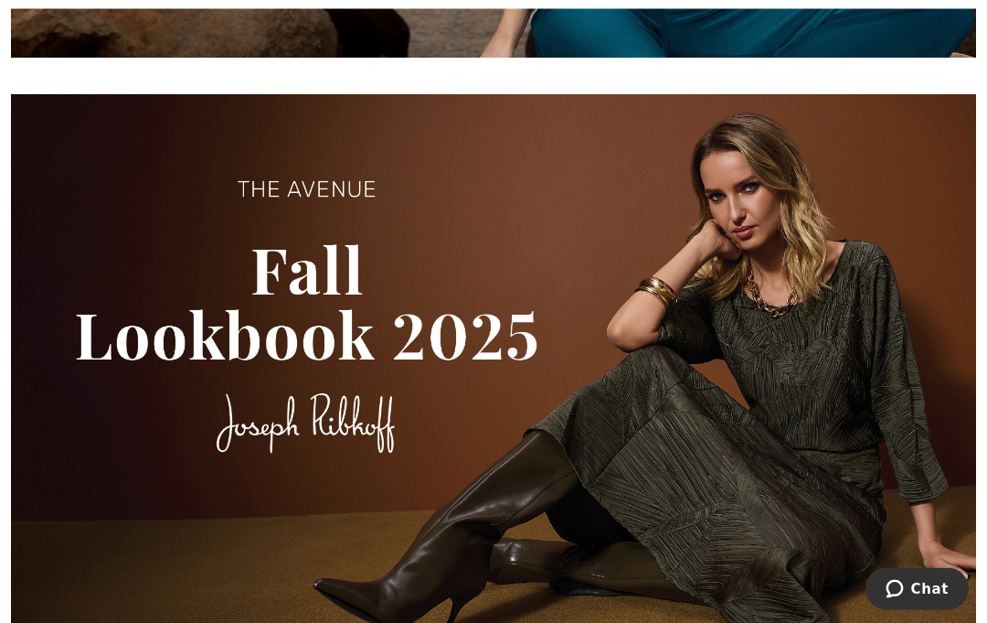
scroll to position [1412, 0]
click at [186, 385] on img at bounding box center [493, 380] width 965 height 572
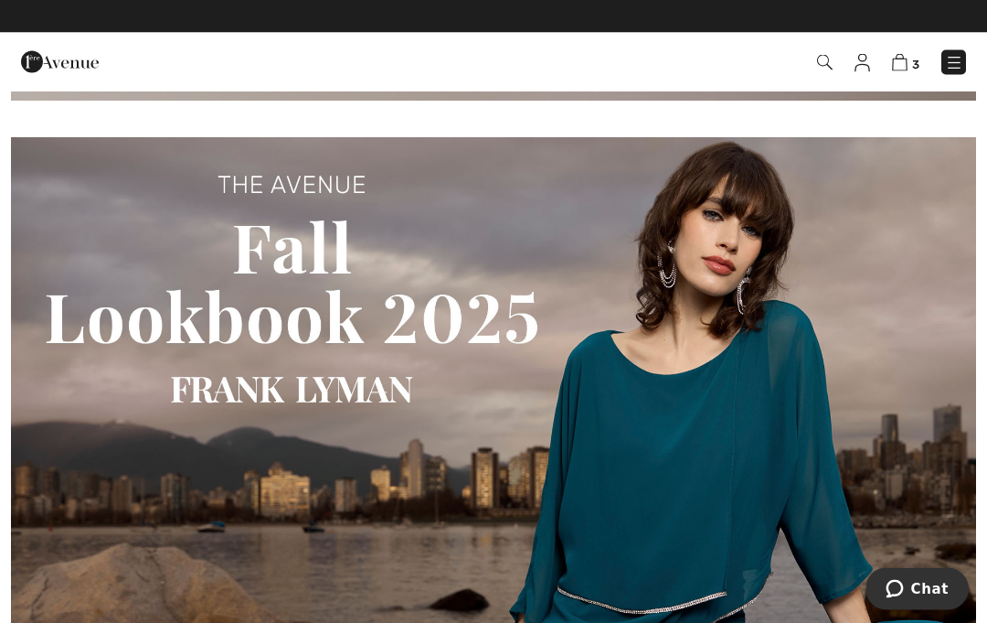
scroll to position [757, 0]
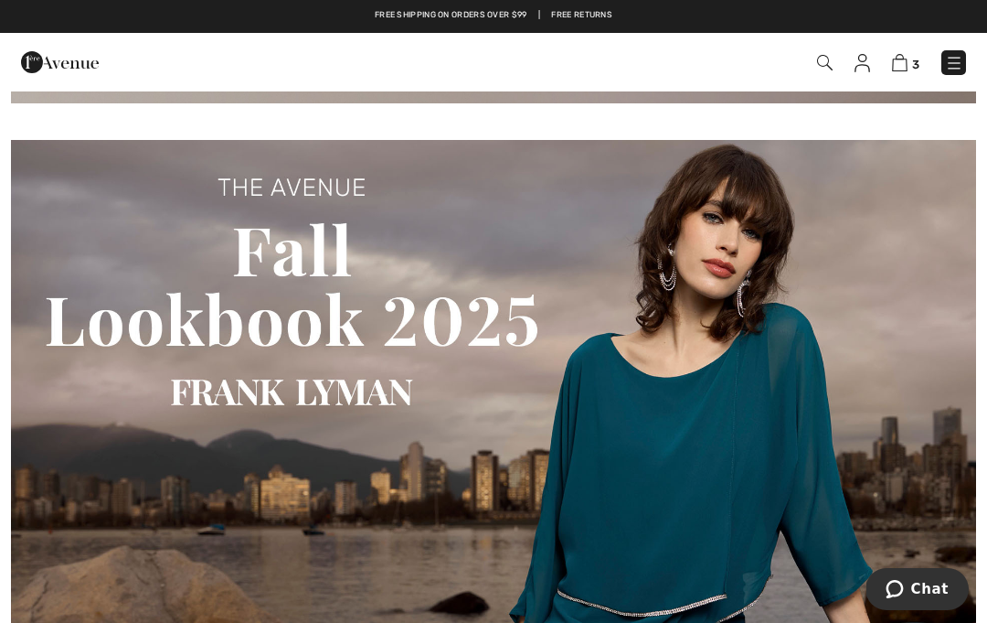
click at [794, 442] on img at bounding box center [493, 426] width 965 height 573
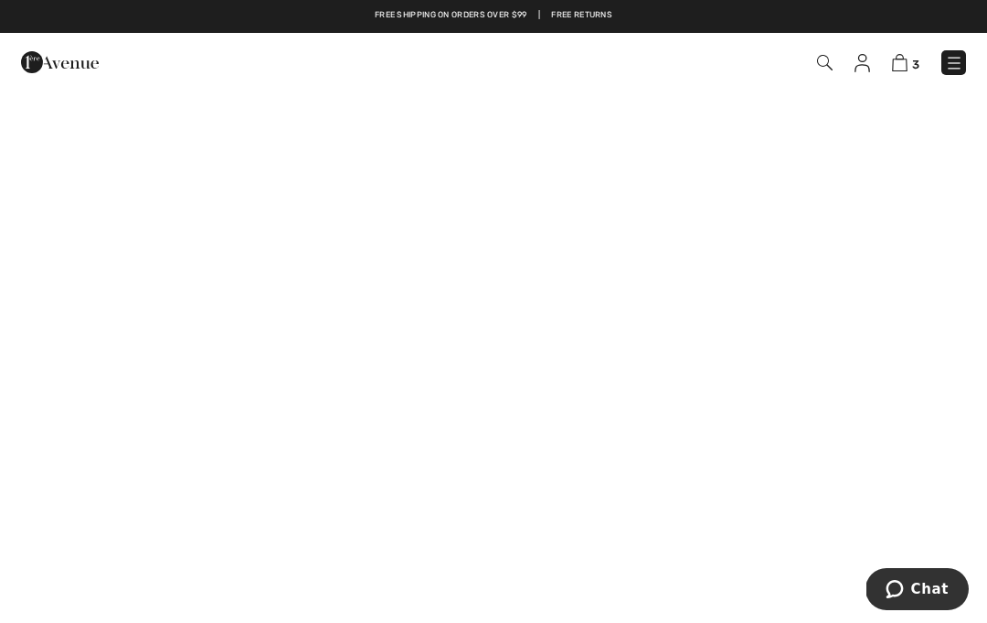
click at [948, 59] on img at bounding box center [954, 63] width 18 height 18
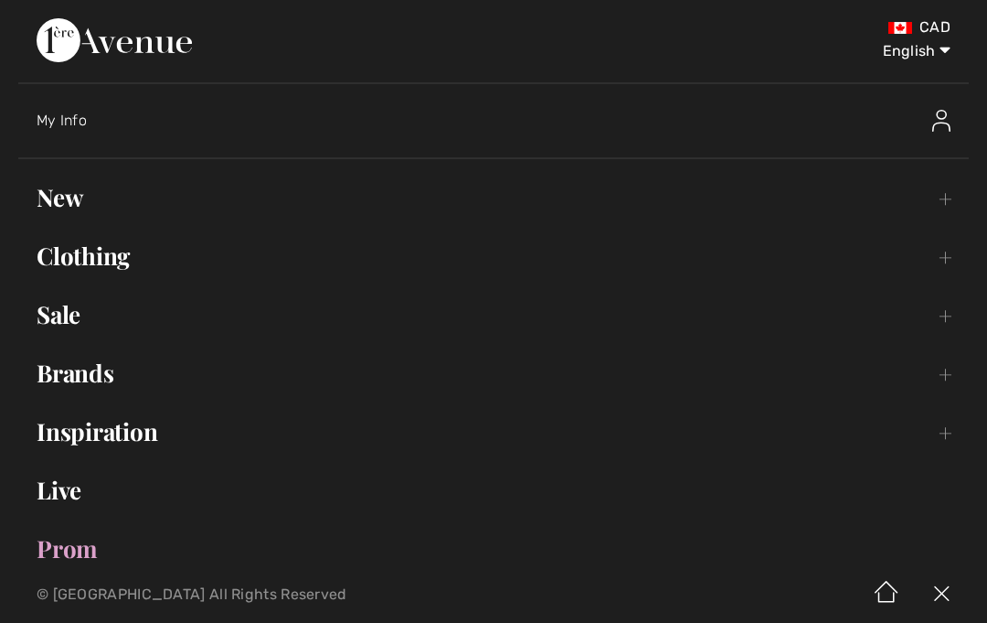
click at [59, 128] on div "My Info" at bounding box center [386, 121] width 699 height 18
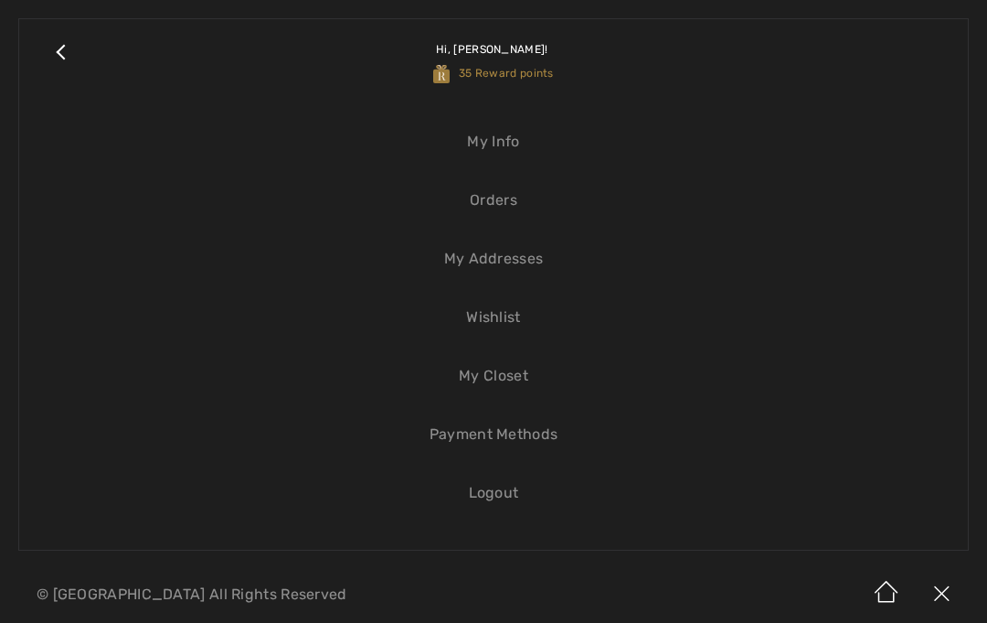
click at [506, 213] on link "Orders" at bounding box center [493, 200] width 912 height 40
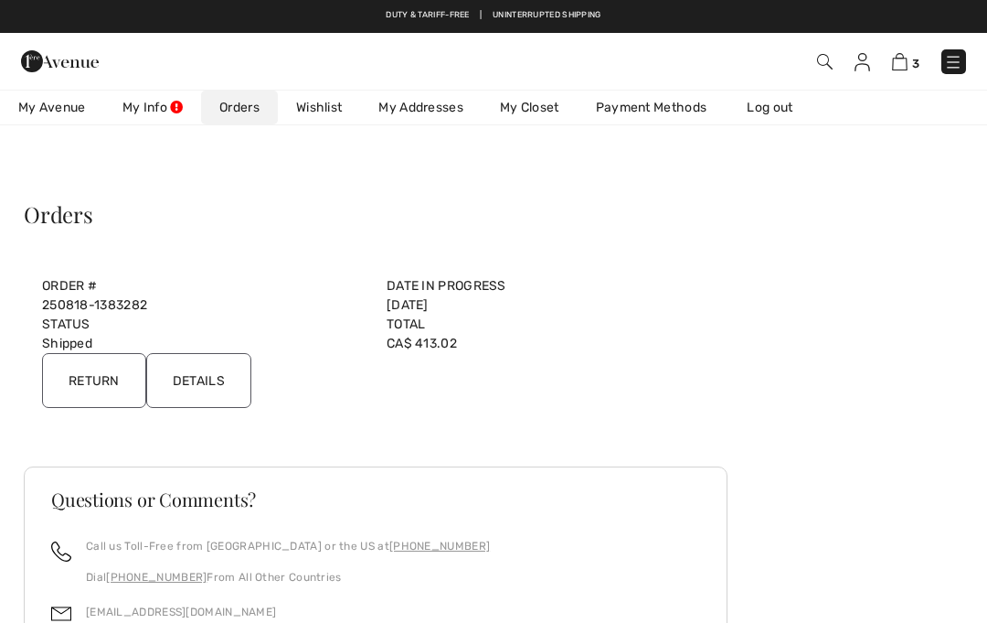
click at [220, 387] on input "Details" at bounding box center [198, 380] width 105 height 55
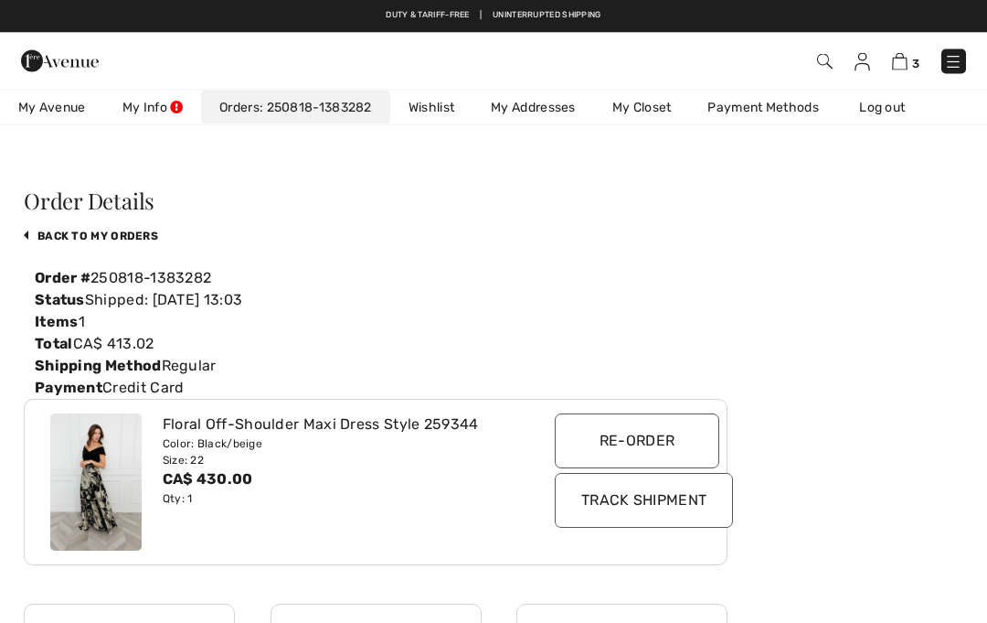
scroll to position [14, 0]
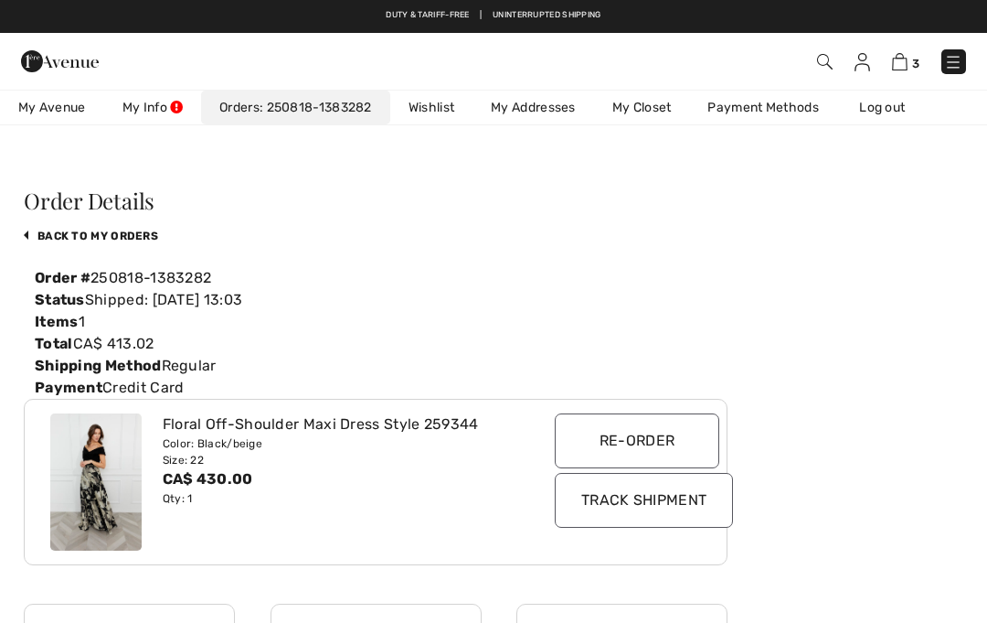
click at [58, 240] on link "back to My Orders" at bounding box center [91, 235] width 134 height 13
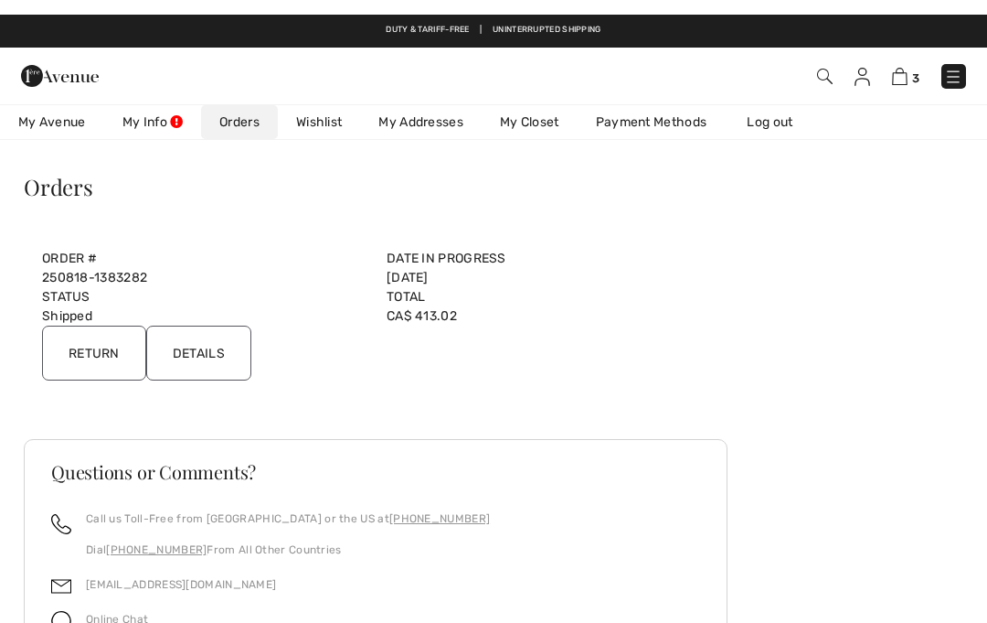
scroll to position [0, 0]
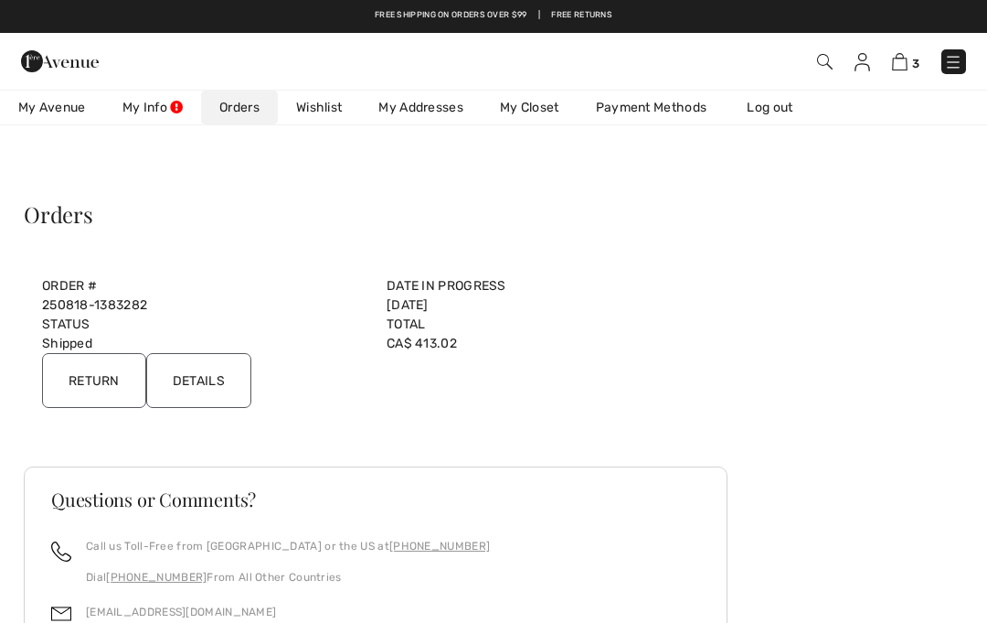
click at [340, 110] on link "Wishlist" at bounding box center [319, 108] width 82 height 34
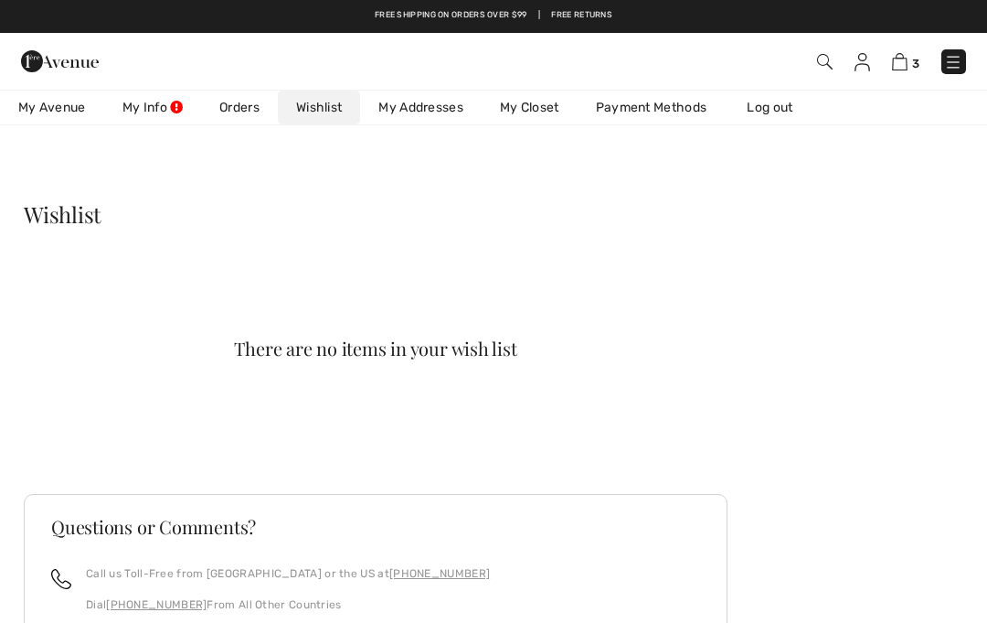
click at [904, 70] on img at bounding box center [900, 61] width 16 height 17
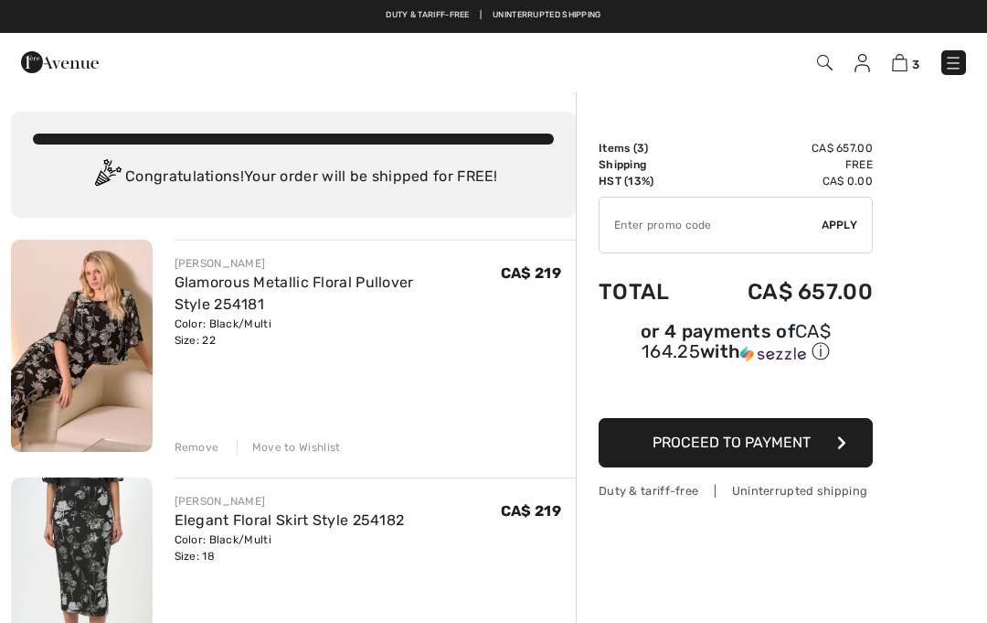
click at [274, 443] on div "Move to Wishlist" at bounding box center [289, 447] width 104 height 16
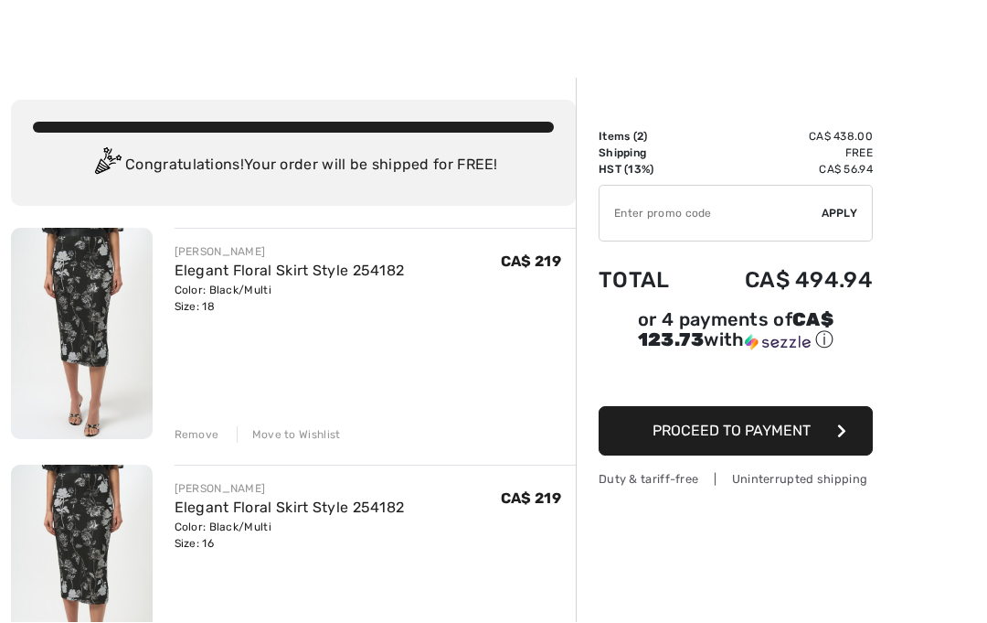
scroll to position [12, 0]
click at [300, 435] on div "Move to Wishlist" at bounding box center [289, 434] width 104 height 16
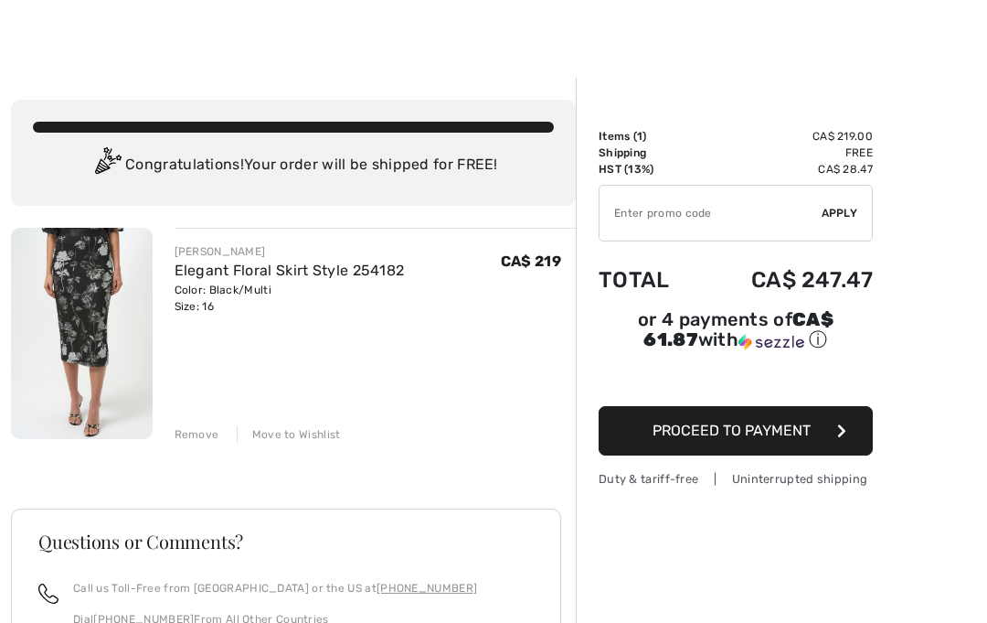
click at [283, 431] on div "Move to Wishlist" at bounding box center [289, 434] width 104 height 16
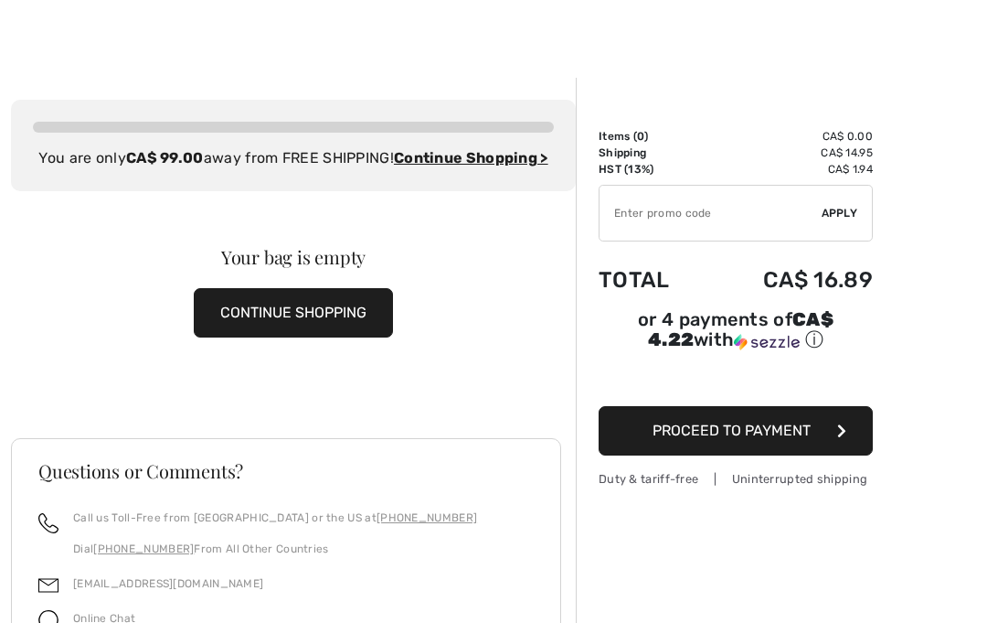
scroll to position [0, 0]
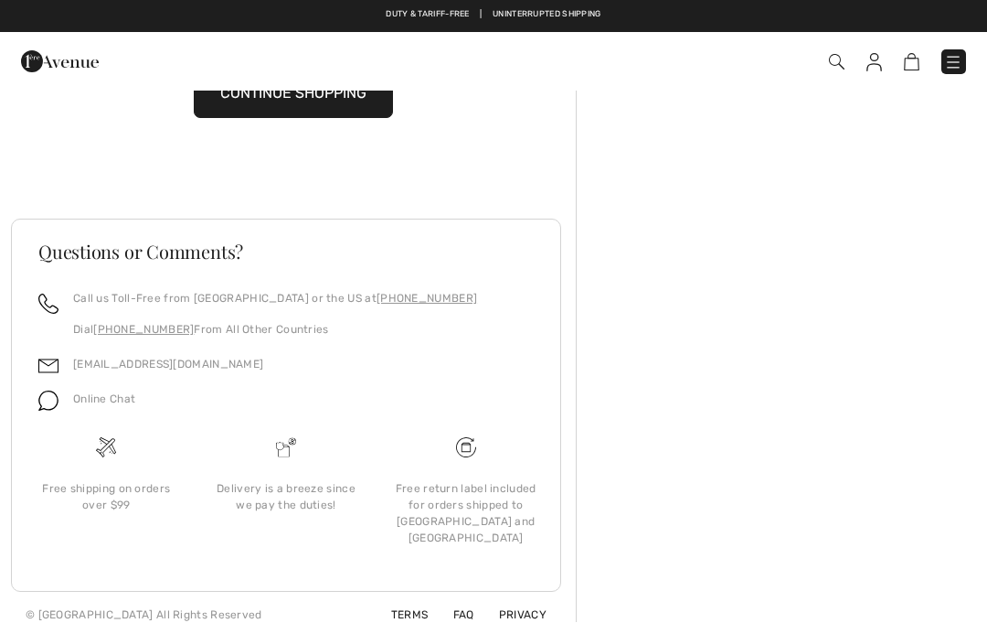
click at [919, 58] on img at bounding box center [912, 62] width 16 height 17
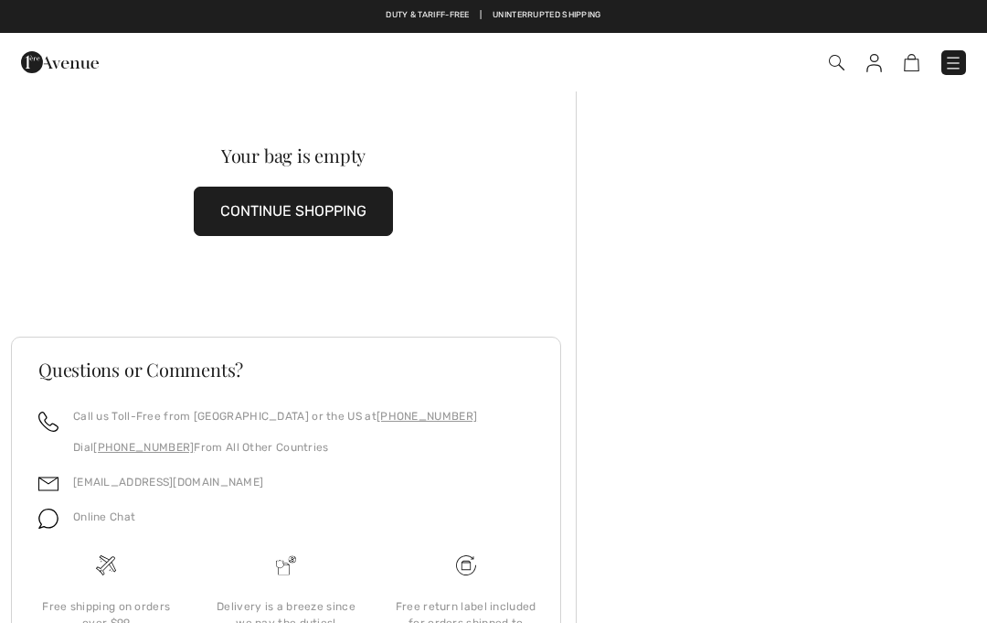
click at [367, 214] on button "CONTINUE SHOPPING" at bounding box center [293, 211] width 199 height 49
click at [961, 59] on img at bounding box center [953, 63] width 18 height 18
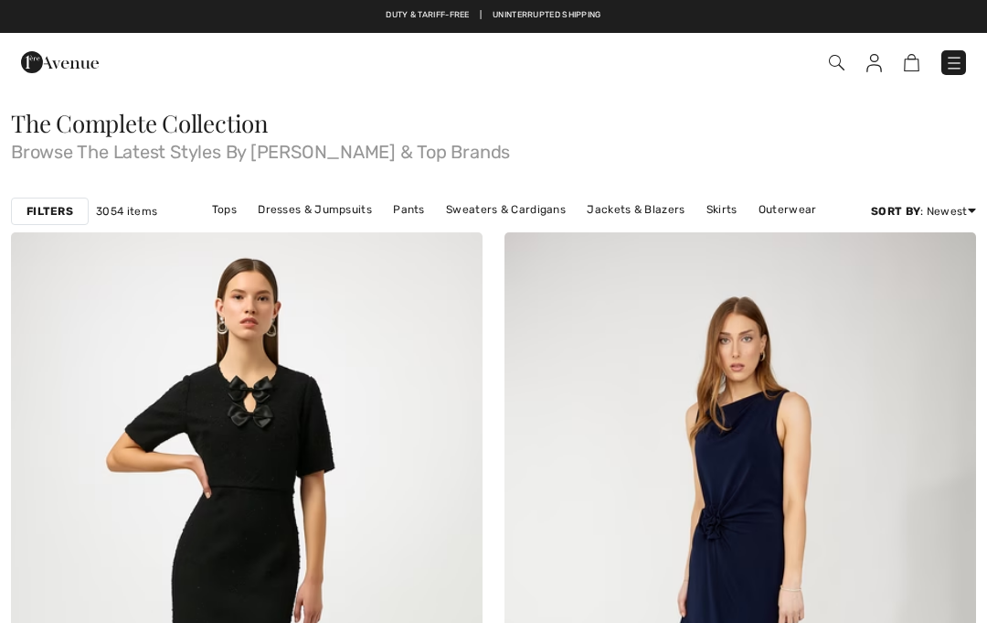
checkbox input "true"
click at [917, 61] on img at bounding box center [912, 62] width 16 height 17
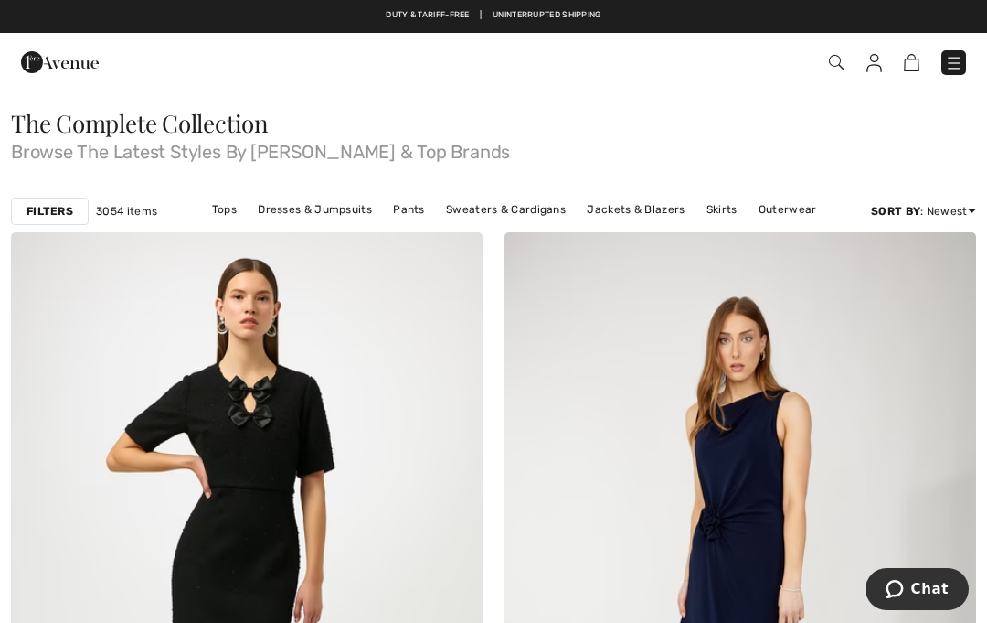
click at [962, 61] on img at bounding box center [954, 63] width 18 height 18
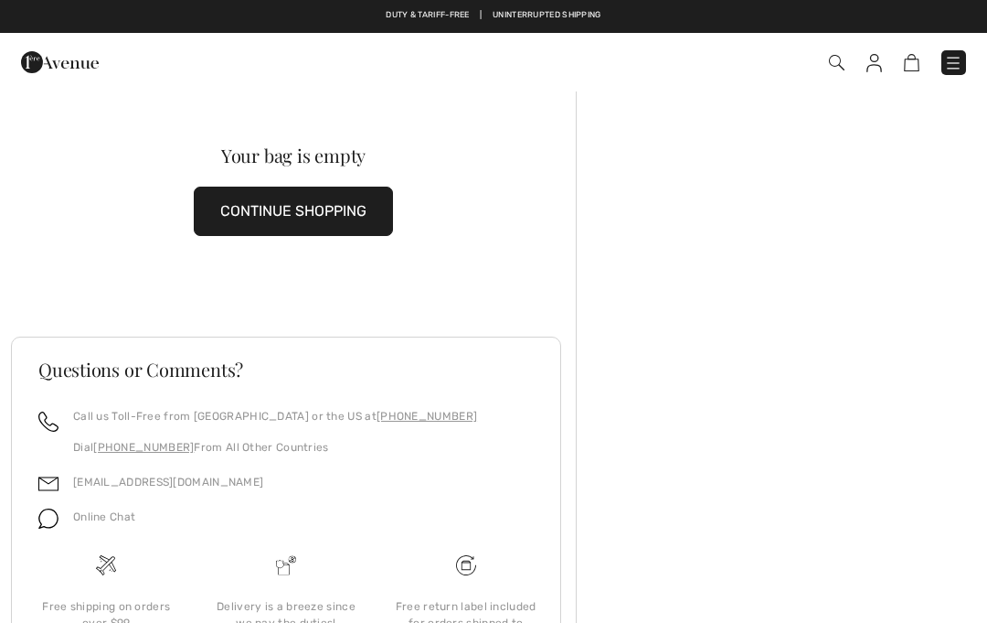
click at [962, 62] on img at bounding box center [953, 63] width 18 height 18
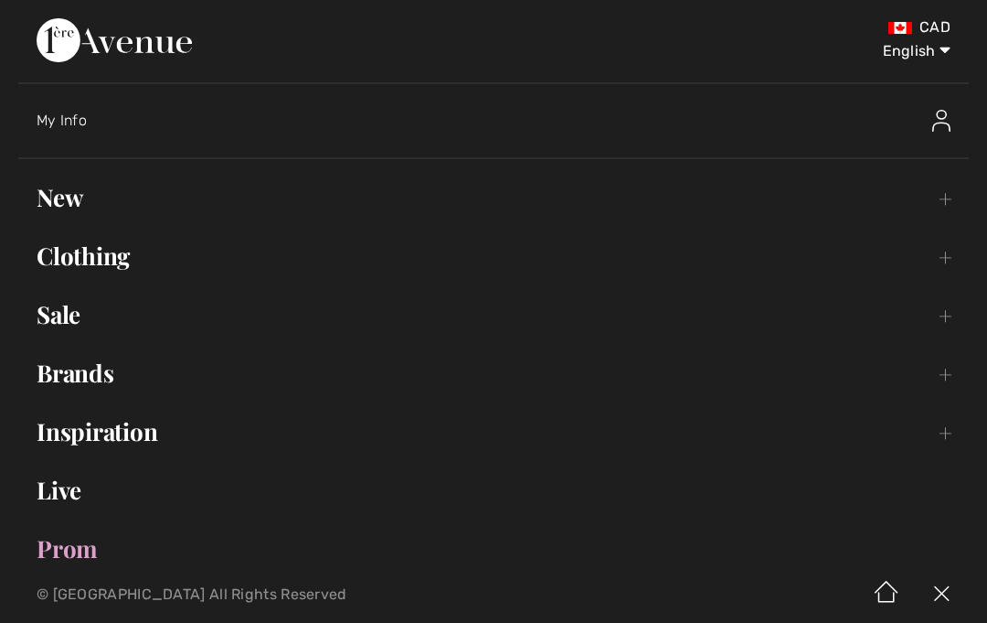
click at [62, 128] on div "My Info" at bounding box center [386, 121] width 699 height 18
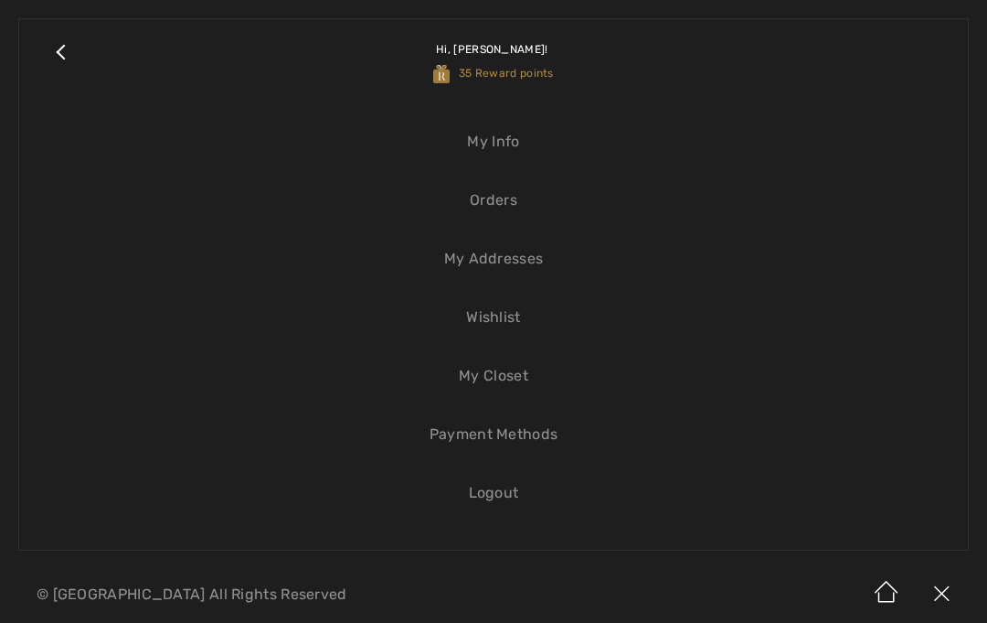
click at [515, 317] on link "Wishlist" at bounding box center [493, 317] width 912 height 40
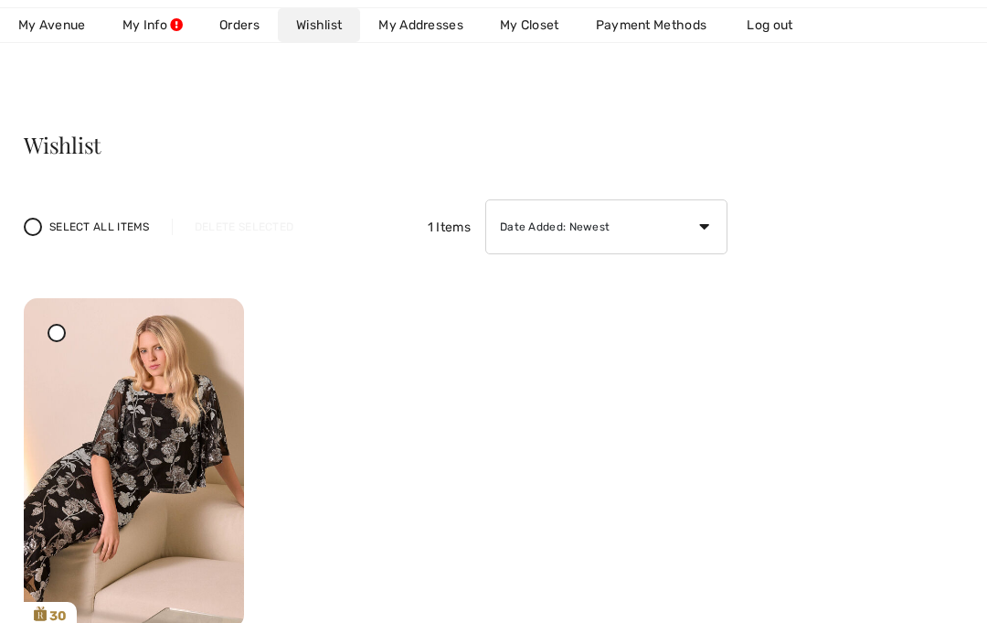
scroll to position [86, 0]
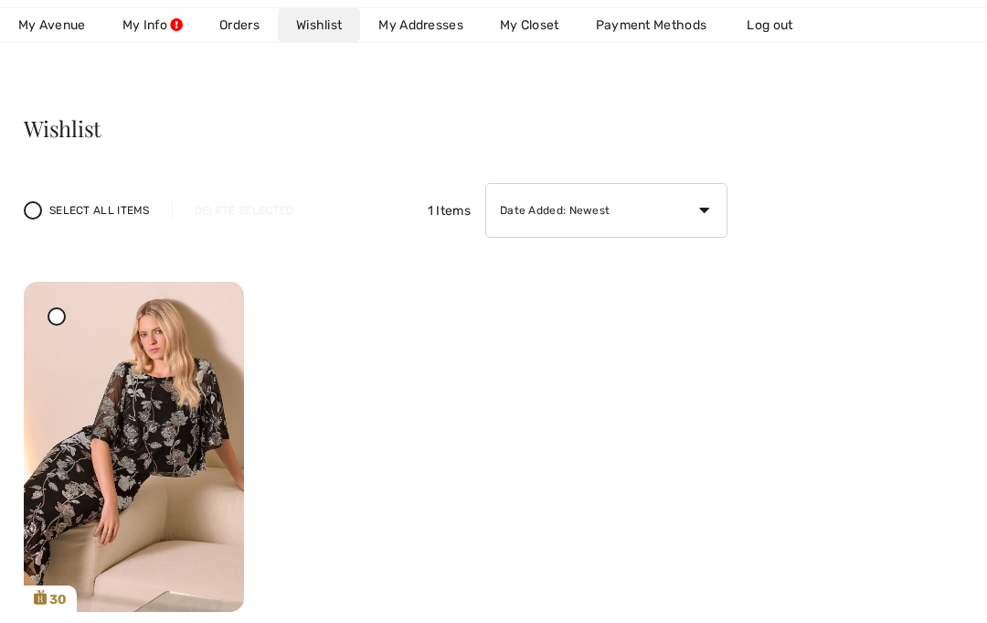
click at [59, 314] on icon at bounding box center [56, 315] width 7 height 7
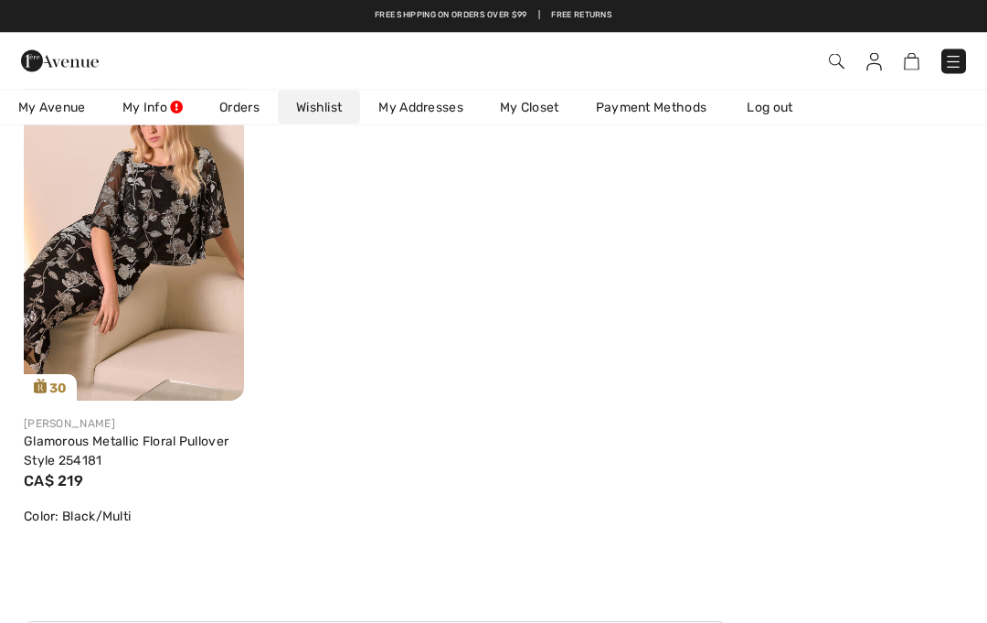
scroll to position [297, 0]
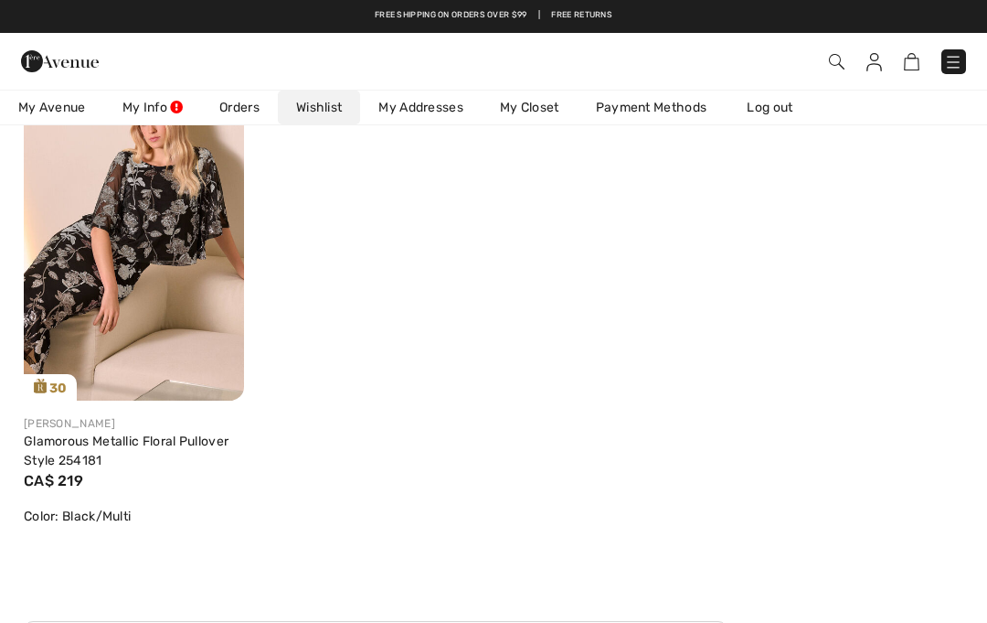
click at [101, 254] on img at bounding box center [134, 235] width 220 height 330
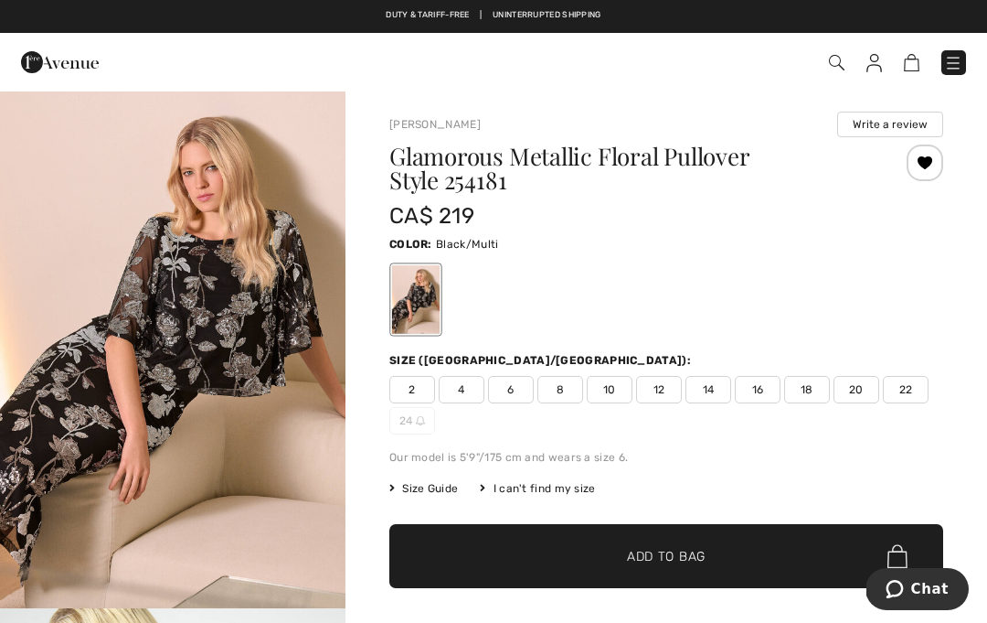
click at [911, 398] on span "22" at bounding box center [906, 389] width 46 height 27
click at [732, 555] on span "✔ Added to Bag Add to Bag" at bounding box center [666, 556] width 554 height 64
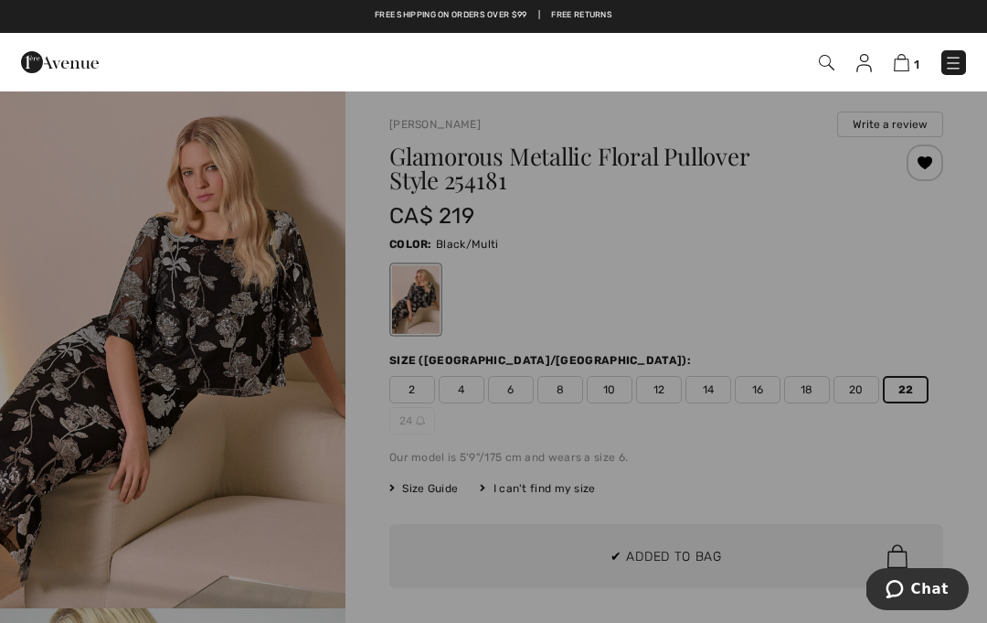
click at [850, 432] on div at bounding box center [493, 311] width 987 height 623
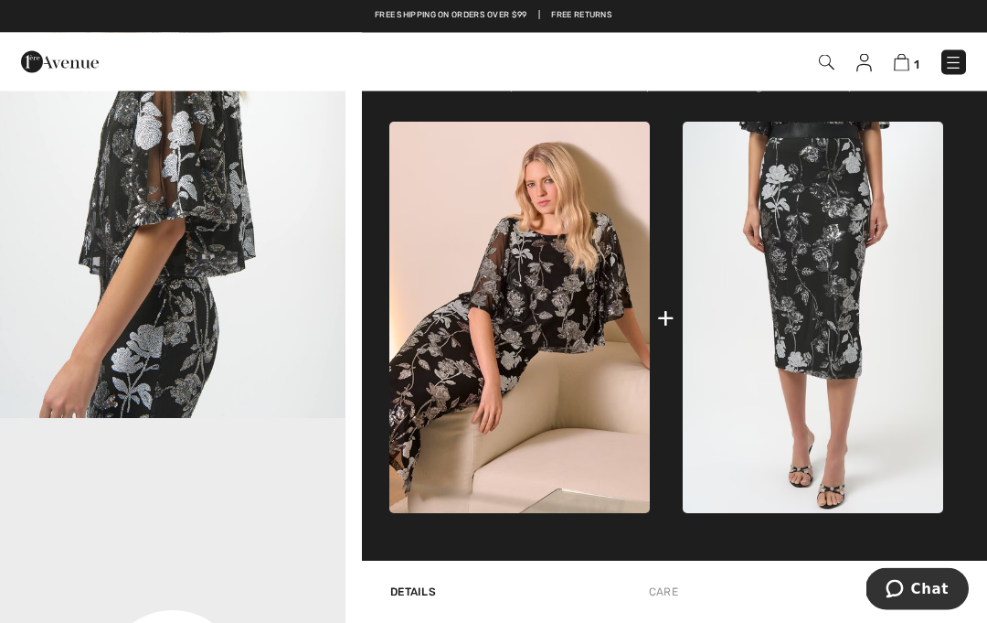
scroll to position [741, 0]
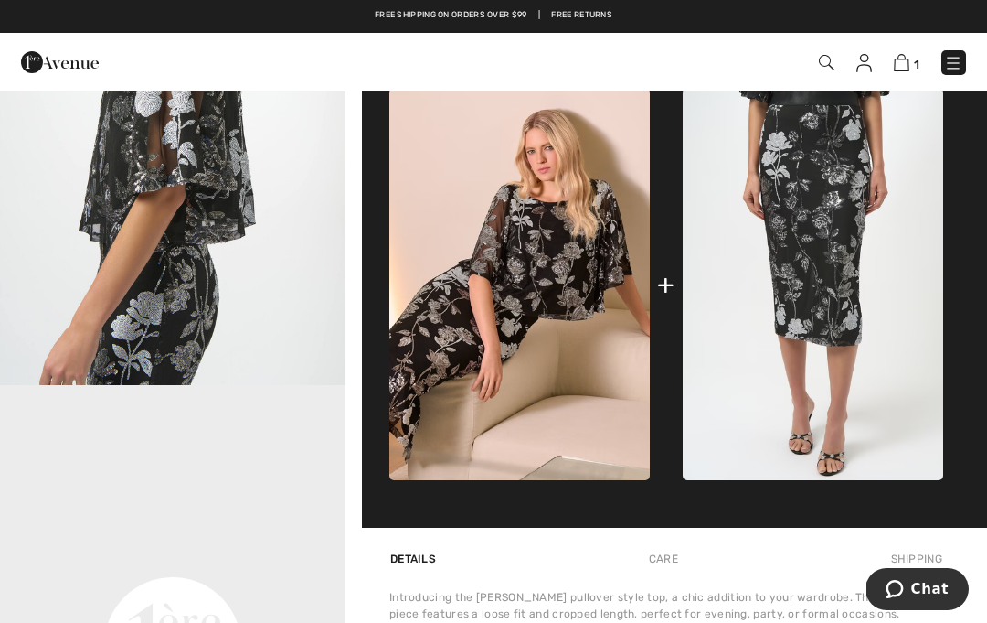
click at [847, 405] on img at bounding box center [813, 284] width 261 height 390
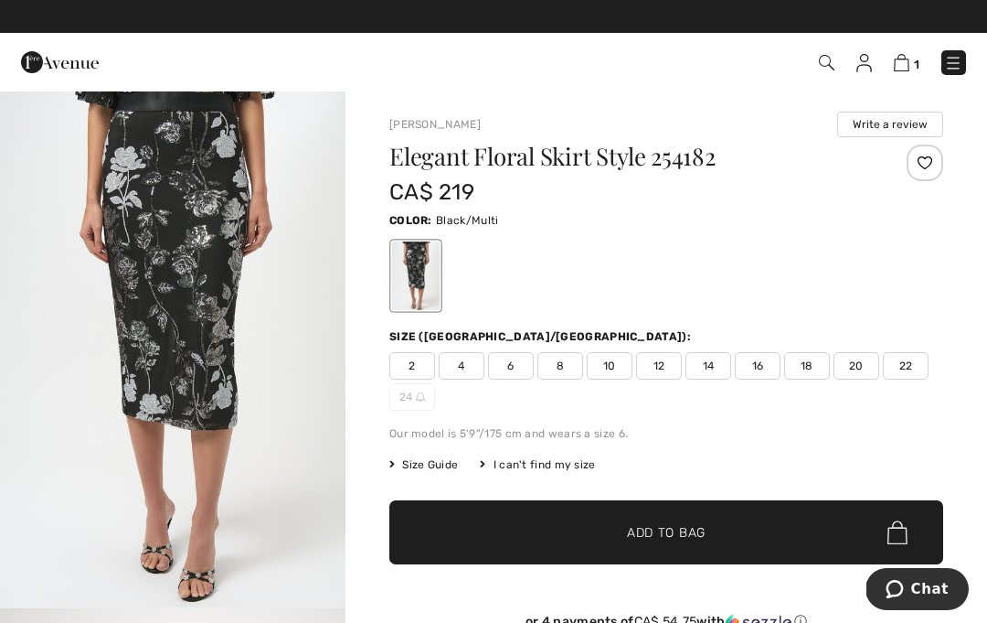
click at [819, 370] on span "18" at bounding box center [807, 365] width 46 height 27
click at [762, 523] on span "✔ Added to Bag Add to Bag" at bounding box center [666, 532] width 554 height 64
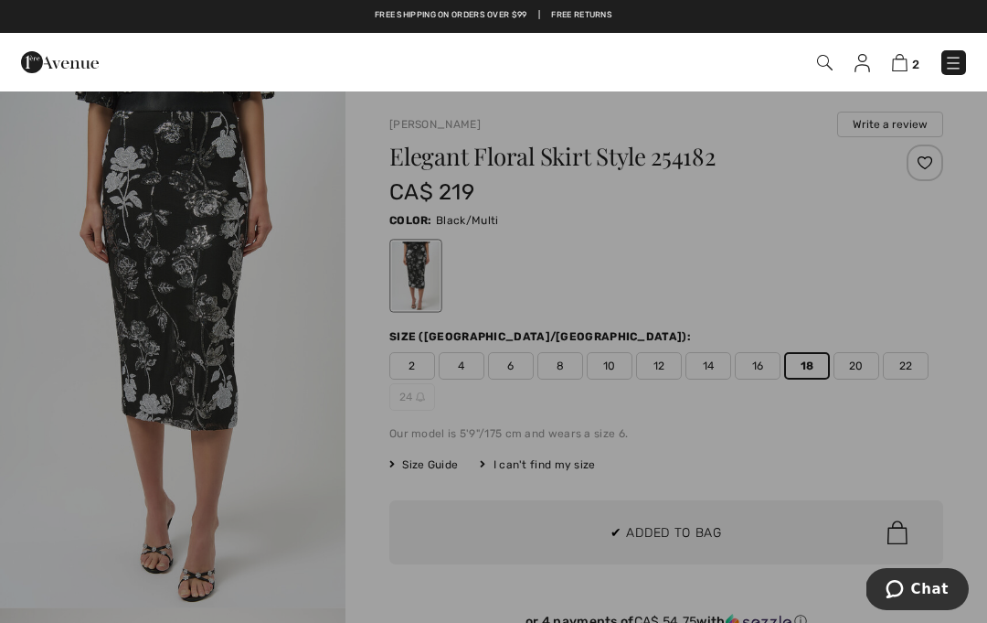
click at [768, 365] on div at bounding box center [493, 311] width 987 height 623
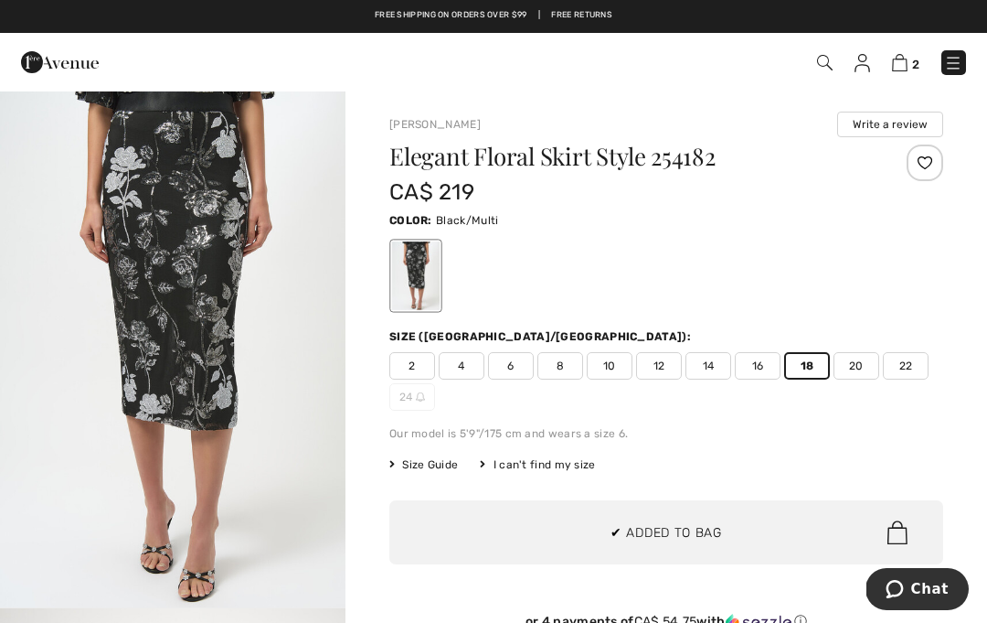
click at [773, 368] on span "16" at bounding box center [758, 365] width 46 height 27
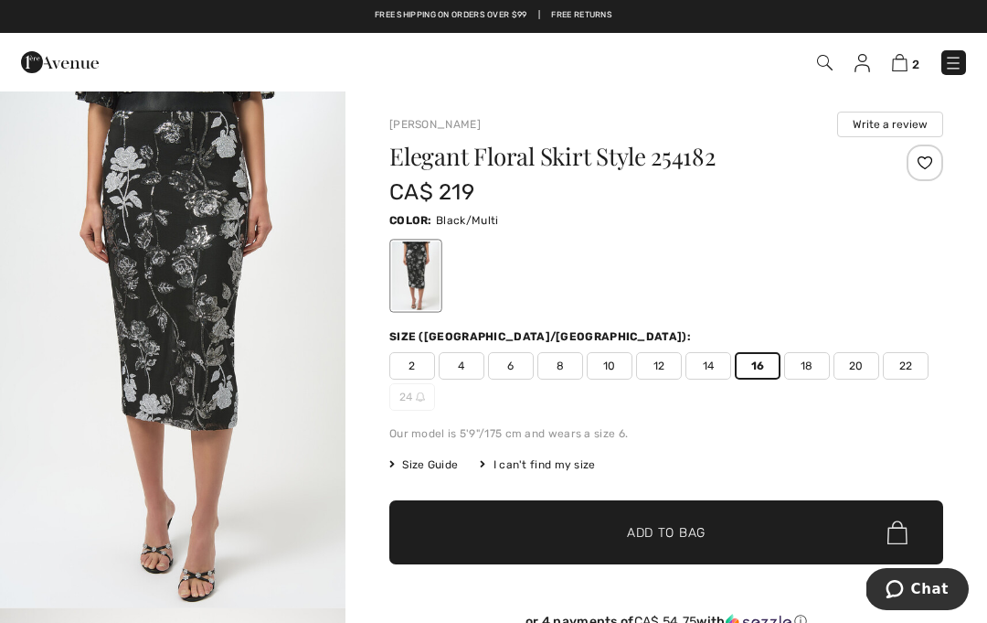
click at [757, 513] on span "✔ Added to Bag Add to Bag" at bounding box center [666, 532] width 554 height 64
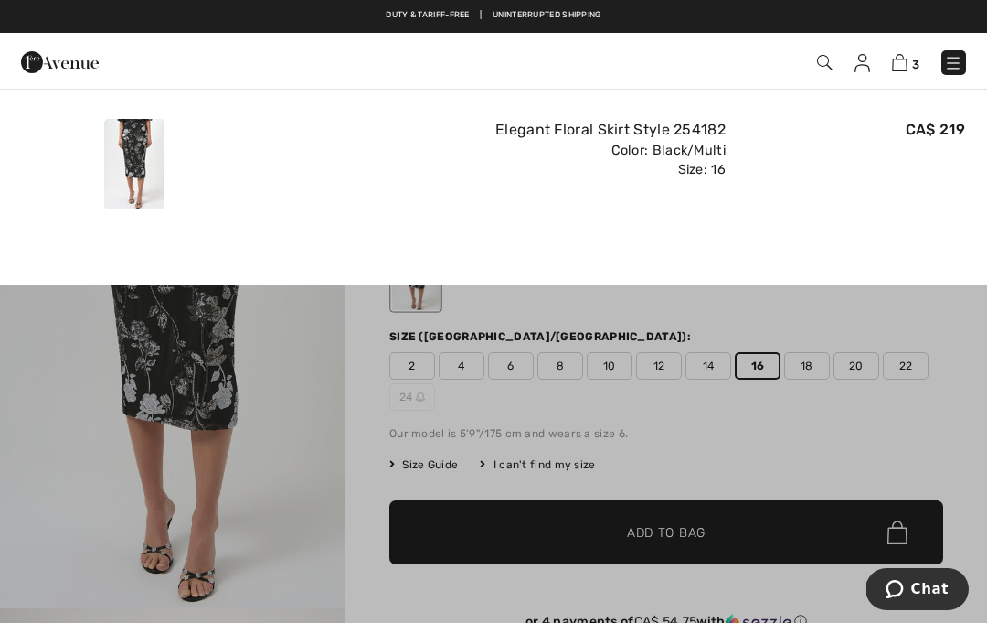
click at [908, 207] on div "CA$ 219" at bounding box center [853, 164] width 240 height 105
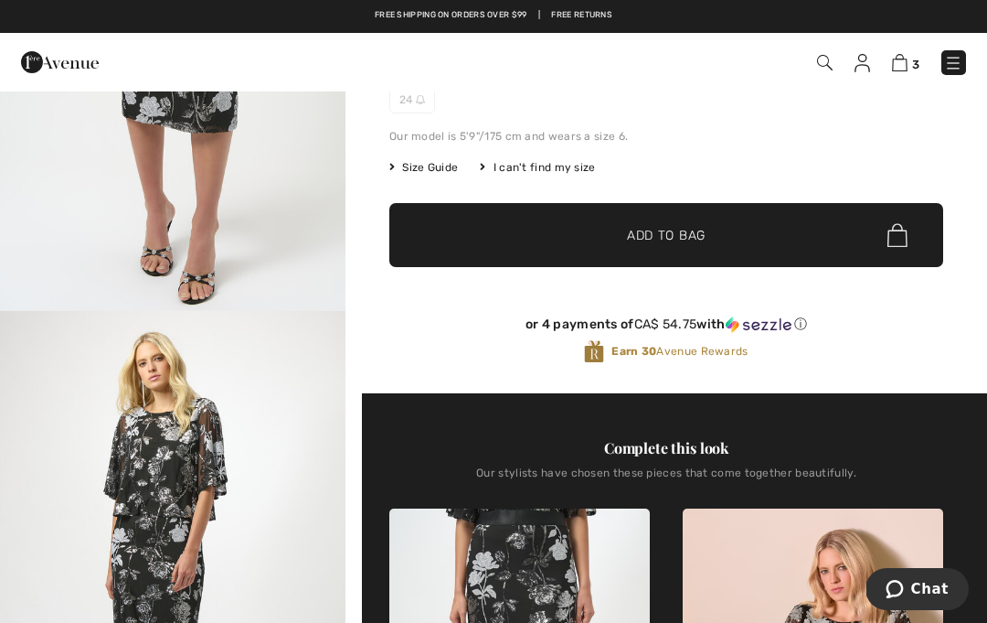
scroll to position [296, 0]
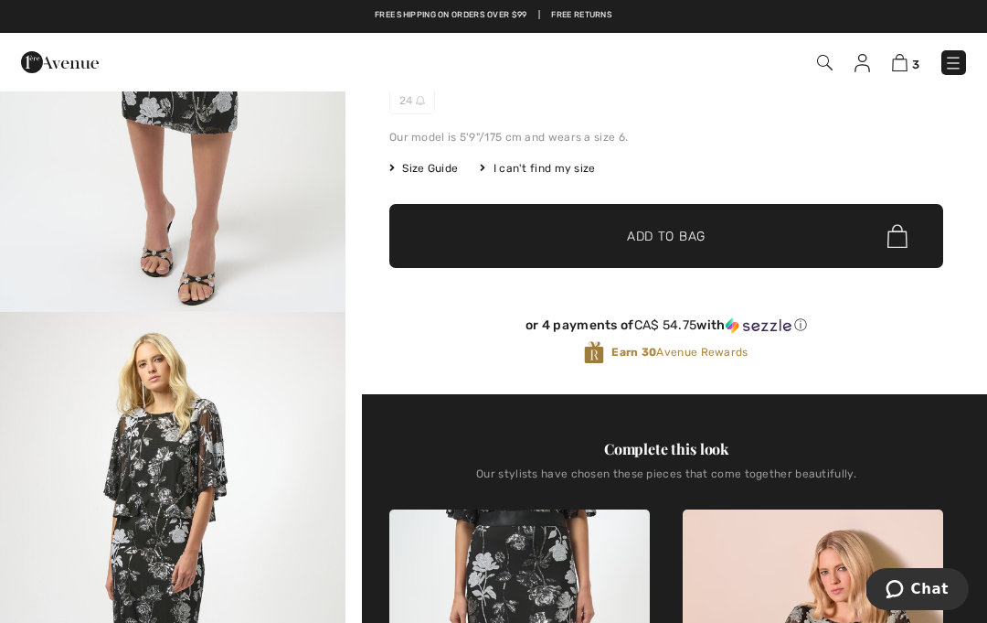
click at [919, 60] on span "3" at bounding box center [915, 65] width 7 height 14
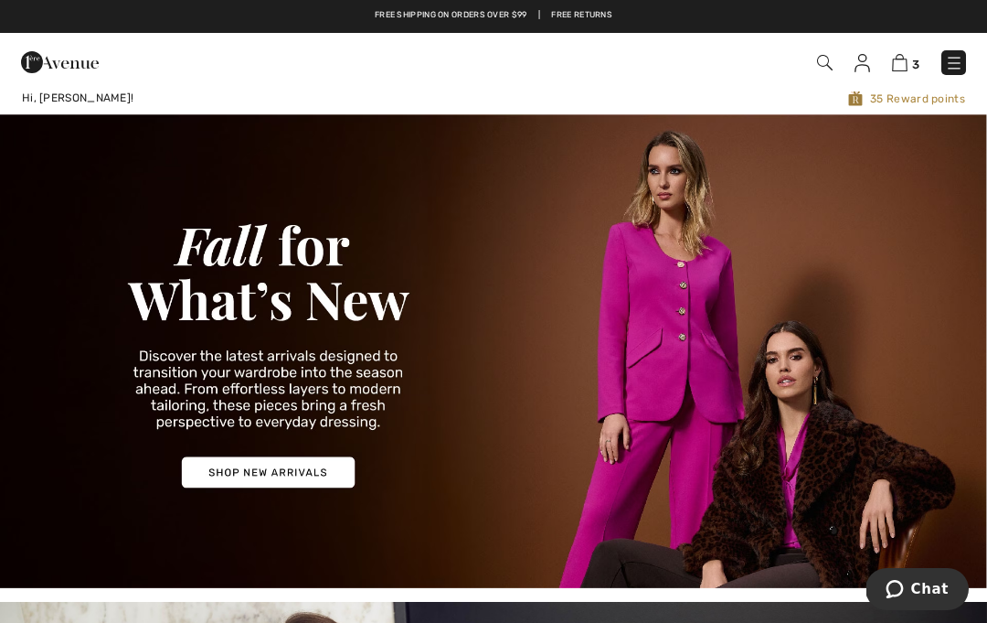
click at [958, 66] on img at bounding box center [954, 63] width 18 height 18
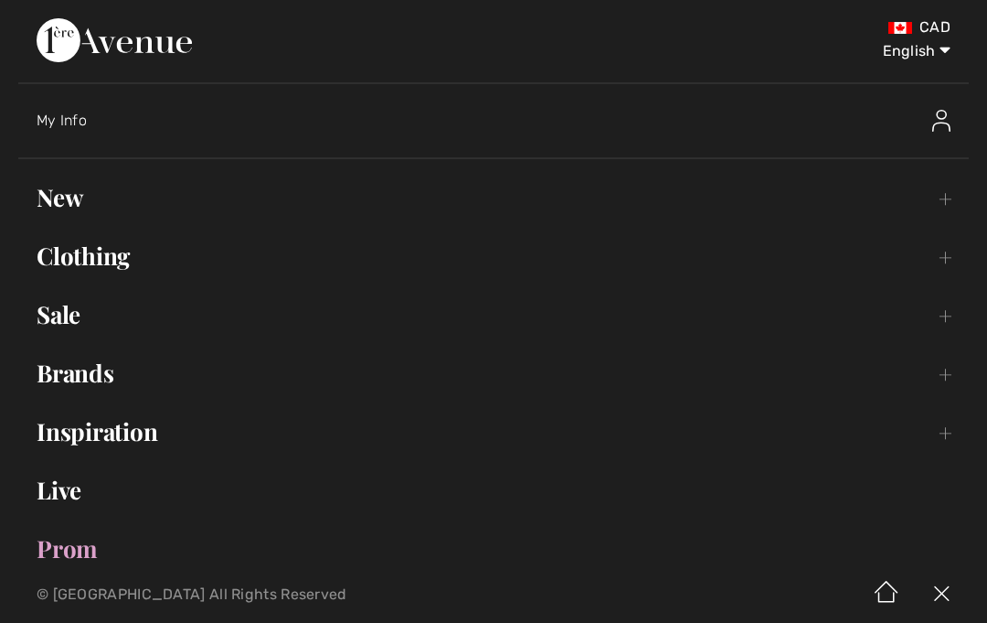
click at [83, 127] on span "My Info" at bounding box center [62, 120] width 50 height 17
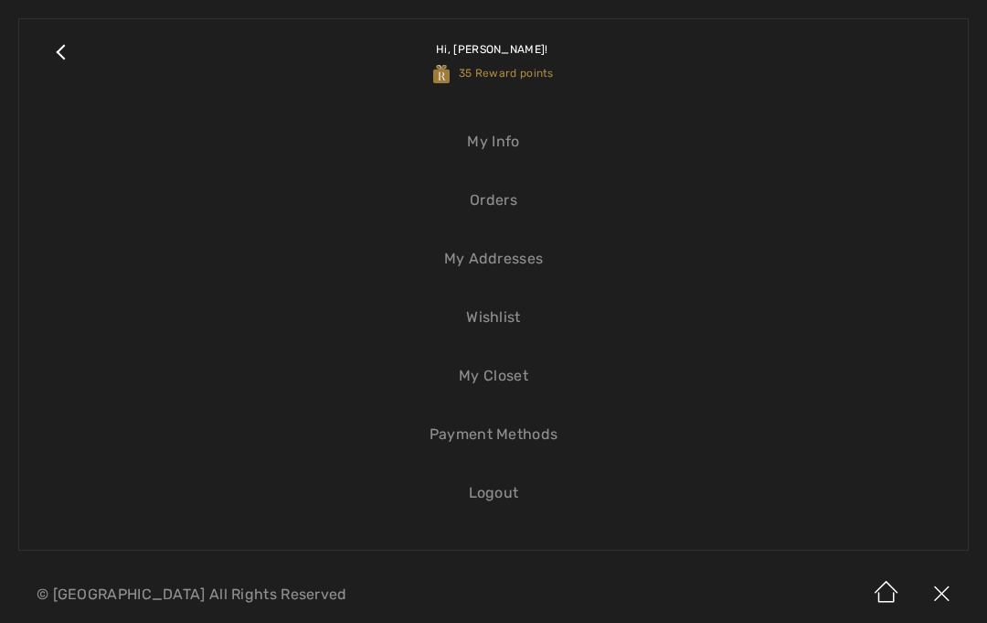
click at [513, 497] on link "Logout" at bounding box center [493, 493] width 912 height 40
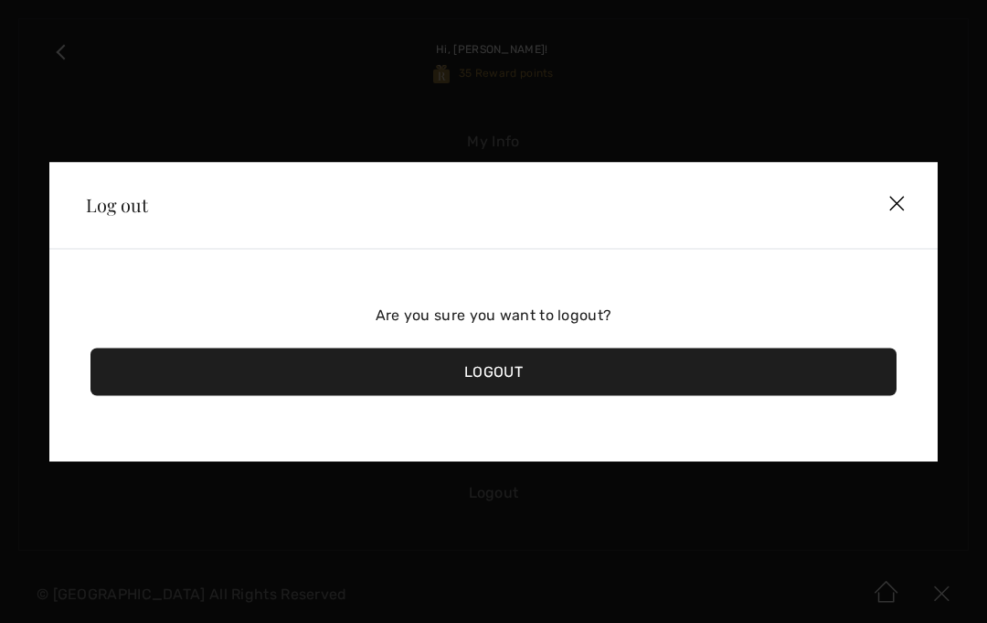
click at [750, 369] on div "Logout" at bounding box center [494, 371] width 806 height 48
